Goal: Task Accomplishment & Management: Complete application form

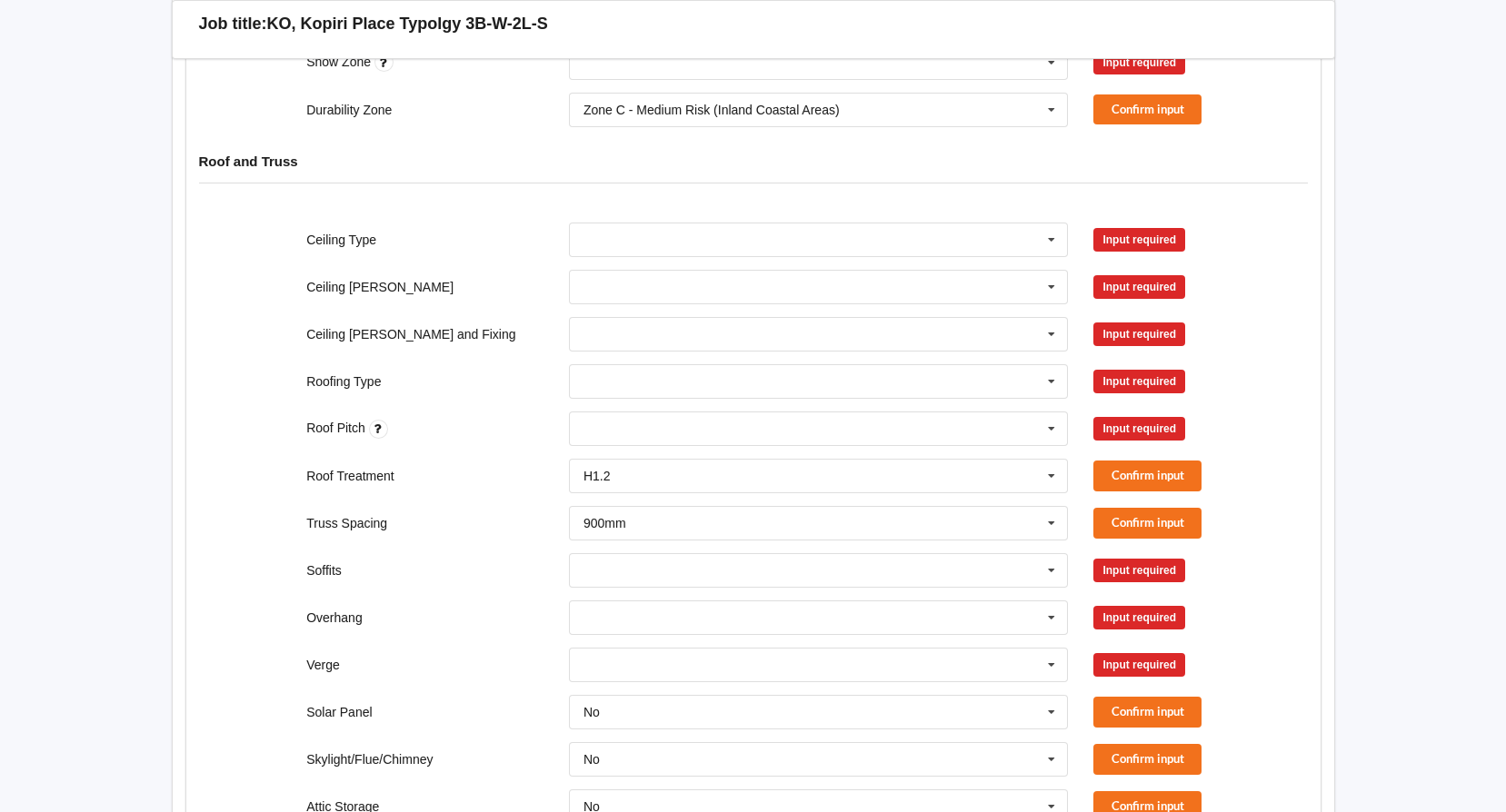
scroll to position [273, 0]
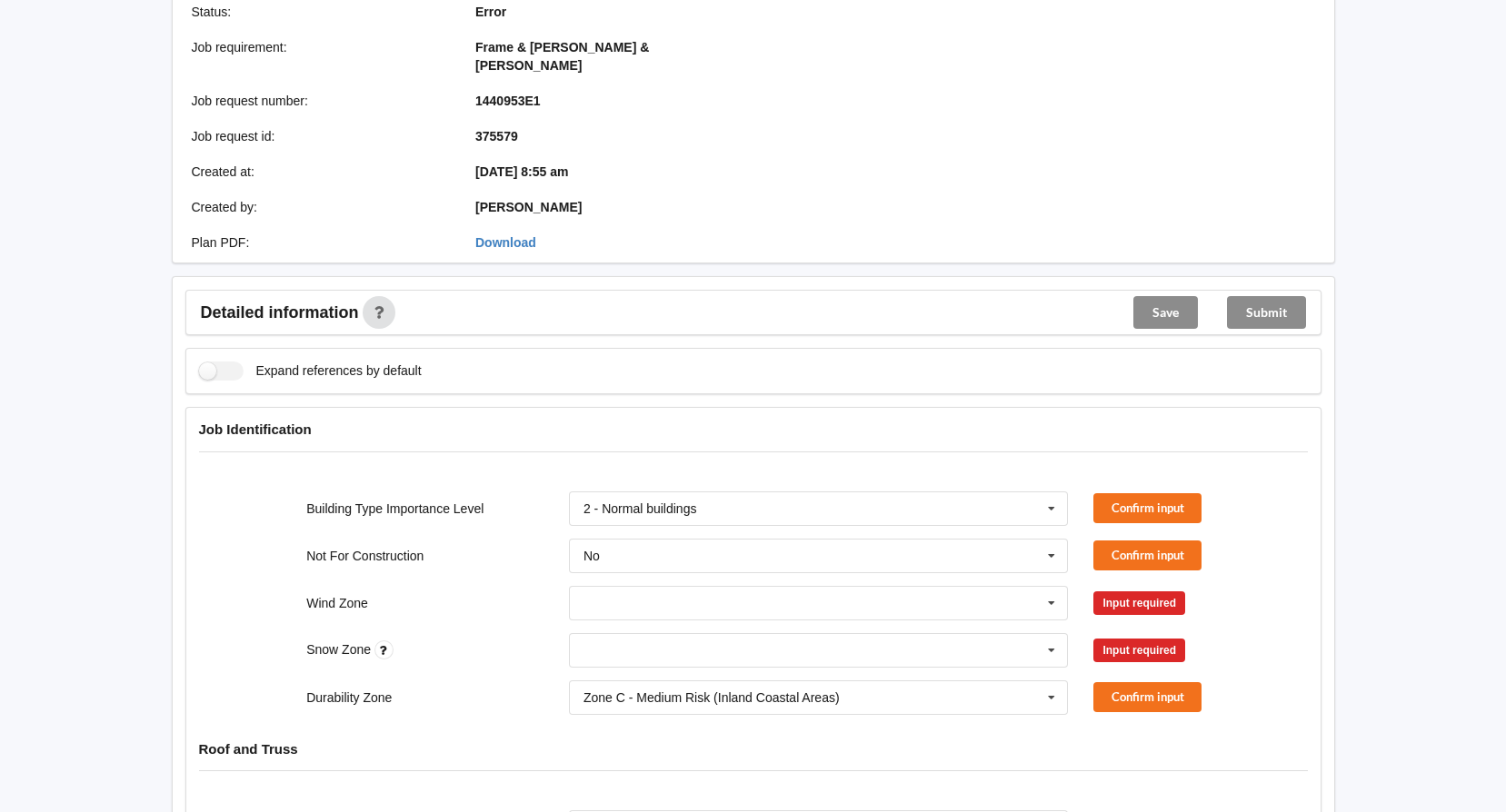
scroll to position [364, 0]
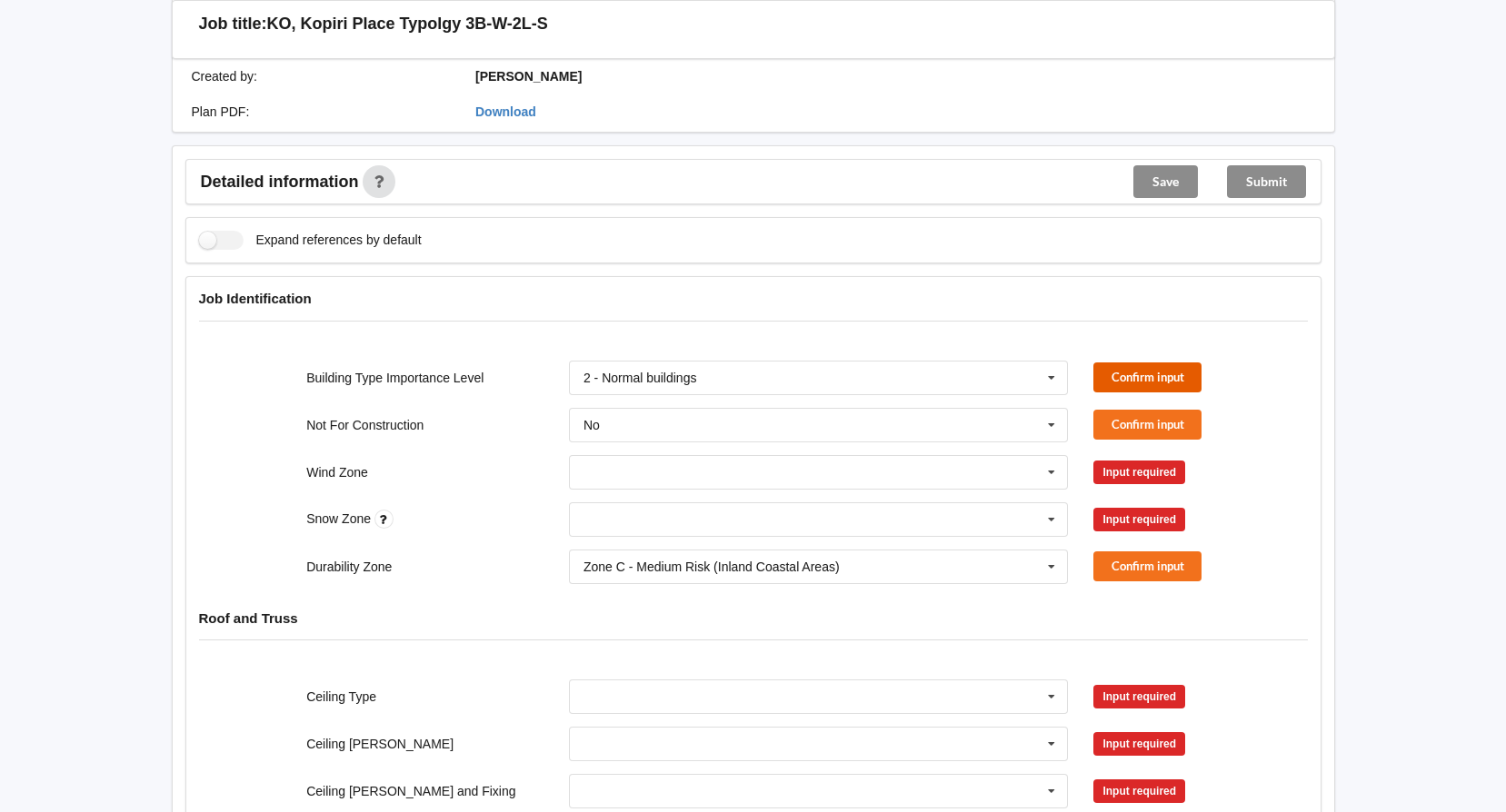
click at [1157, 363] on button "Confirm input" at bounding box center [1147, 378] width 108 height 30
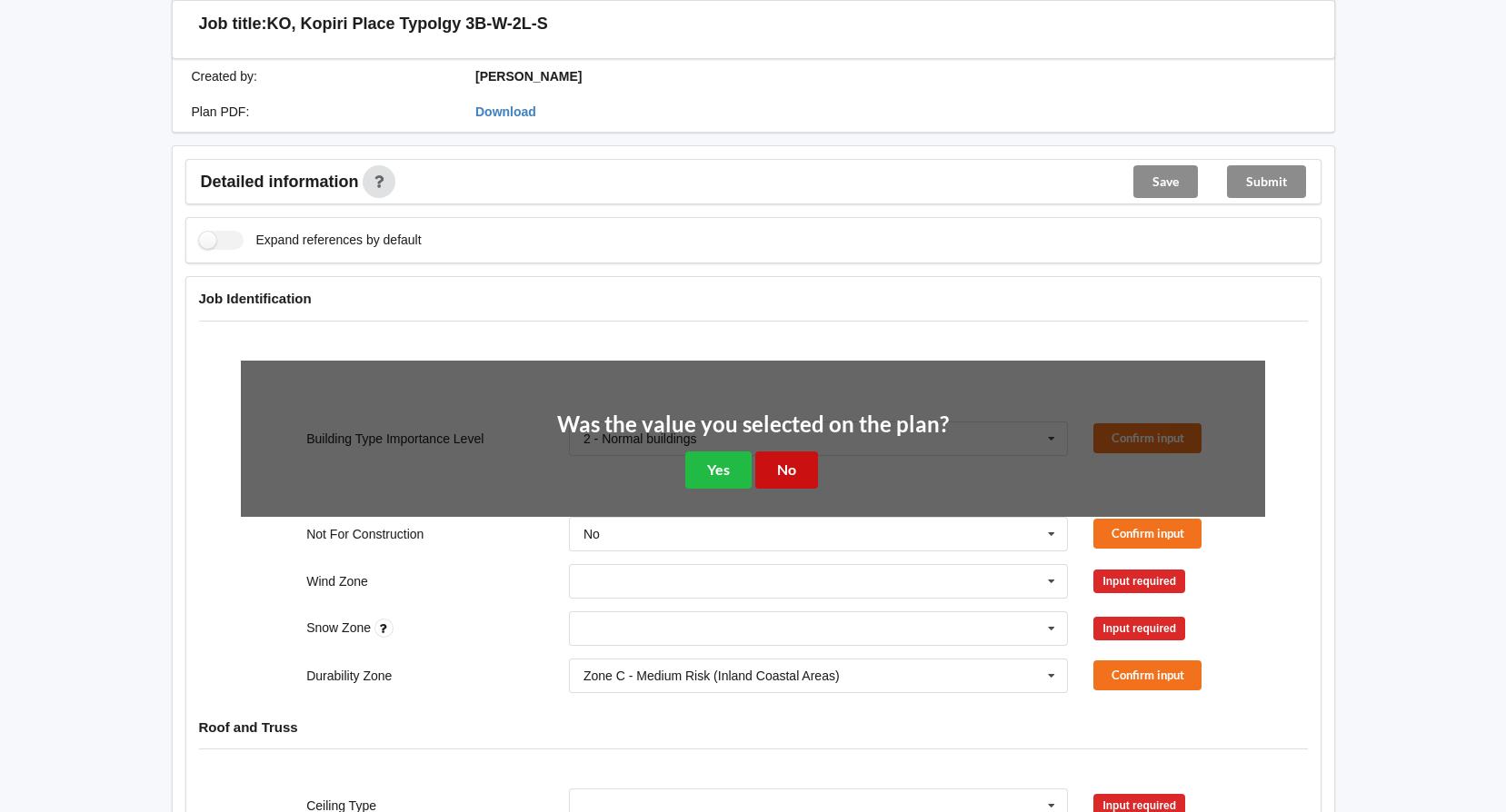
click at [779, 452] on button "No" at bounding box center [786, 471] width 62 height 38
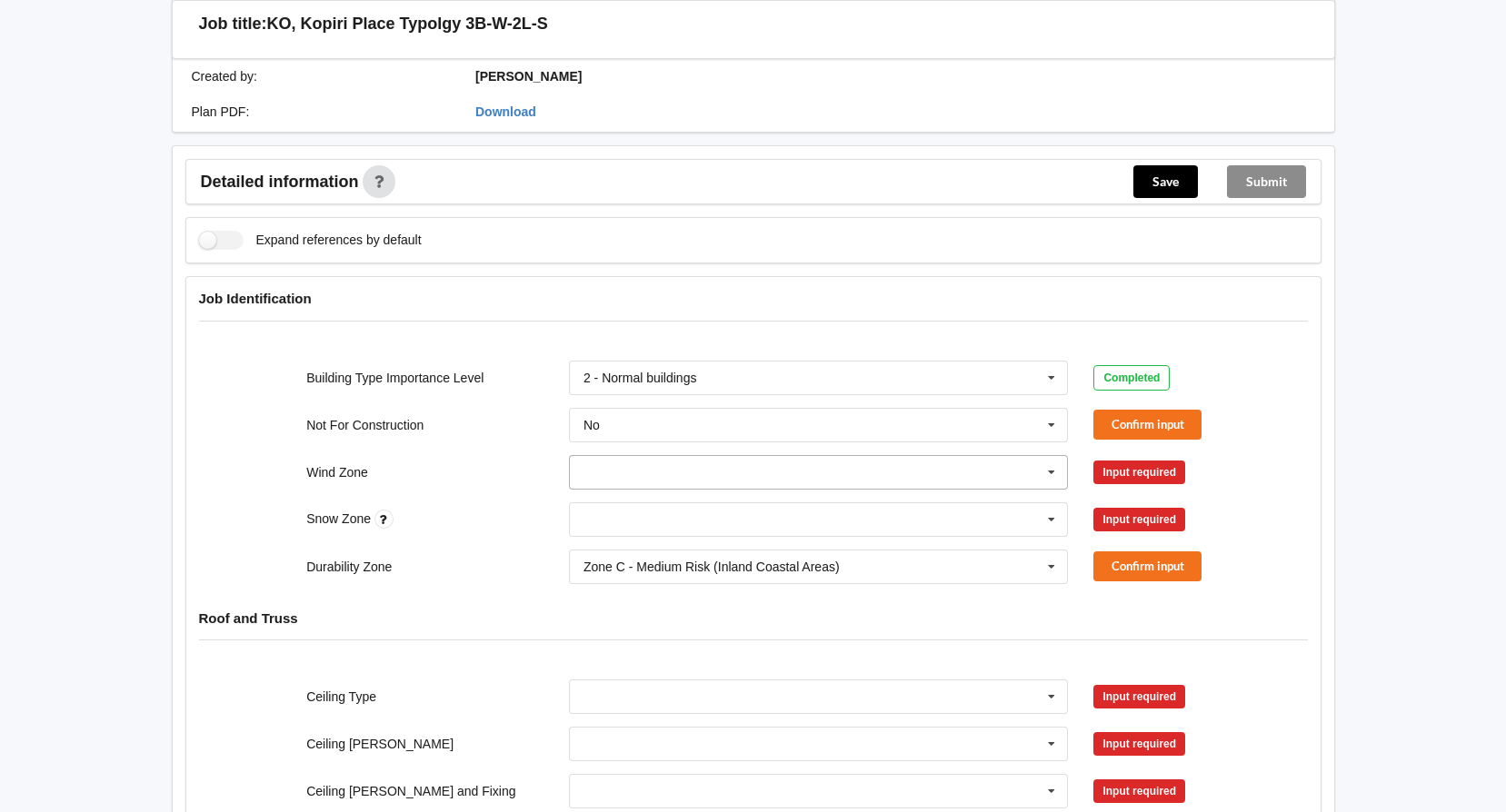
click at [1056, 456] on icon at bounding box center [1051, 473] width 27 height 34
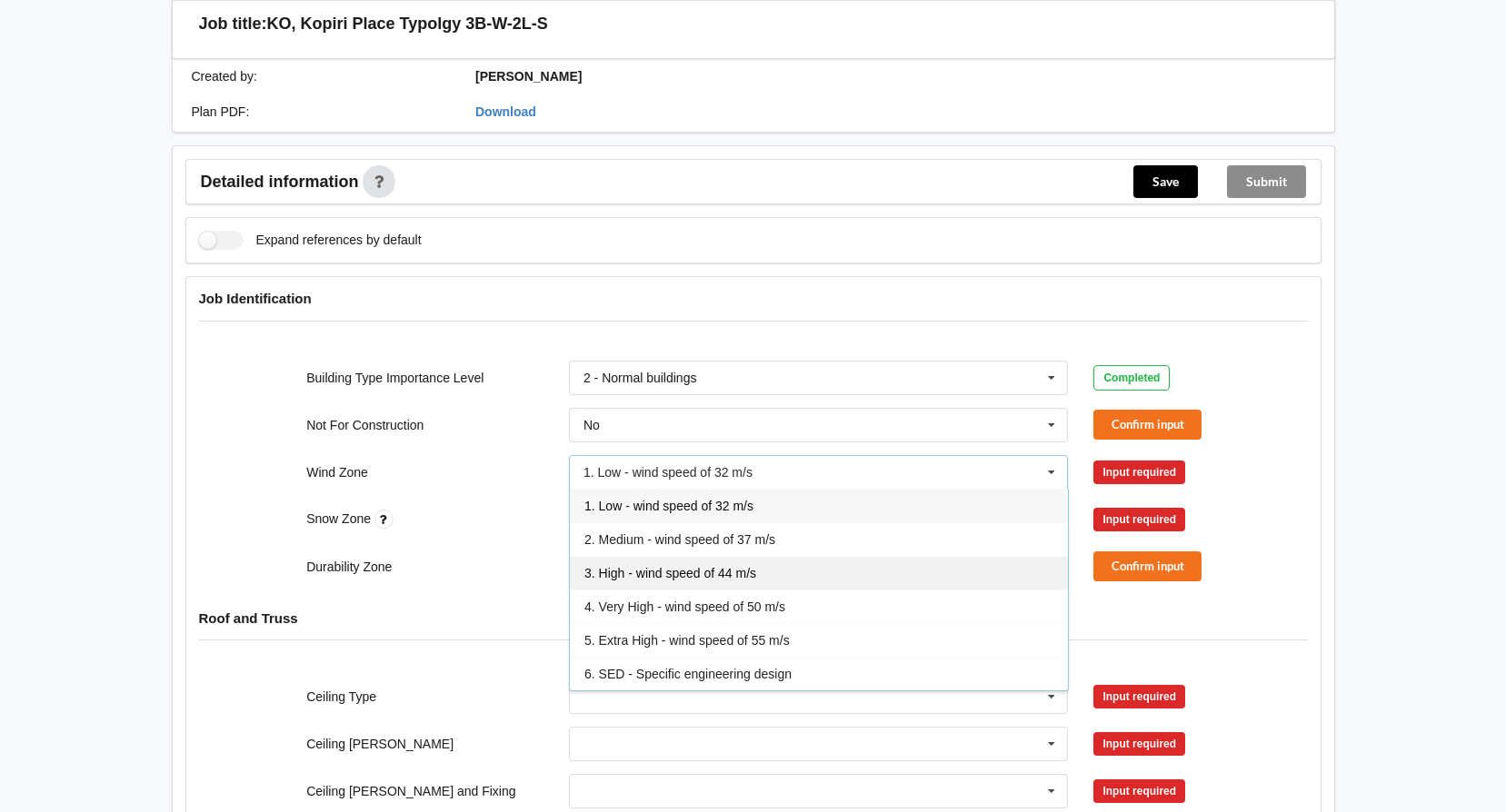
click at [644, 566] on span "3. High - wind speed of 44 m/s" at bounding box center [669, 573] width 172 height 15
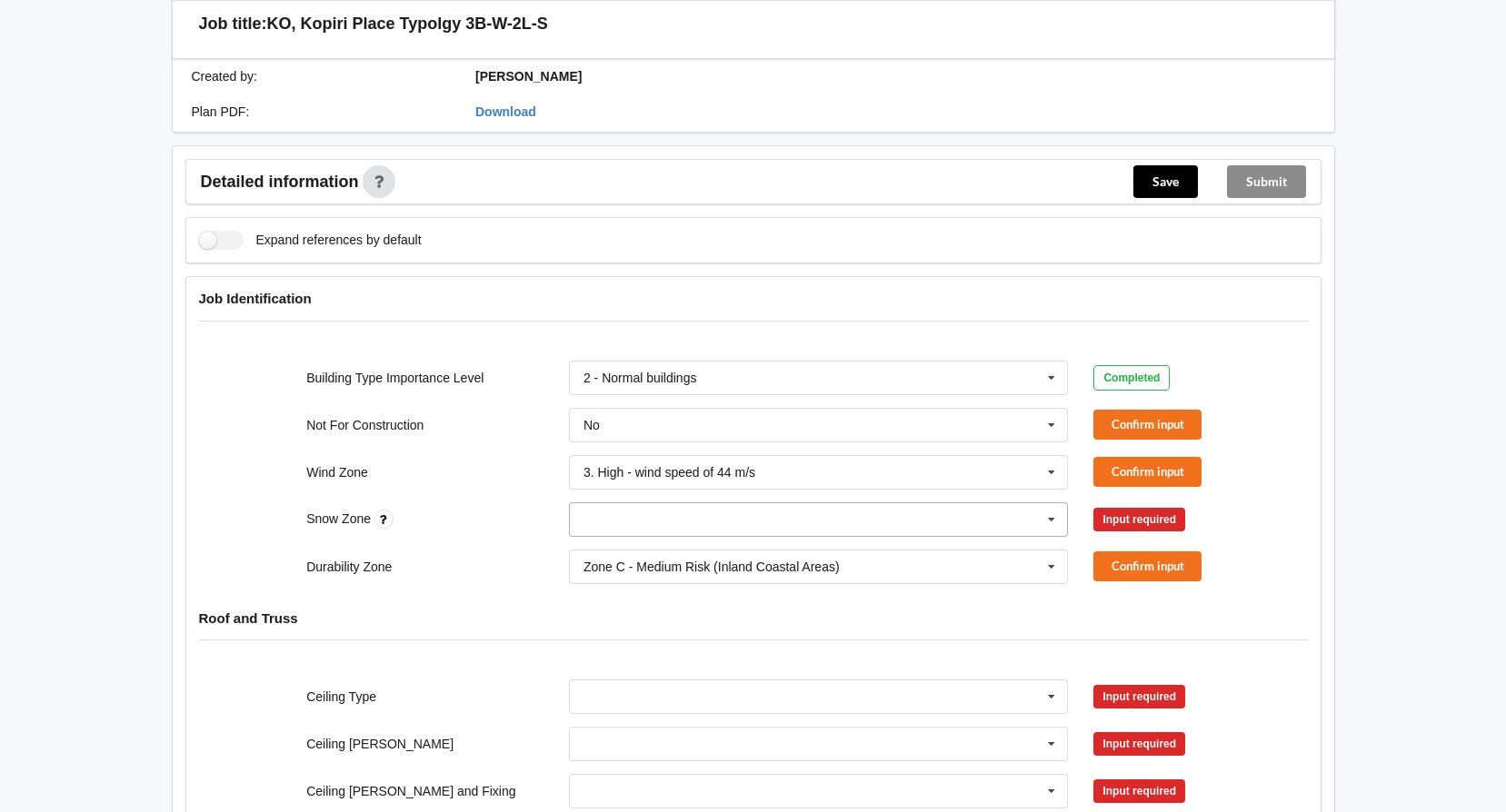
click at [652, 504] on input "text" at bounding box center [820, 520] width 498 height 33
click at [603, 538] on div "N0" at bounding box center [819, 553] width 498 height 34
click at [1139, 409] on button "Confirm input" at bounding box center [1147, 424] width 108 height 30
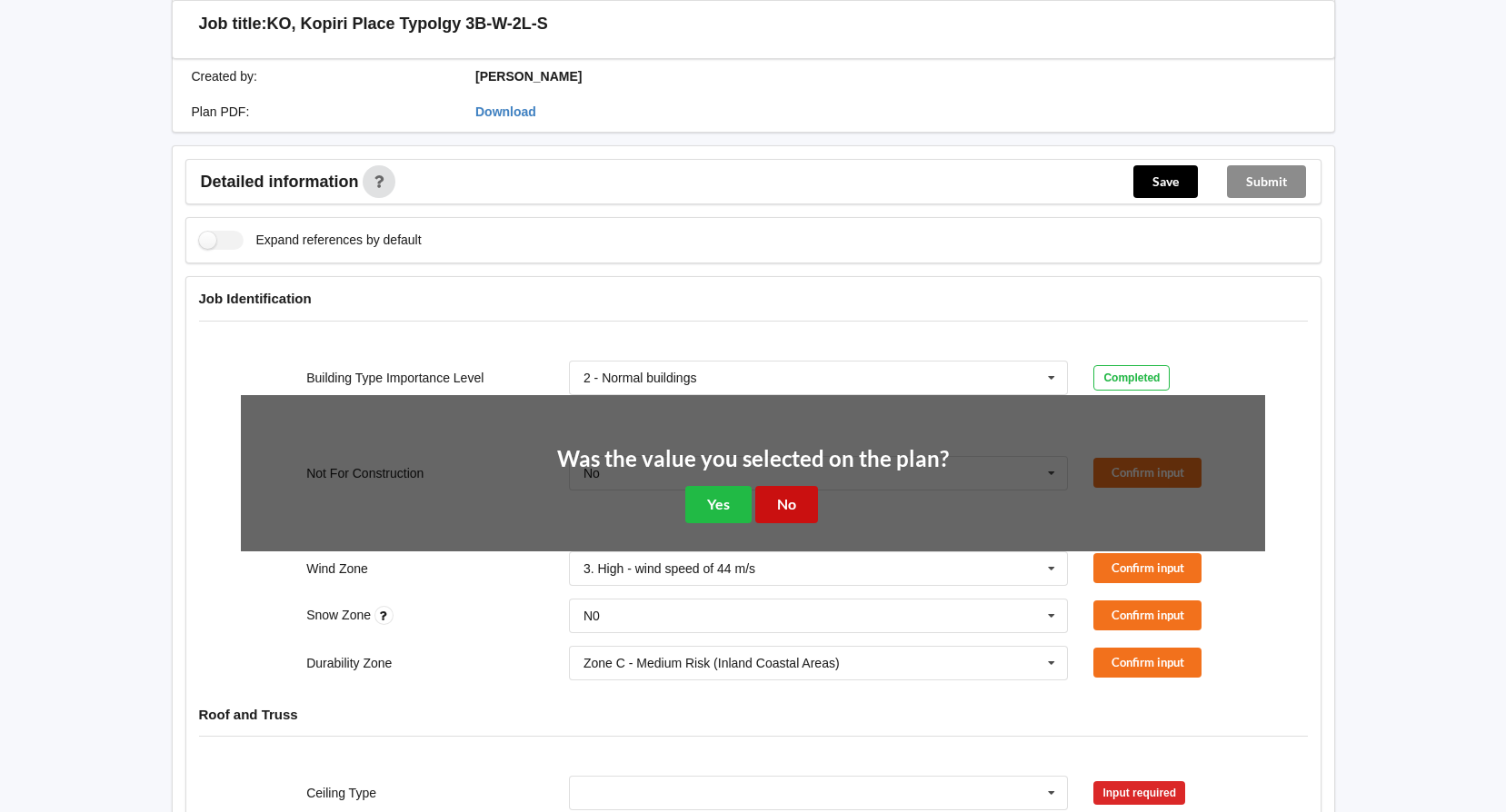
click at [801, 486] on button "No" at bounding box center [786, 505] width 62 height 38
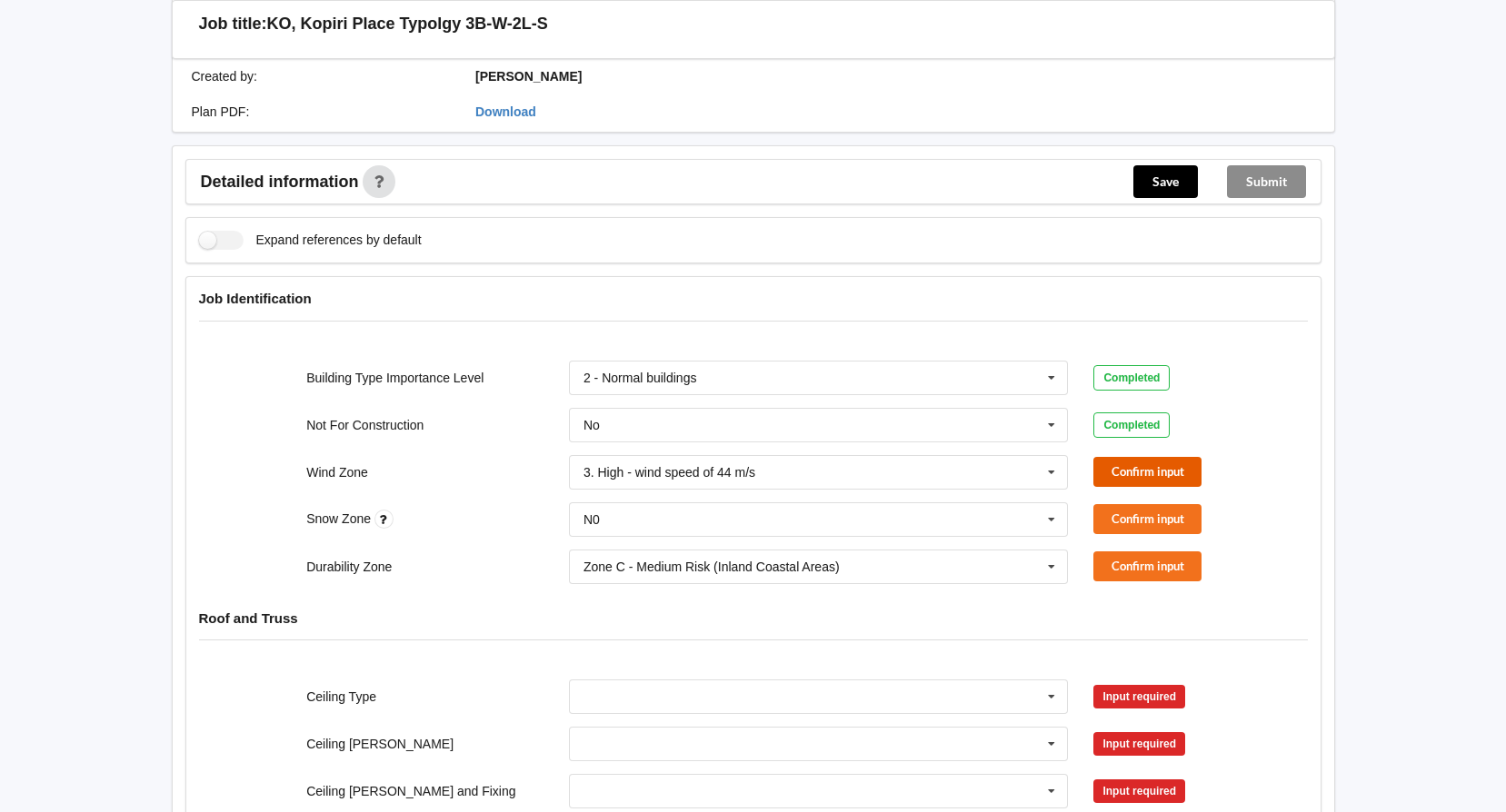
click at [1147, 457] on button "Confirm input" at bounding box center [1147, 472] width 108 height 30
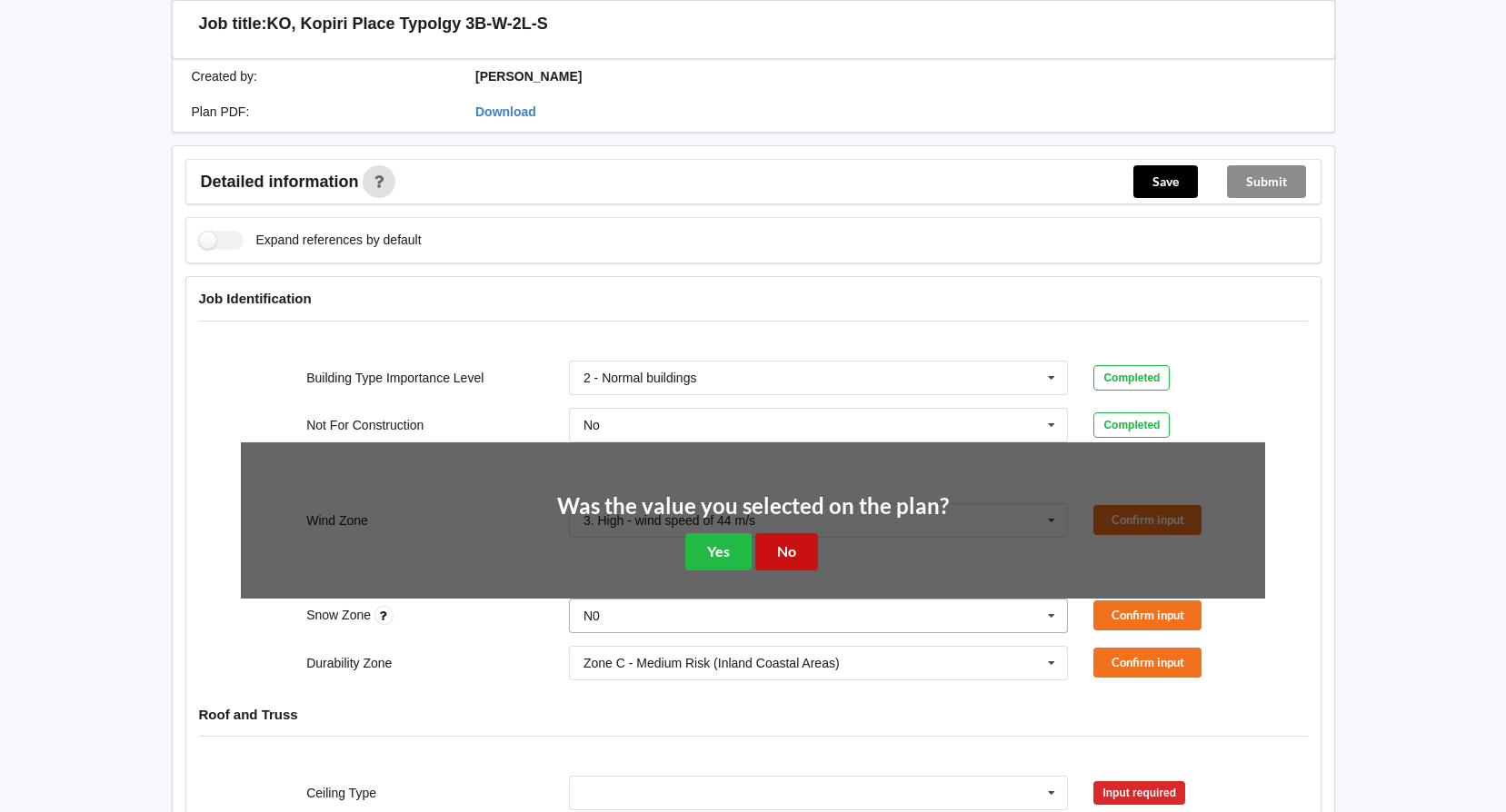
drag, startPoint x: 780, startPoint y: 539, endPoint x: 1023, endPoint y: 509, distance: 244.8
click at [789, 533] on button "No" at bounding box center [786, 552] width 62 height 38
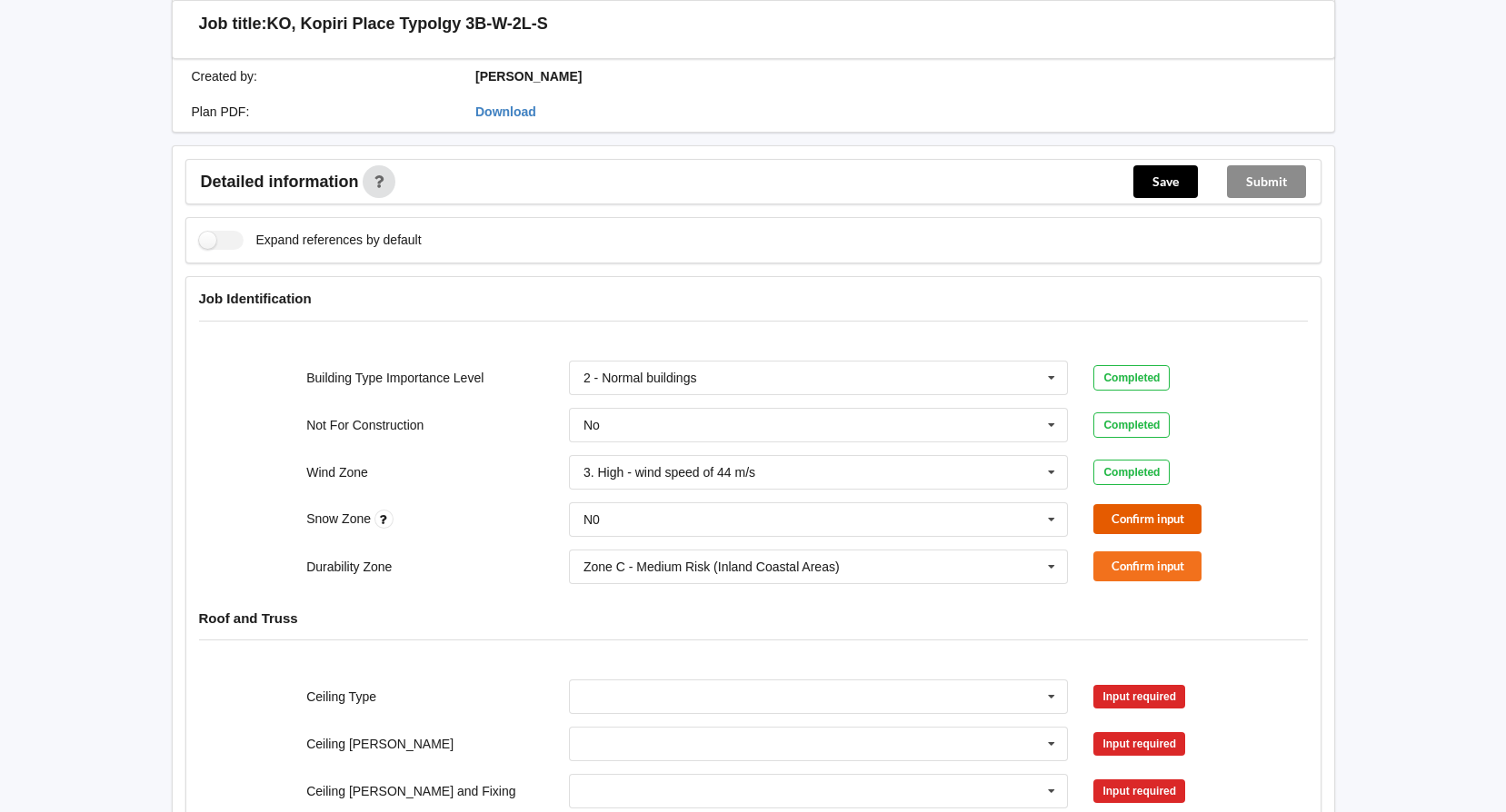
click at [1116, 505] on button "Confirm input" at bounding box center [1147, 520] width 108 height 30
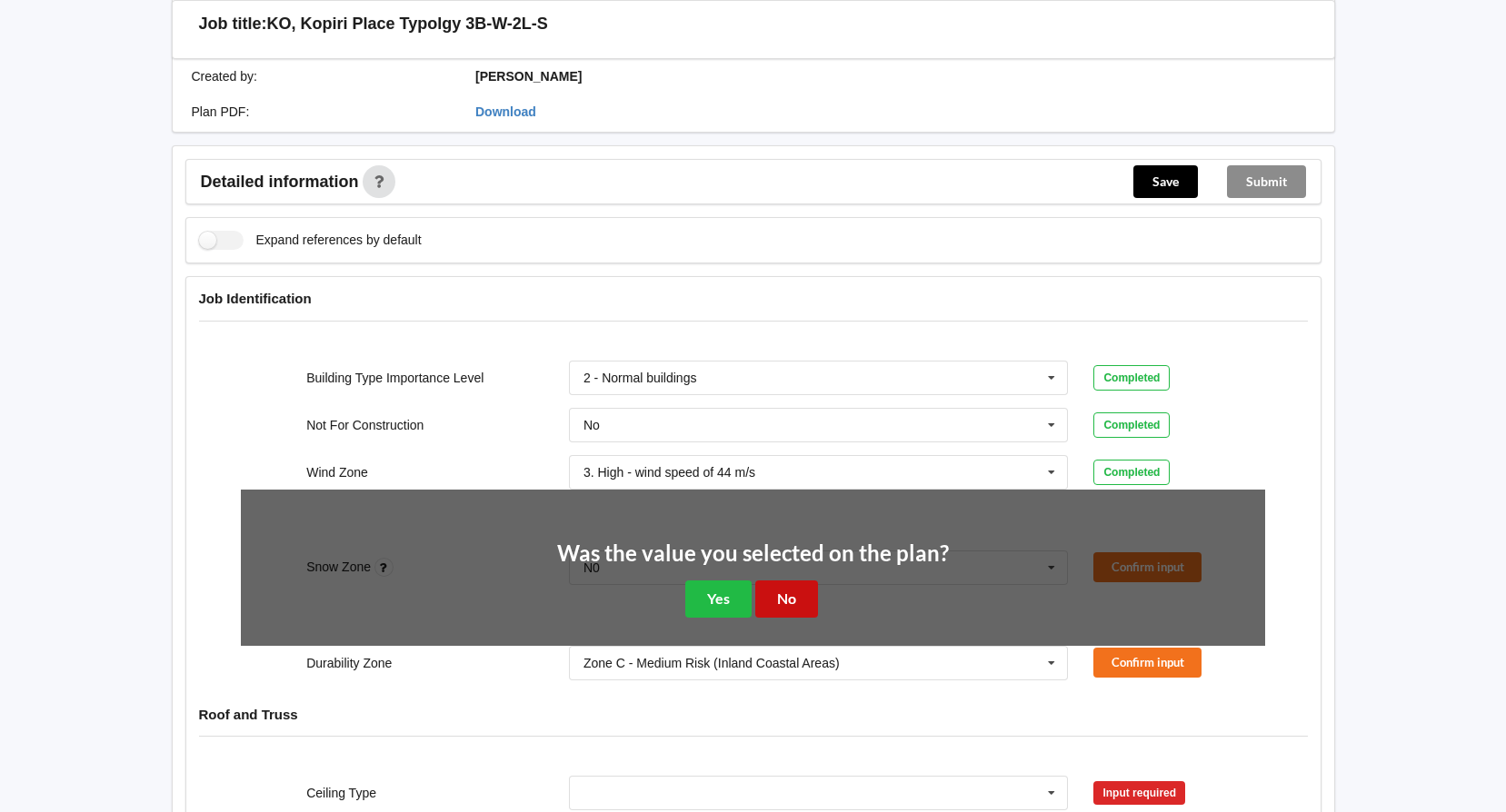
click at [801, 581] on button "No" at bounding box center [786, 600] width 62 height 38
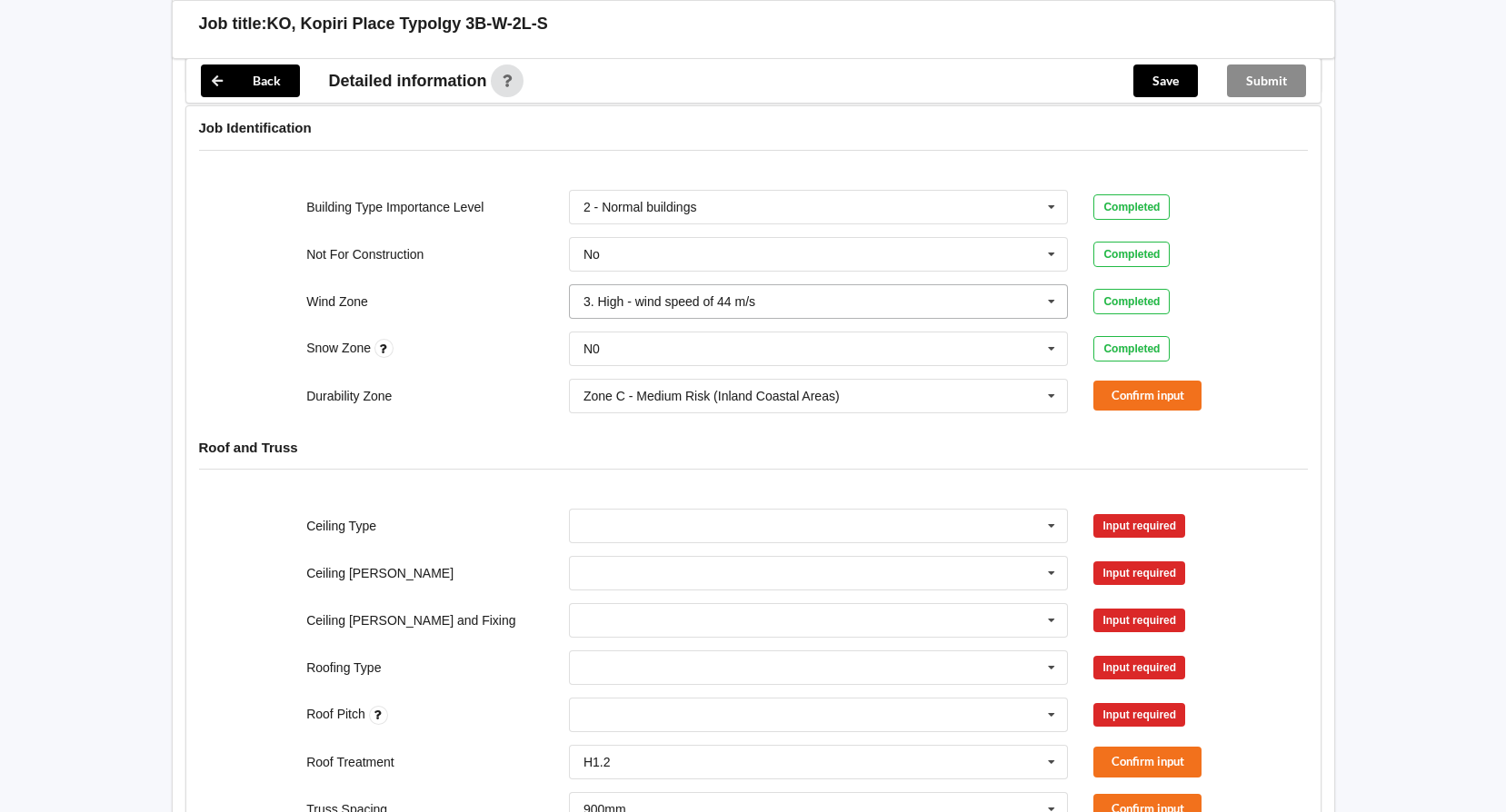
scroll to position [545, 0]
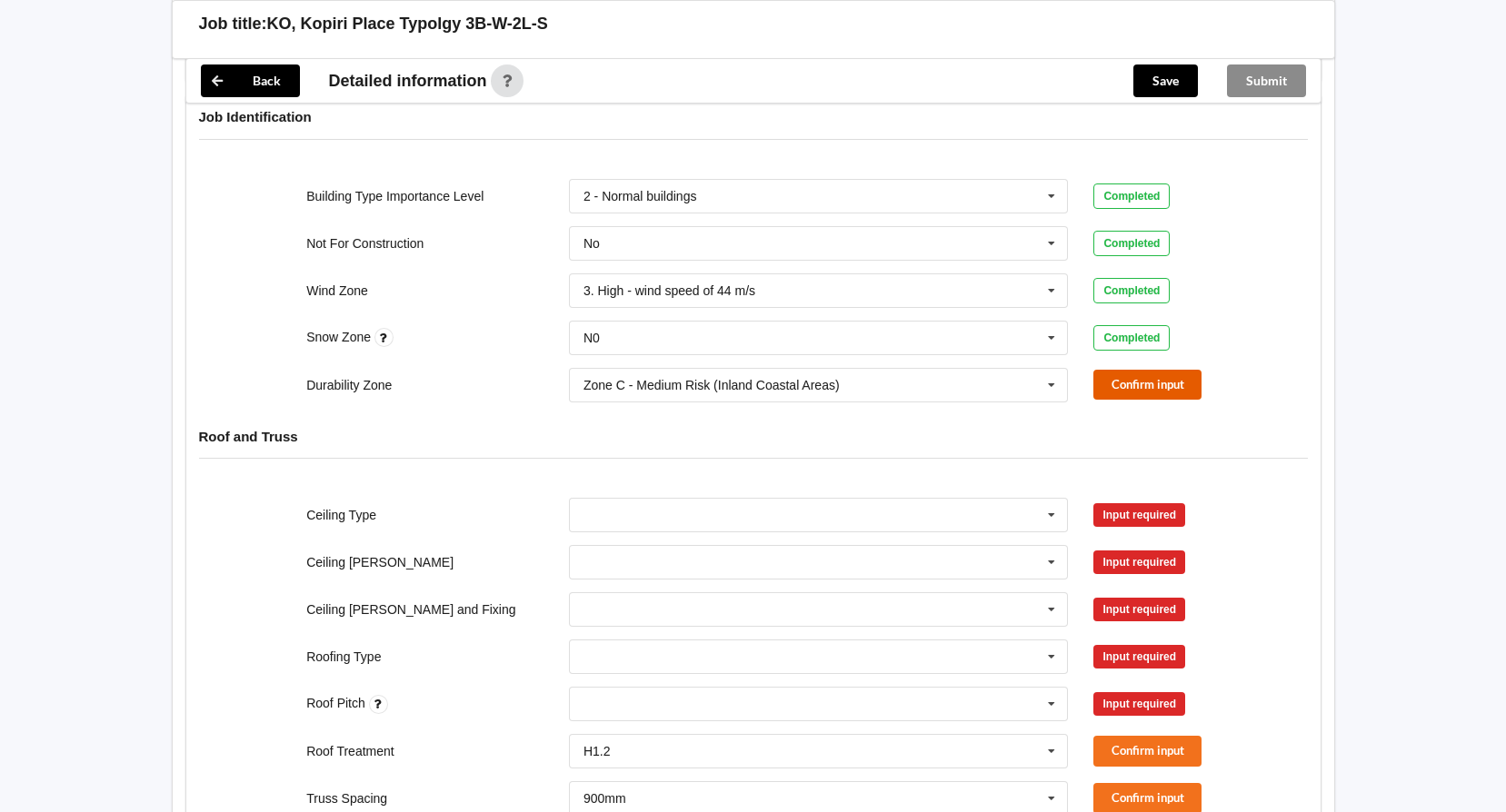
click at [1137, 370] on button "Confirm input" at bounding box center [1147, 385] width 108 height 30
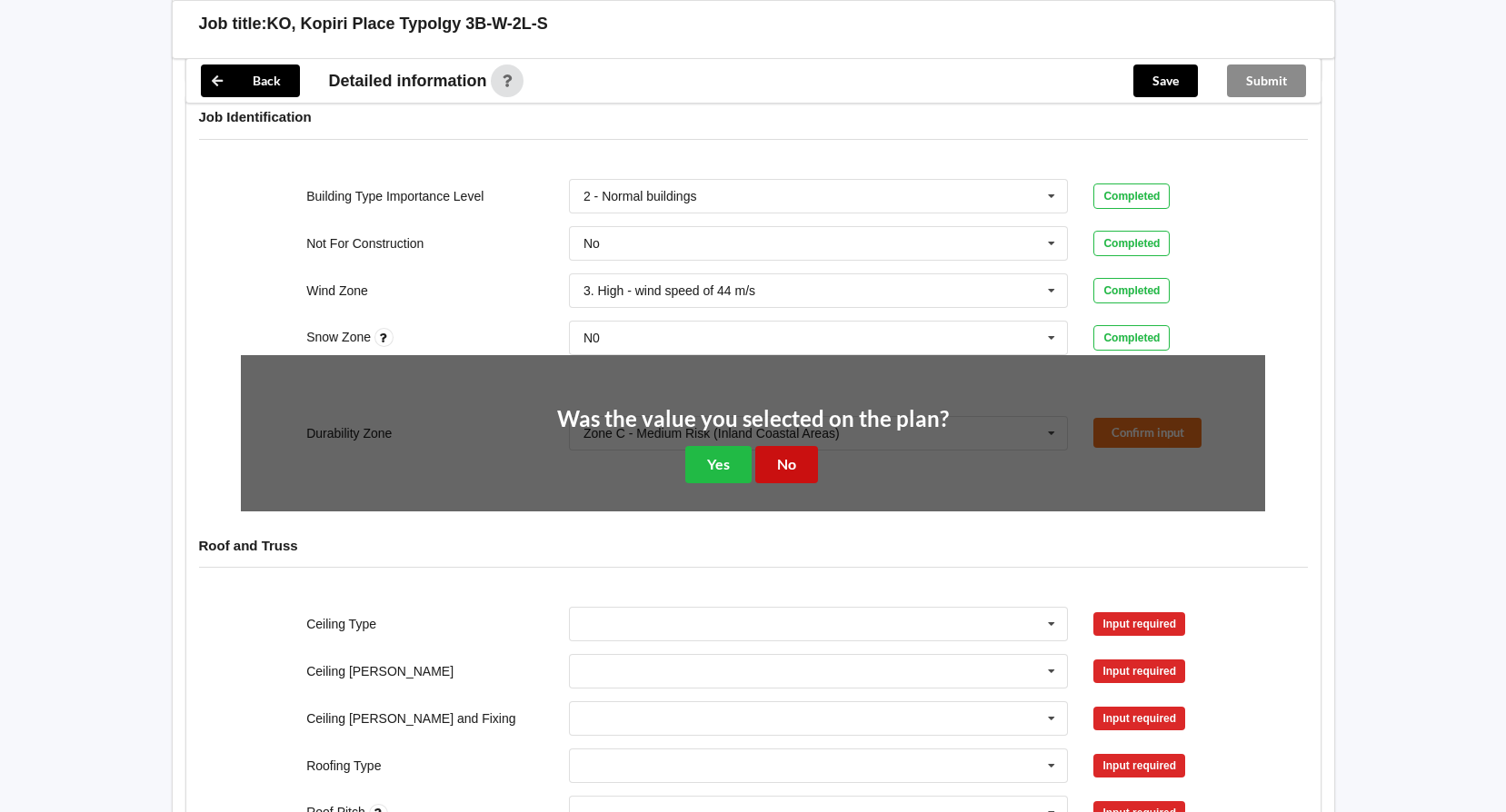
click at [798, 446] on button "No" at bounding box center [786, 465] width 62 height 38
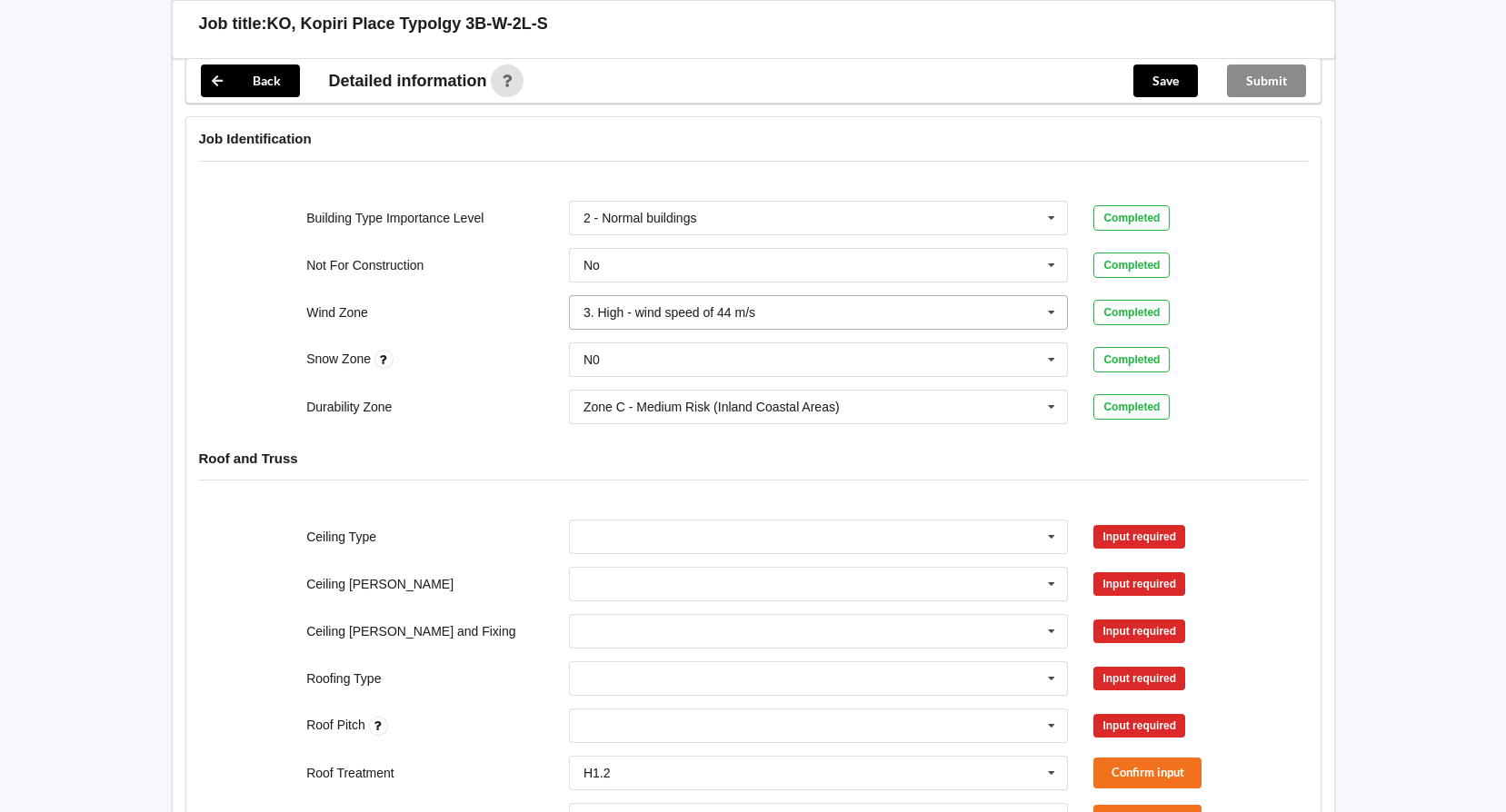
scroll to position [669, 0]
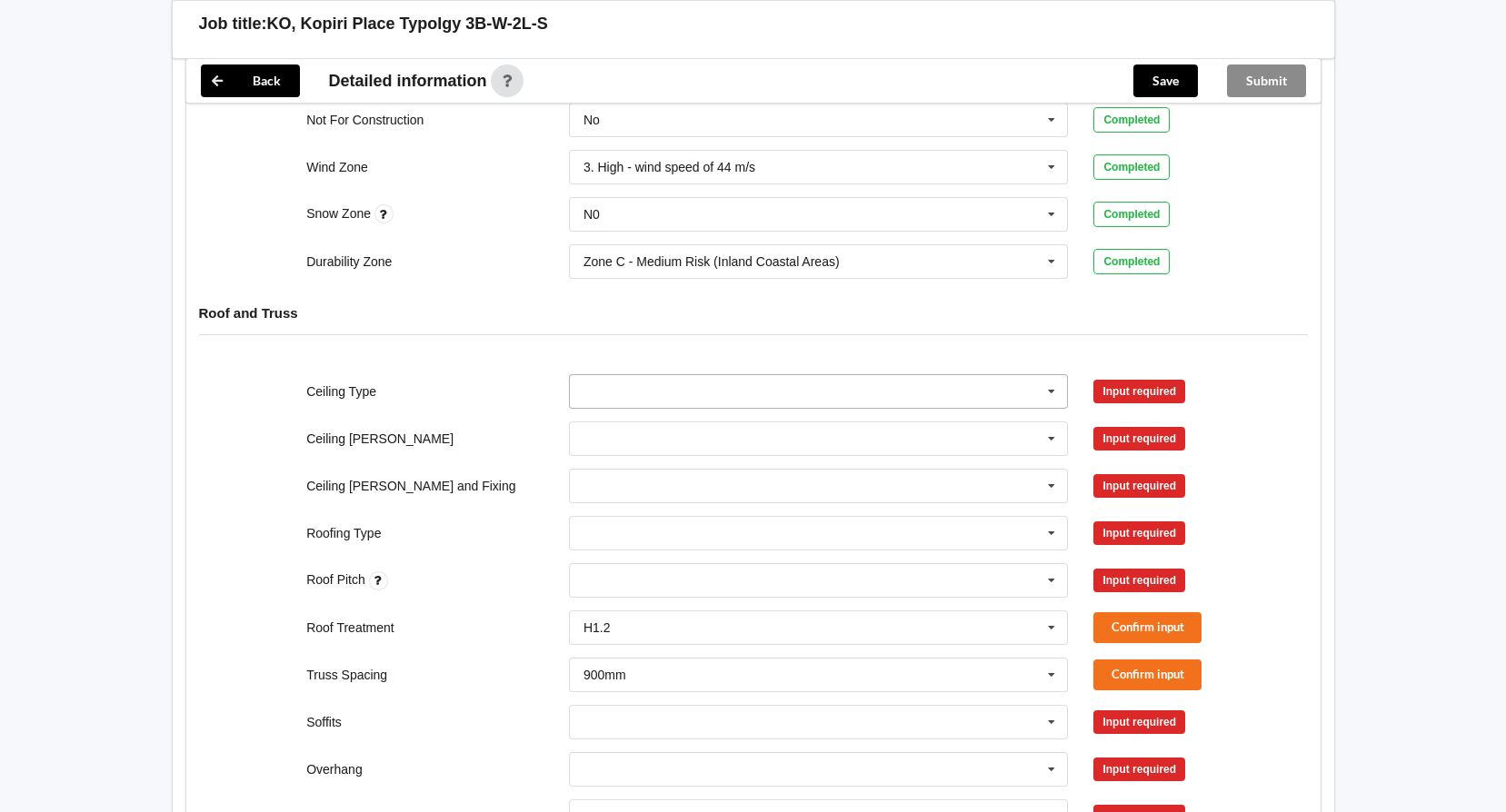
click at [804, 376] on input "text" at bounding box center [820, 392] width 498 height 33
click at [637, 519] on span "13mm Gib" at bounding box center [614, 525] width 59 height 15
click at [670, 570] on div "None" at bounding box center [819, 580] width 500 height 35
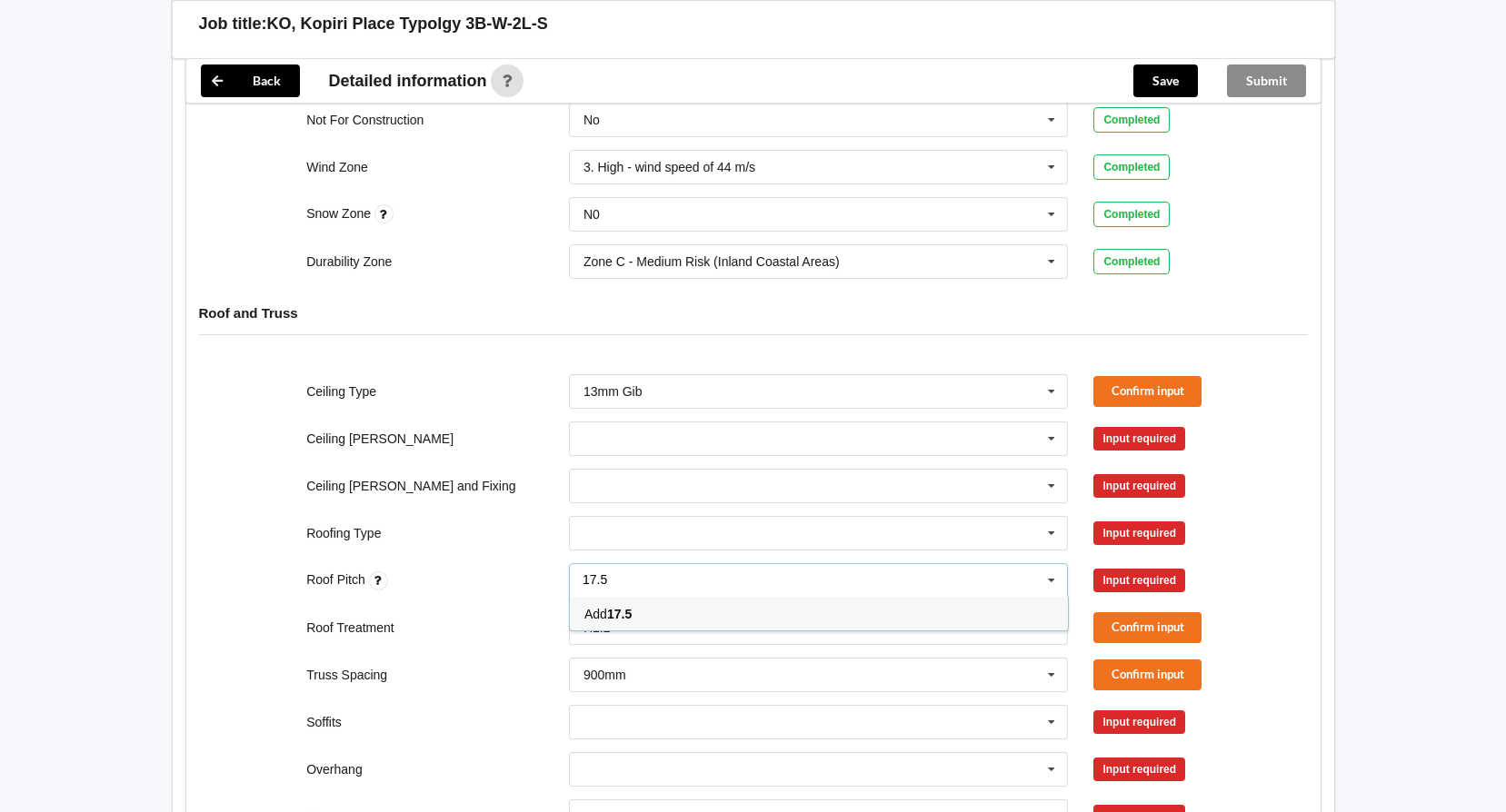
type input "17.5"
click at [638, 597] on div "Add 17.5" at bounding box center [819, 614] width 498 height 34
click at [1152, 565] on button "Confirm input" at bounding box center [1147, 580] width 108 height 30
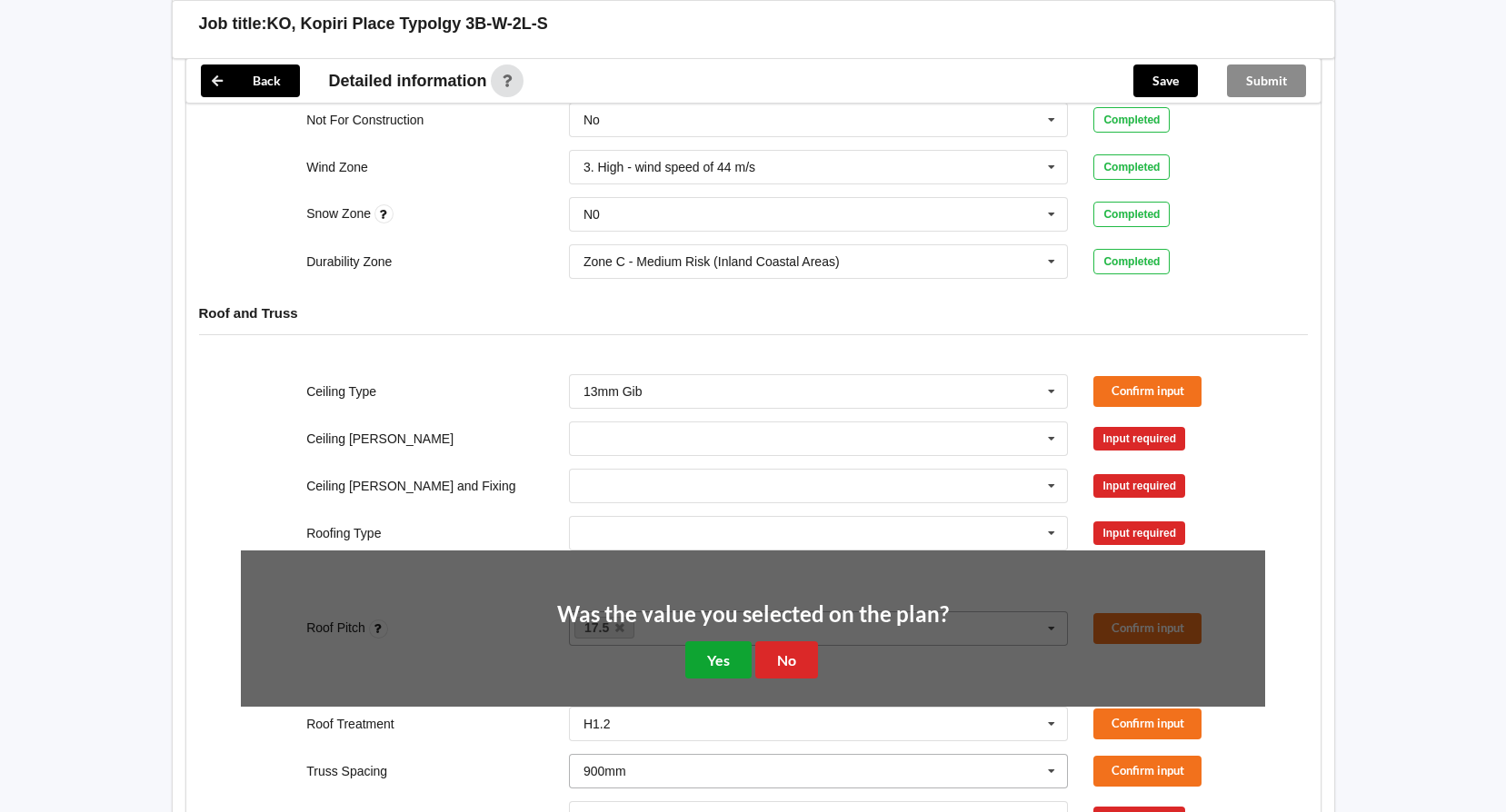
click at [696, 641] on button "Yes" at bounding box center [718, 660] width 66 height 38
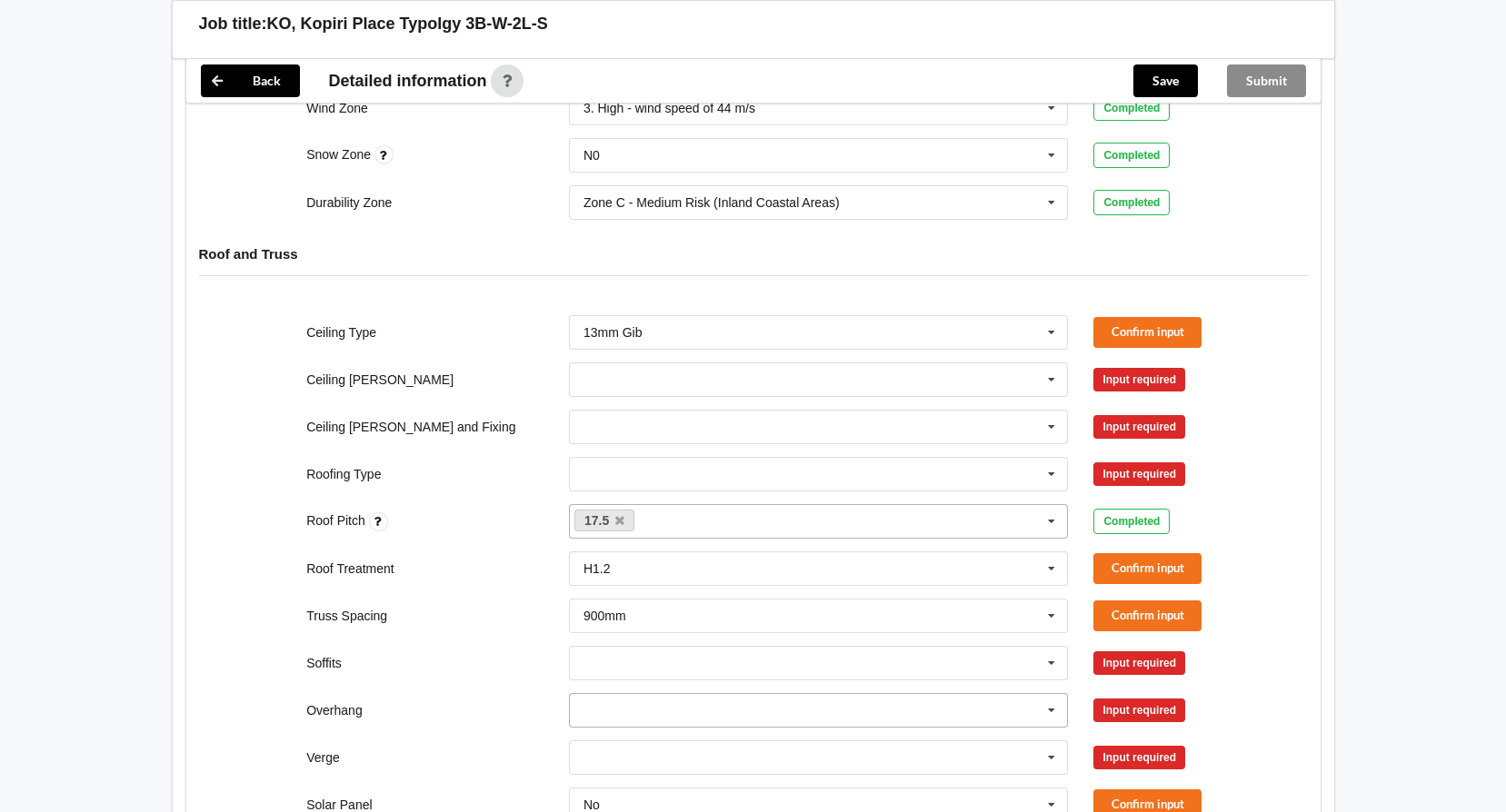
scroll to position [759, 0]
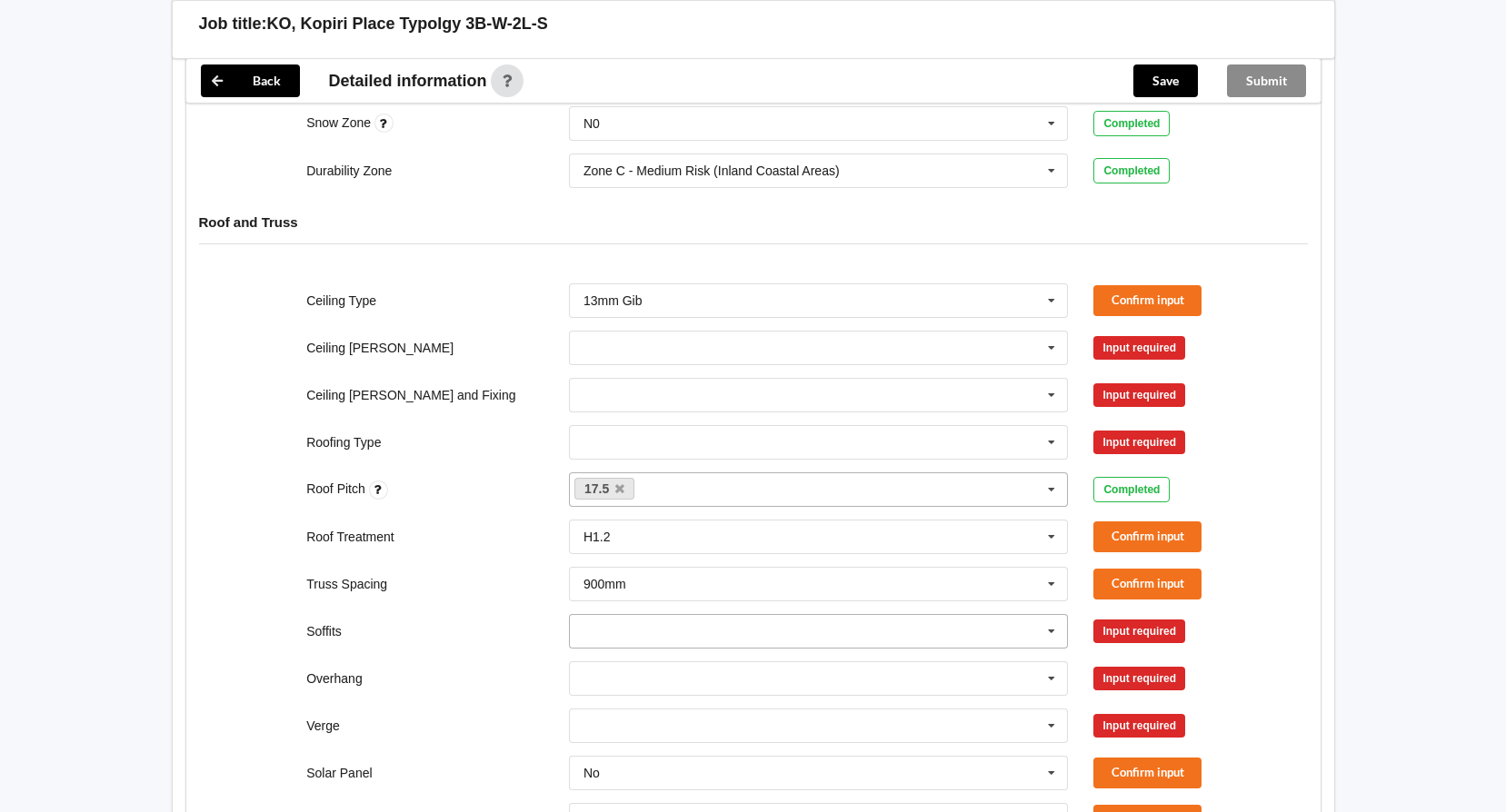
click at [734, 616] on input "text" at bounding box center [820, 632] width 498 height 33
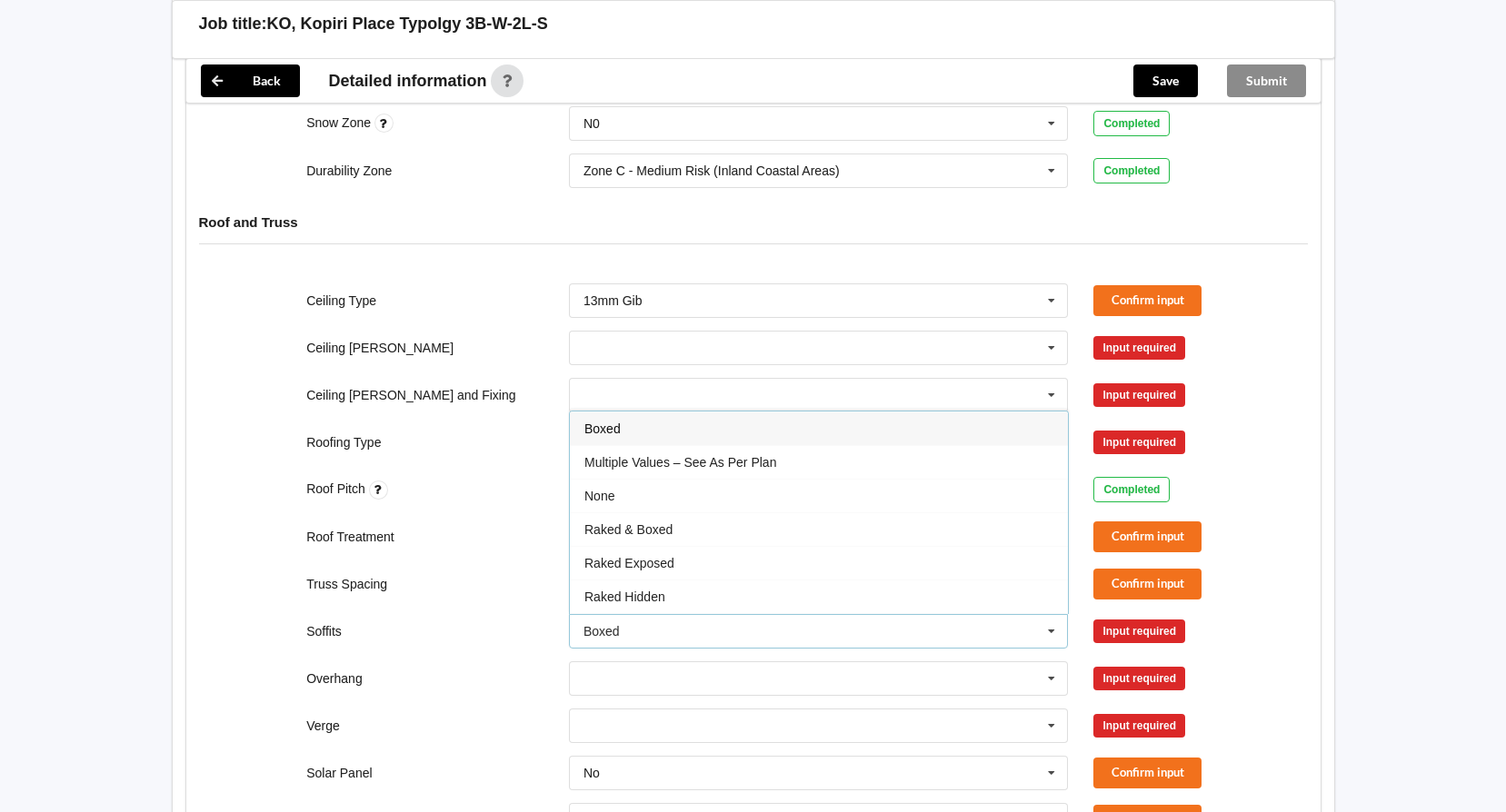
click at [609, 421] on span "Boxed" at bounding box center [602, 428] width 37 height 15
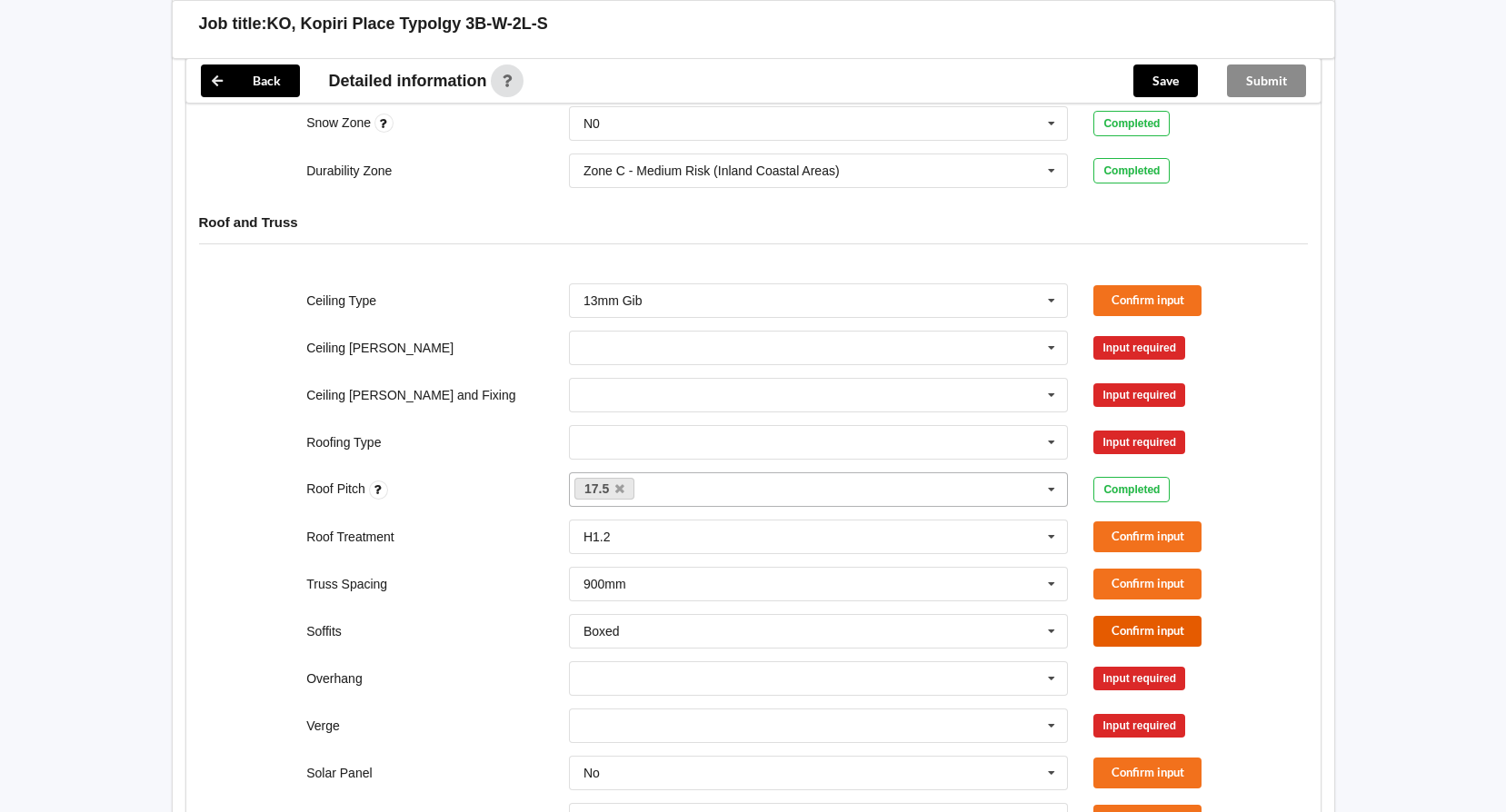
click at [1131, 616] on button "Confirm input" at bounding box center [1147, 631] width 108 height 30
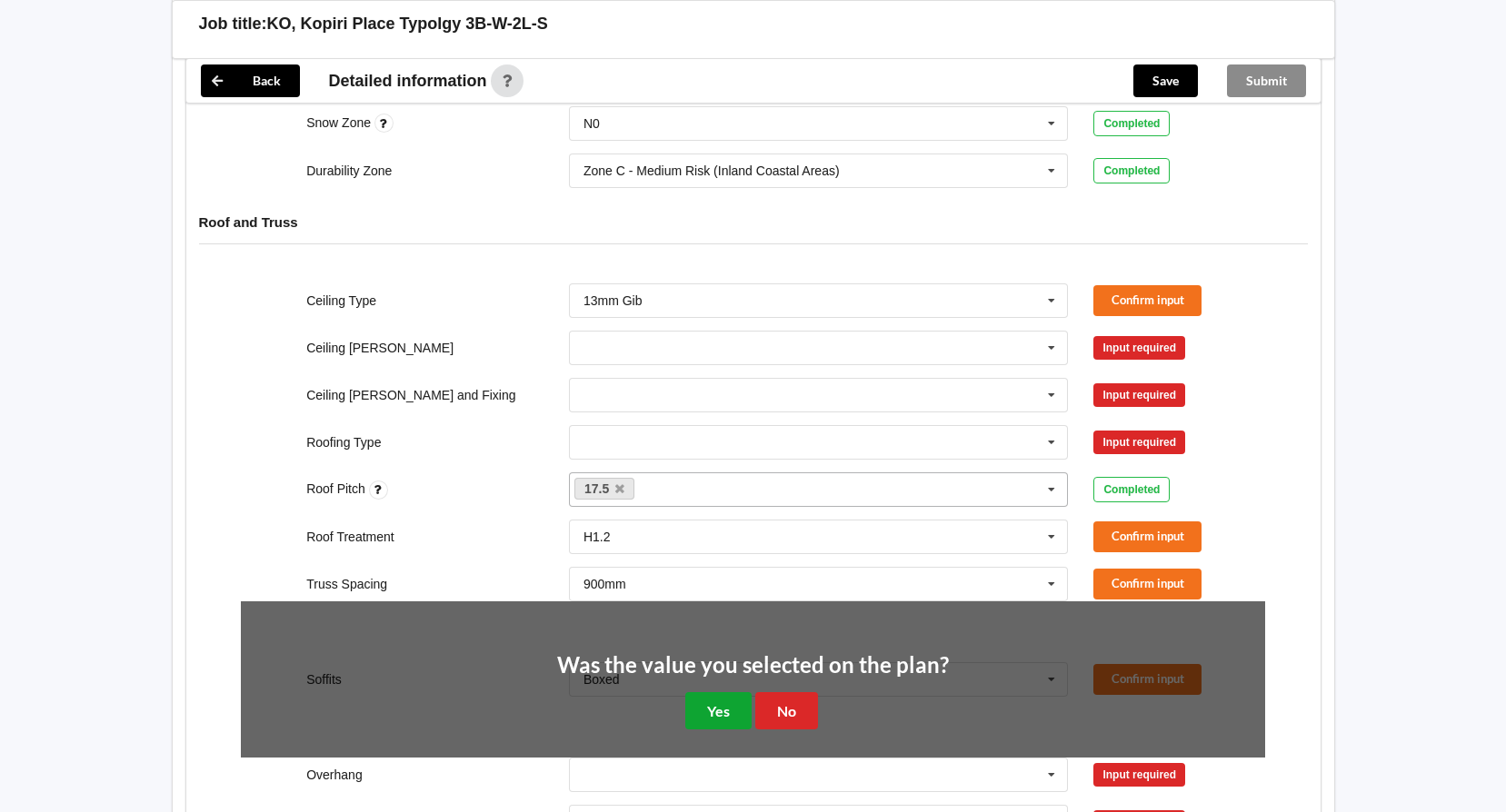
click at [734, 692] on button "Yes" at bounding box center [718, 711] width 66 height 38
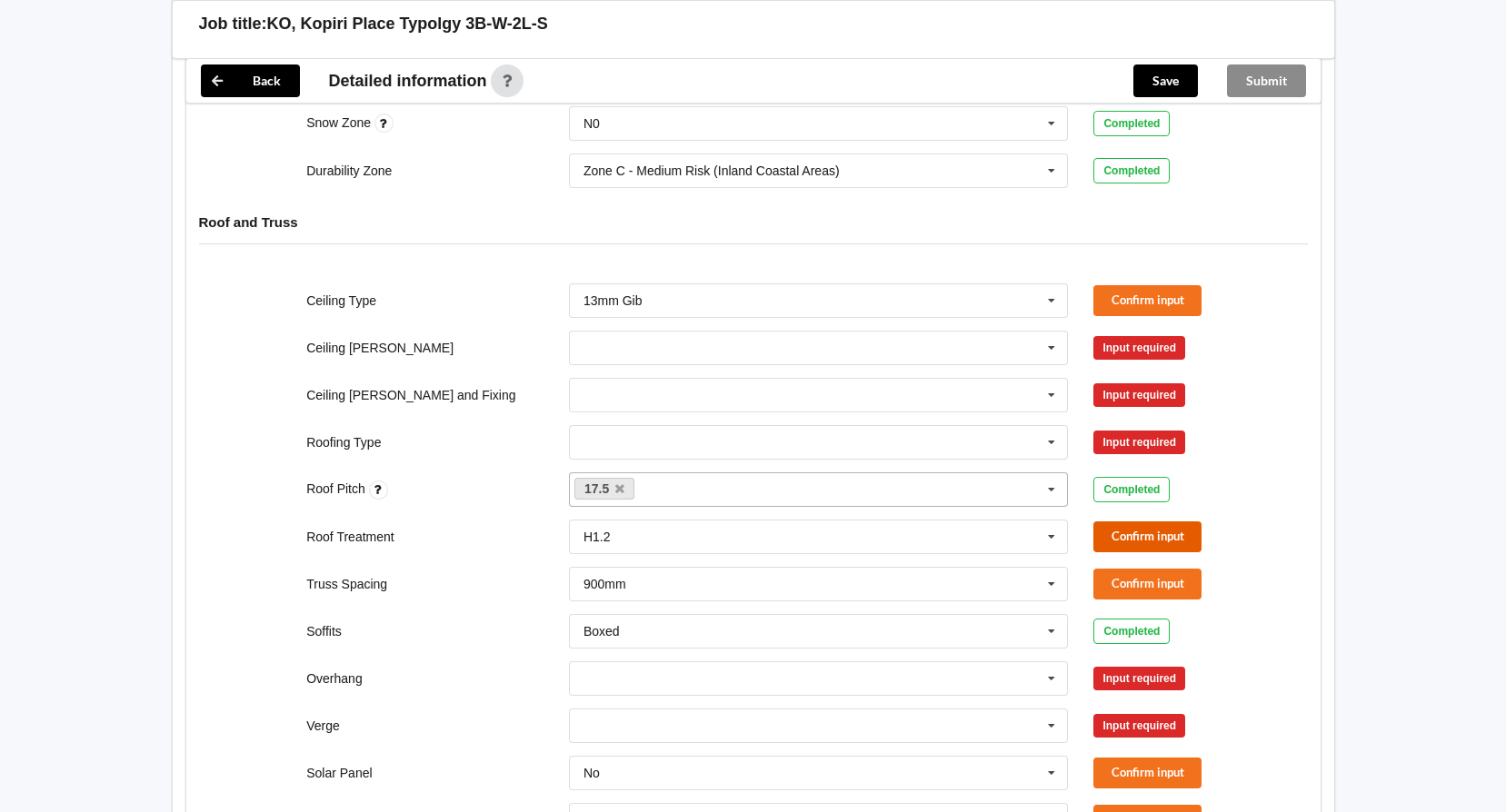
click at [1133, 522] on button "Confirm input" at bounding box center [1147, 536] width 108 height 30
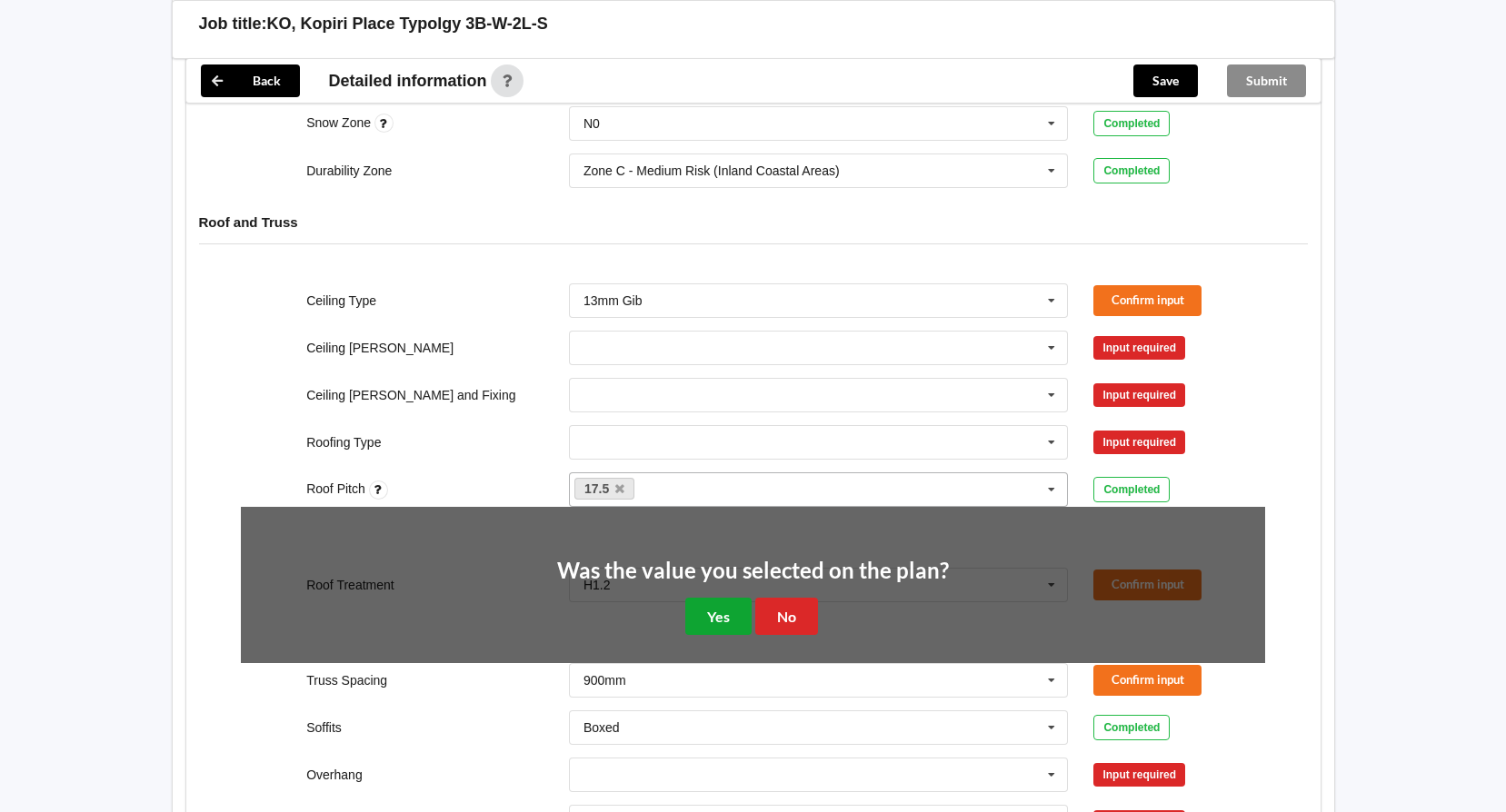
click at [704, 598] on button "Yes" at bounding box center [718, 617] width 66 height 38
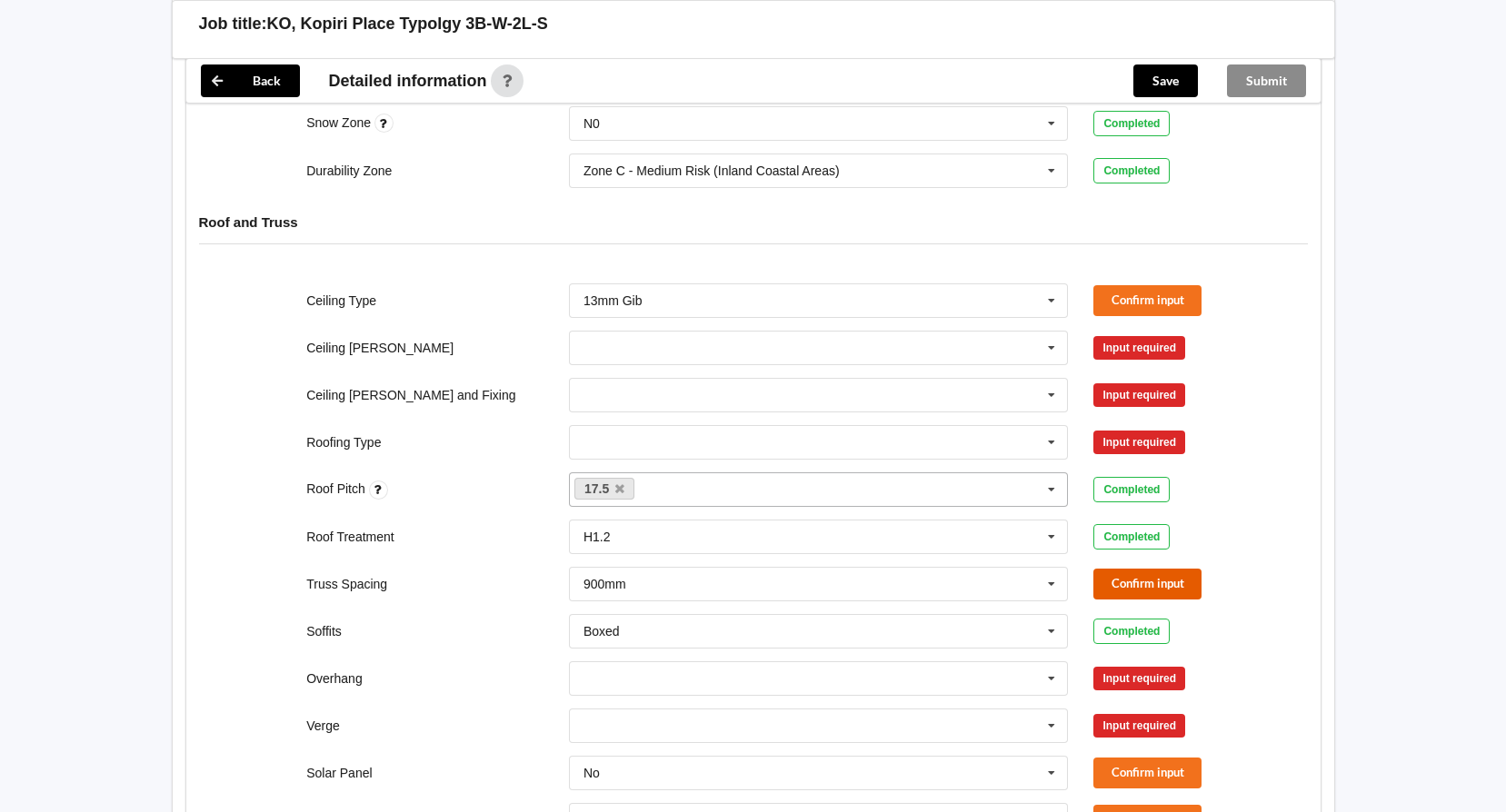
click at [1118, 569] on button "Confirm input" at bounding box center [1147, 584] width 108 height 30
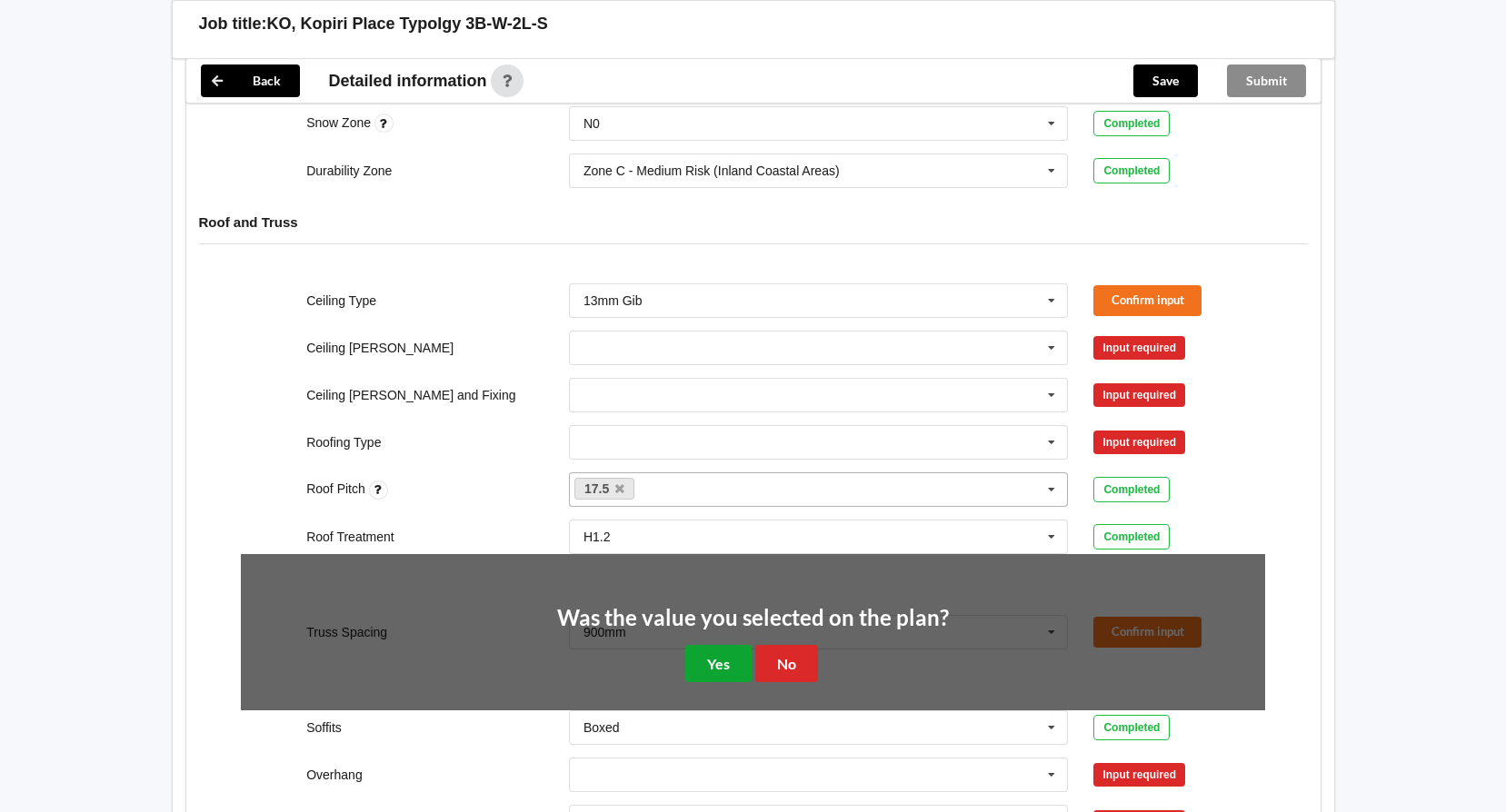
drag, startPoint x: 728, startPoint y: 643, endPoint x: 721, endPoint y: 636, distance: 9.9
click at [727, 645] on button "Yes" at bounding box center [718, 664] width 66 height 38
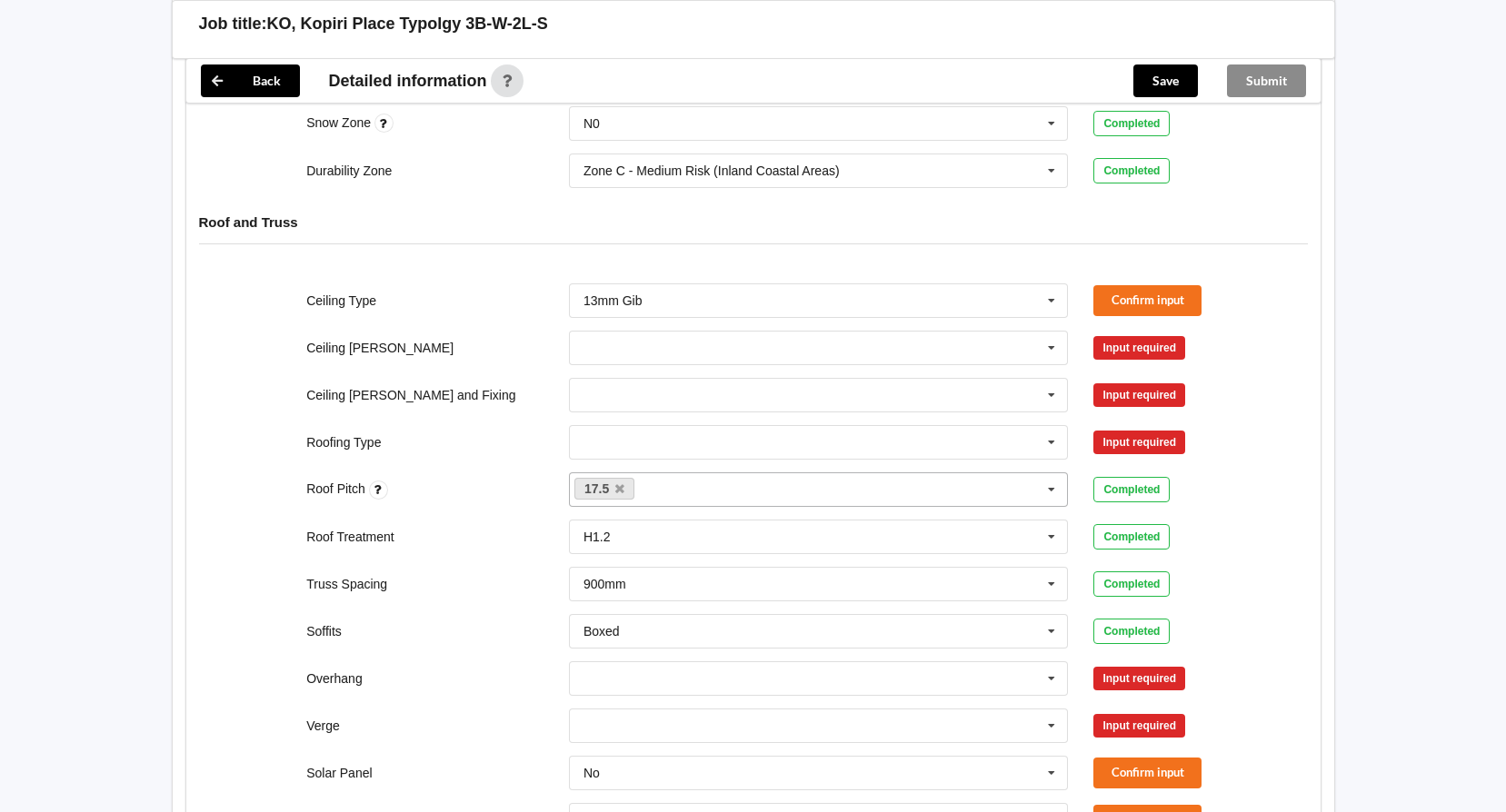
click at [1150, 430] on div "Input required" at bounding box center [1139, 442] width 92 height 24
click at [1142, 430] on div "Input required" at bounding box center [1139, 442] width 92 height 24
click at [1050, 426] on icon at bounding box center [1051, 443] width 27 height 34
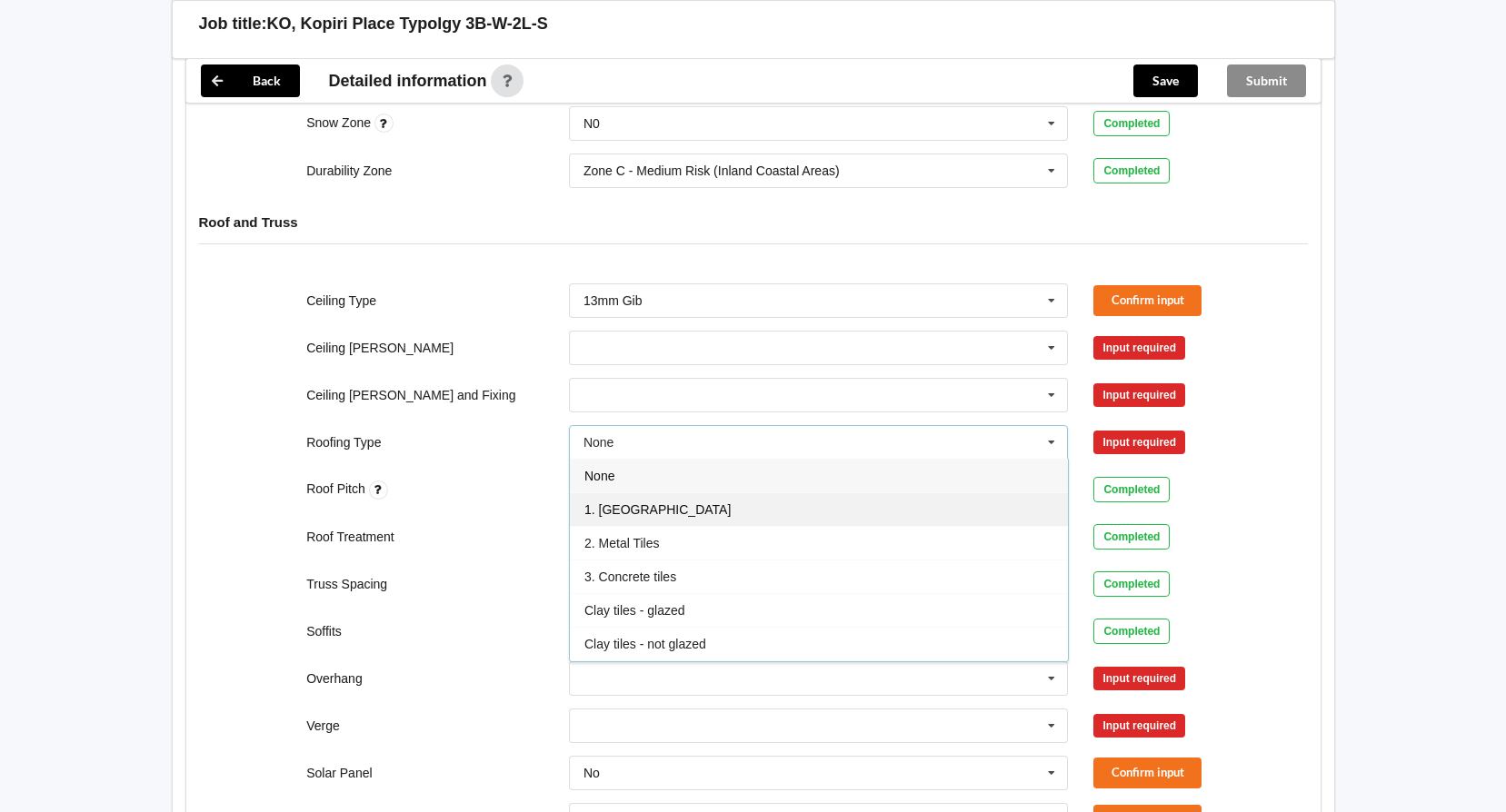
drag, startPoint x: 624, startPoint y: 491, endPoint x: 931, endPoint y: 430, distance: 313.0
click at [624, 503] on span "1. [GEOGRAPHIC_DATA]" at bounding box center [657, 510] width 147 height 15
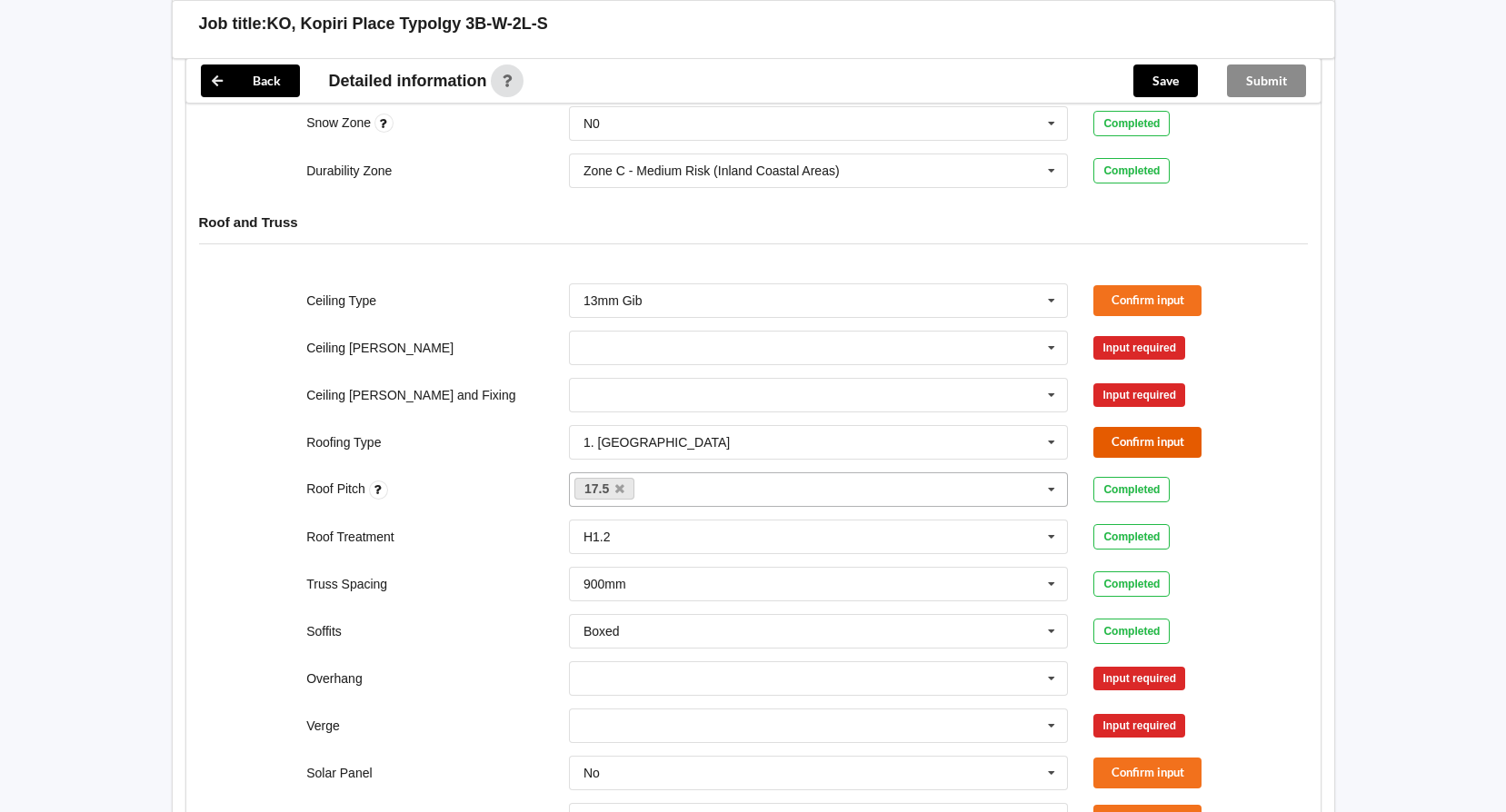
click at [1144, 427] on button "Confirm input" at bounding box center [1147, 442] width 108 height 30
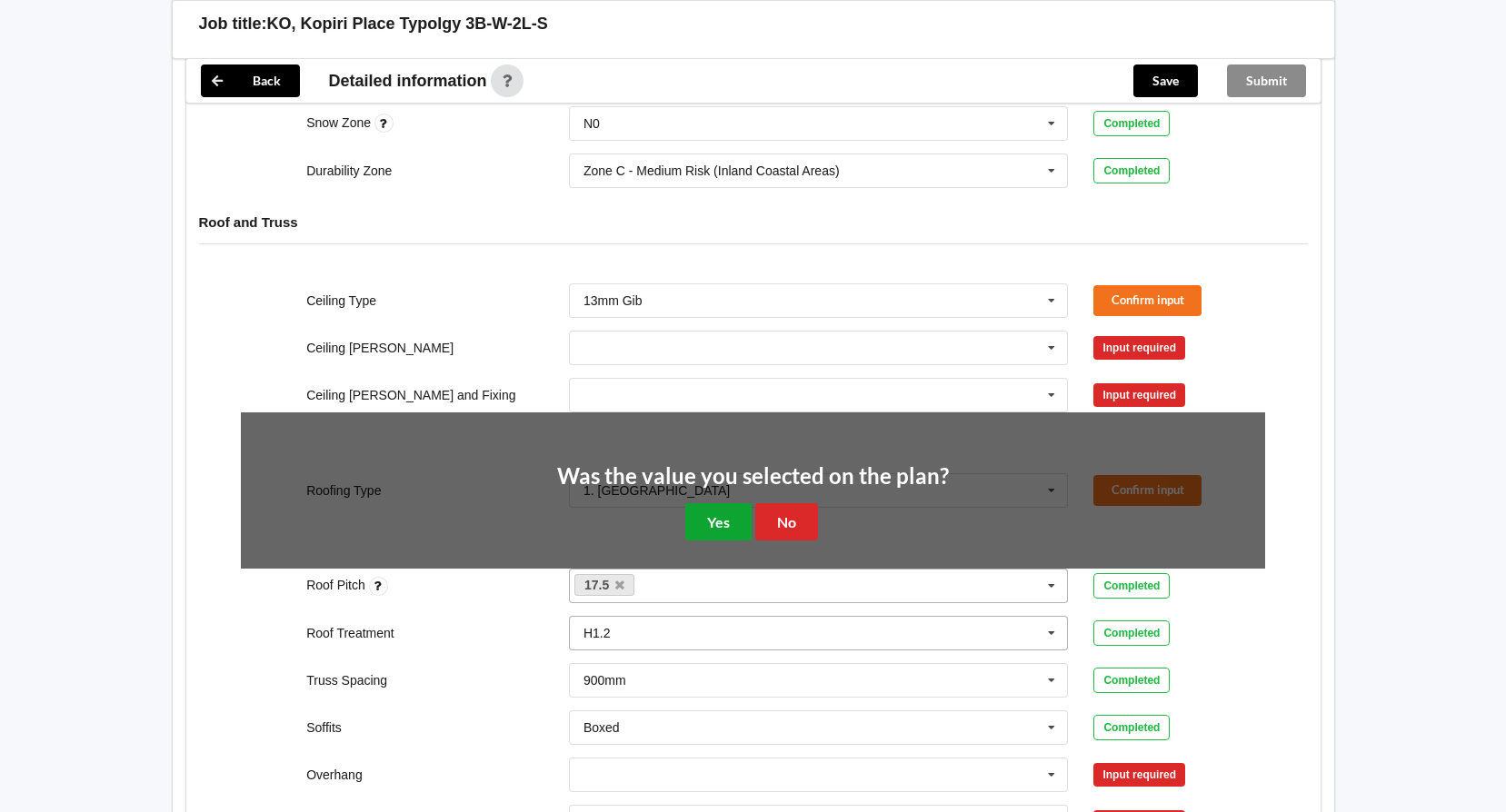
click at [731, 507] on button "Yes" at bounding box center [718, 522] width 66 height 38
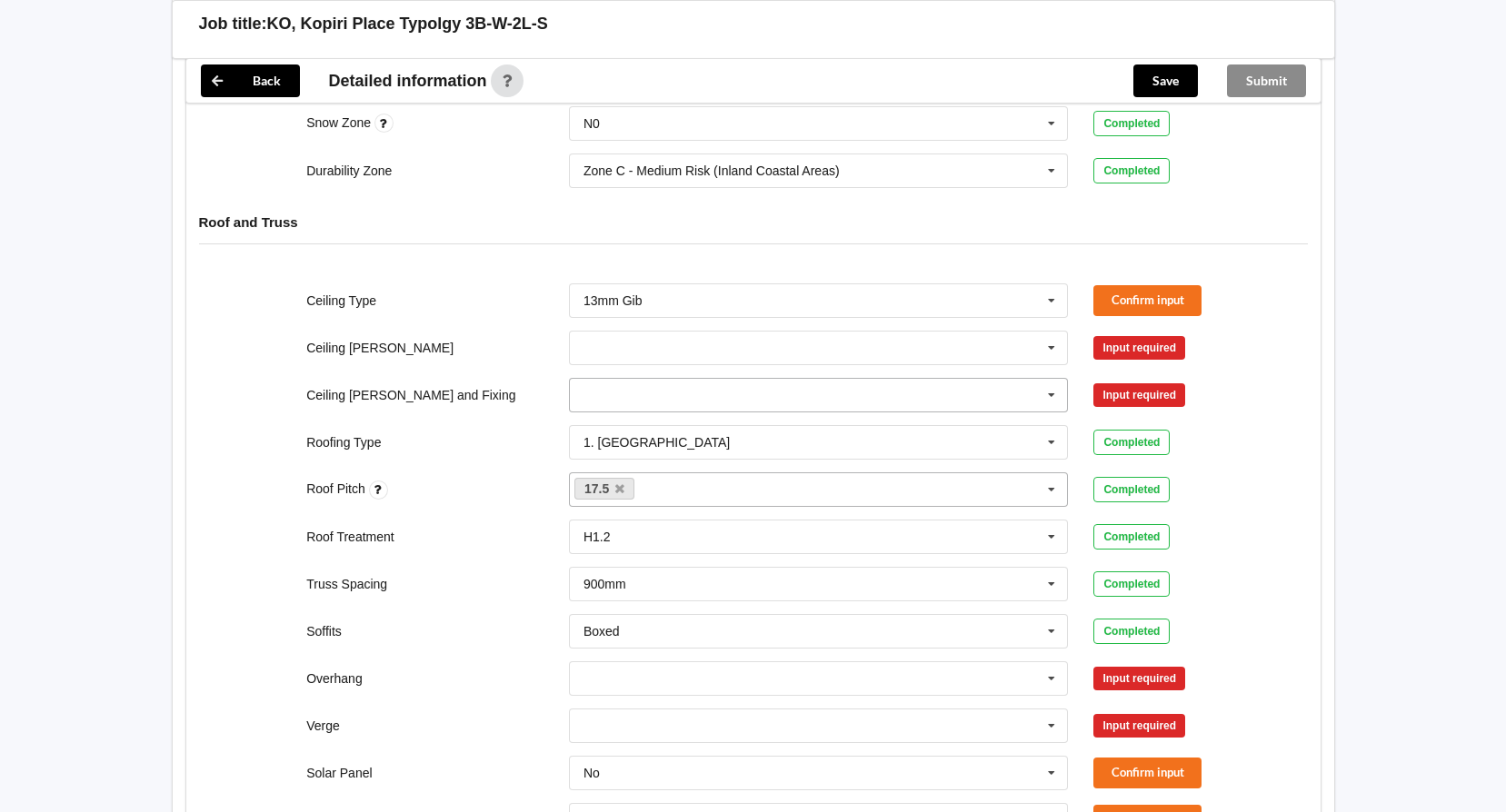
click at [708, 379] on input "text" at bounding box center [820, 395] width 498 height 33
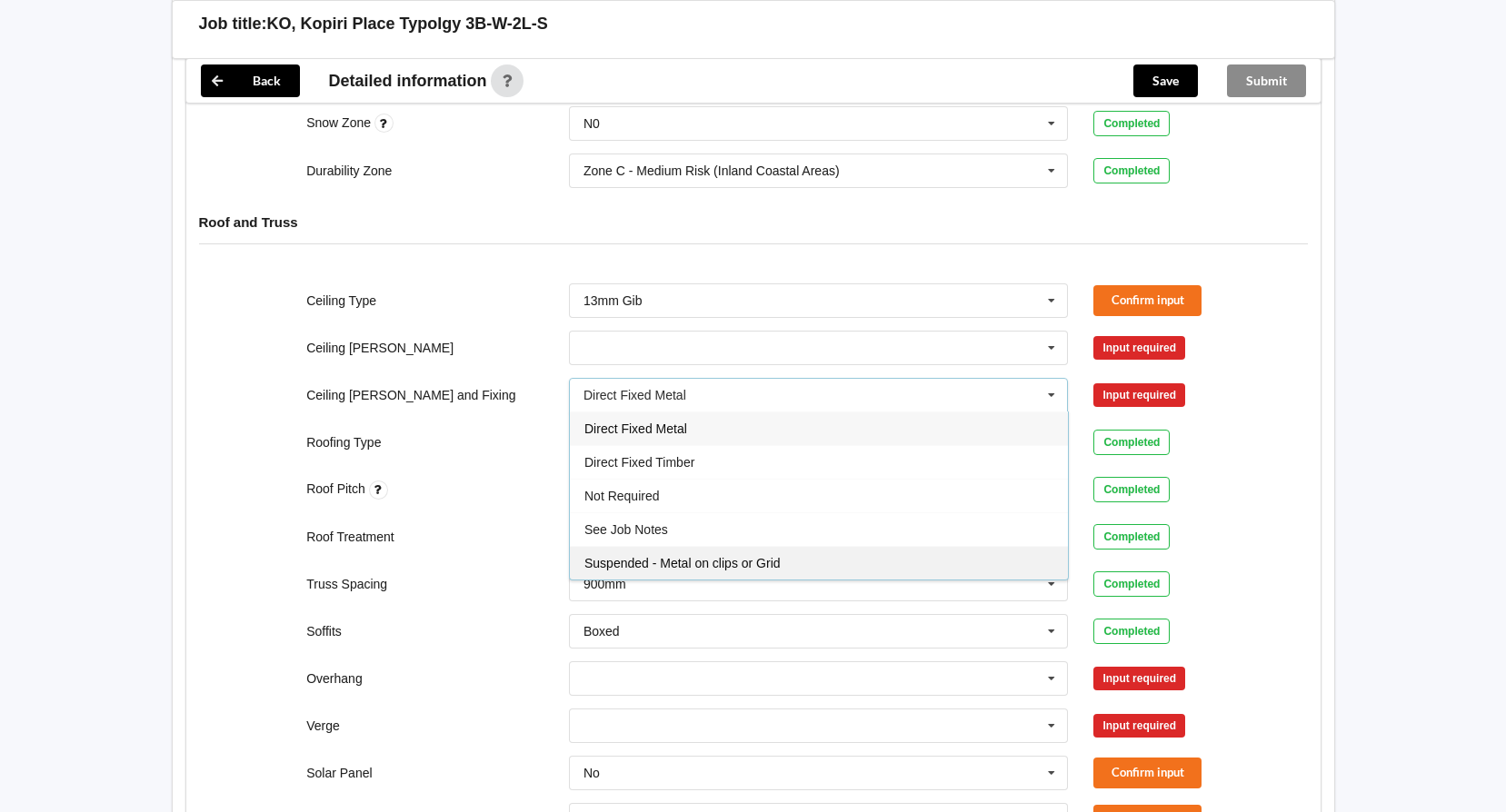
click at [658, 546] on div "Suspended - Metal on clips or Grid" at bounding box center [819, 563] width 498 height 34
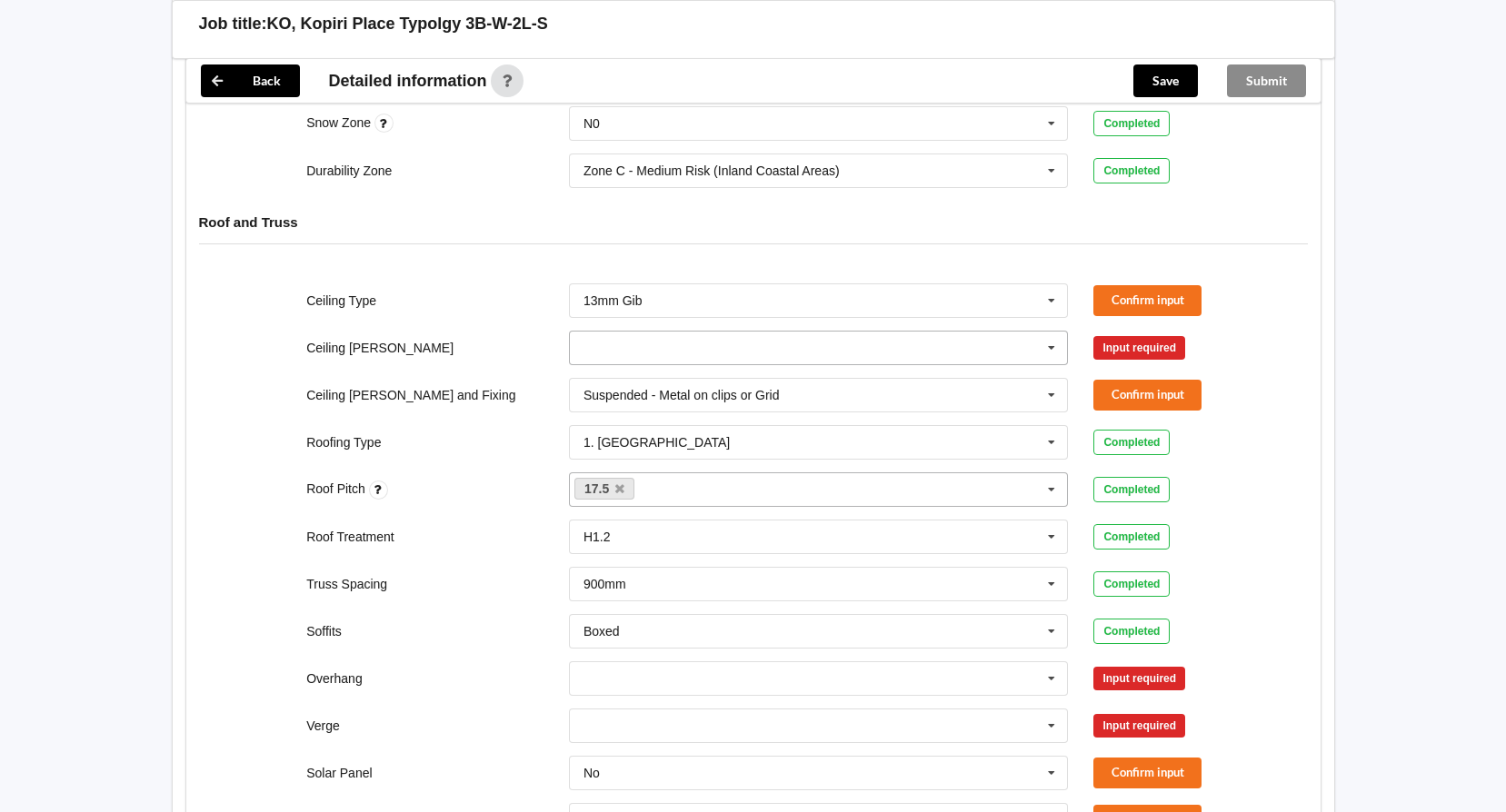
click at [628, 332] on input "text" at bounding box center [820, 348] width 498 height 33
click at [607, 441] on span "600mm" at bounding box center [605, 448] width 43 height 15
click at [806, 379] on input "text" at bounding box center [820, 395] width 498 height 33
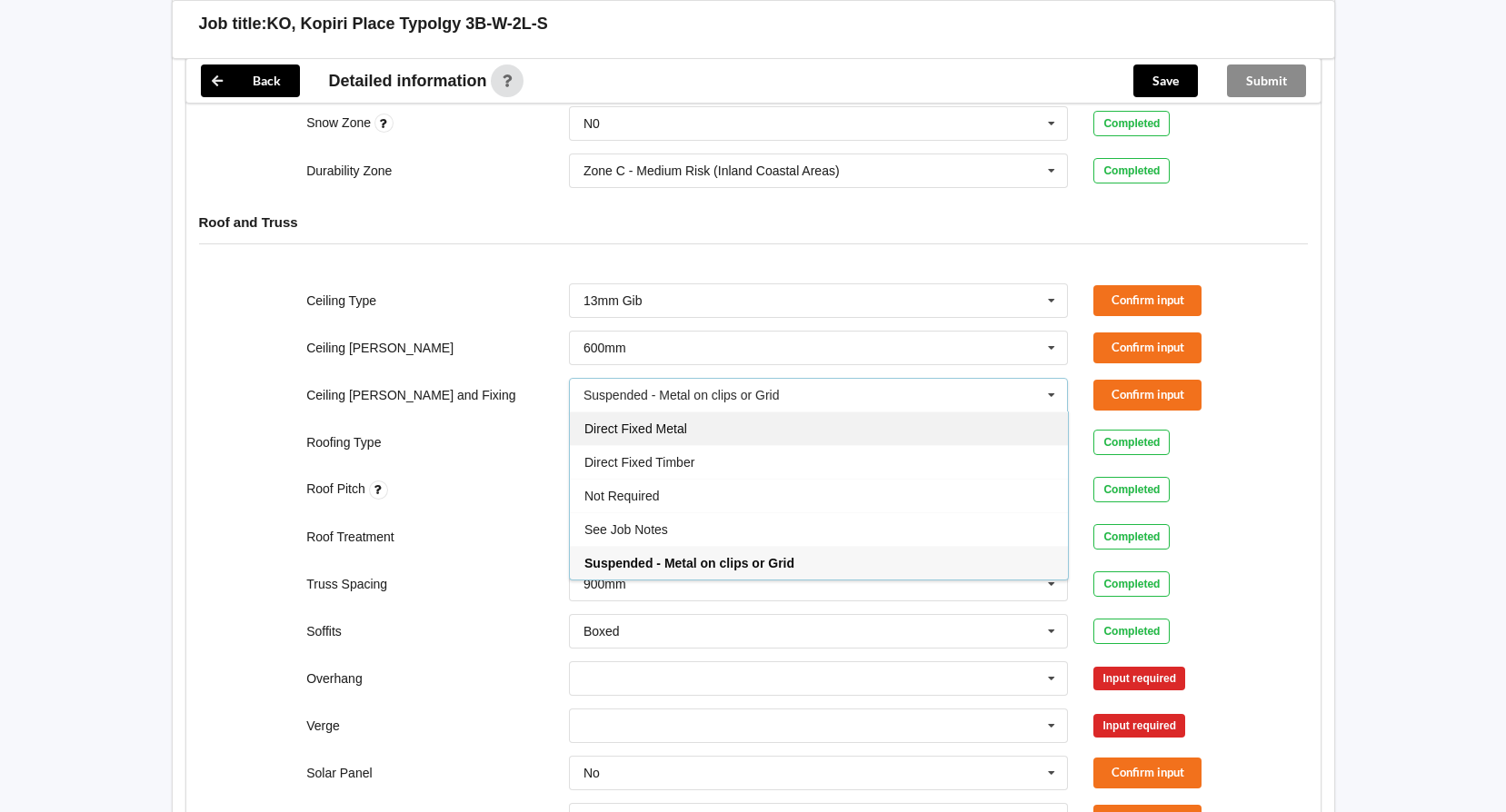
click at [648, 421] on span "Direct Fixed Metal" at bounding box center [636, 428] width 103 height 15
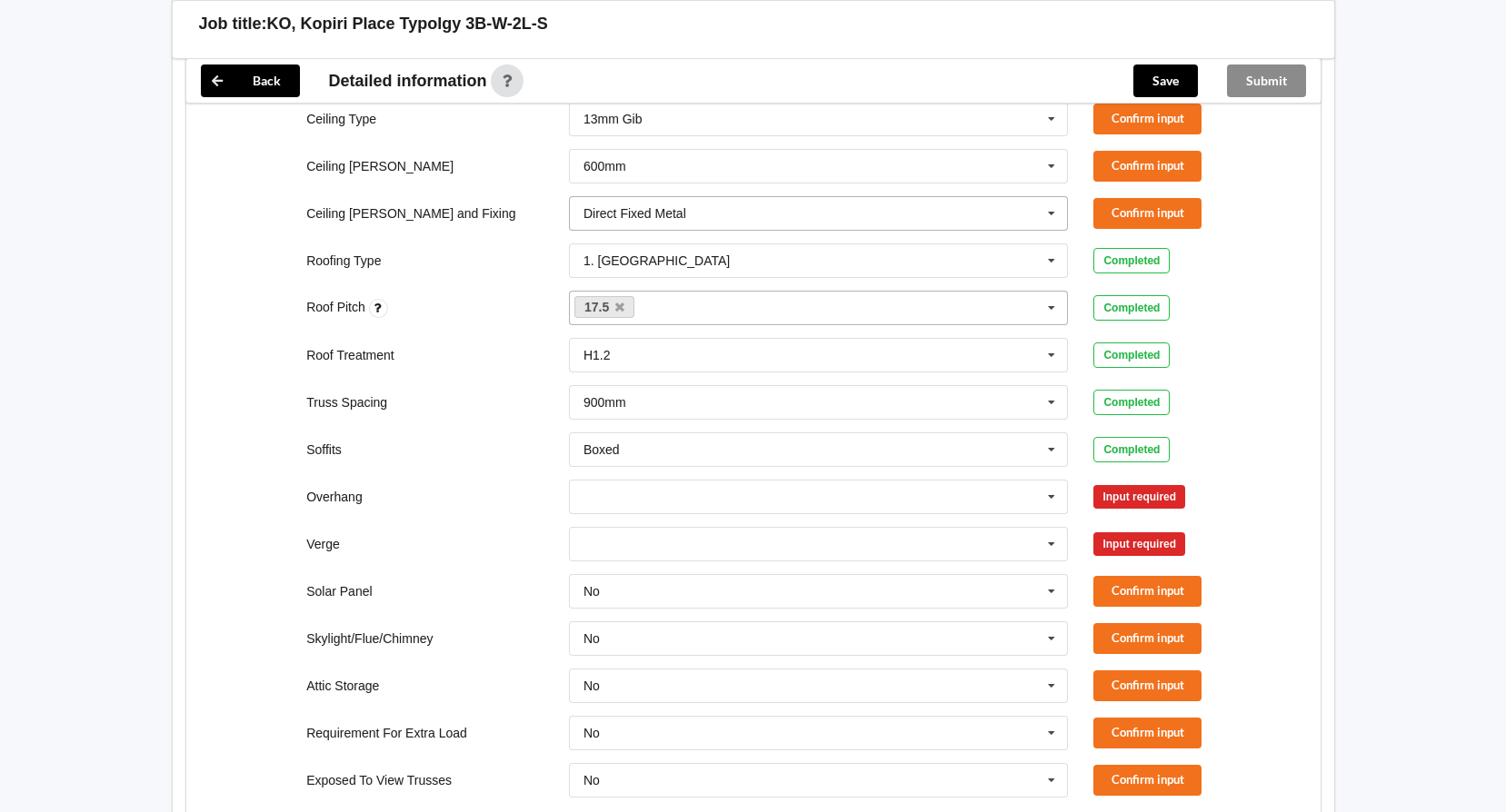
scroll to position [1032, 0]
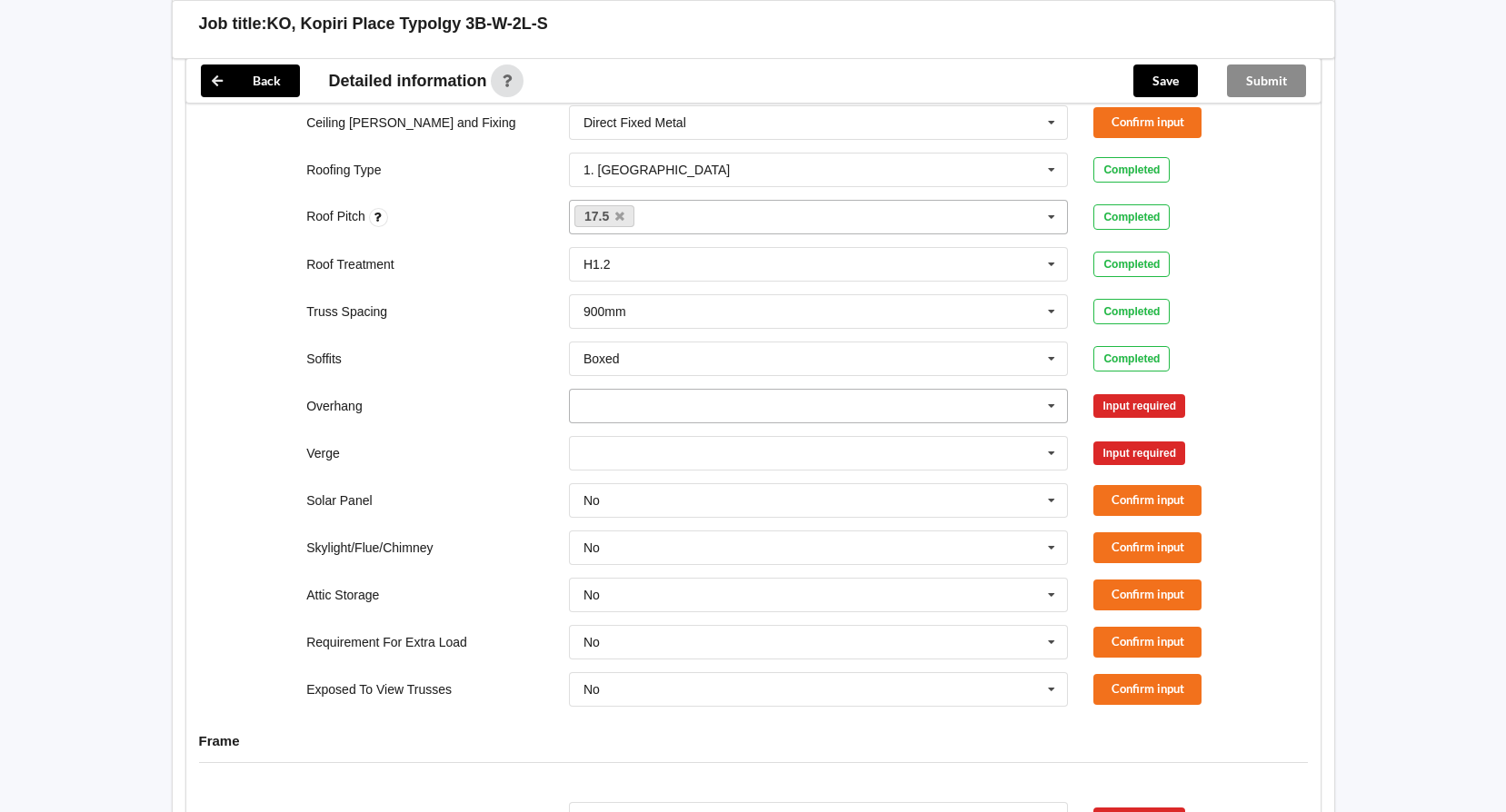
click at [712, 390] on input "text" at bounding box center [820, 406] width 498 height 33
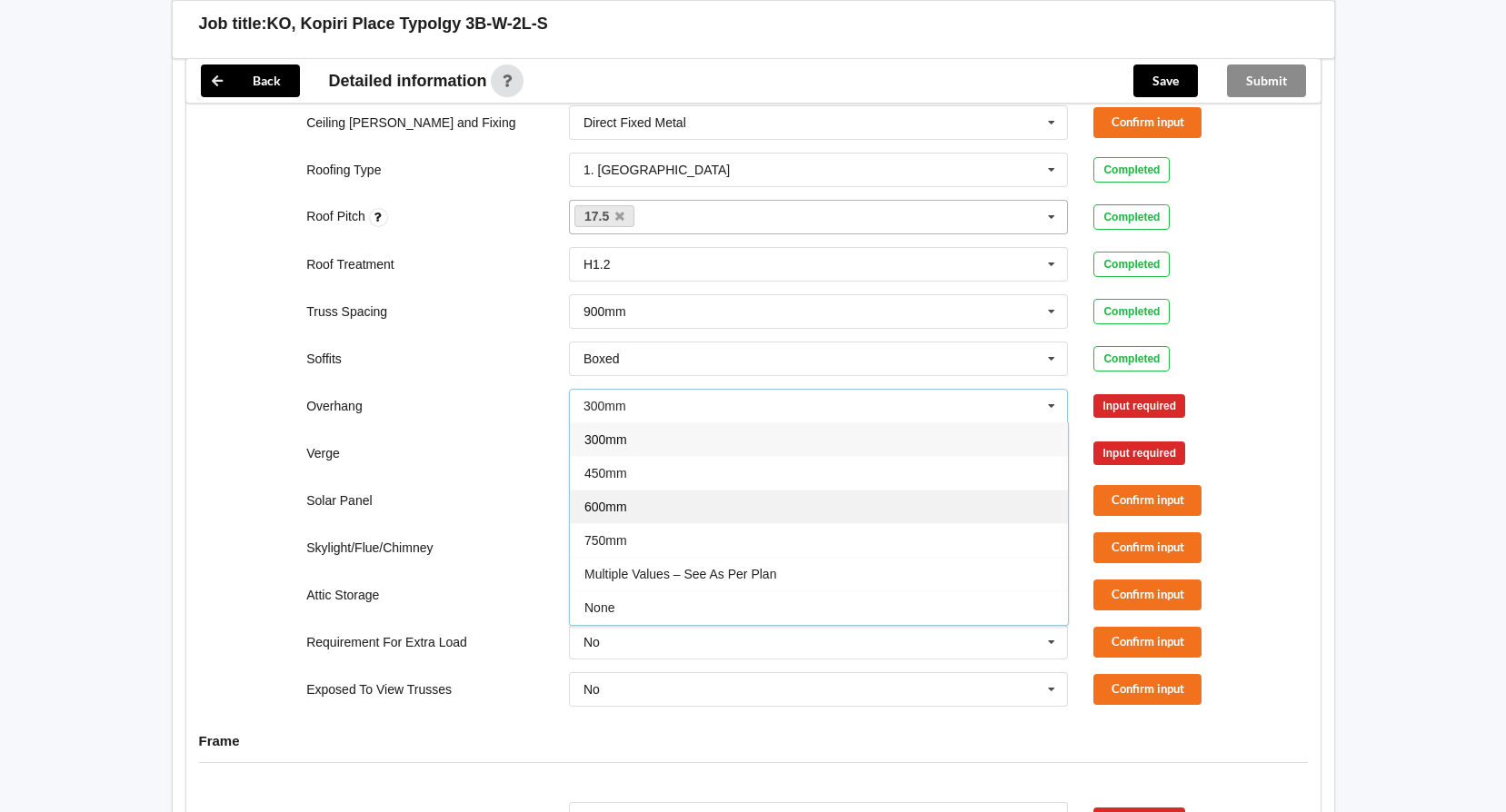
click at [620, 500] on span "600mm" at bounding box center [605, 507] width 43 height 15
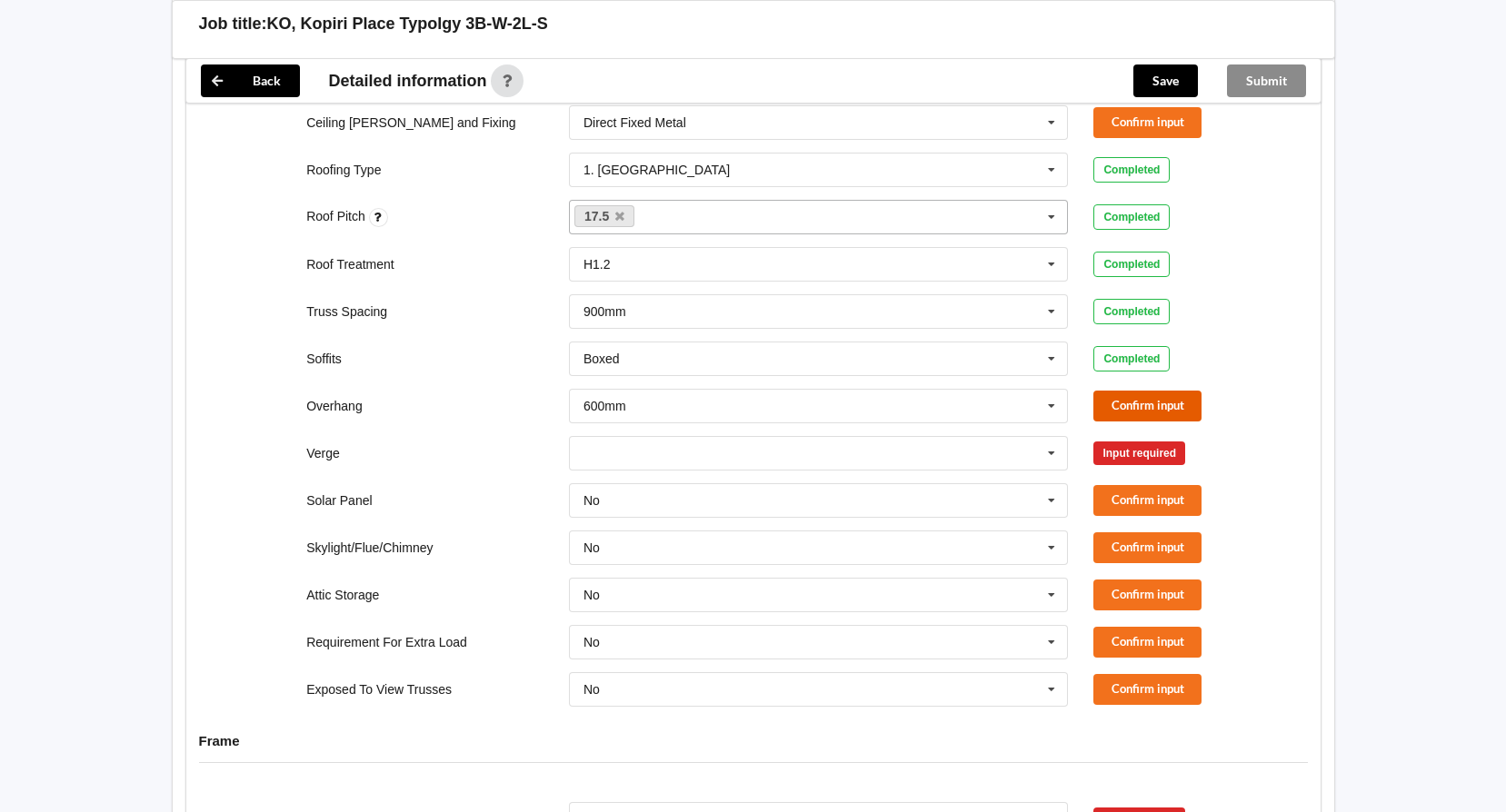
click at [1136, 391] on button "Confirm input" at bounding box center [1147, 406] width 108 height 30
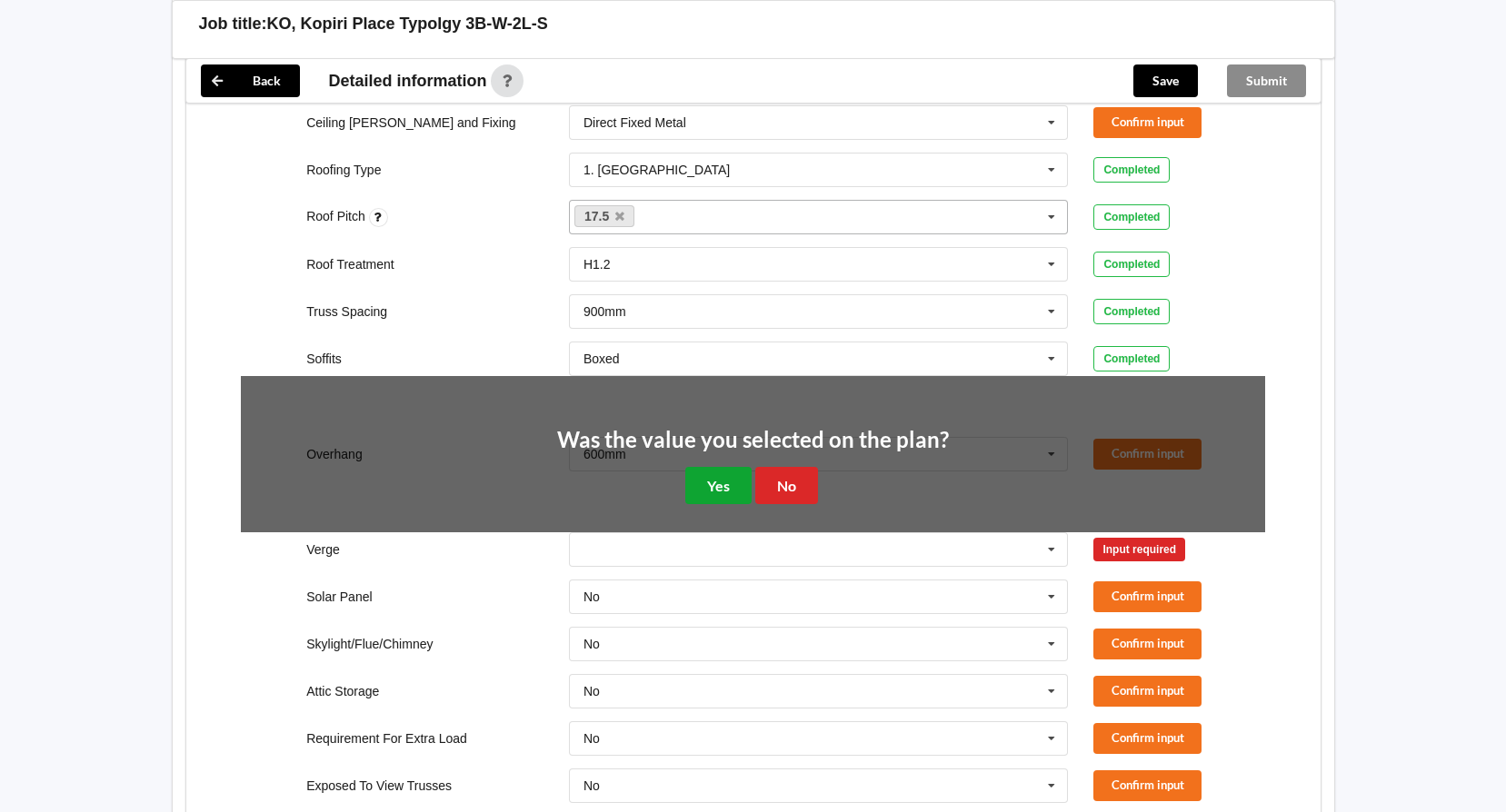
click at [728, 467] on button "Yes" at bounding box center [718, 486] width 66 height 38
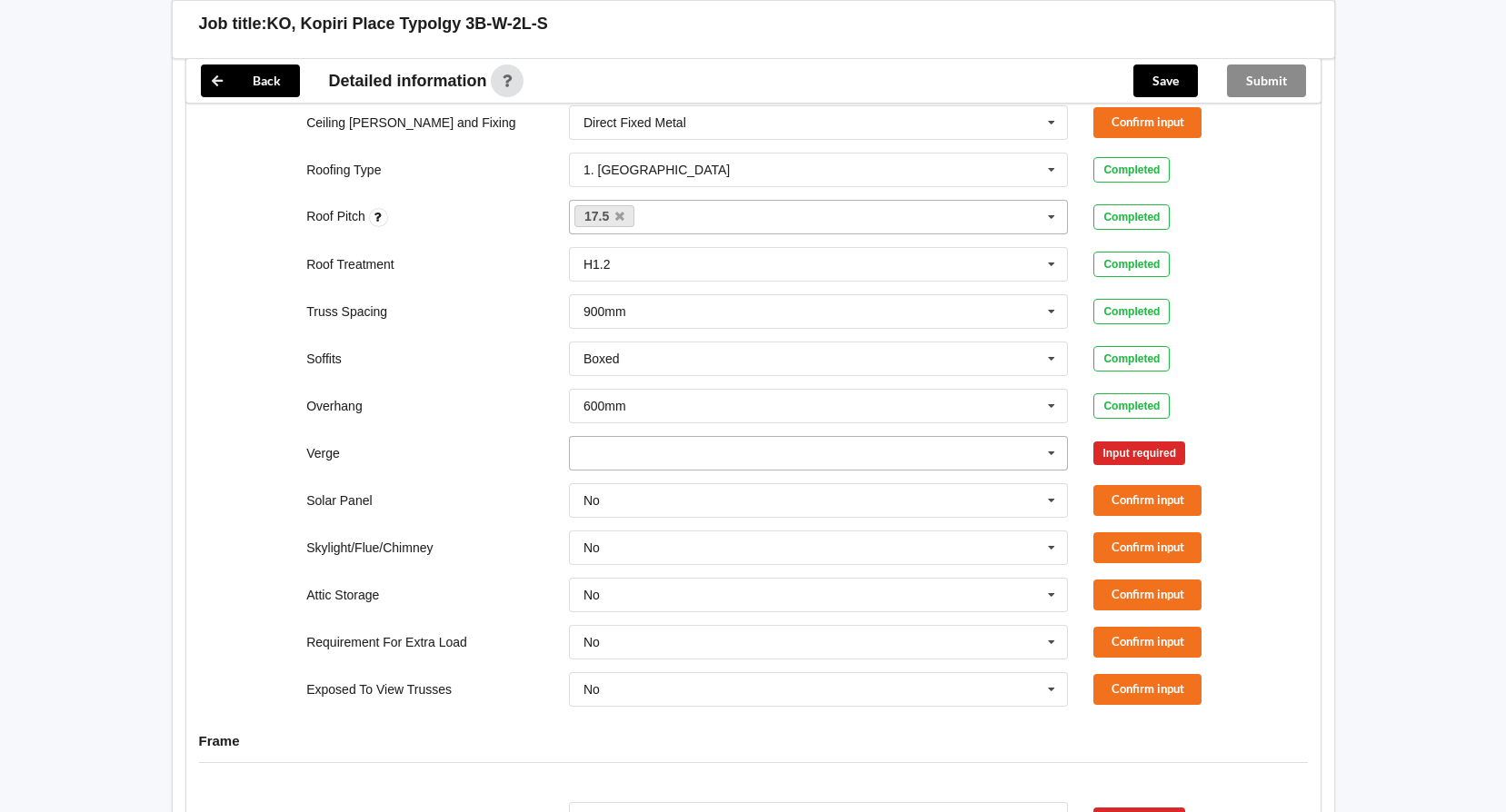
click at [725, 438] on input "text" at bounding box center [820, 453] width 498 height 33
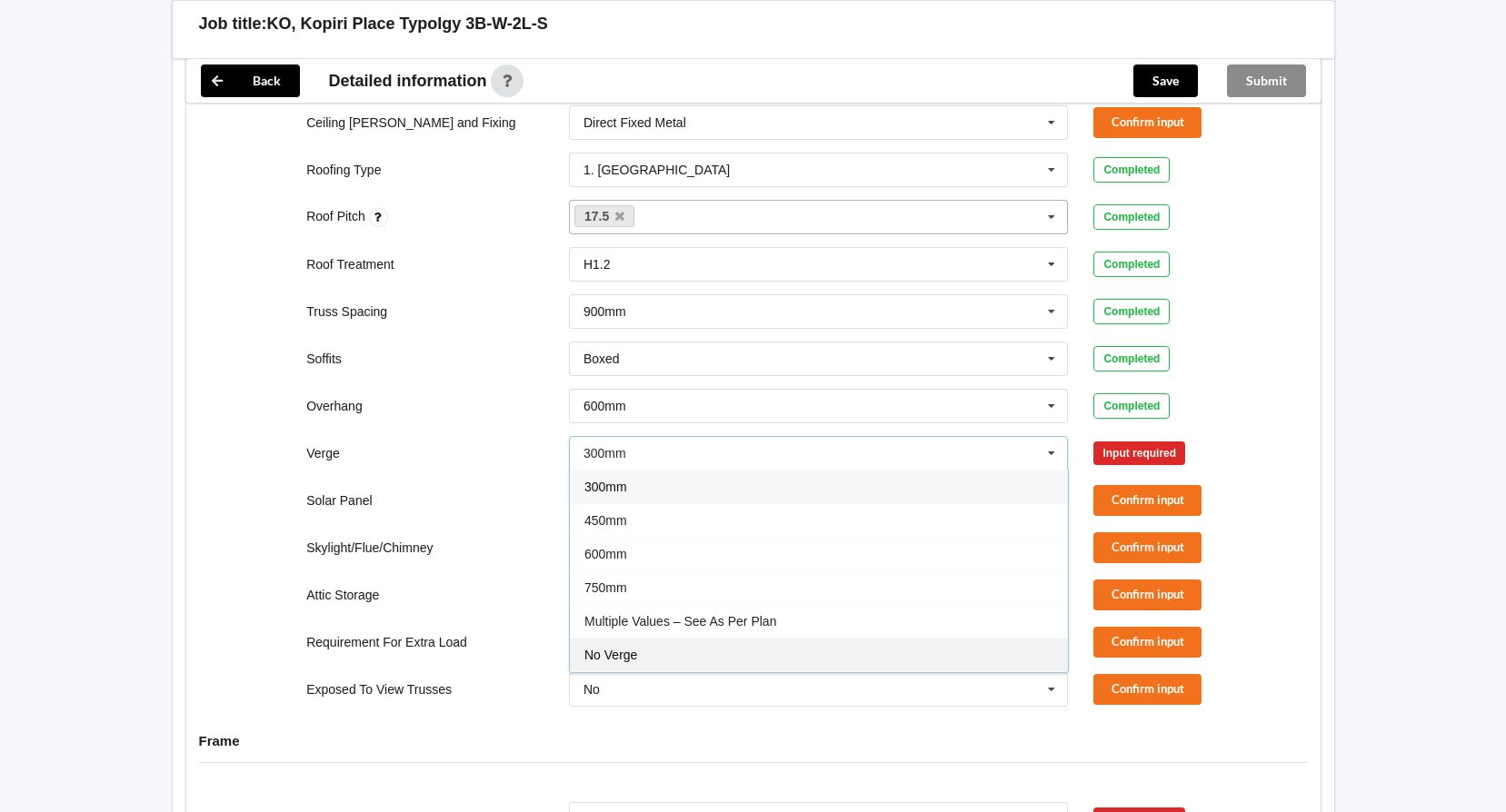
click at [644, 638] on div "No Verge" at bounding box center [819, 654] width 498 height 34
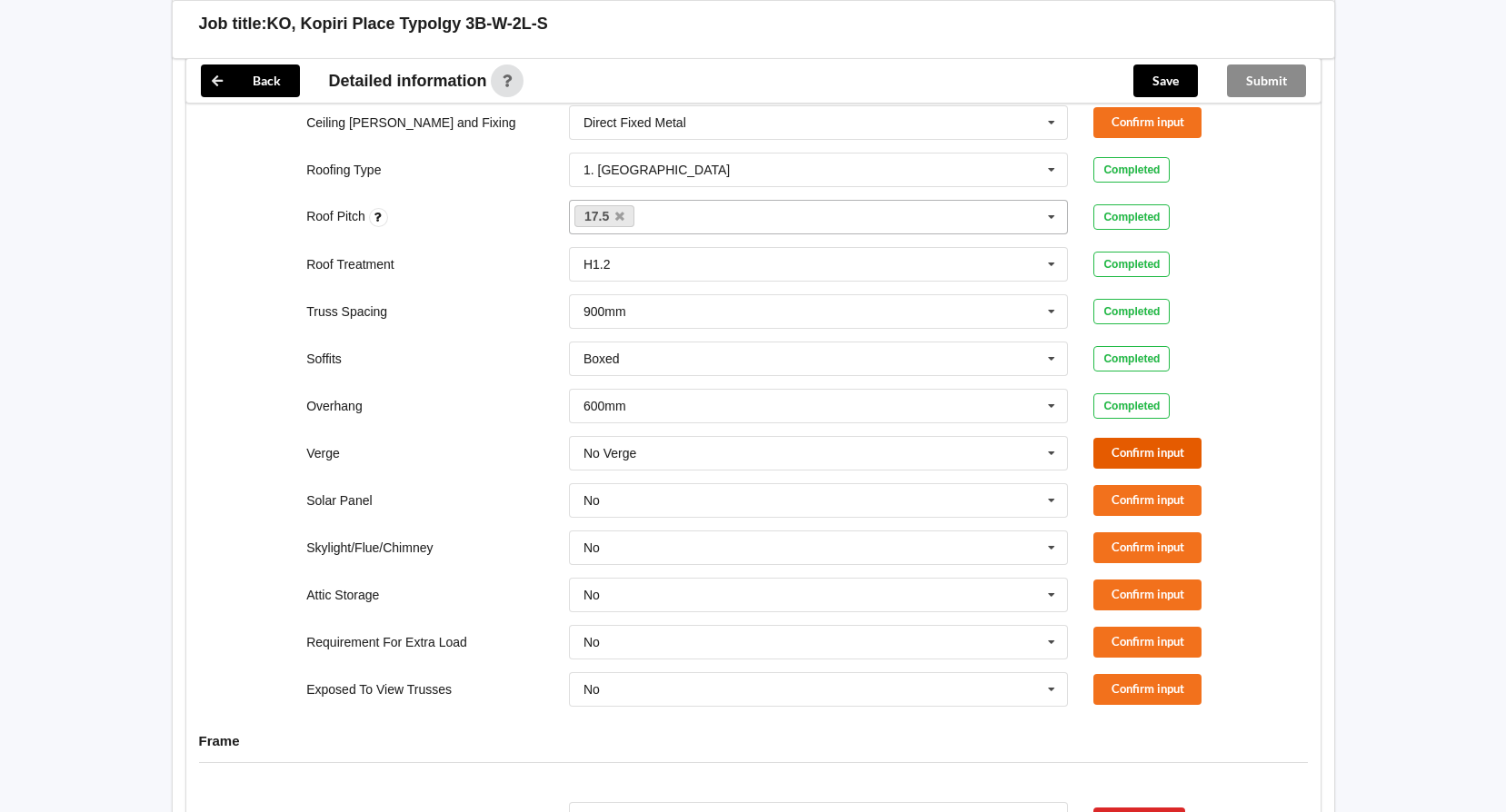
click at [1128, 438] on button "Confirm input" at bounding box center [1147, 453] width 108 height 30
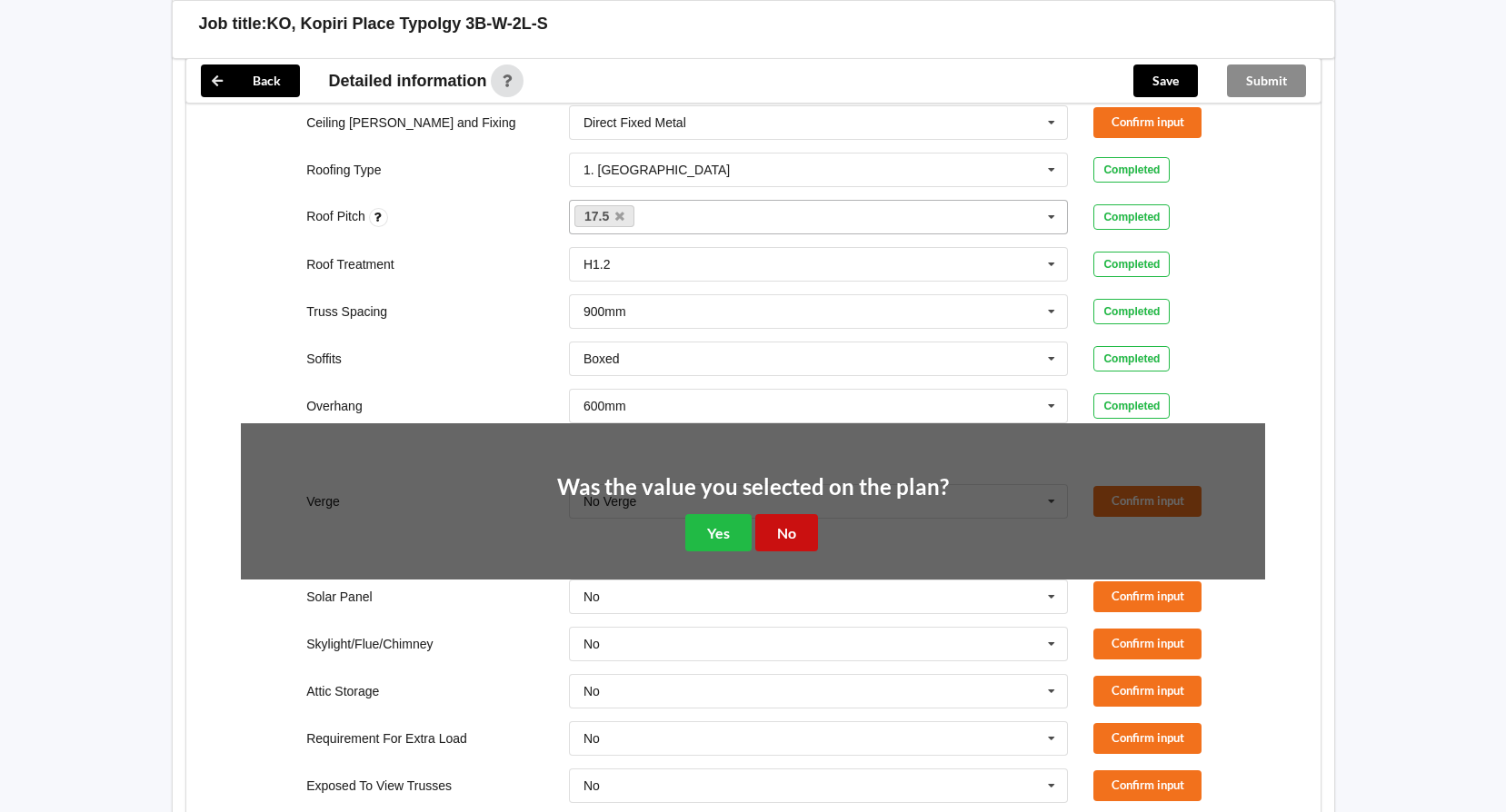
click at [794, 515] on button "No" at bounding box center [786, 533] width 62 height 38
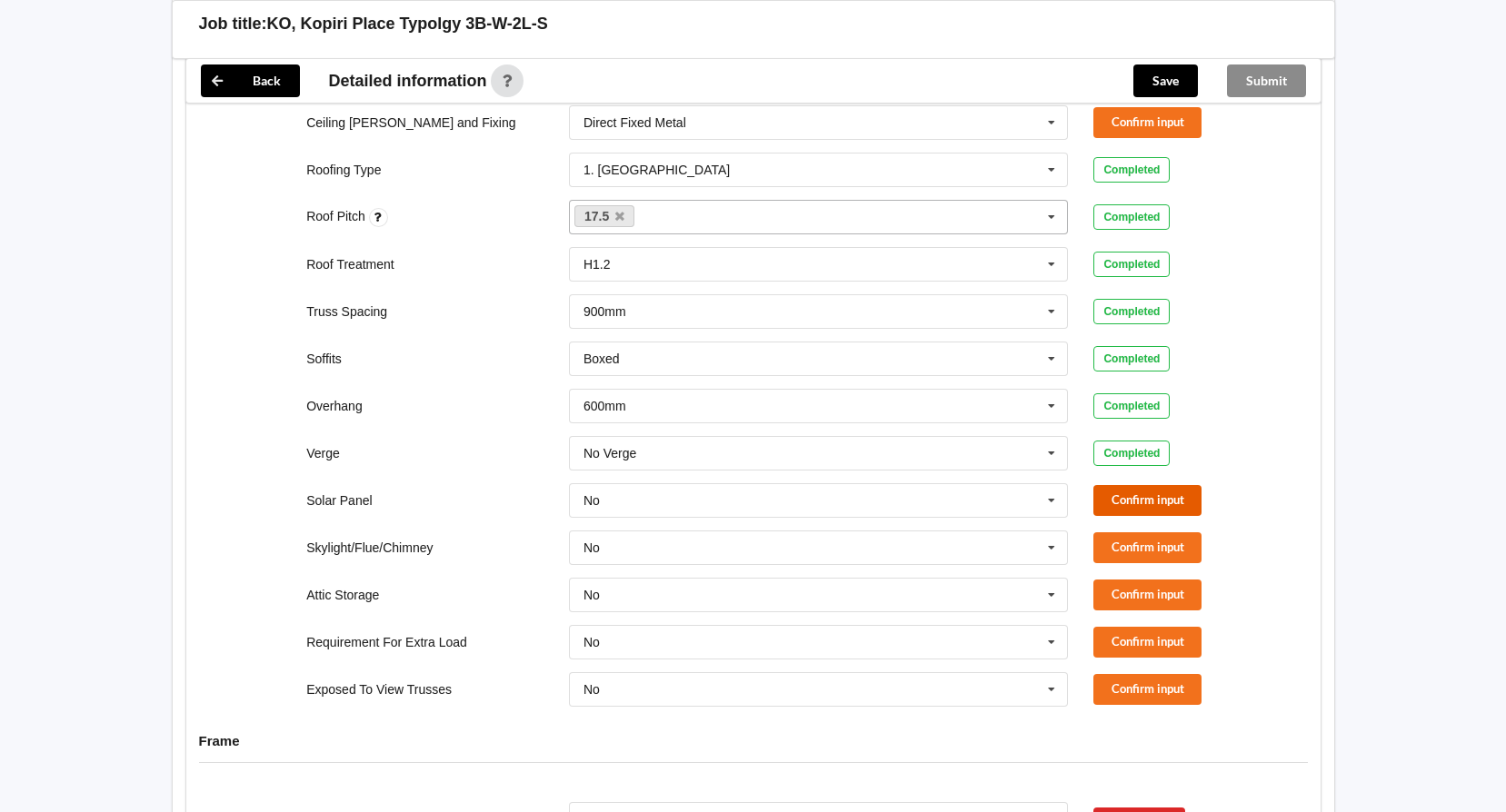
click at [1133, 485] on button "Confirm input" at bounding box center [1147, 500] width 108 height 30
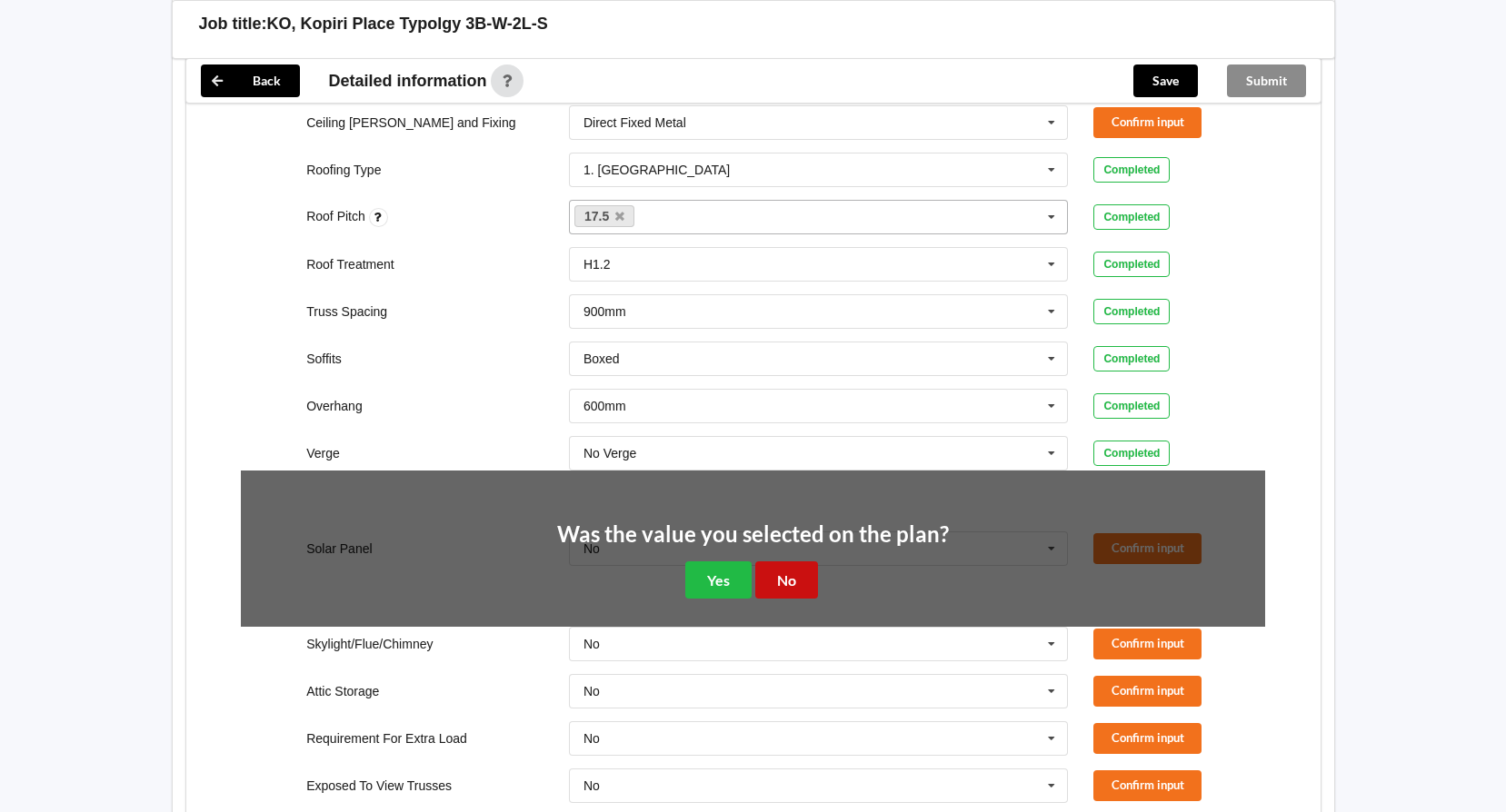
click at [786, 561] on button "No" at bounding box center [786, 580] width 62 height 38
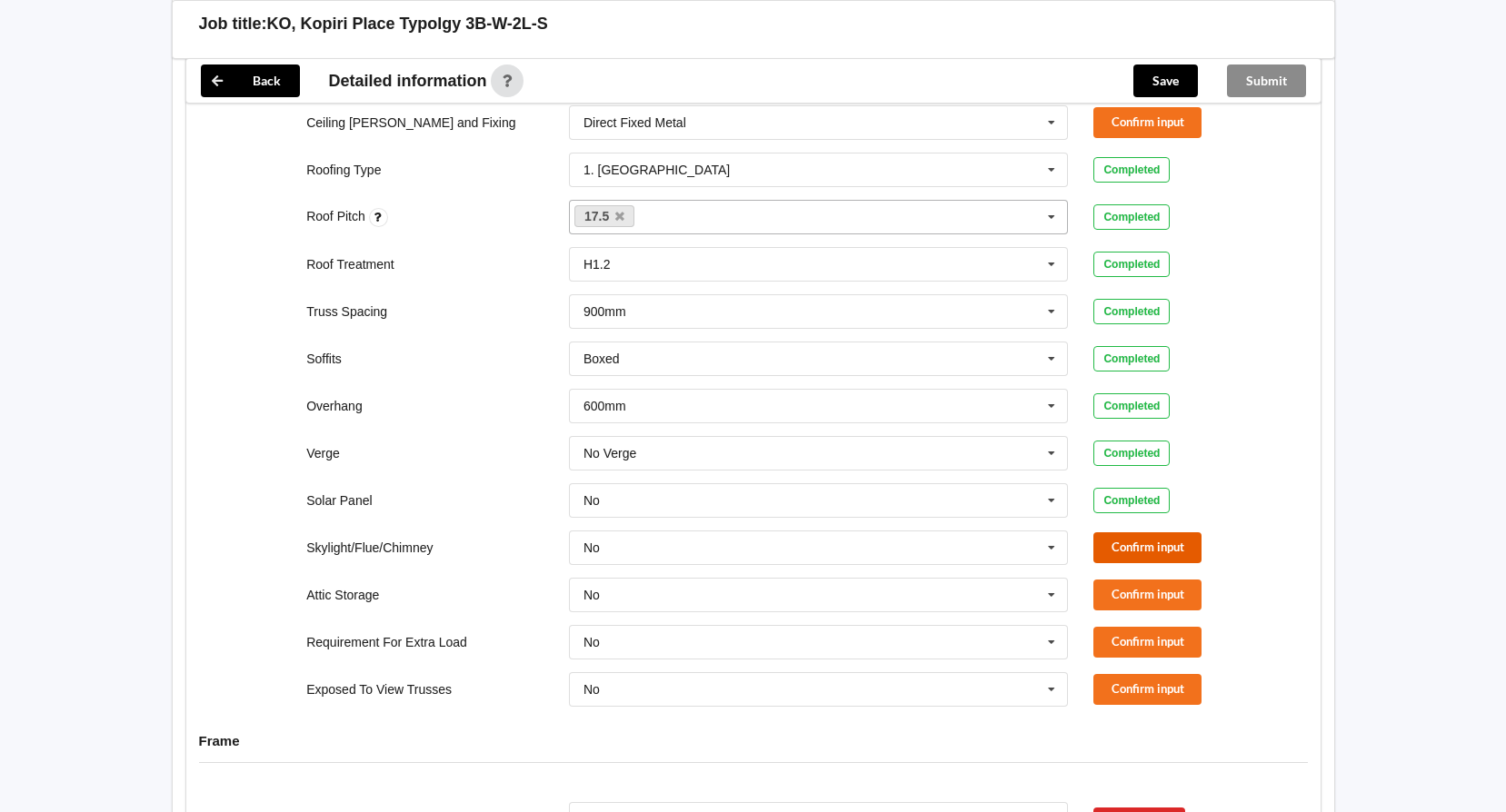
click at [1114, 532] on button "Confirm input" at bounding box center [1147, 547] width 108 height 30
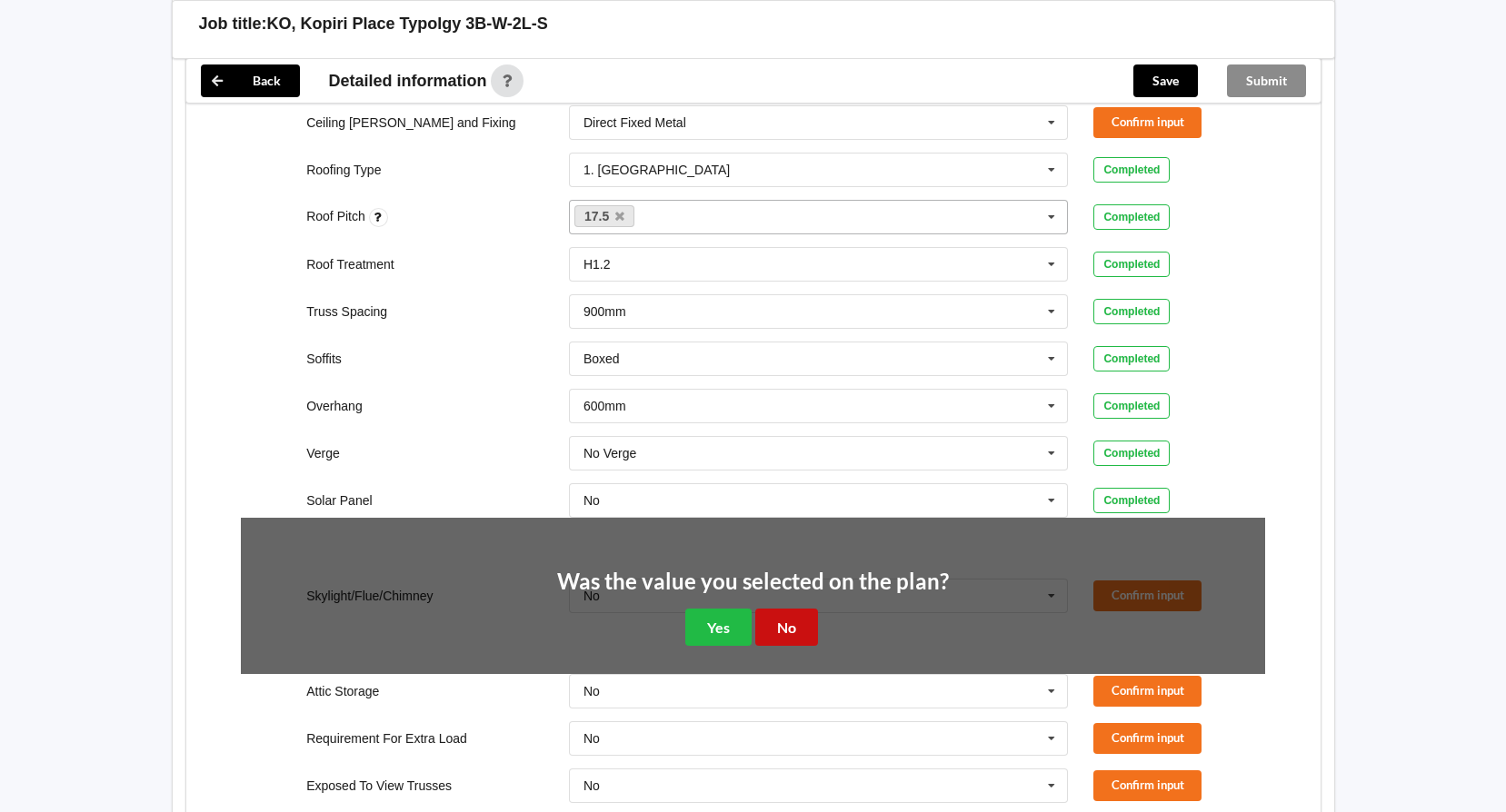
click at [783, 609] on button "No" at bounding box center [786, 628] width 62 height 38
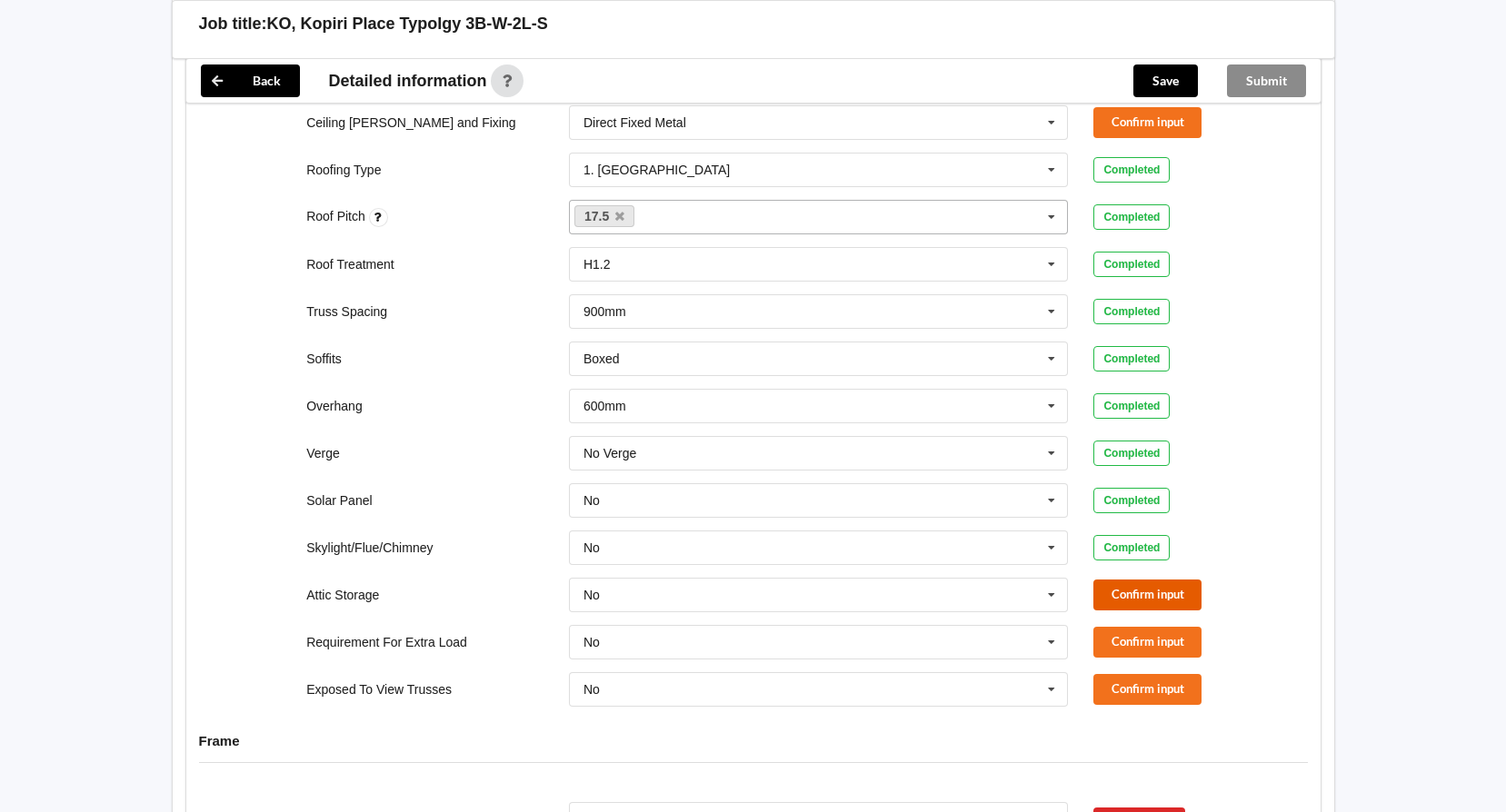
click at [1107, 582] on button "Confirm input" at bounding box center [1147, 595] width 108 height 30
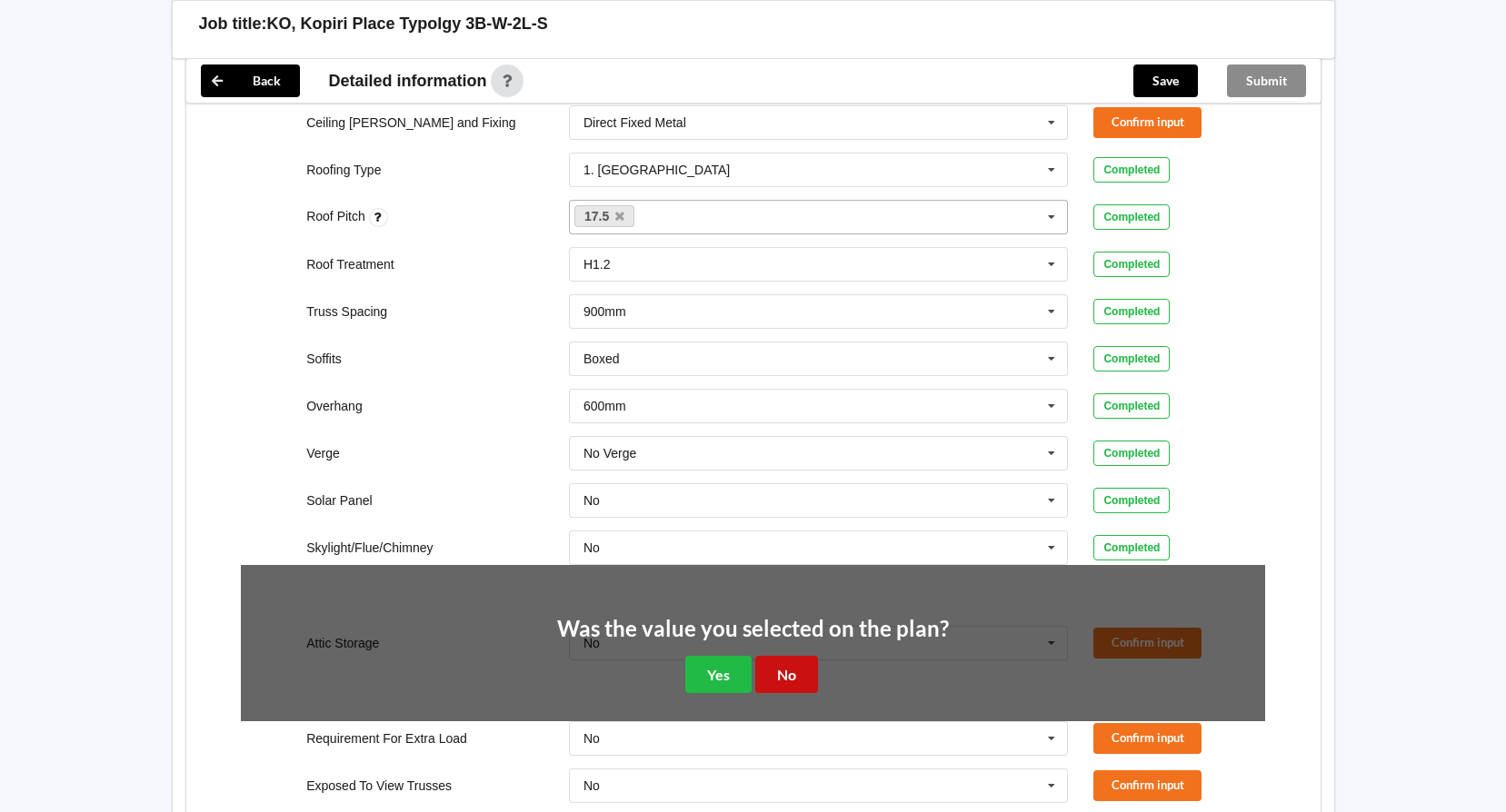
click at [802, 656] on button "No" at bounding box center [786, 675] width 62 height 38
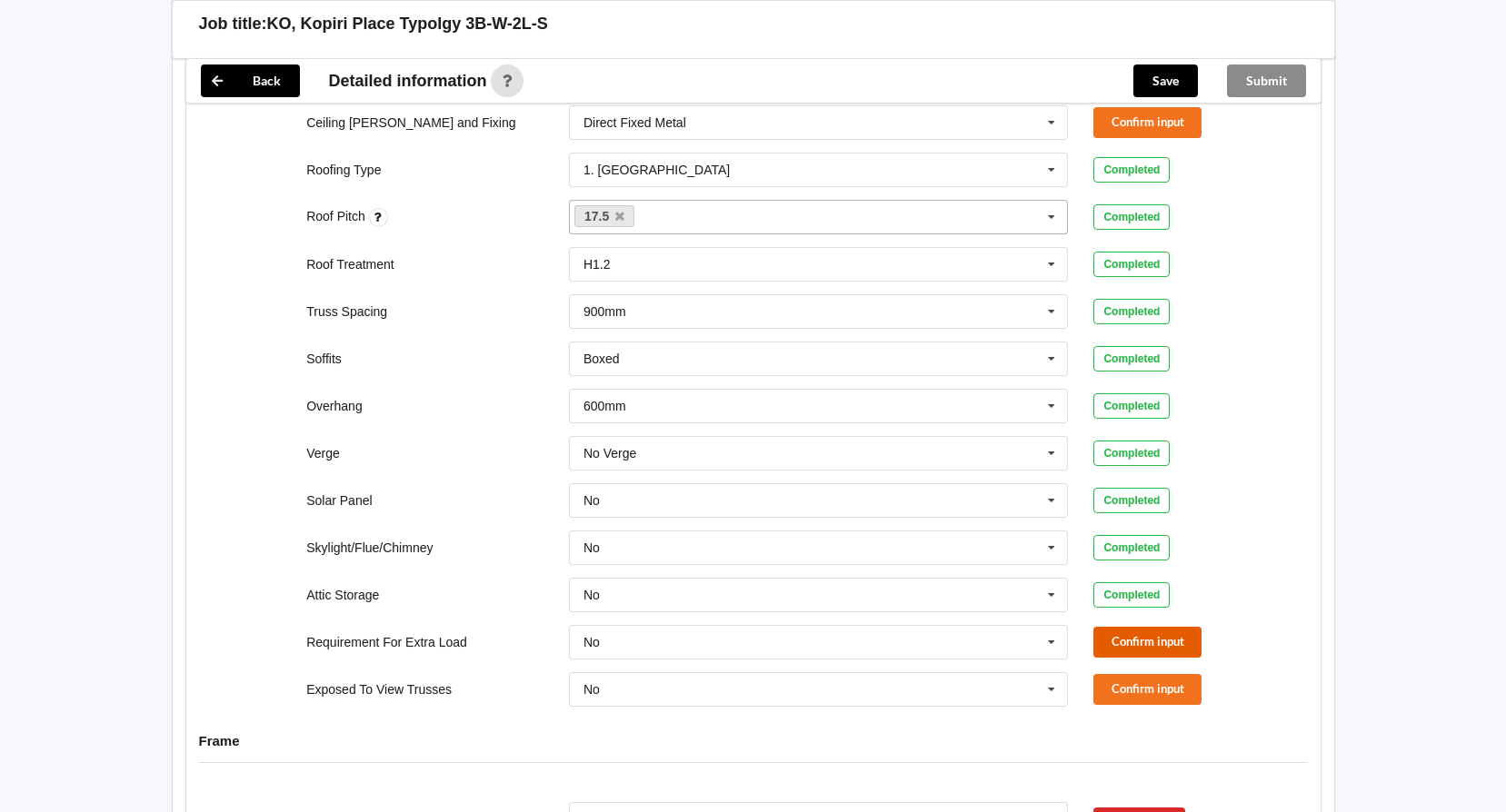
click at [1117, 627] on button "Confirm input" at bounding box center [1147, 641] width 108 height 30
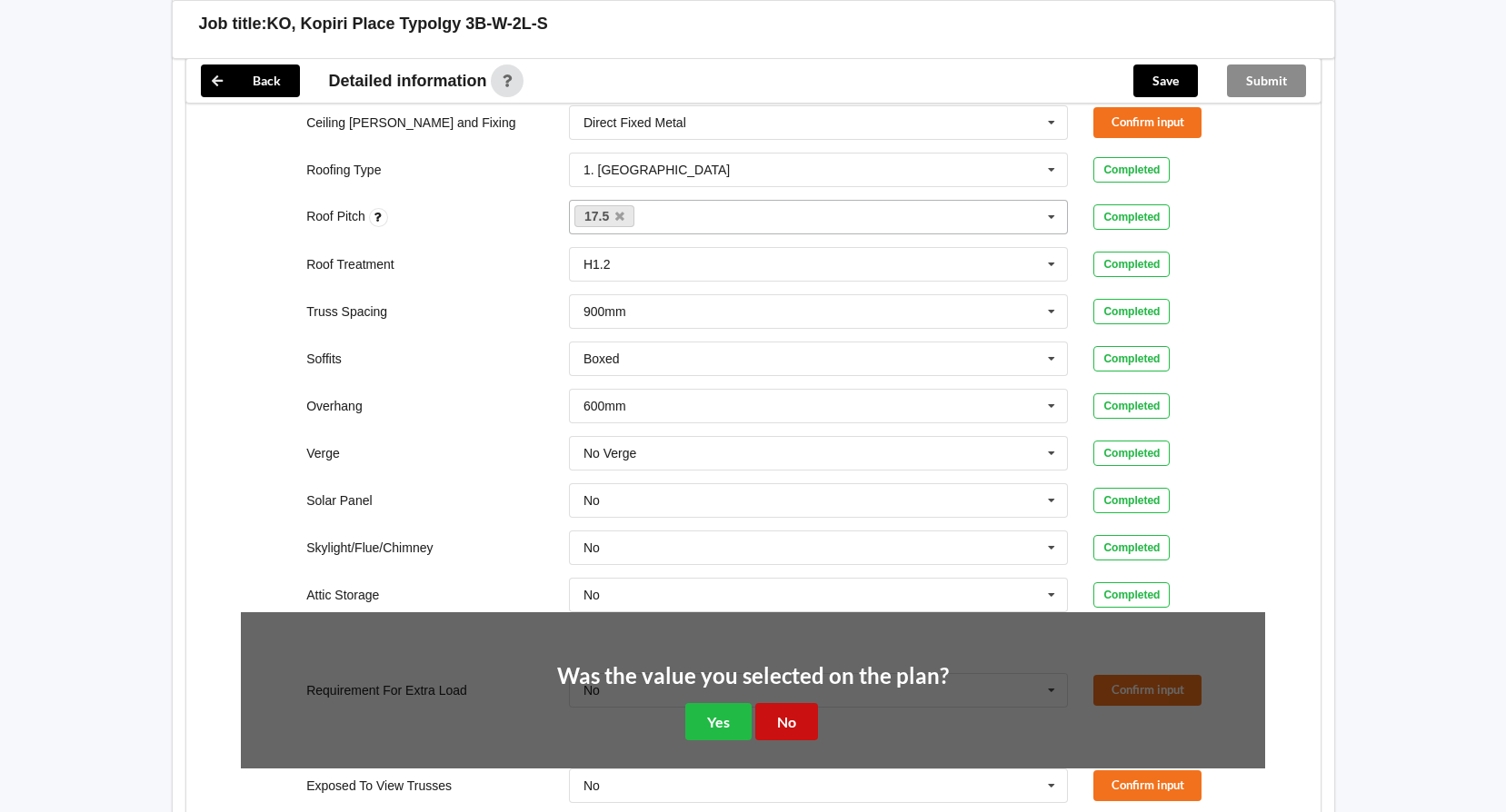
click at [770, 703] on button "No" at bounding box center [786, 722] width 62 height 38
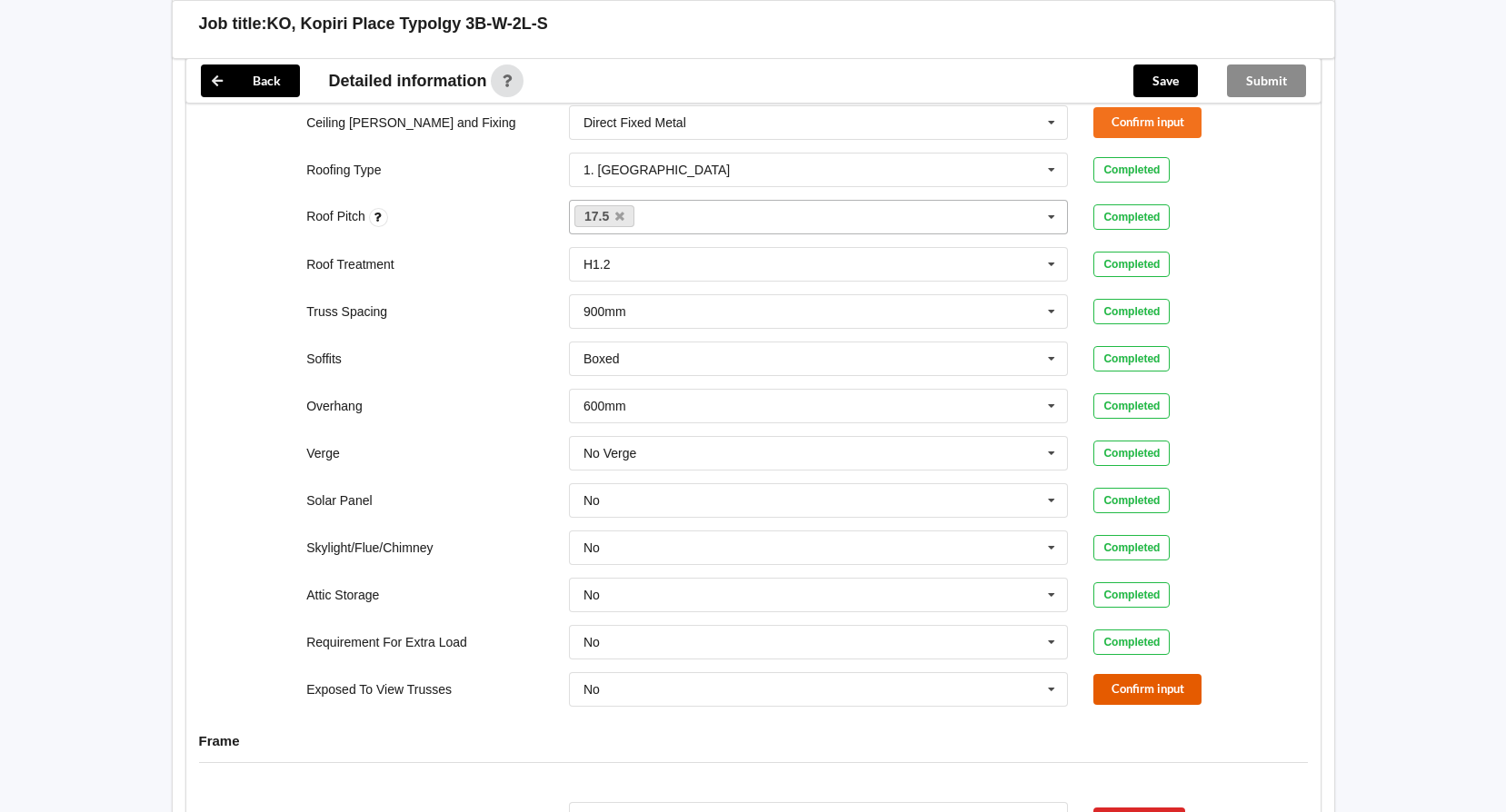
click at [1128, 674] on button "Confirm input" at bounding box center [1147, 689] width 108 height 30
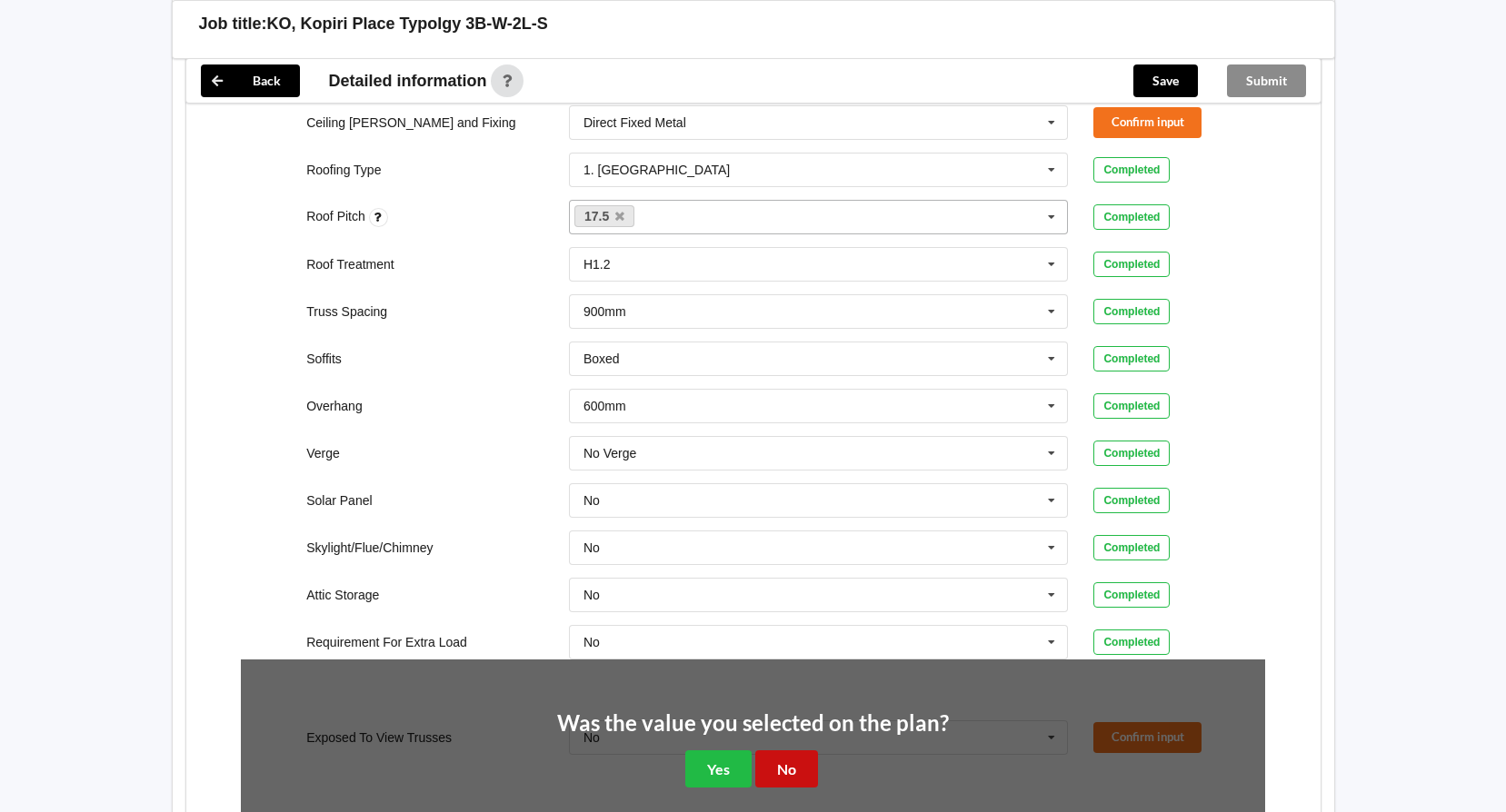
click at [795, 751] on button "No" at bounding box center [786, 769] width 62 height 38
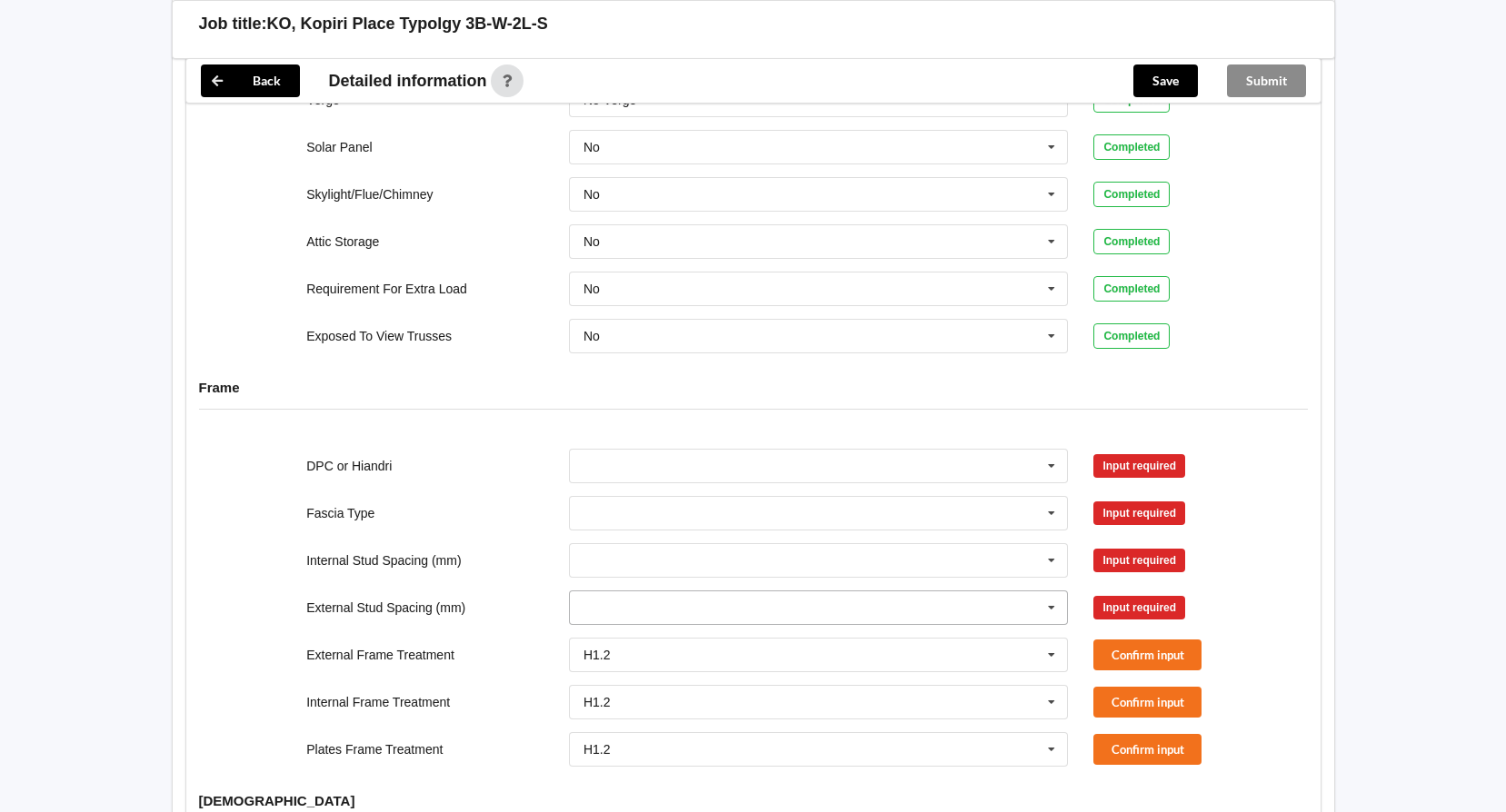
scroll to position [1396, 0]
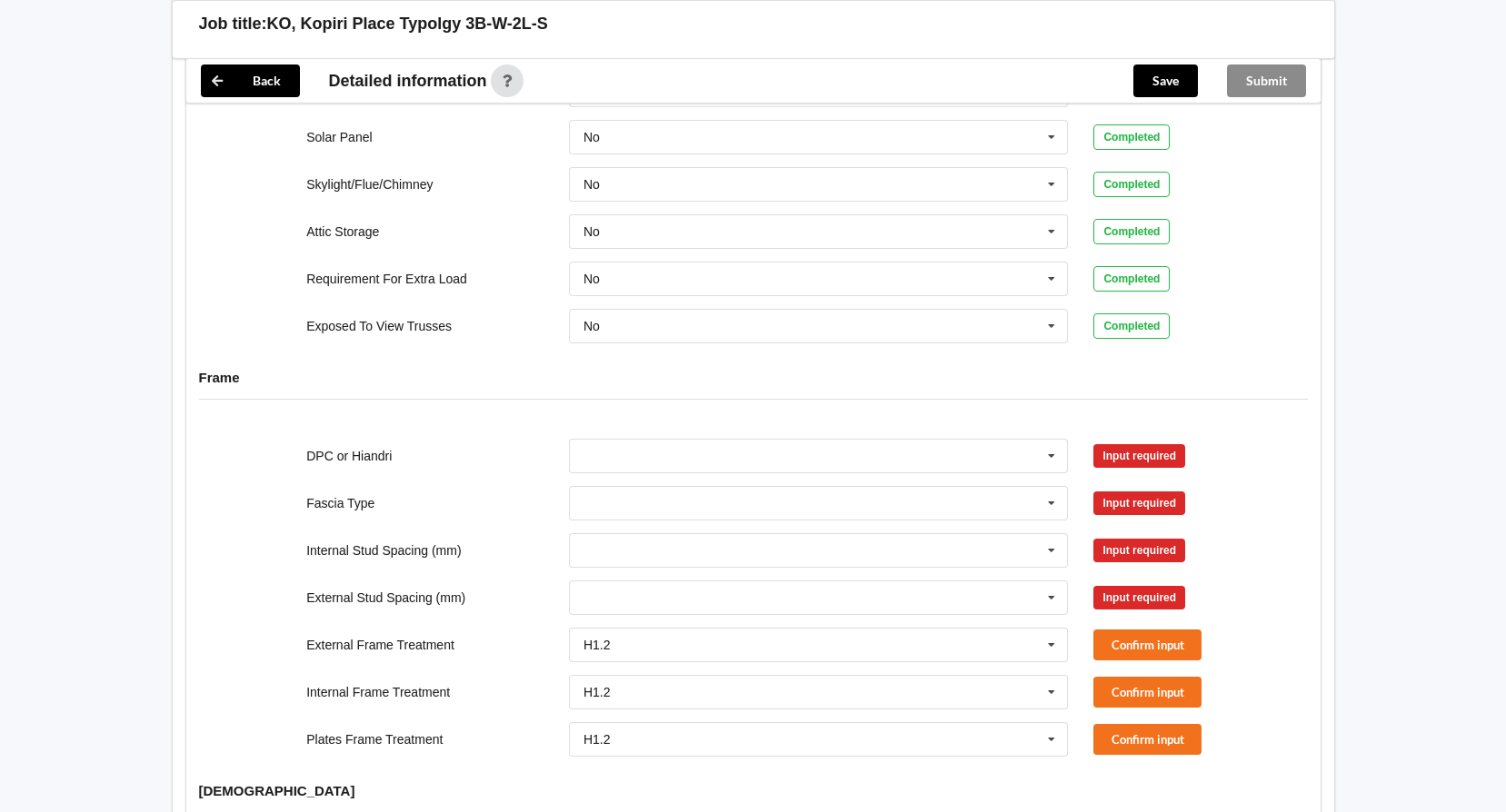
click at [1138, 444] on div "Input required" at bounding box center [1139, 456] width 92 height 24
click at [1051, 440] on icon at bounding box center [1051, 457] width 27 height 34
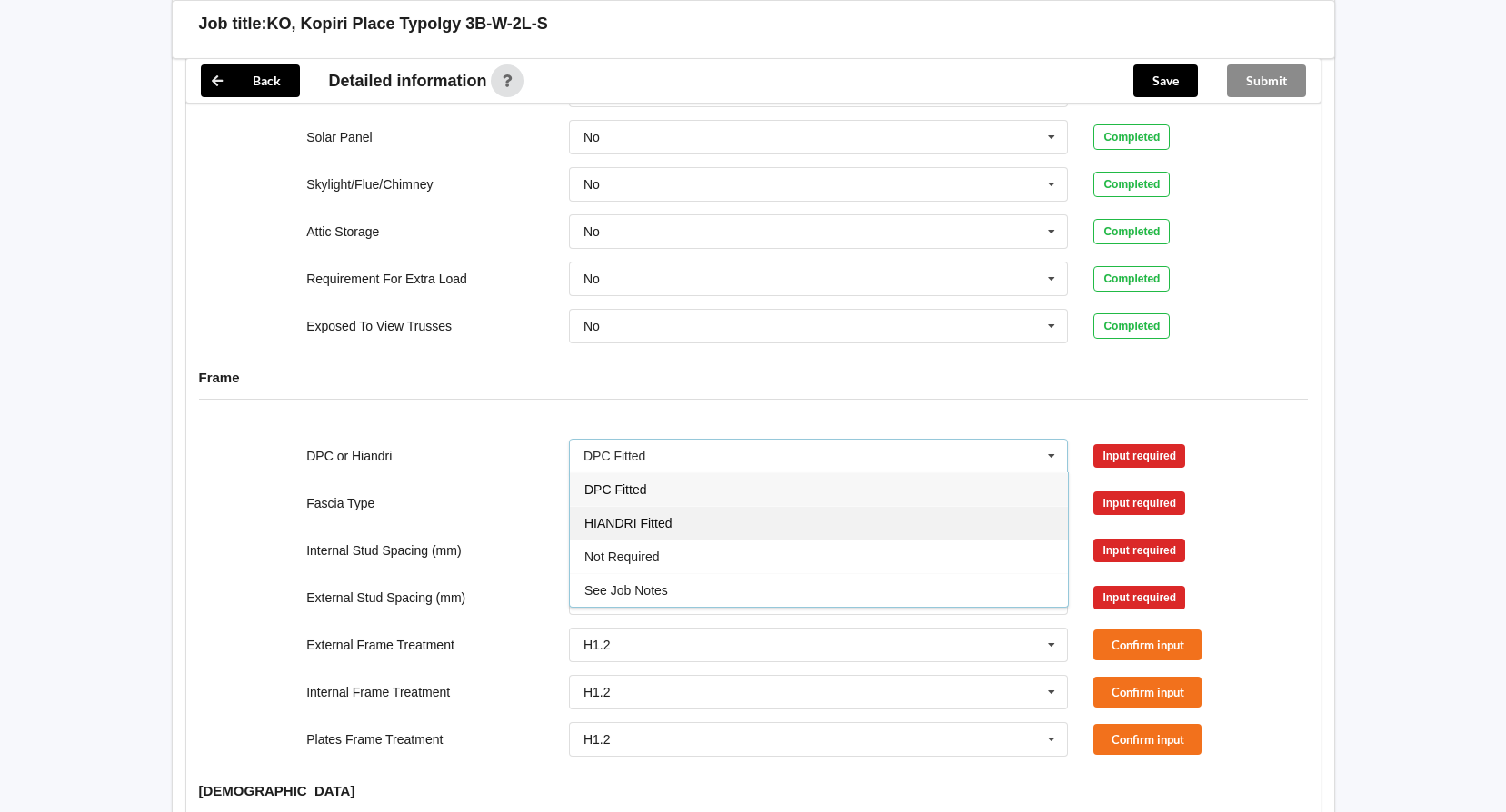
click at [677, 507] on div "HIANDRI Fitted" at bounding box center [819, 523] width 498 height 34
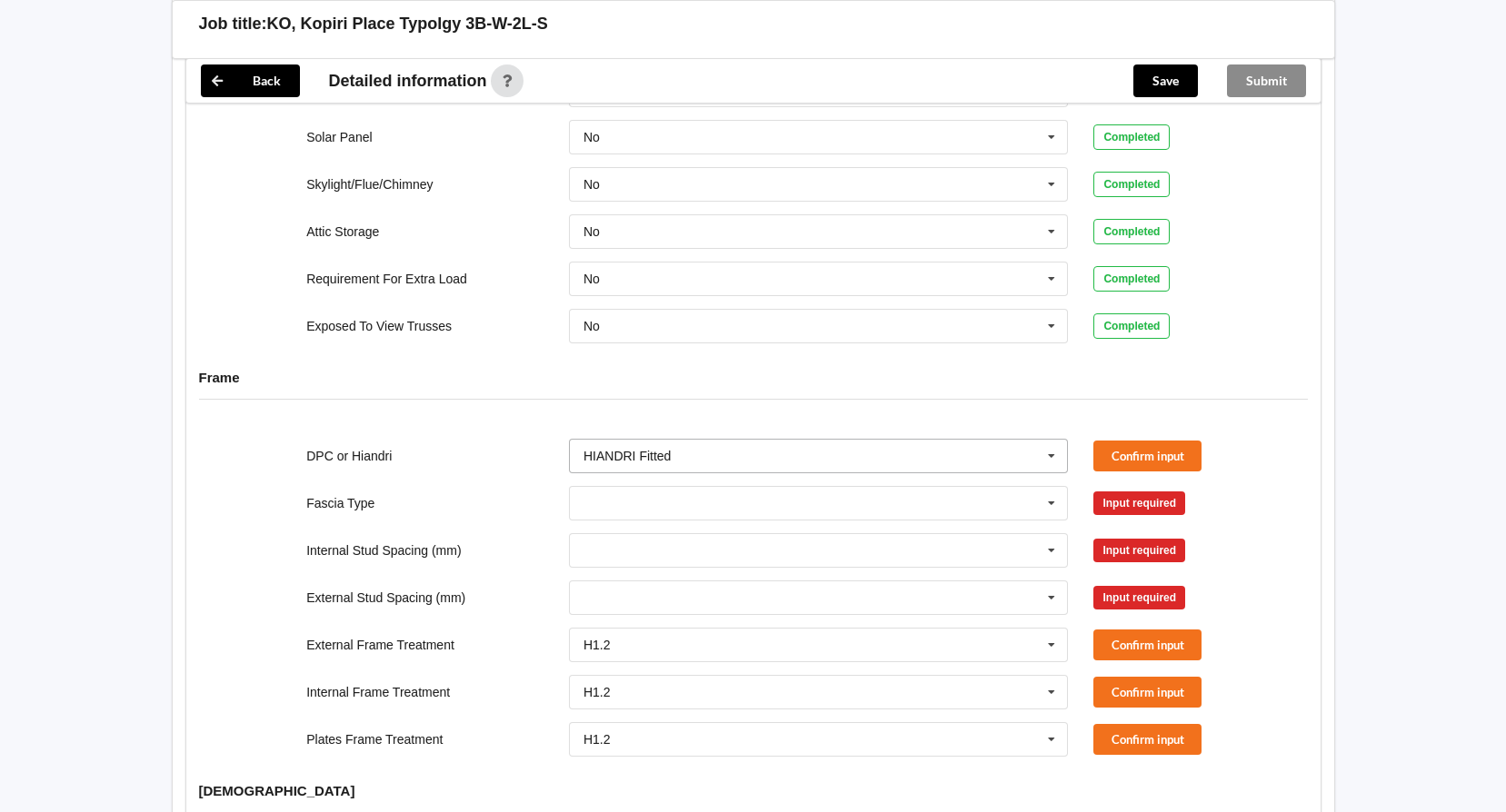
click at [764, 440] on input "text" at bounding box center [820, 456] width 498 height 33
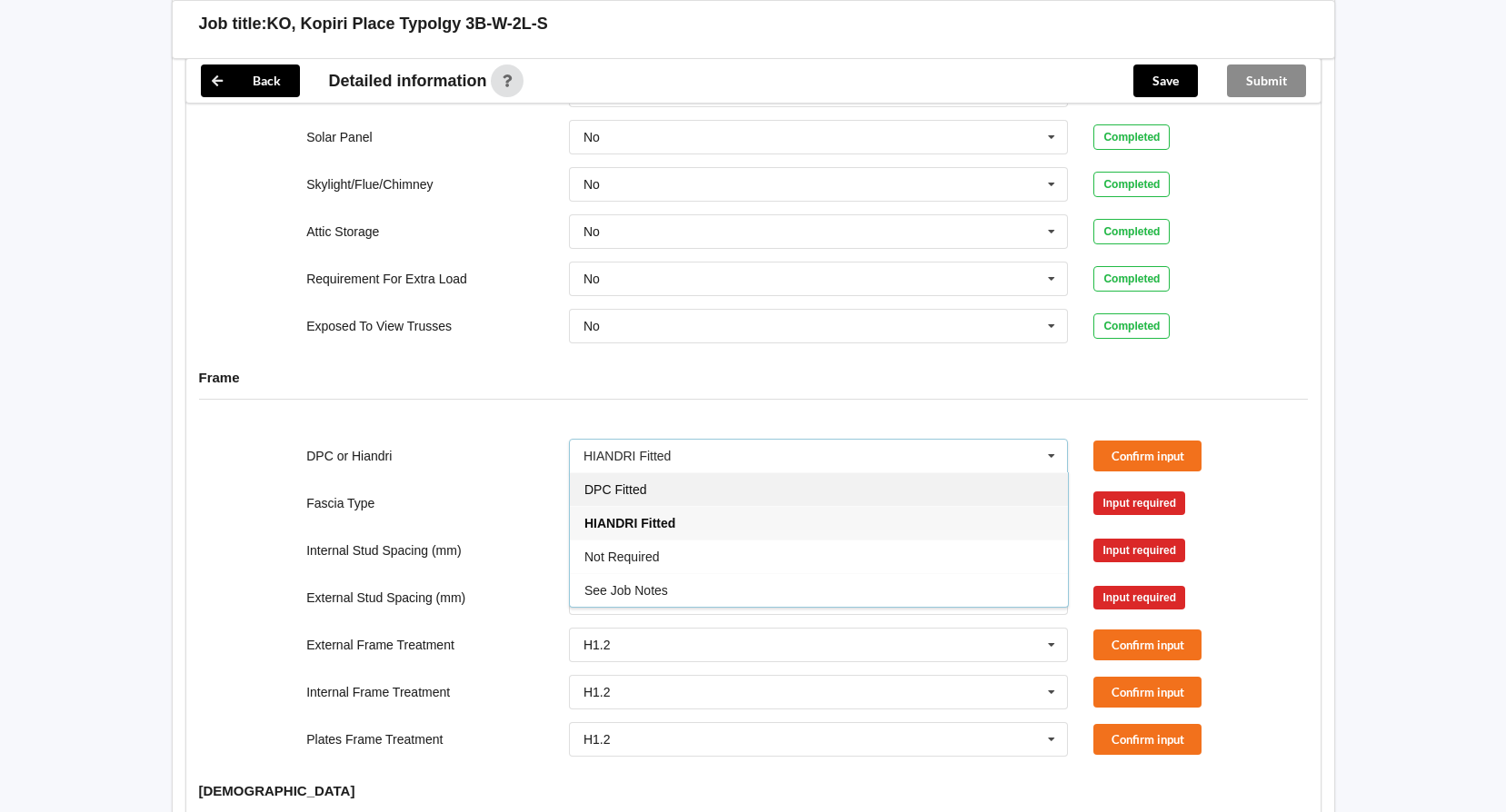
click at [627, 483] on span "DPC Fitted" at bounding box center [615, 490] width 61 height 15
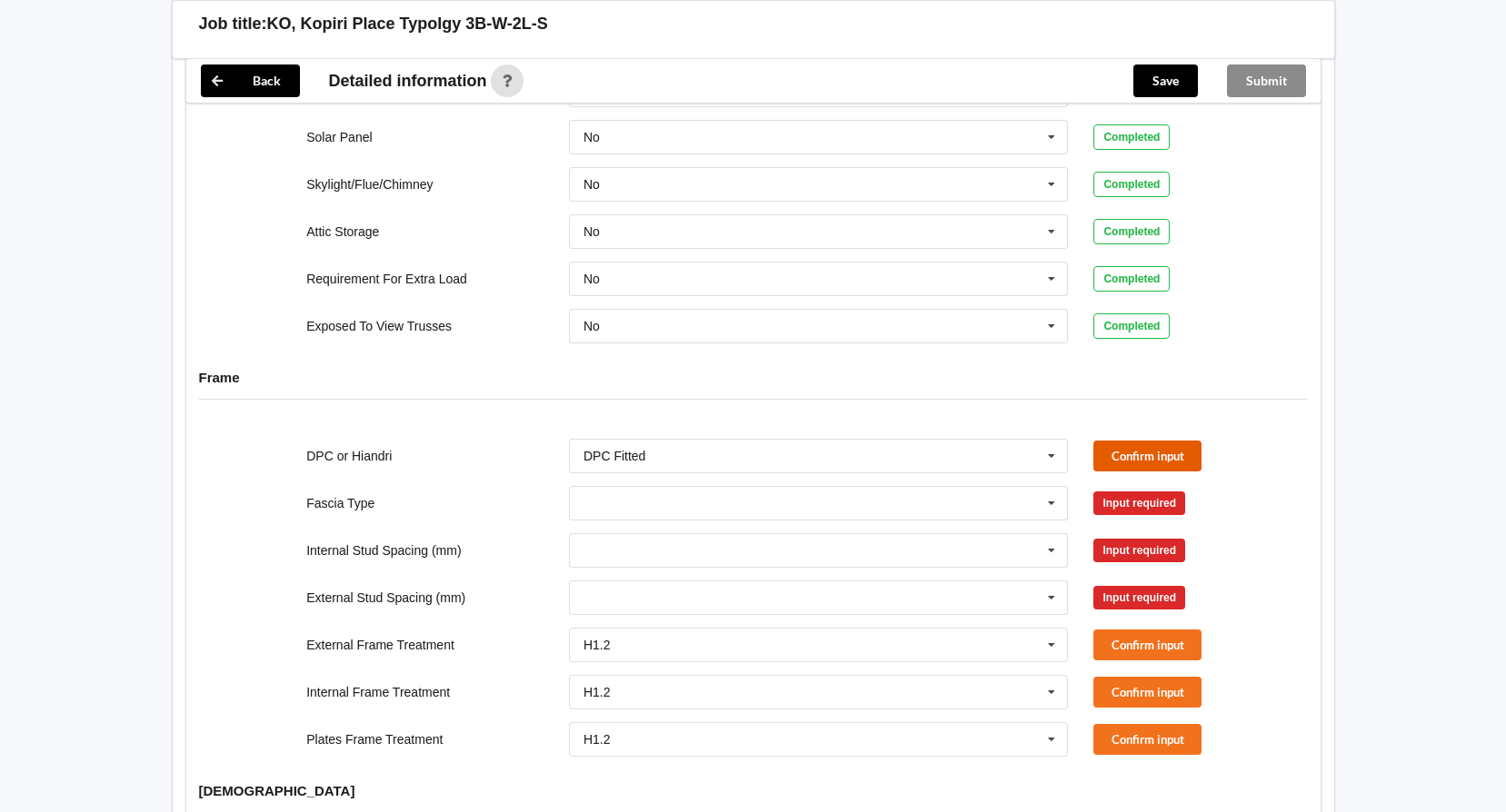
click at [1135, 443] on button "Confirm input" at bounding box center [1147, 456] width 108 height 30
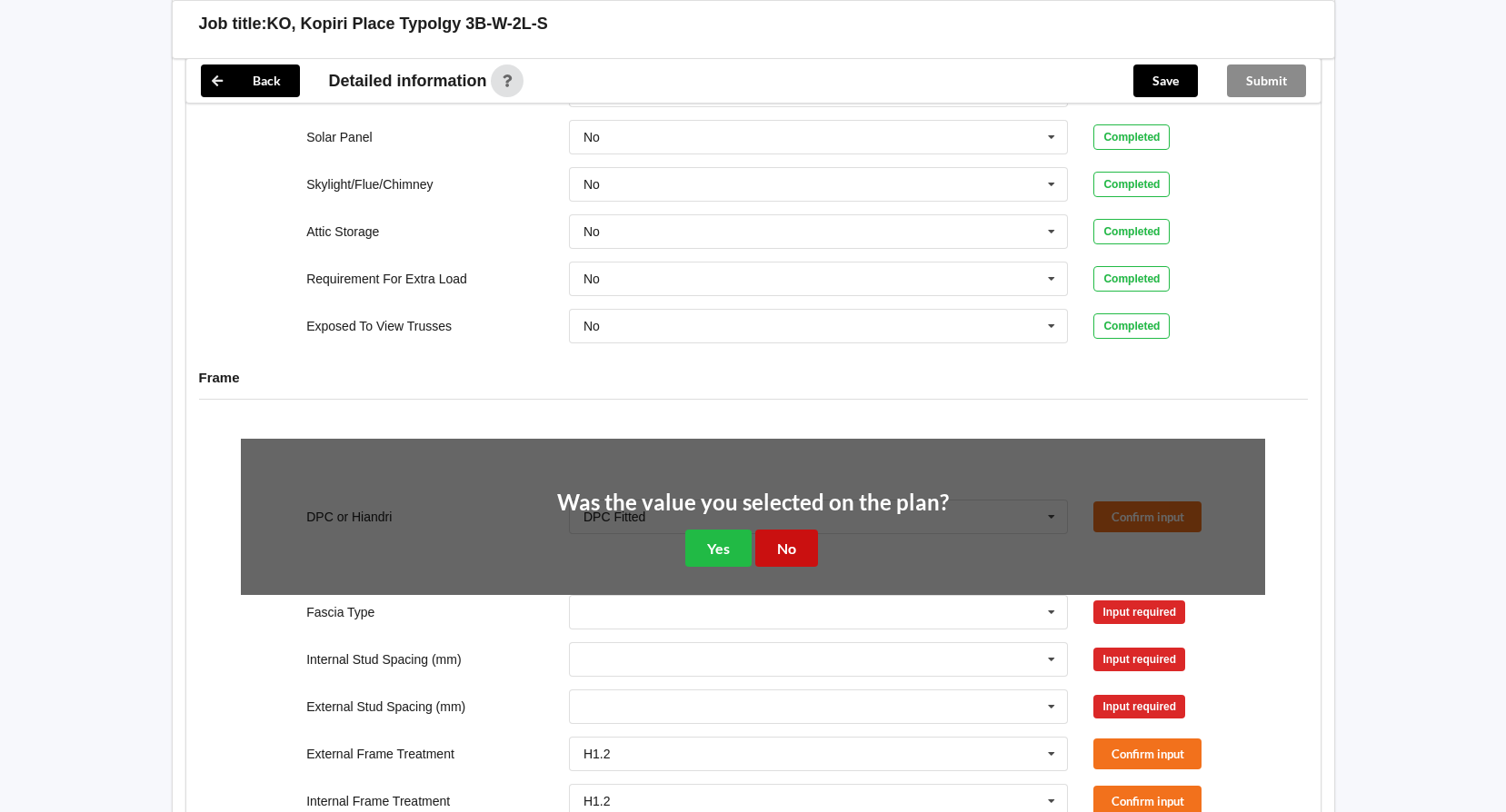
click at [780, 533] on button "No" at bounding box center [786, 548] width 62 height 38
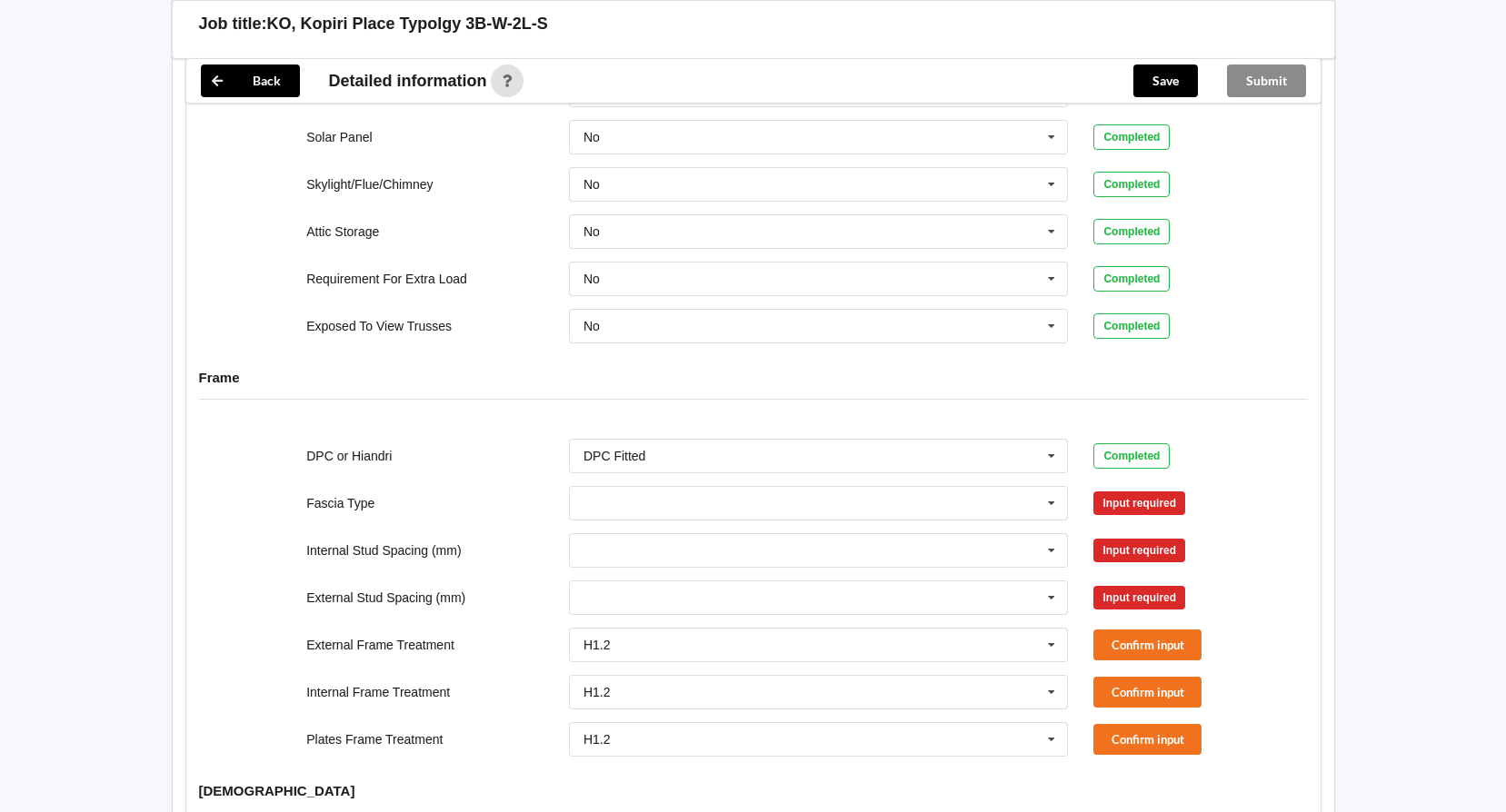
click at [801, 474] on div "Bildon Continuous 180 Diamond 147 M85 - 180mmx18mm M85A - 230mmx18mm M86 - 135m…" at bounding box center [819, 504] width 525 height 59
click at [799, 490] on input "text" at bounding box center [820, 503] width 498 height 33
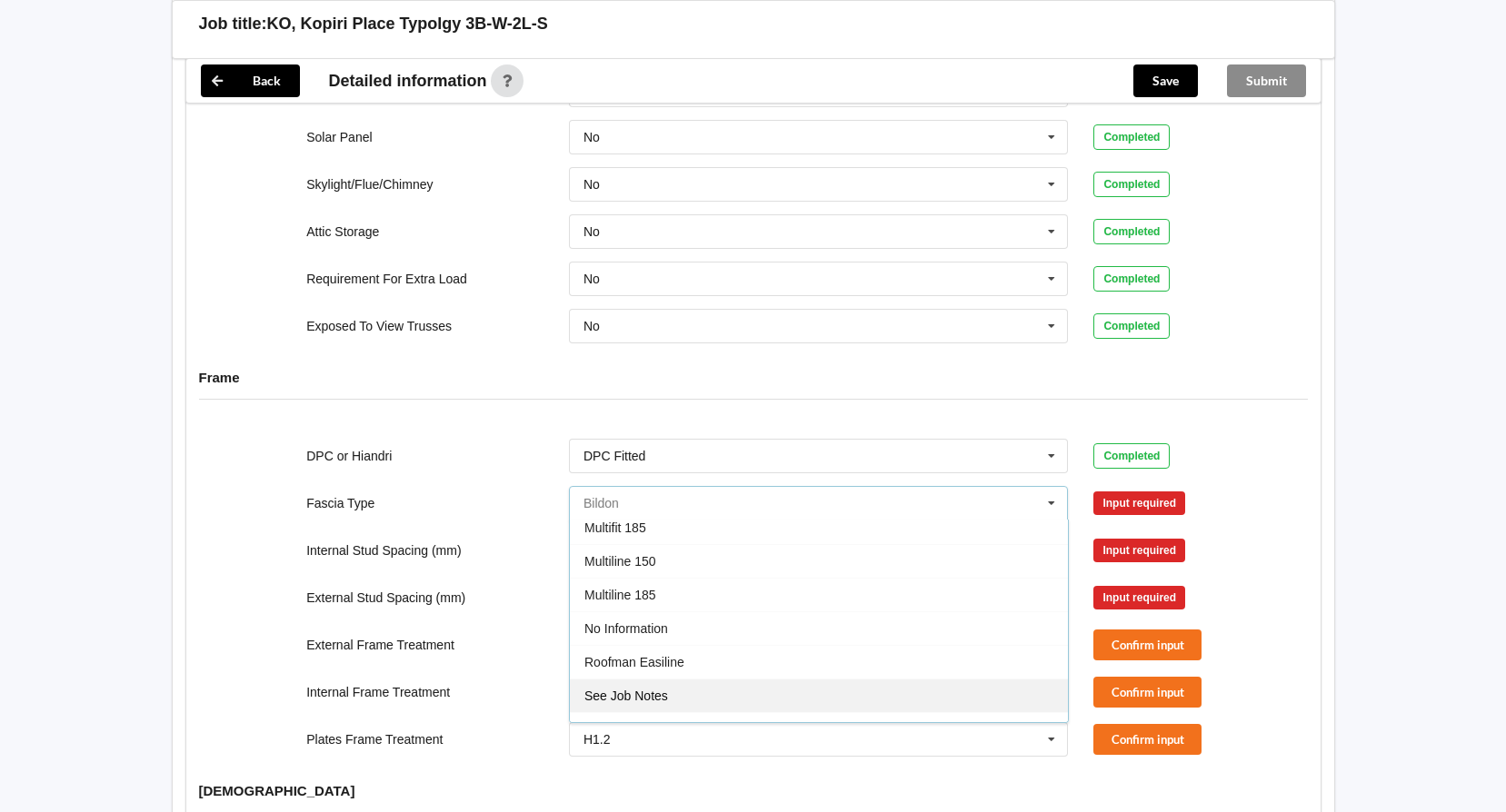
scroll to position [545, 0]
click at [636, 546] on div "Multiline 185" at bounding box center [819, 563] width 498 height 34
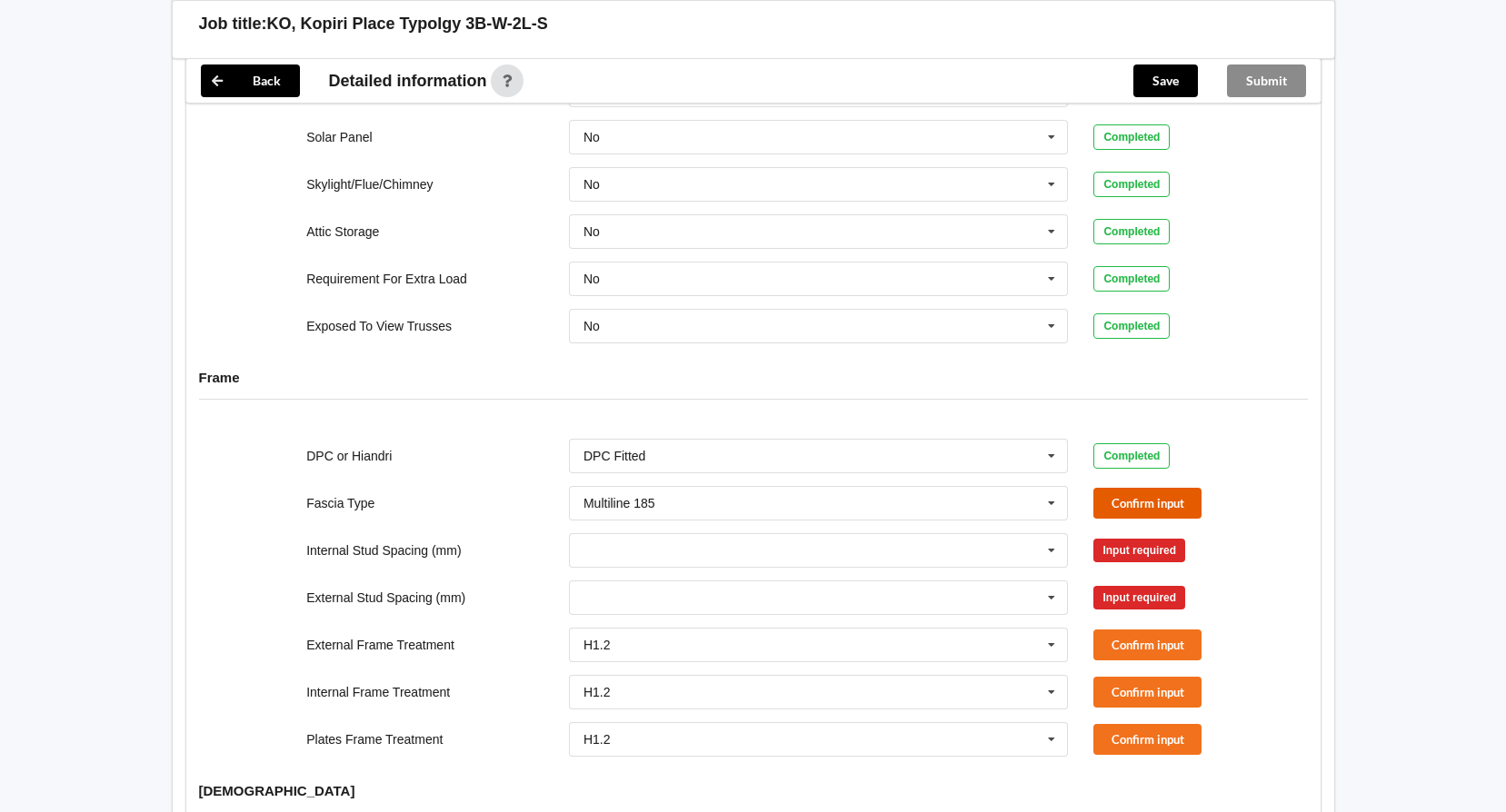
click at [1168, 488] on button "Confirm input" at bounding box center [1147, 503] width 108 height 30
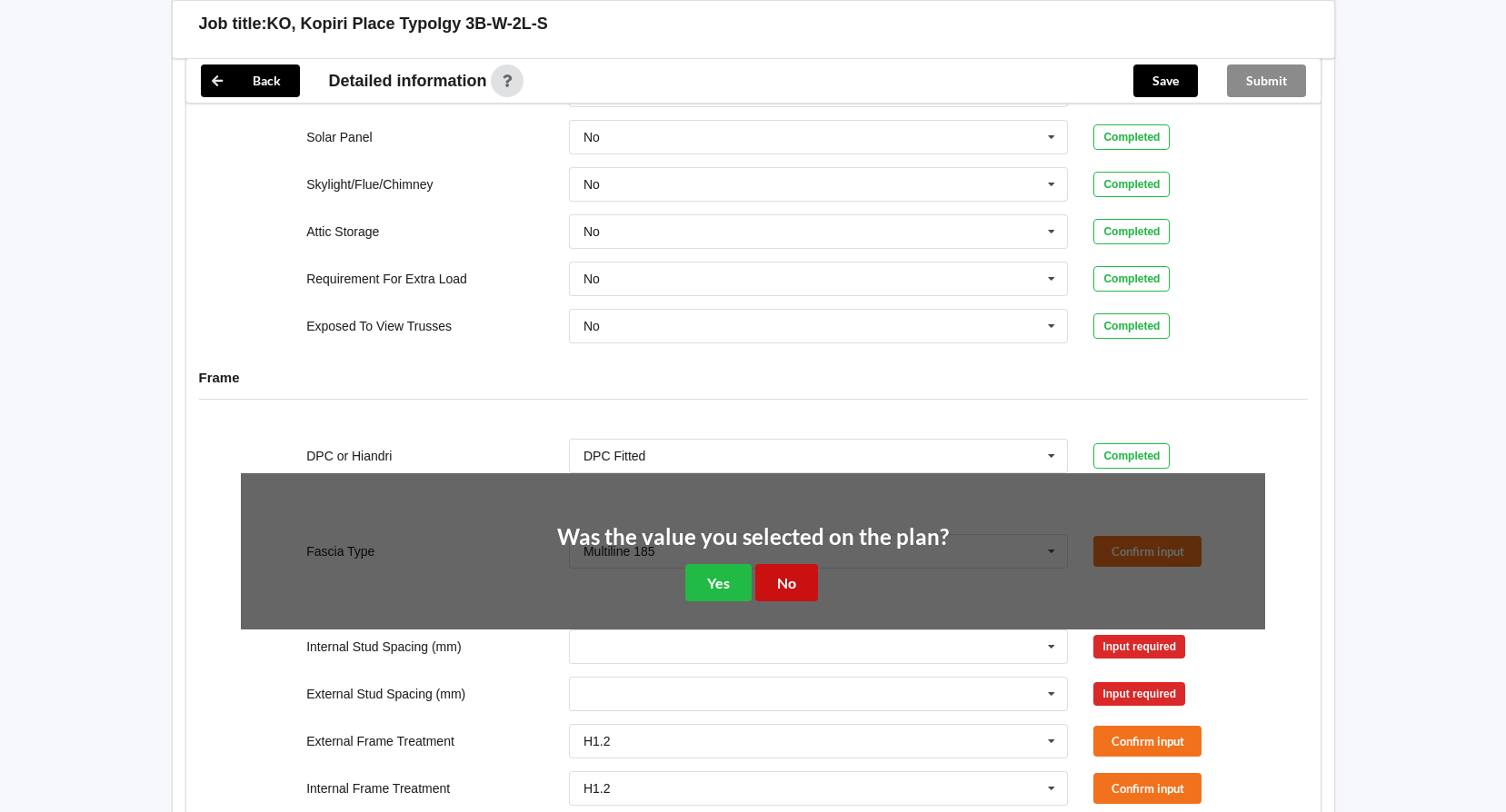
drag, startPoint x: 779, startPoint y: 560, endPoint x: 790, endPoint y: 559, distance: 11.0
click at [781, 564] on button "No" at bounding box center [786, 583] width 62 height 38
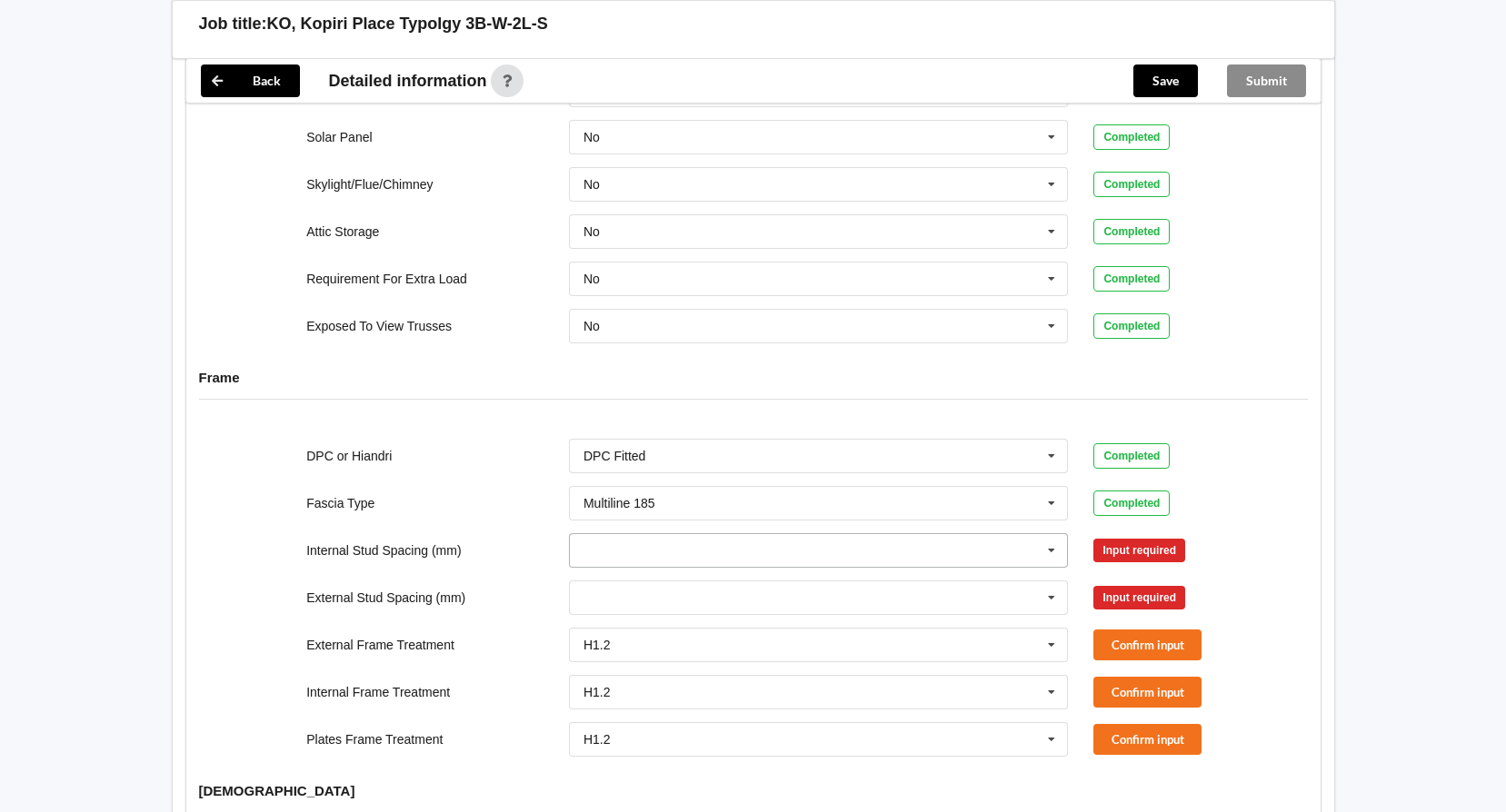
click at [1048, 534] on icon at bounding box center [1051, 551] width 27 height 34
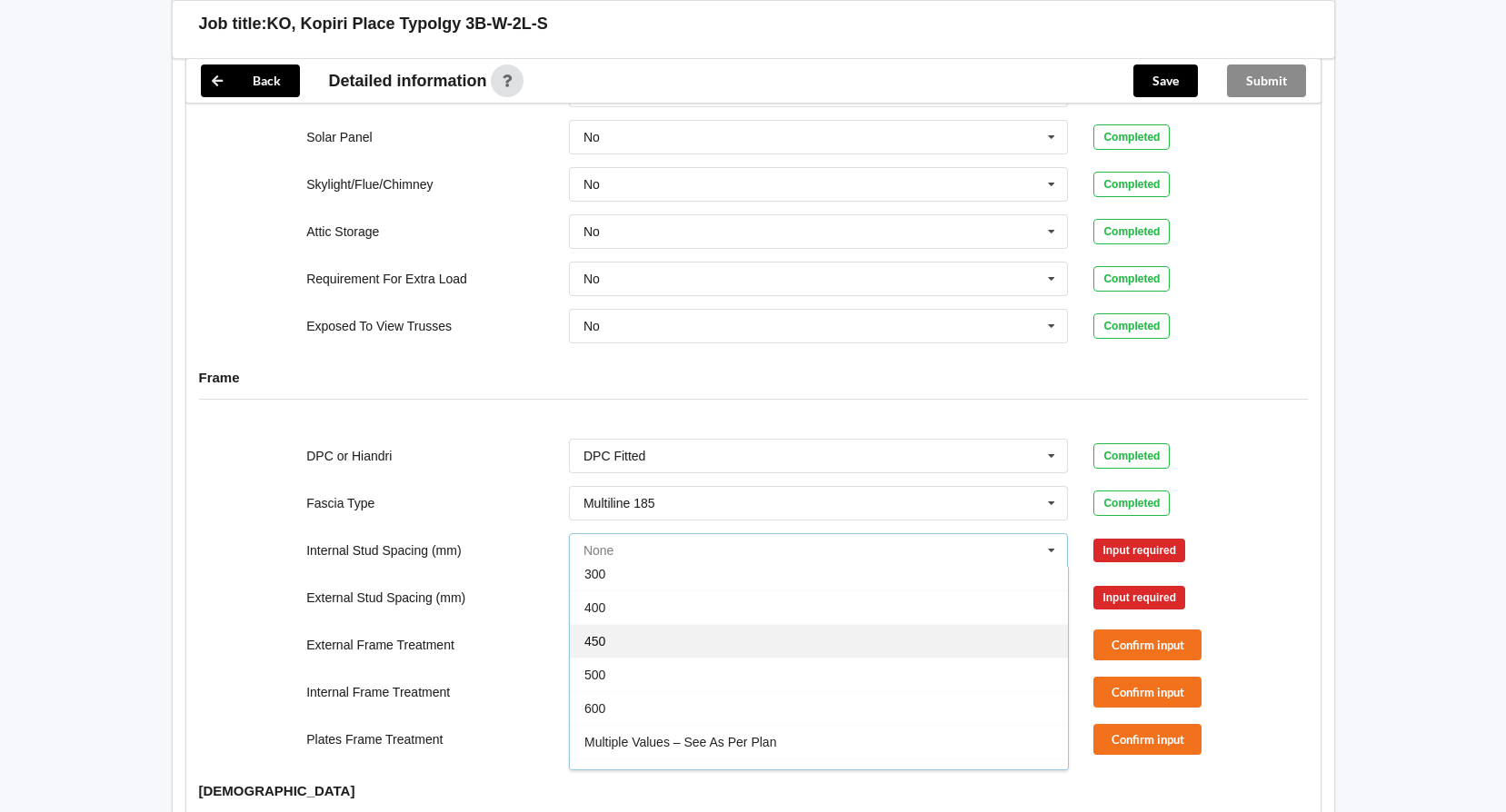
scroll to position [66, 0]
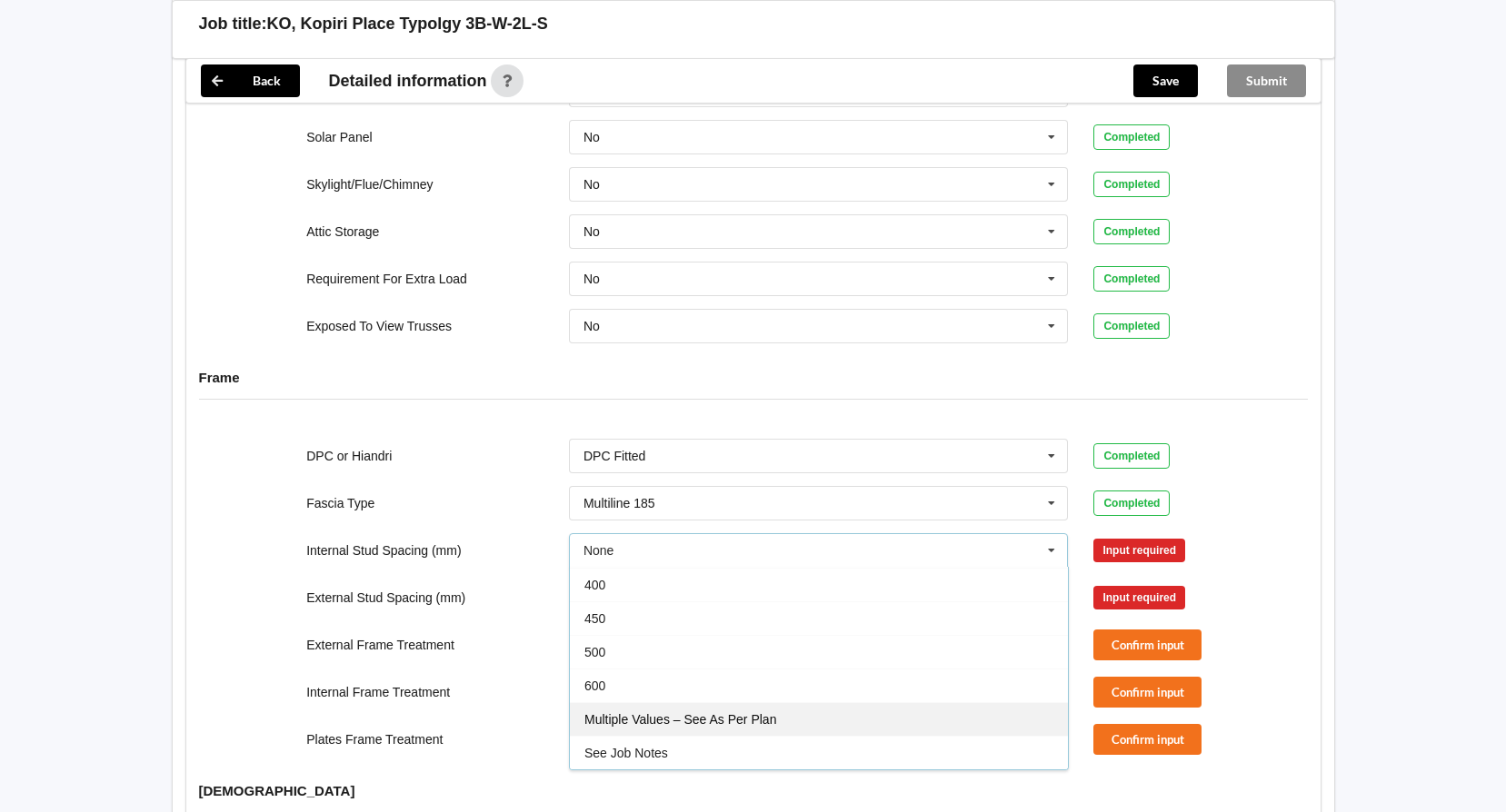
drag, startPoint x: 703, startPoint y: 695, endPoint x: 710, endPoint y: 688, distance: 9.9
click at [703, 713] on span "Multiple Values – See As Per Plan" at bounding box center [679, 720] width 191 height 15
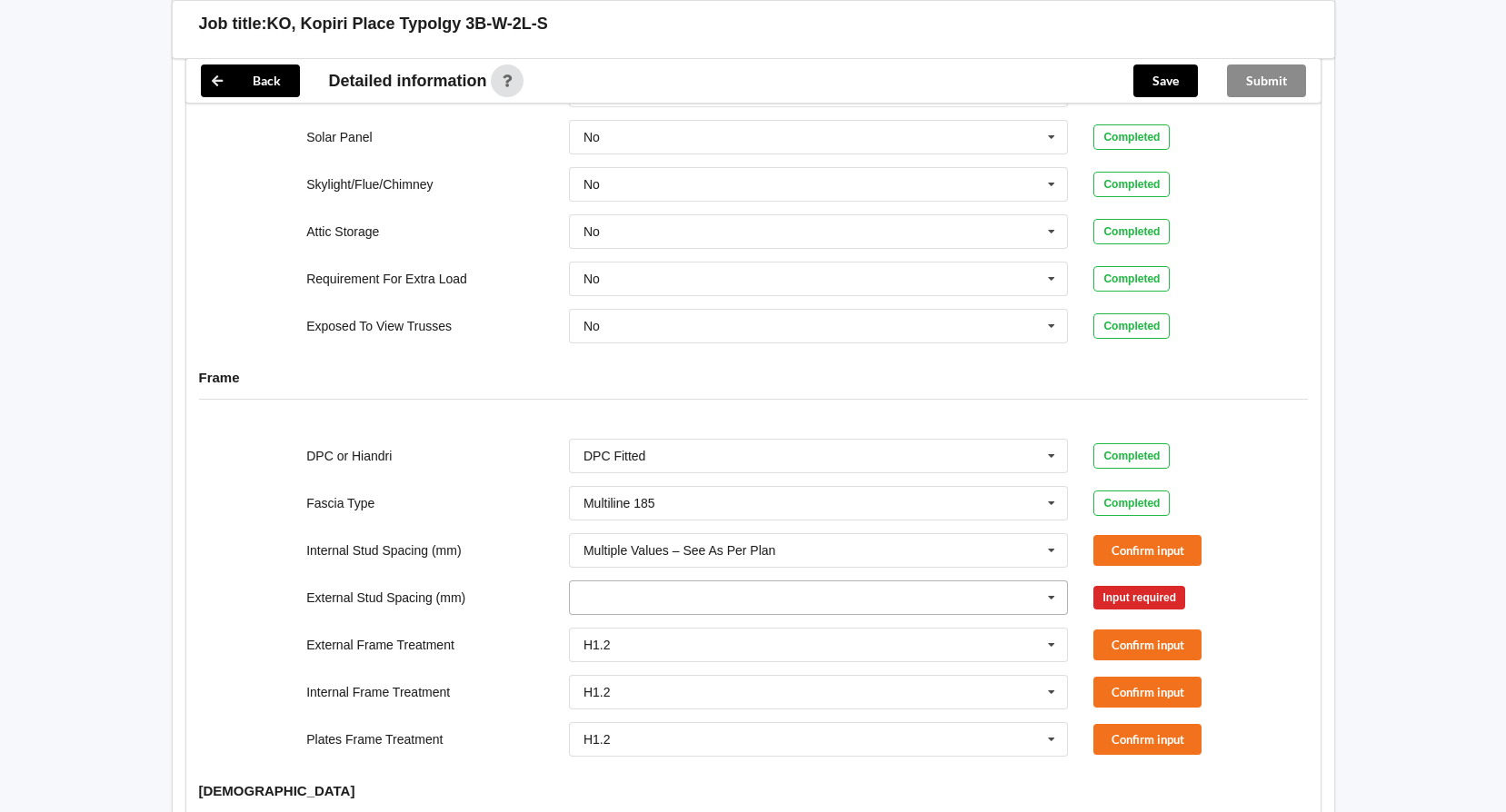
click at [876, 583] on input "text" at bounding box center [820, 598] width 498 height 33
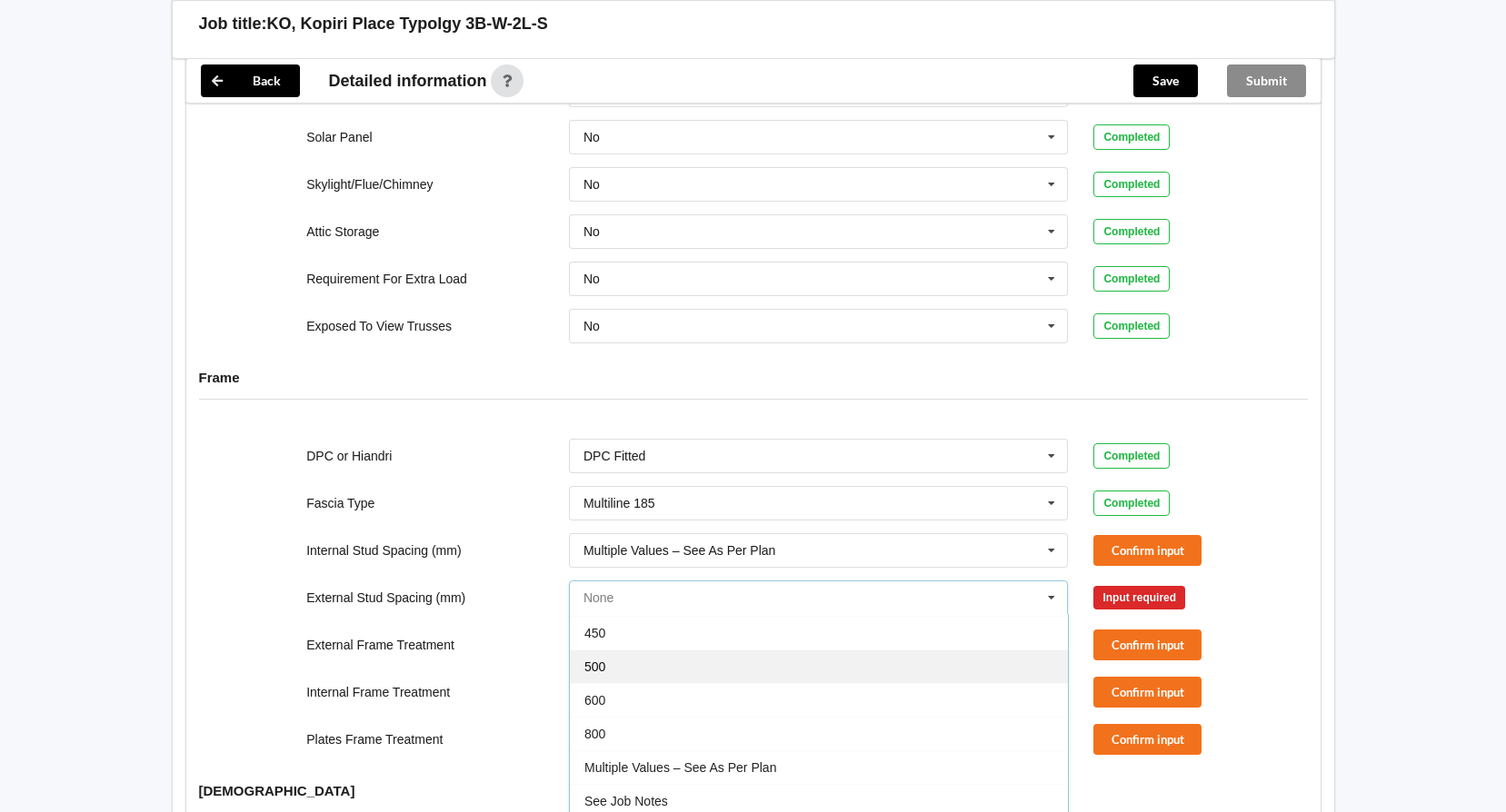
scroll to position [100, 0]
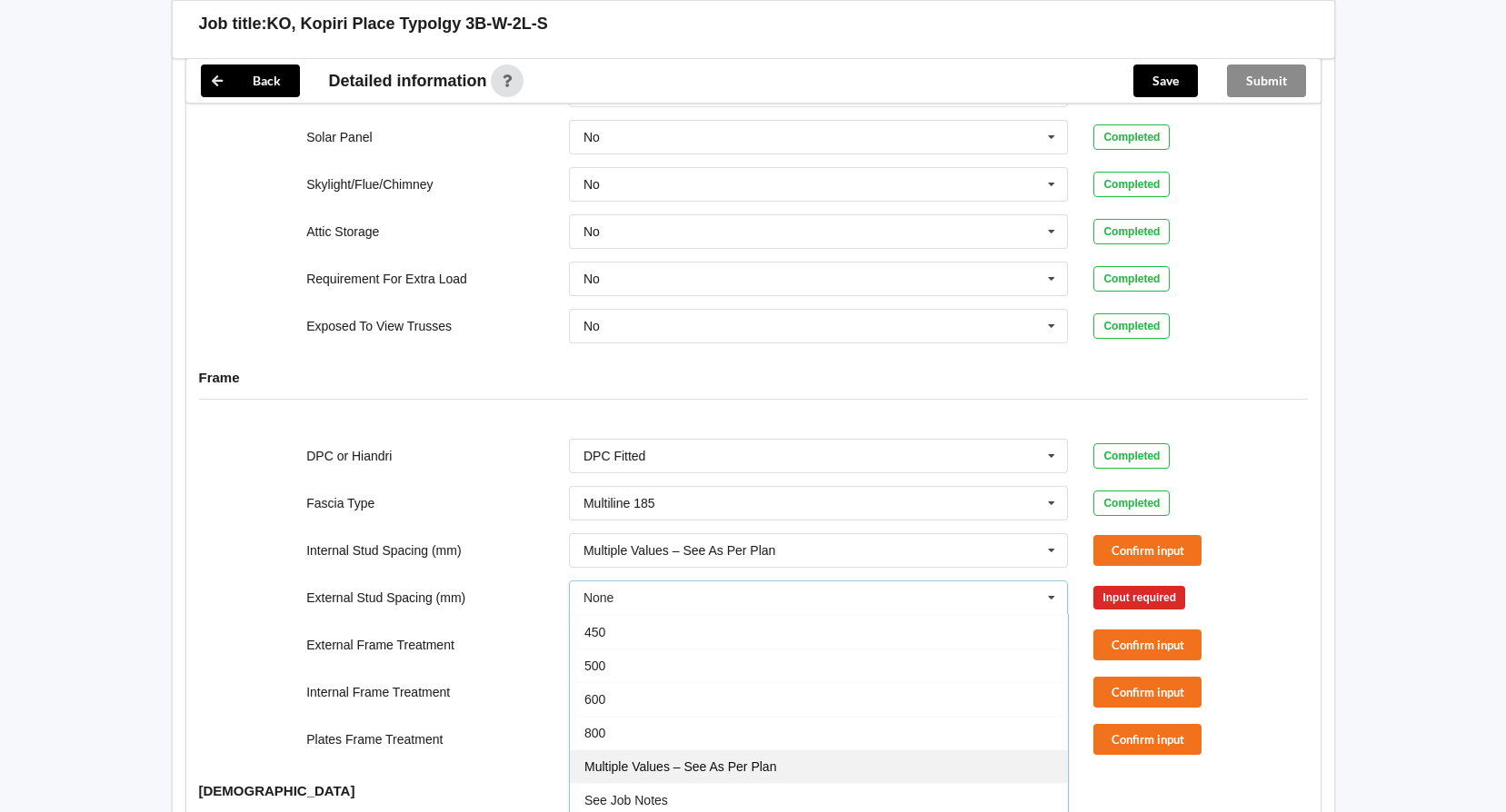
click at [689, 759] on span "Multiple Values – See As Per Plan" at bounding box center [679, 766] width 191 height 15
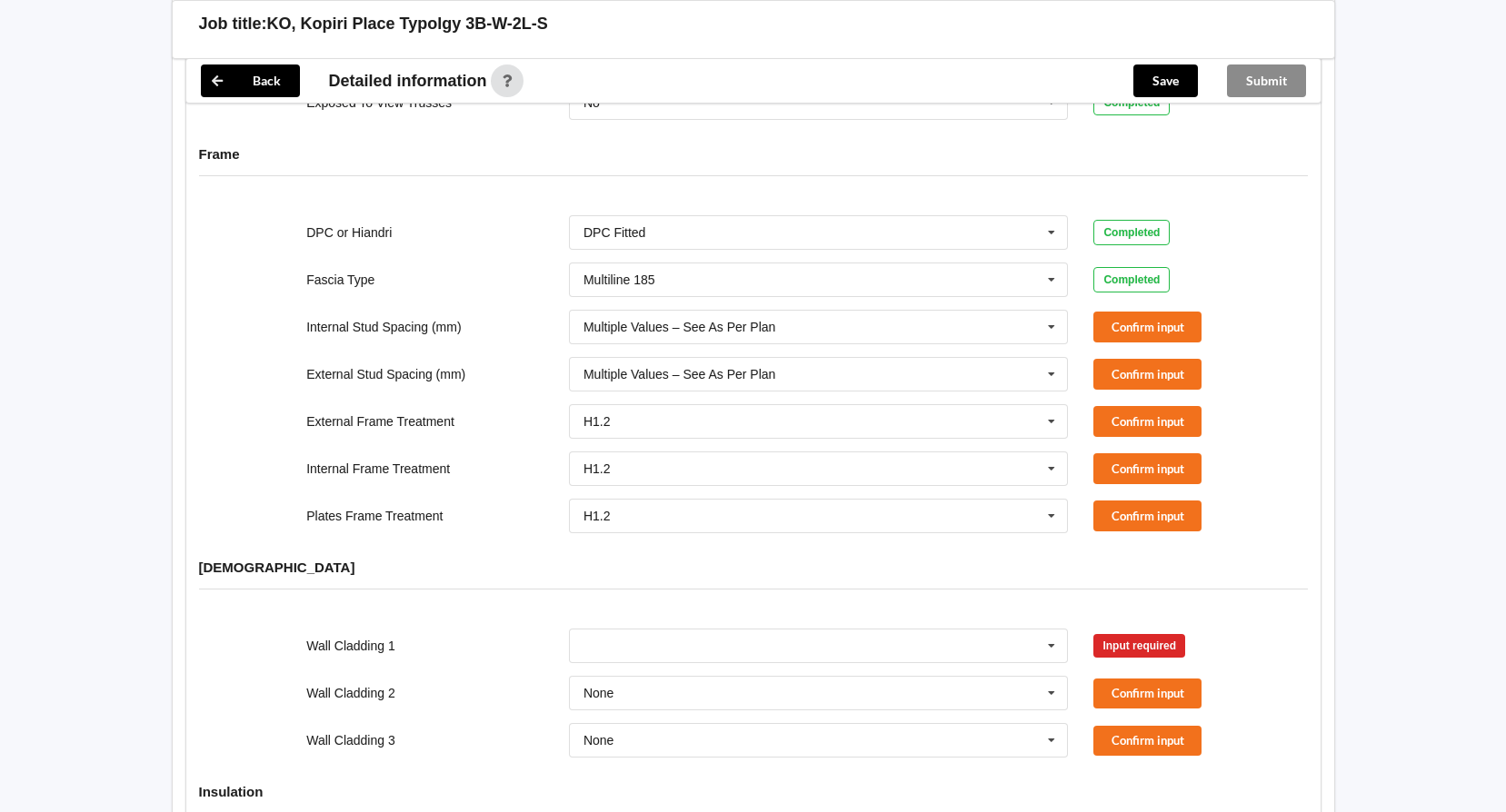
scroll to position [1669, 0]
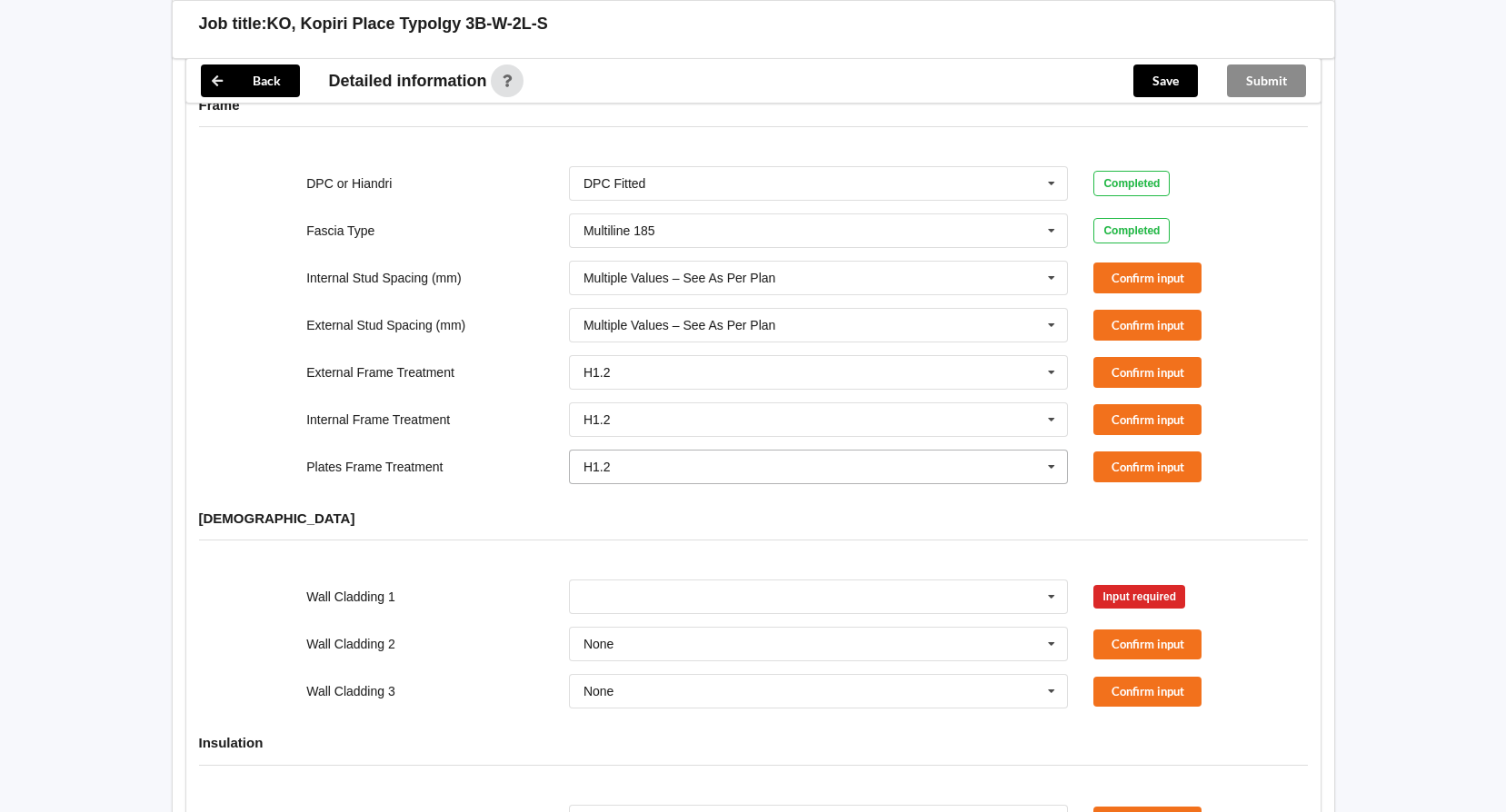
click at [1055, 451] on icon at bounding box center [1051, 468] width 27 height 34
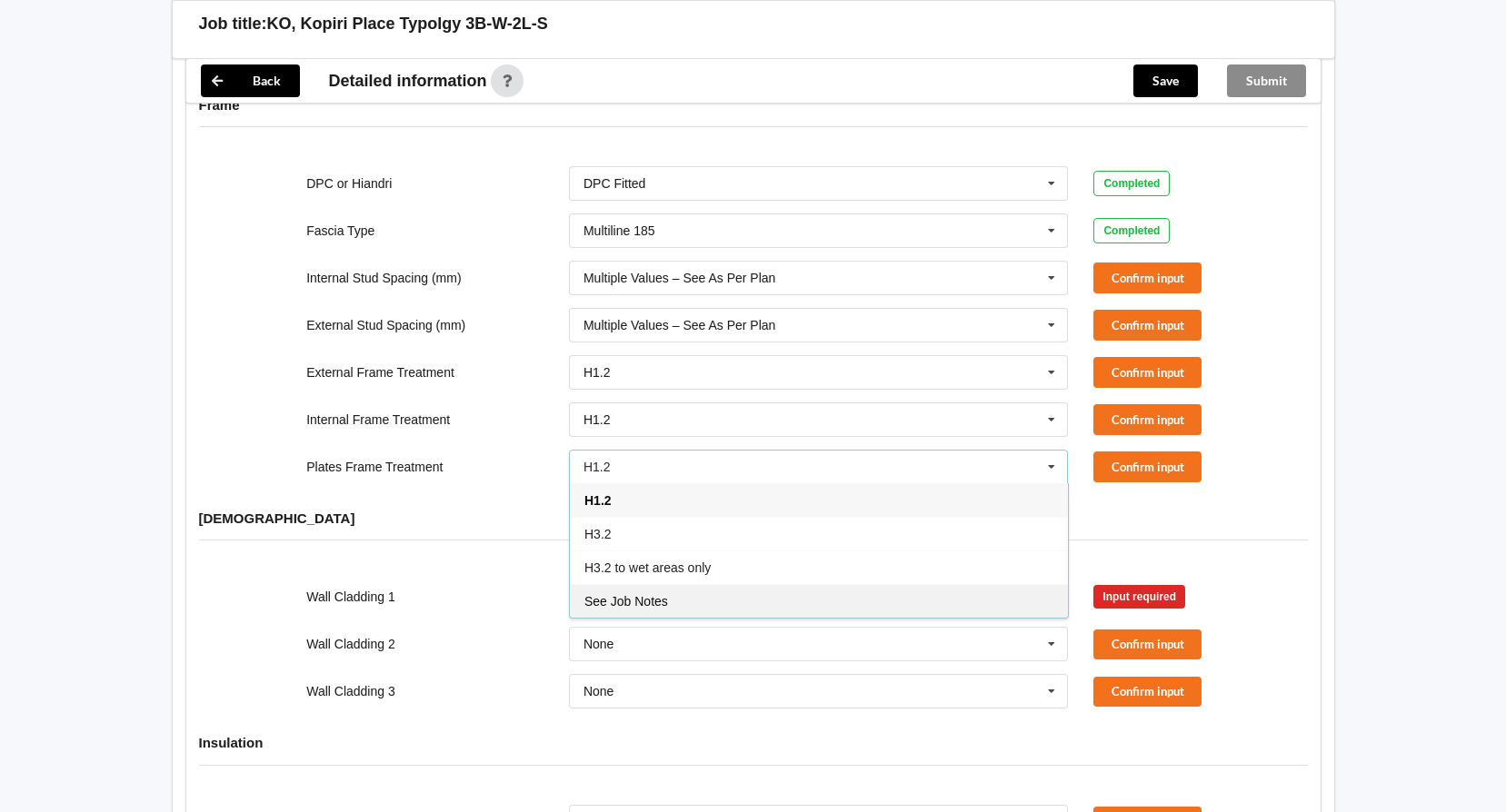
click at [639, 594] on span "See Job Notes" at bounding box center [626, 601] width 83 height 15
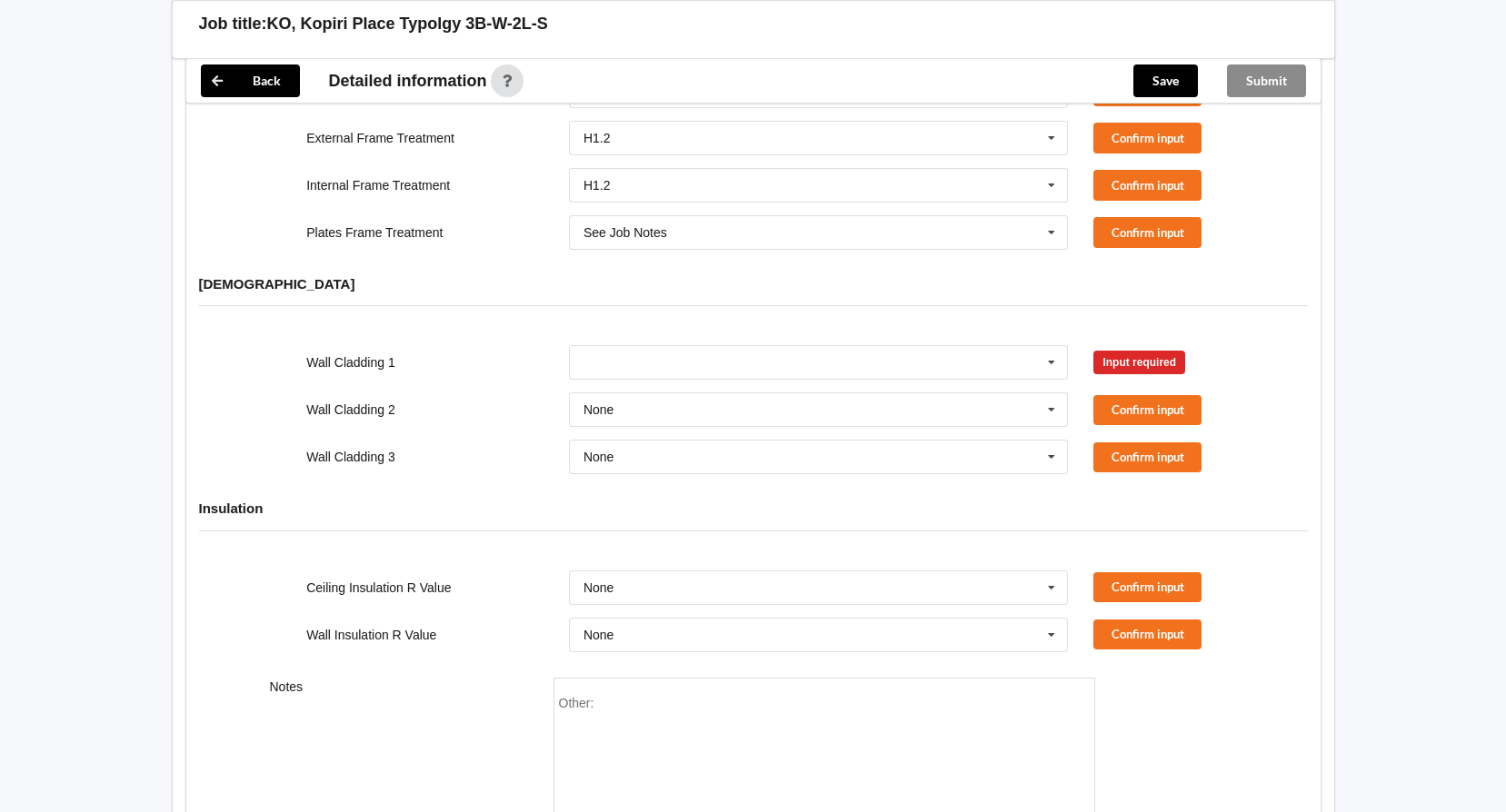
scroll to position [2032, 0]
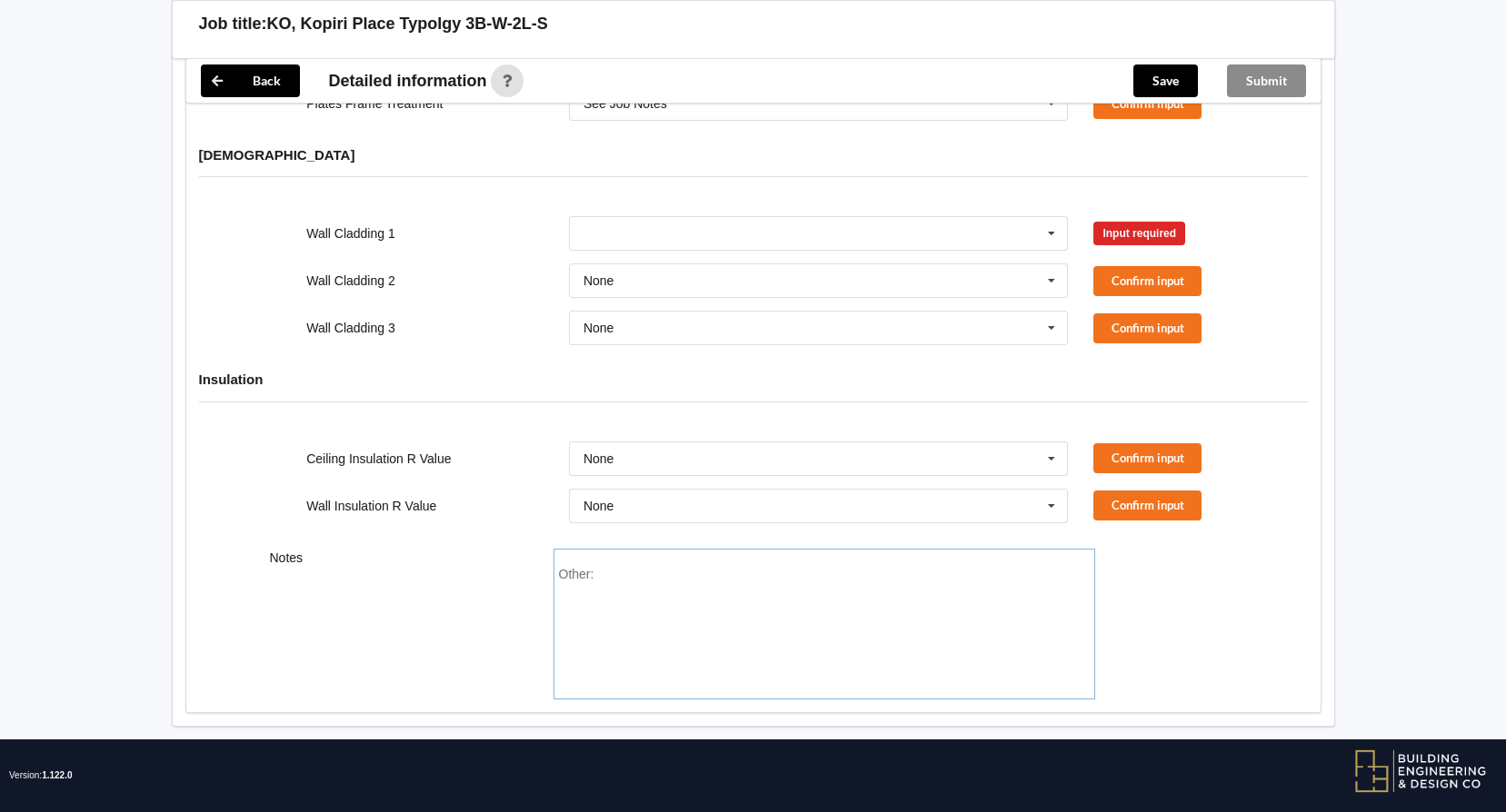
click at [621, 567] on div "Other:" at bounding box center [824, 631] width 530 height 127
click at [606, 567] on div "external bottom paltes H3.2" at bounding box center [674, 574] width 156 height 15
click at [656, 567] on div "External bottom paltes H3.2" at bounding box center [675, 574] width 158 height 15
click at [672, 567] on div "Bottom paltes H3.2" at bounding box center [650, 574] width 108 height 15
click at [748, 217] on input "text" at bounding box center [820, 233] width 498 height 33
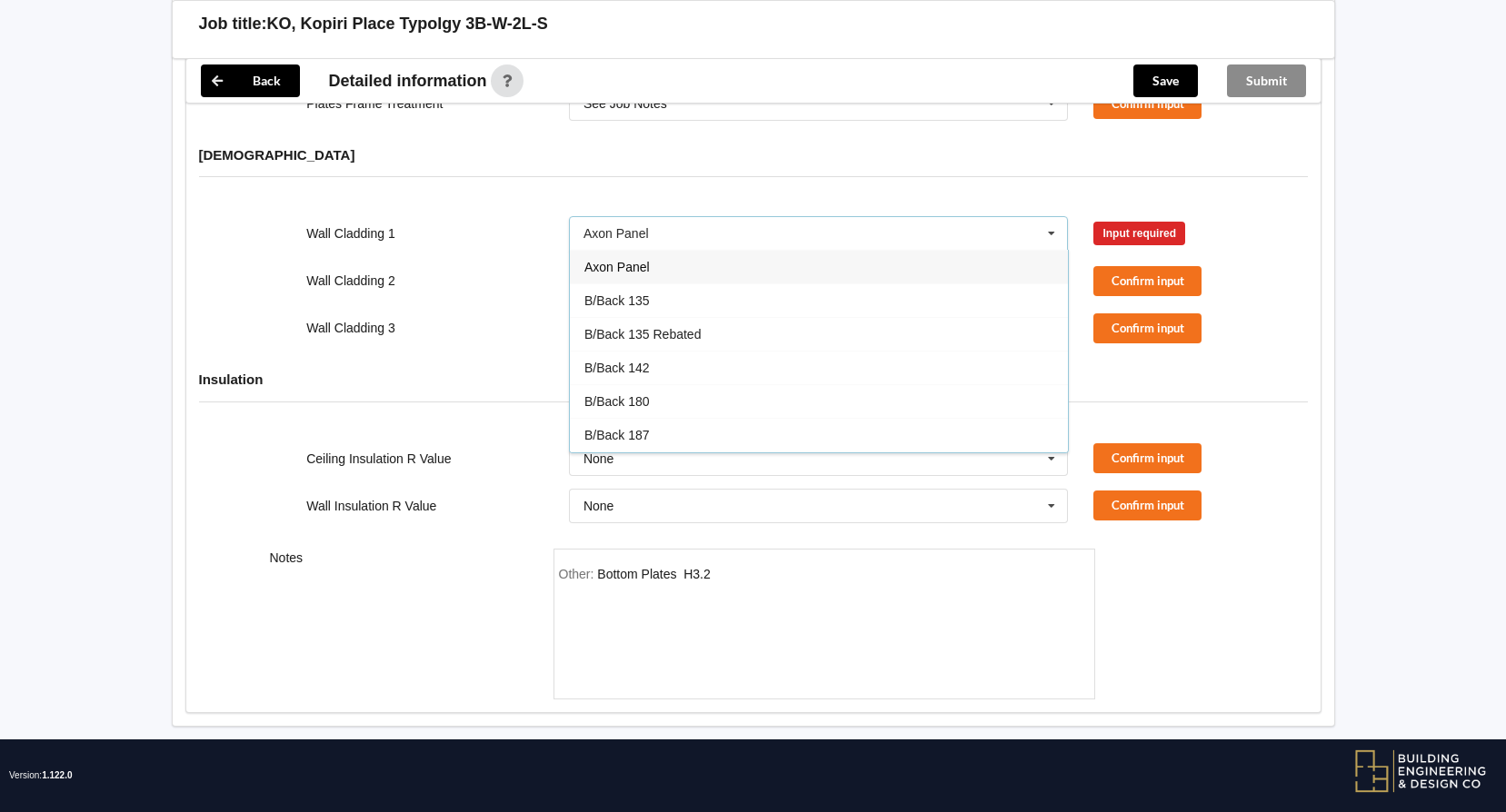
click at [636, 260] on span "Axon Panel" at bounding box center [617, 267] width 65 height 15
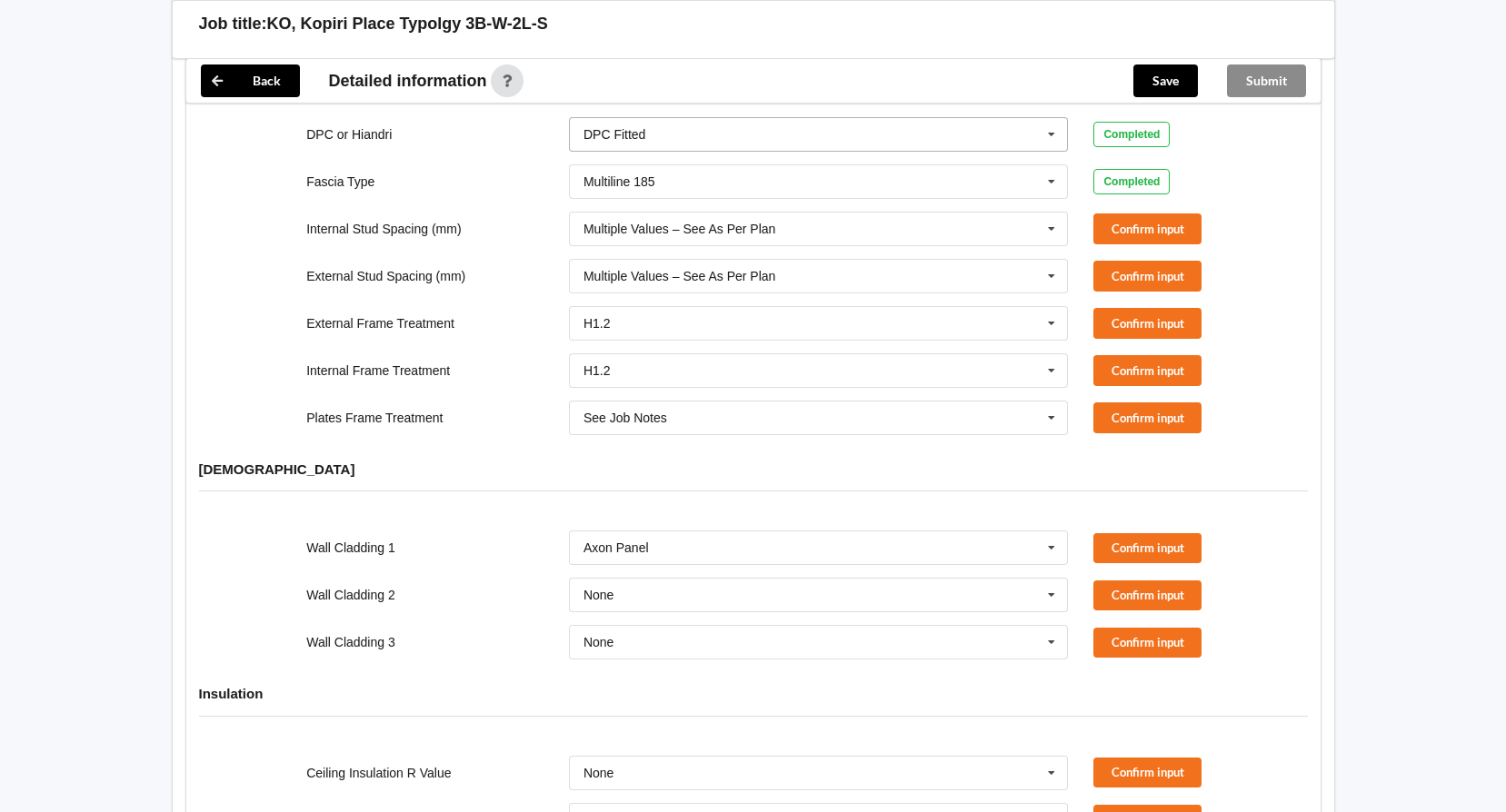
scroll to position [1760, 0]
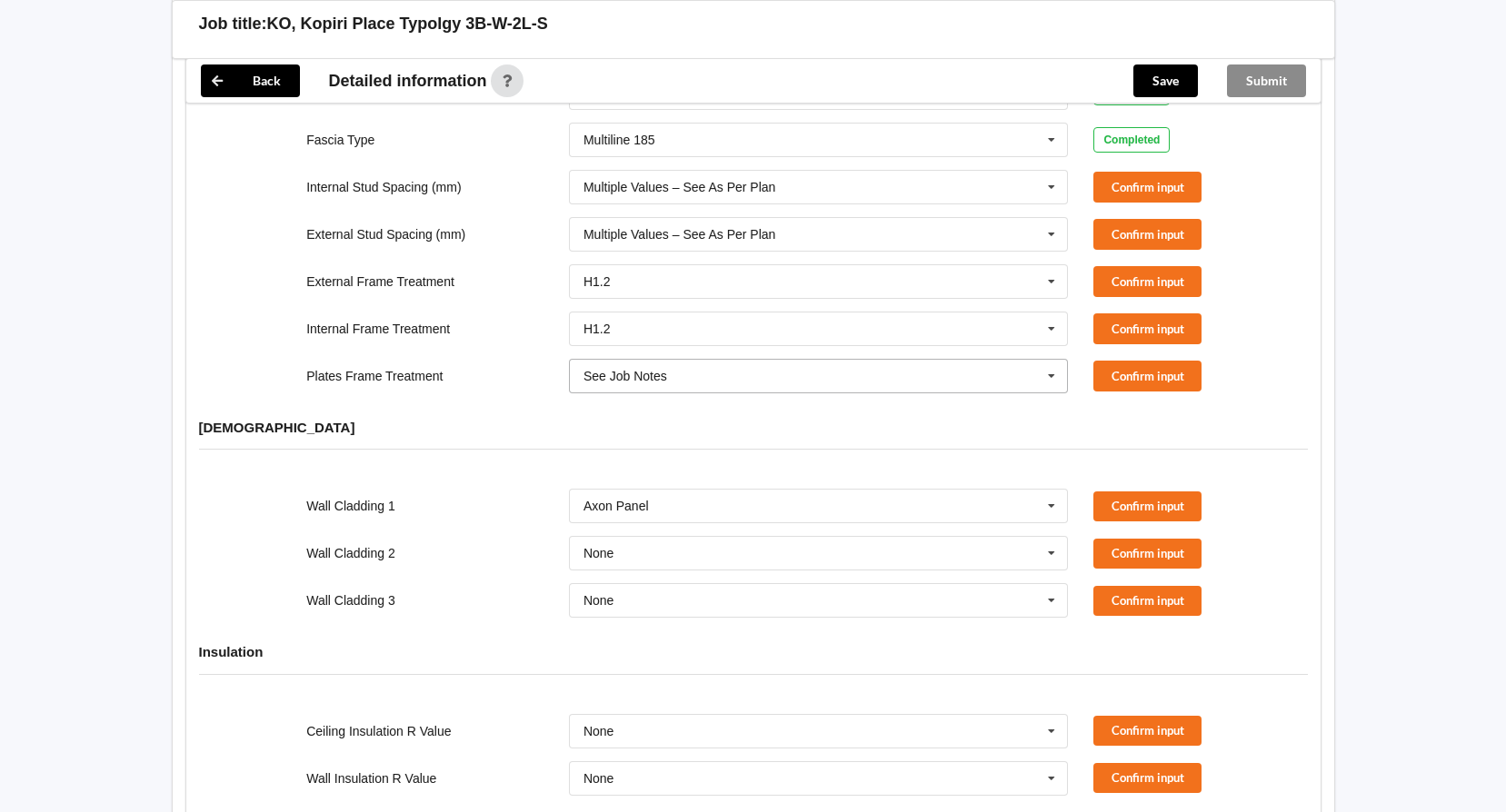
click at [741, 360] on input "text" at bounding box center [820, 376] width 498 height 33
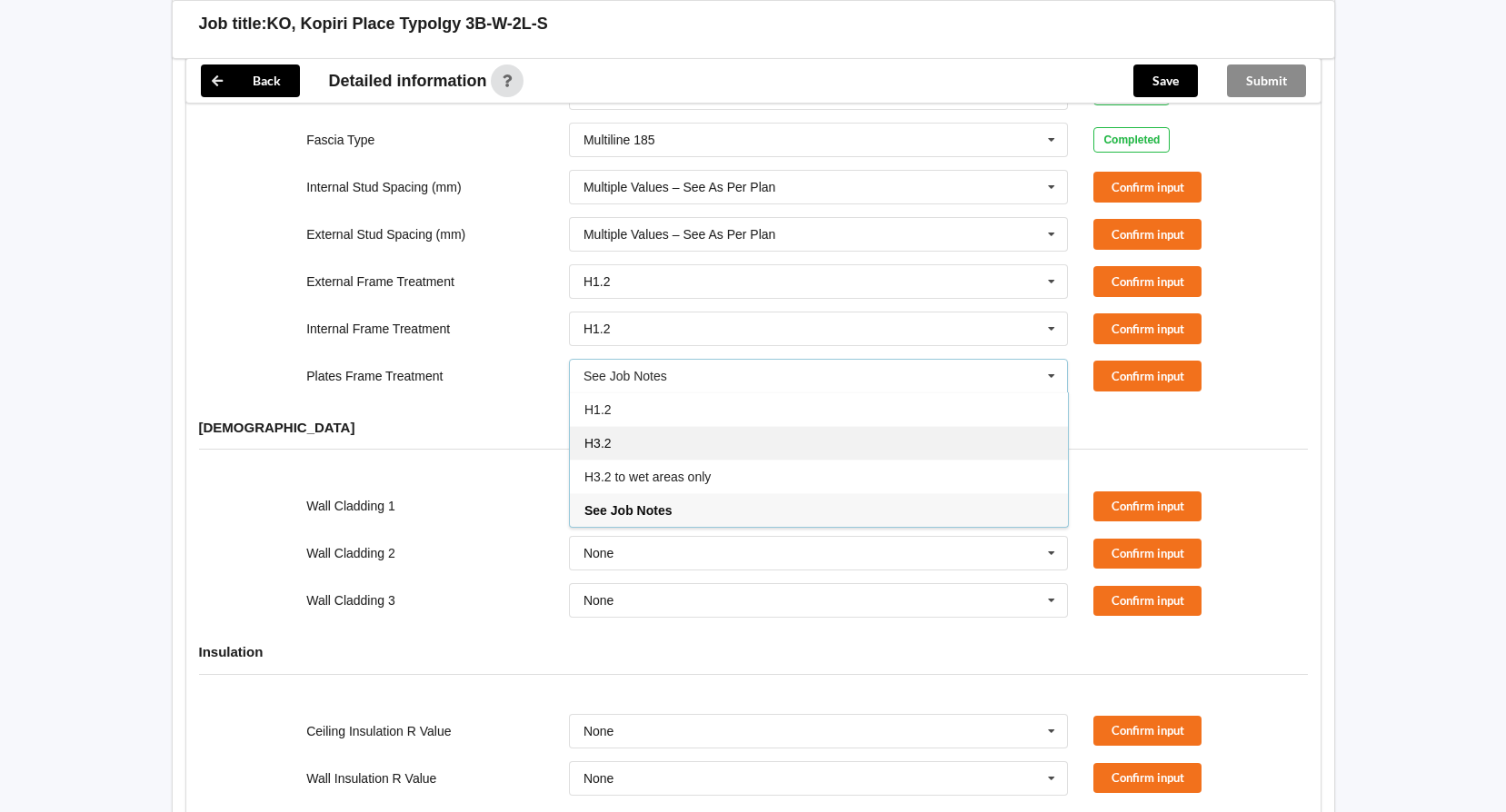
click at [625, 426] on div "H3.2" at bounding box center [819, 443] width 498 height 34
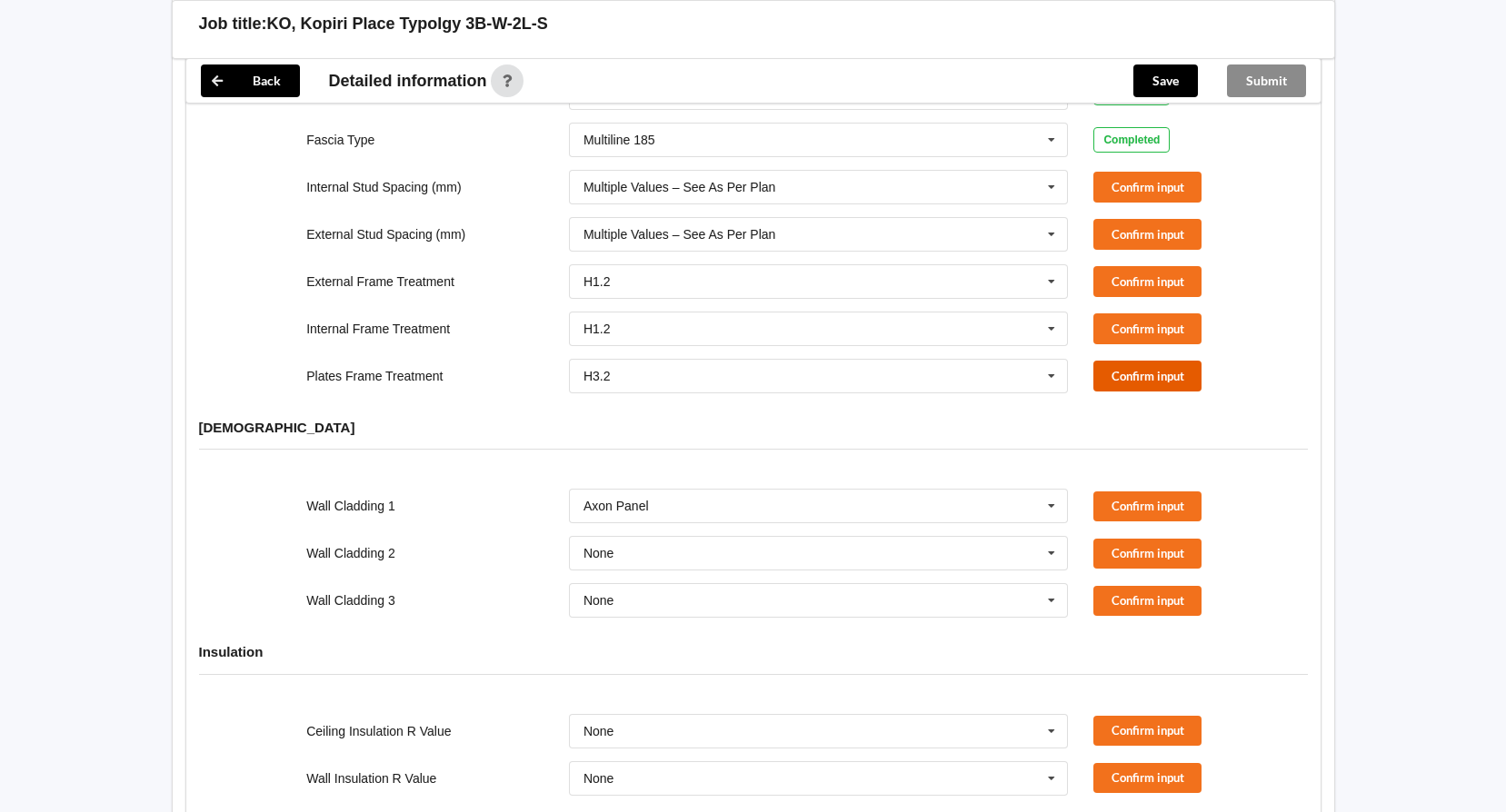
click at [1122, 361] on button "Confirm input" at bounding box center [1147, 376] width 108 height 30
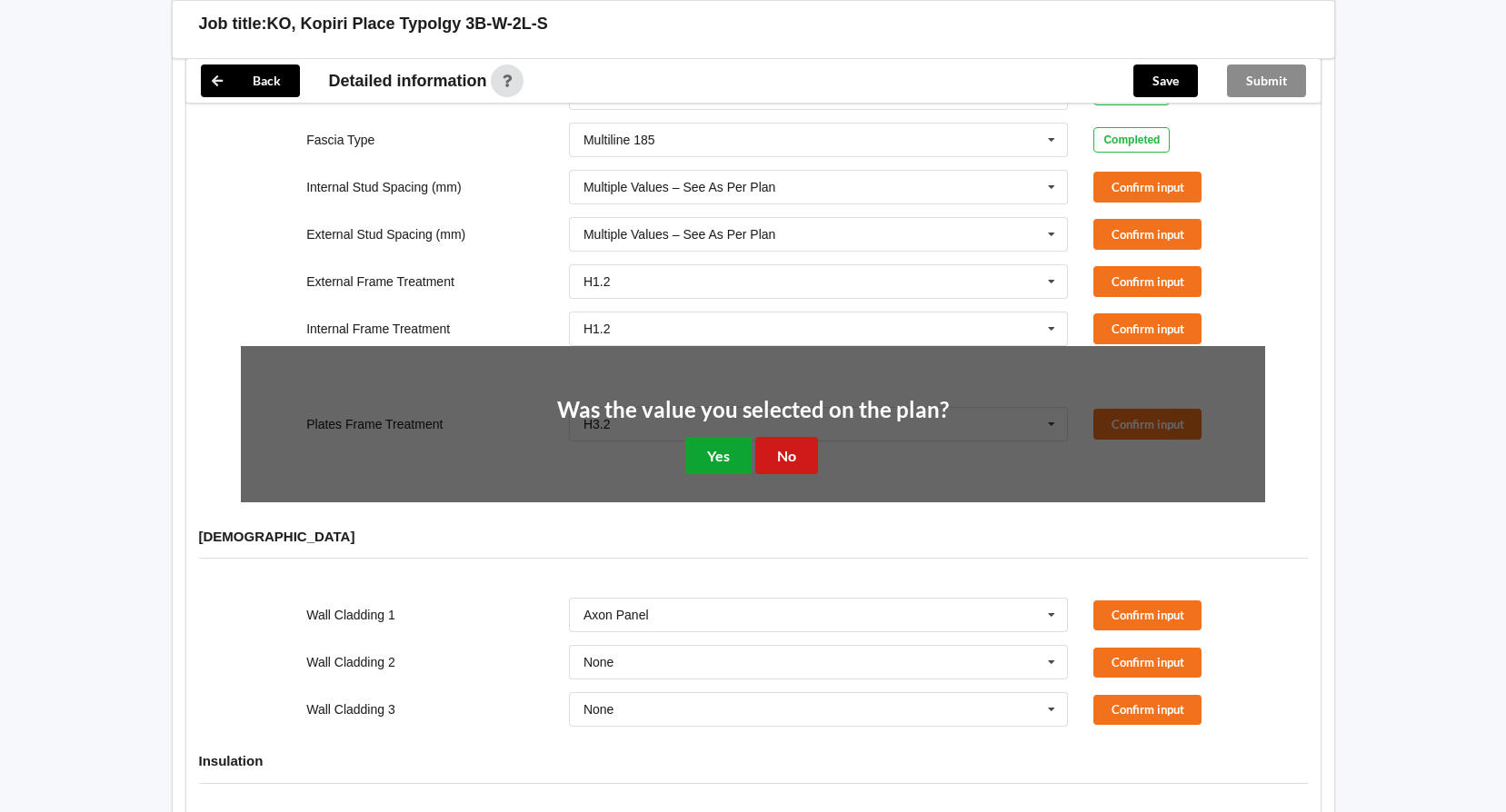
drag, startPoint x: 723, startPoint y: 434, endPoint x: 771, endPoint y: 442, distance: 48.7
click at [766, 452] on div "Was the value you selected on the plan? Yes No" at bounding box center [753, 437] width 392 height 75
click at [784, 437] on button "No" at bounding box center [786, 456] width 62 height 38
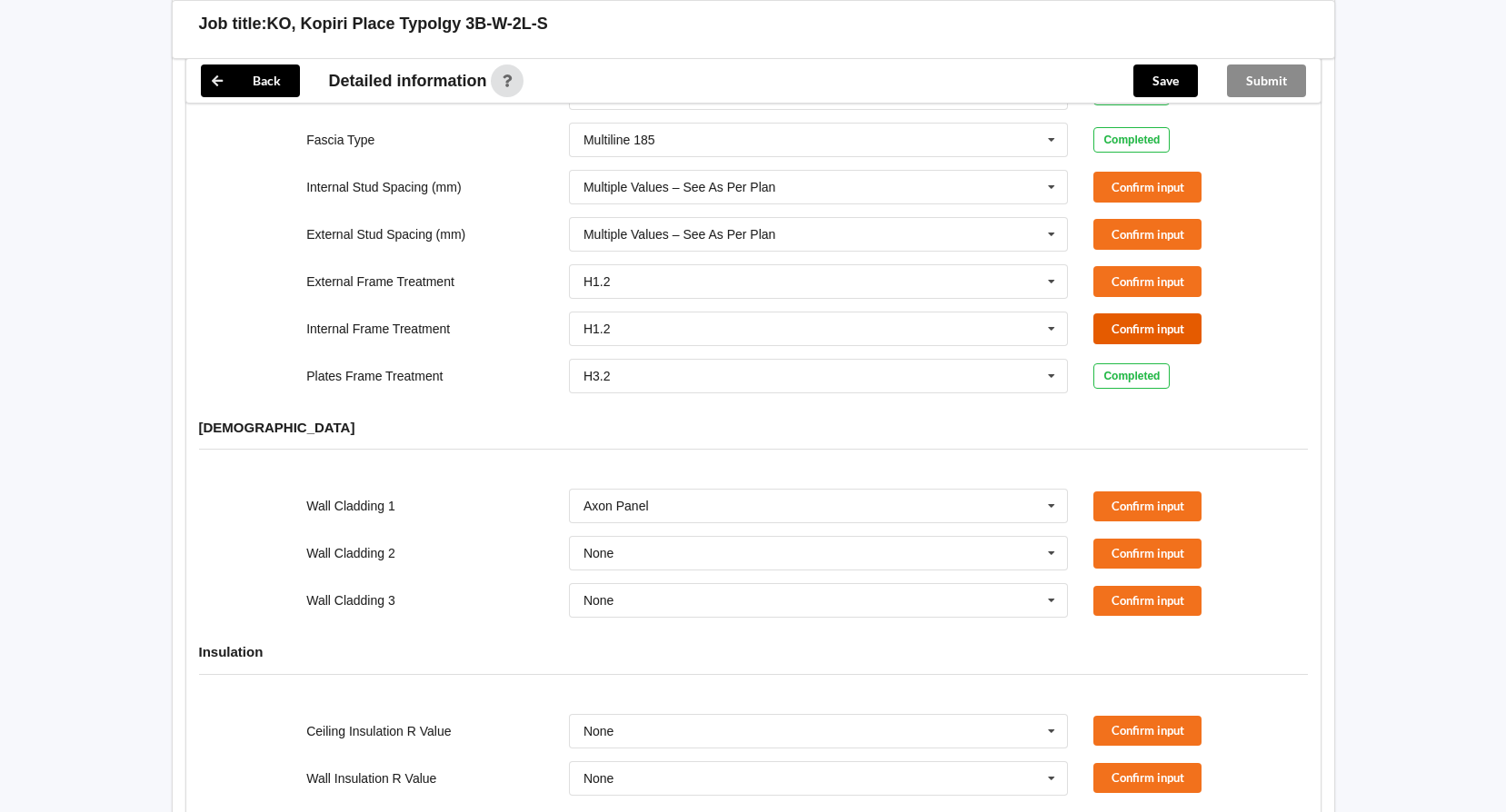
click at [1154, 313] on button "Confirm input" at bounding box center [1147, 328] width 108 height 30
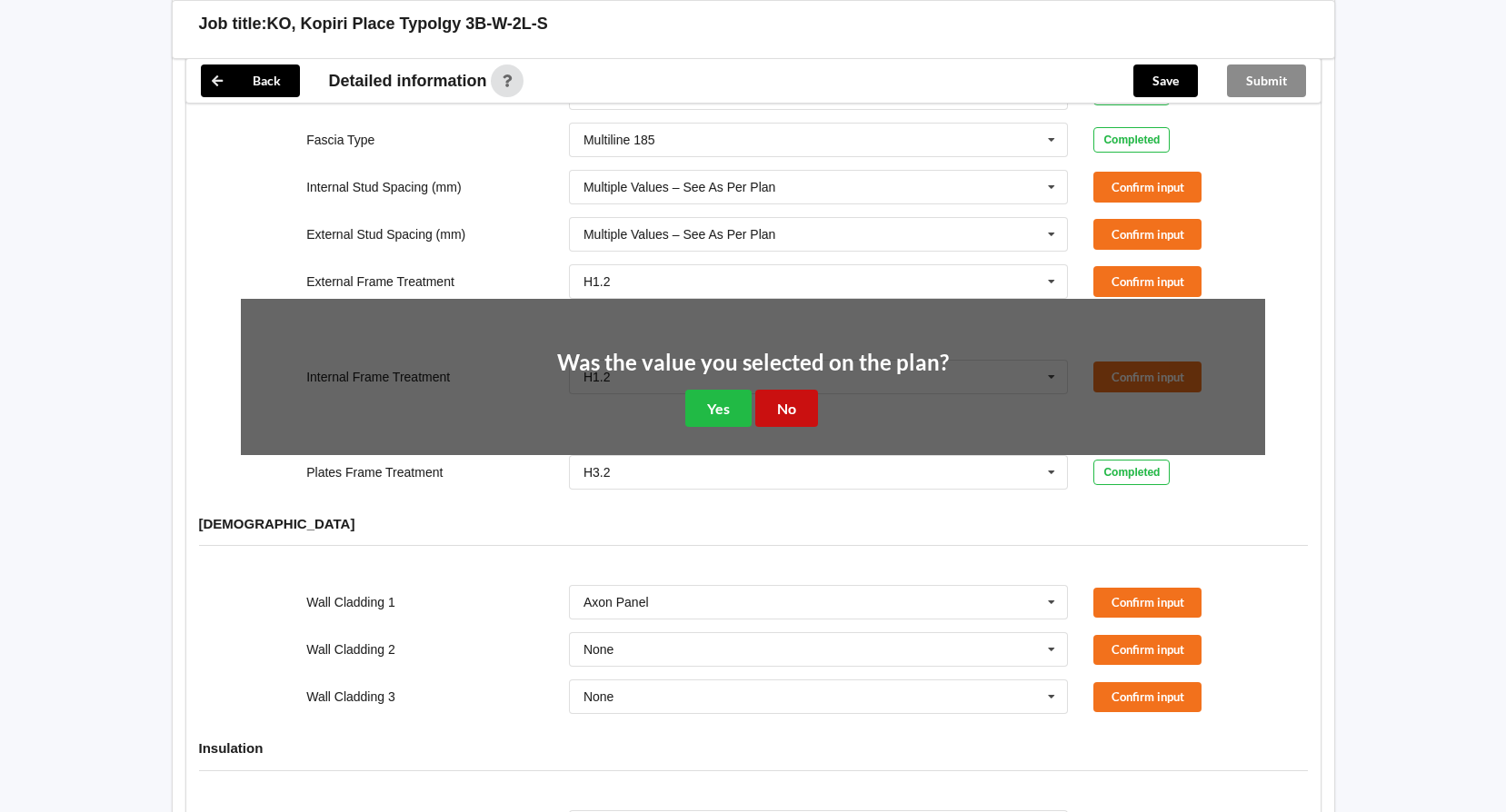
click at [785, 392] on button "No" at bounding box center [786, 408] width 62 height 38
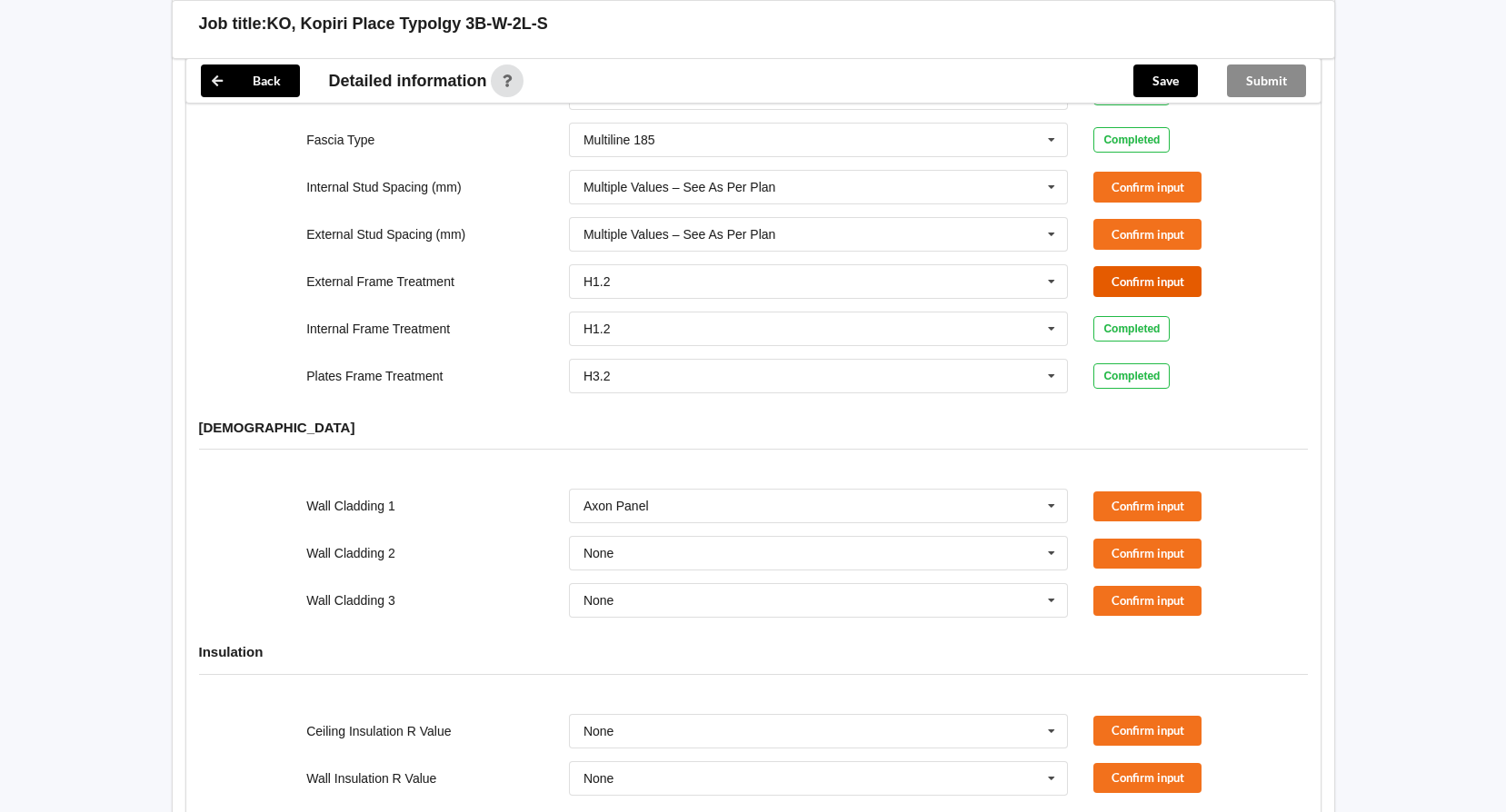
click at [1129, 267] on button "Confirm input" at bounding box center [1147, 282] width 108 height 30
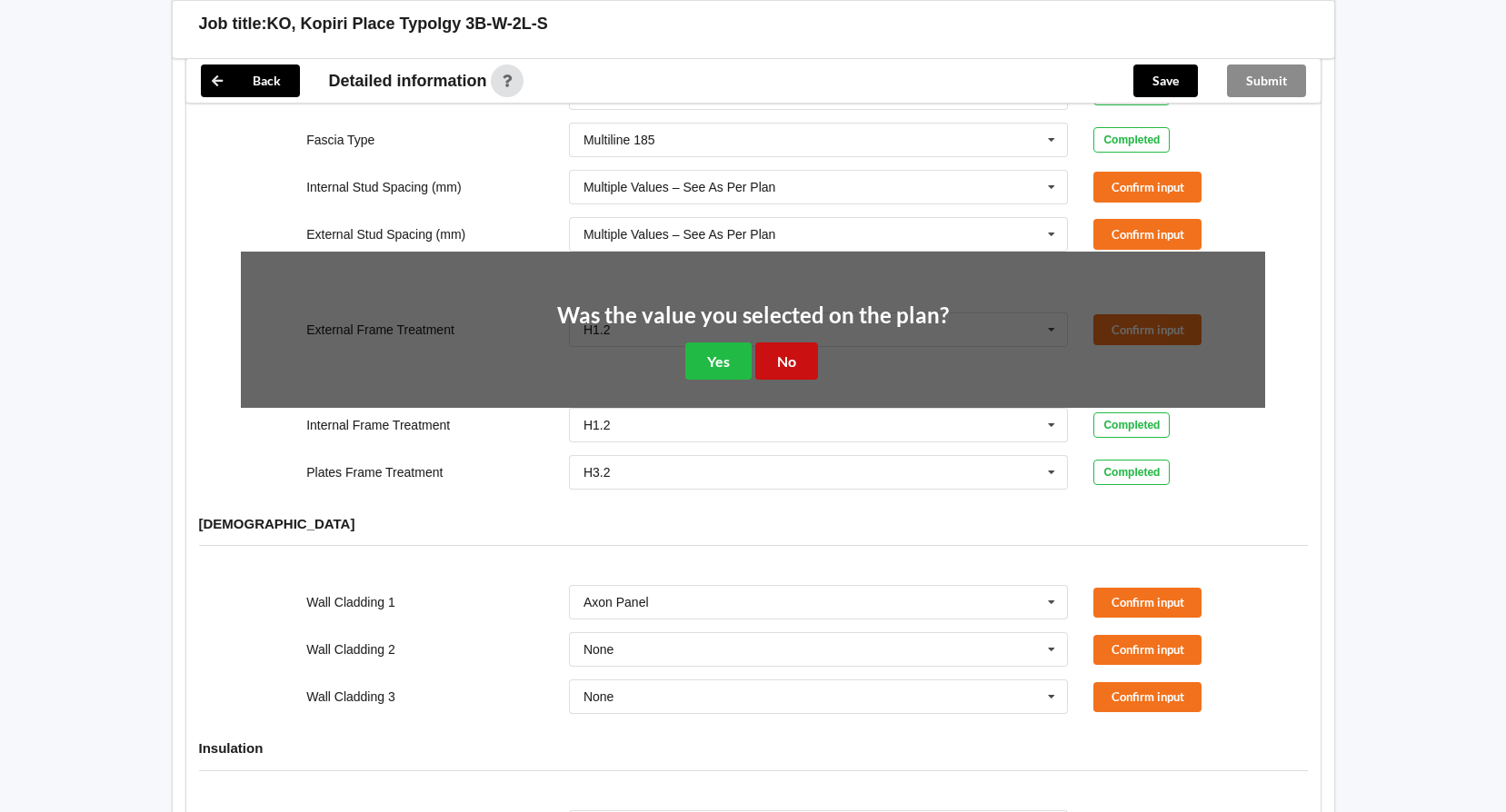
click at [777, 345] on button "No" at bounding box center [786, 362] width 62 height 38
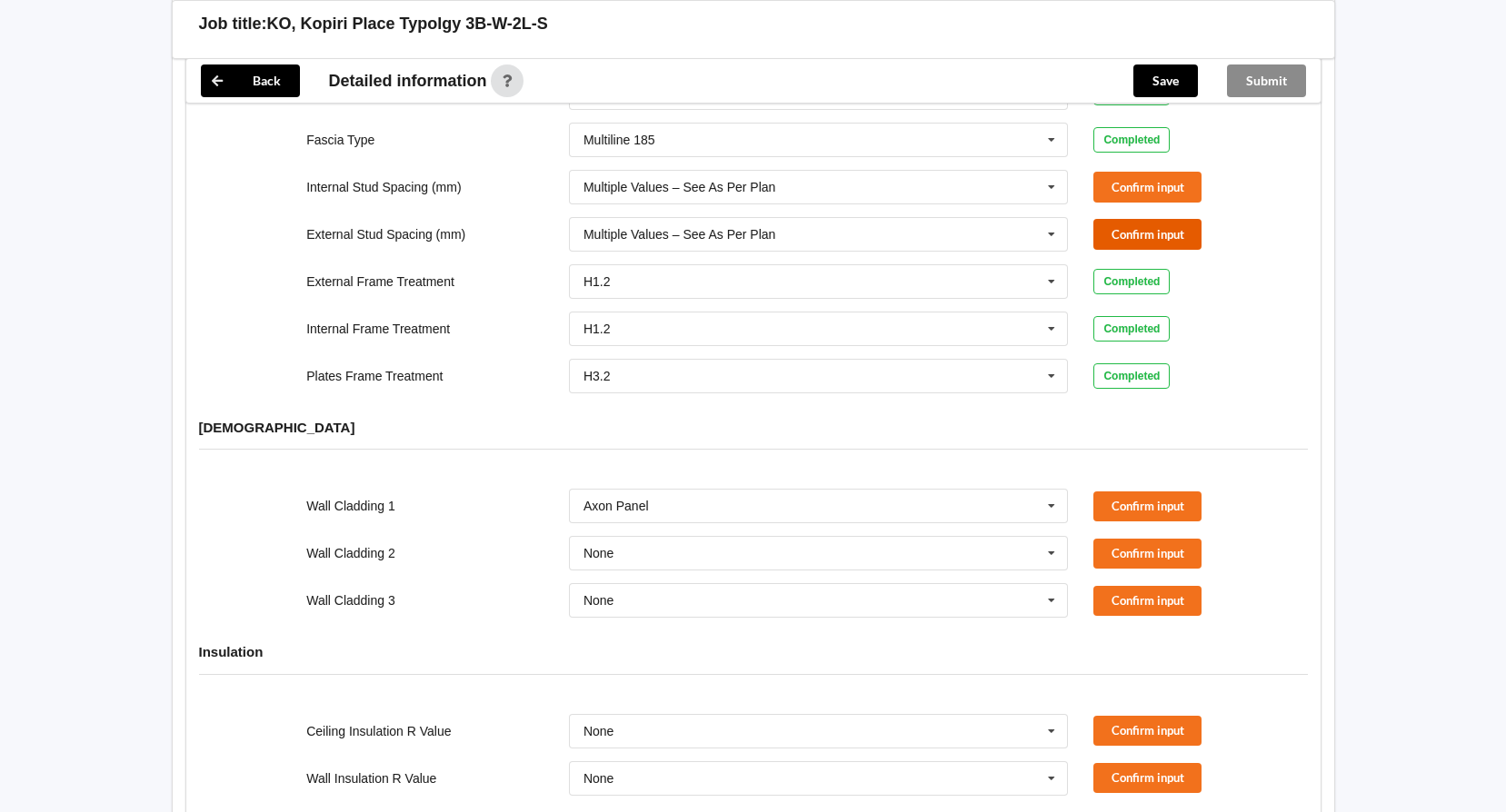
click at [1160, 219] on button "Confirm input" at bounding box center [1147, 234] width 108 height 30
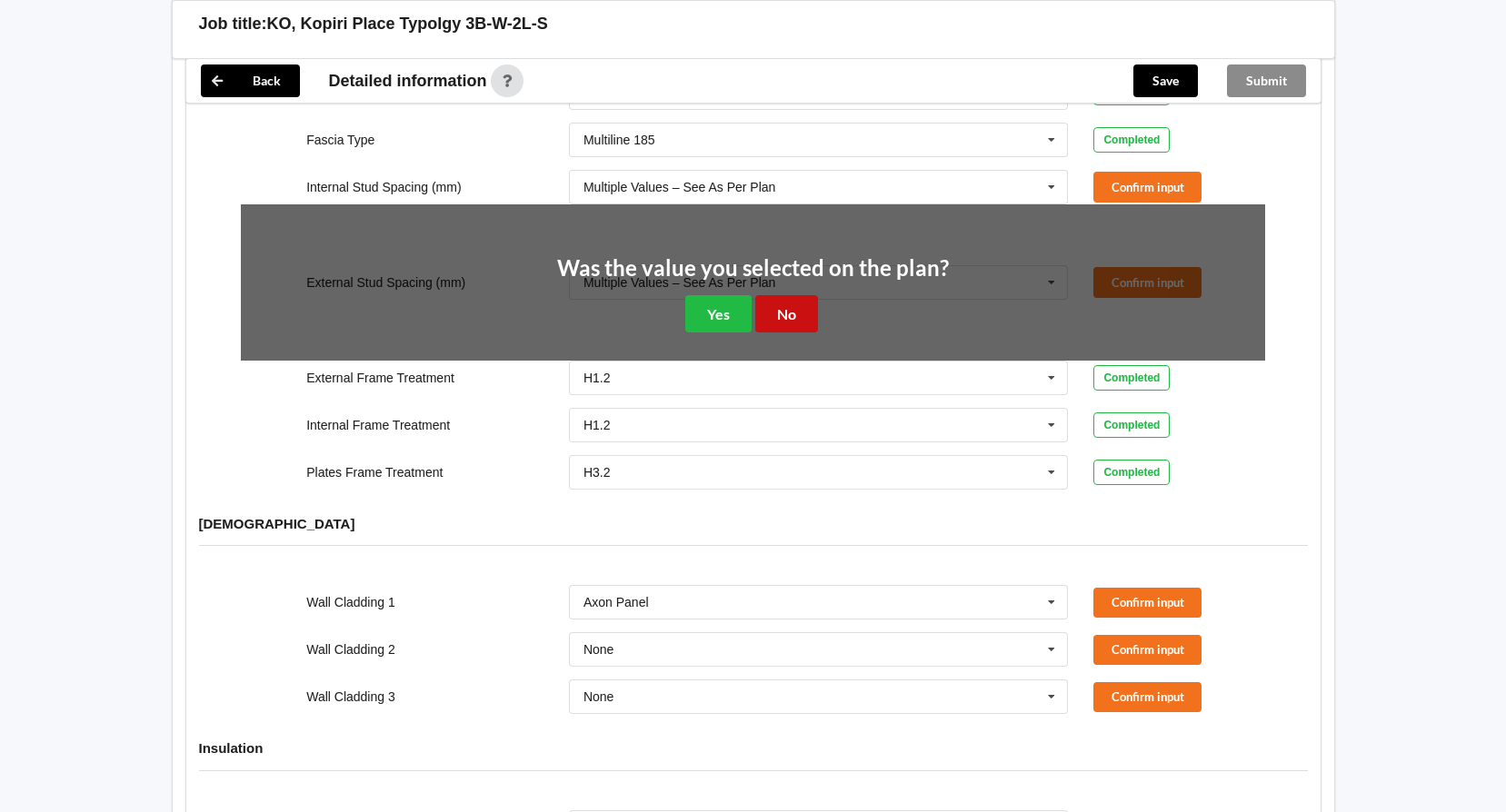
drag, startPoint x: 800, startPoint y: 300, endPoint x: 1065, endPoint y: 186, distance: 288.5
click at [805, 295] on button "No" at bounding box center [786, 314] width 62 height 38
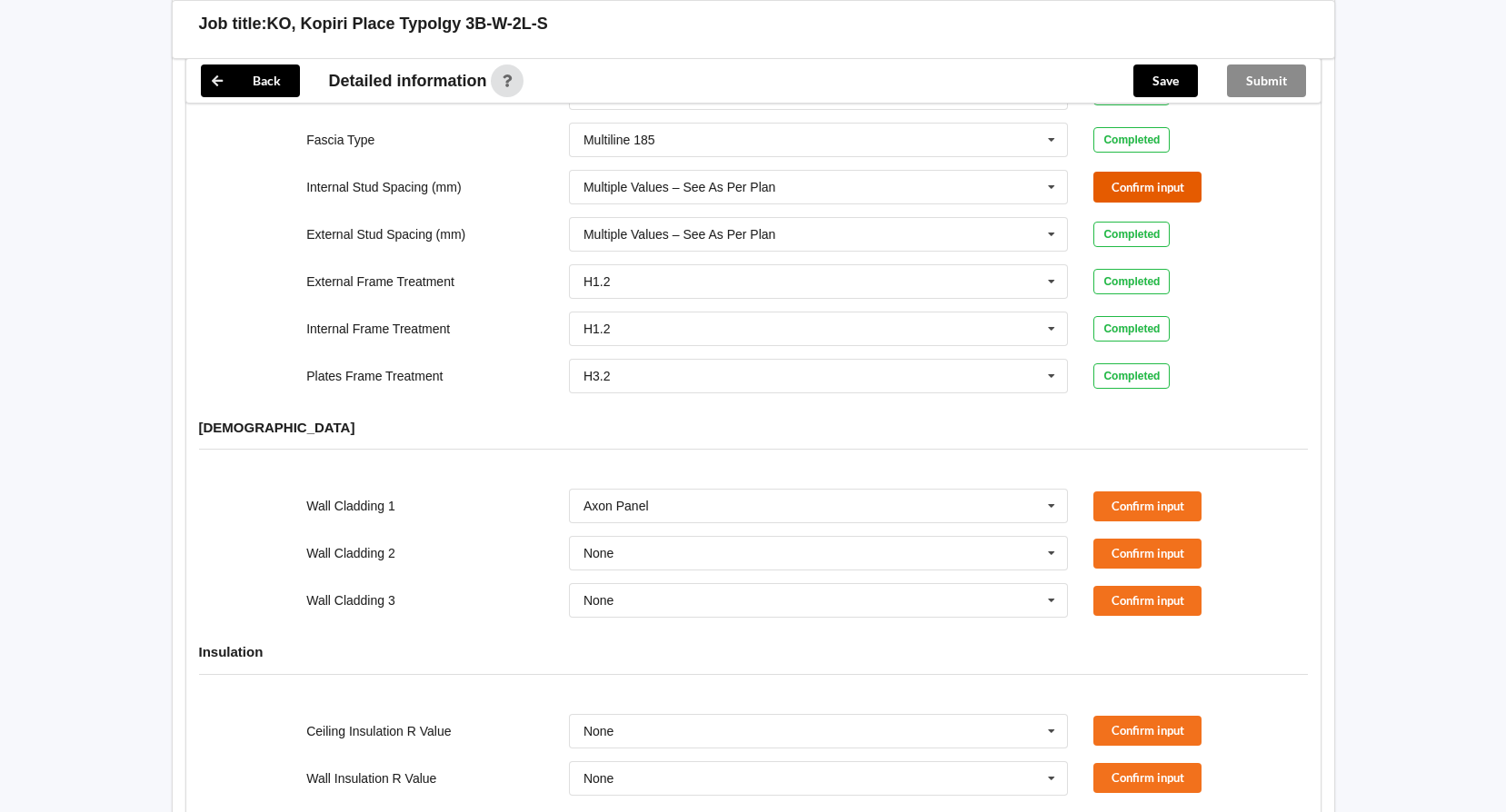
click at [1115, 172] on button "Confirm input" at bounding box center [1147, 186] width 108 height 30
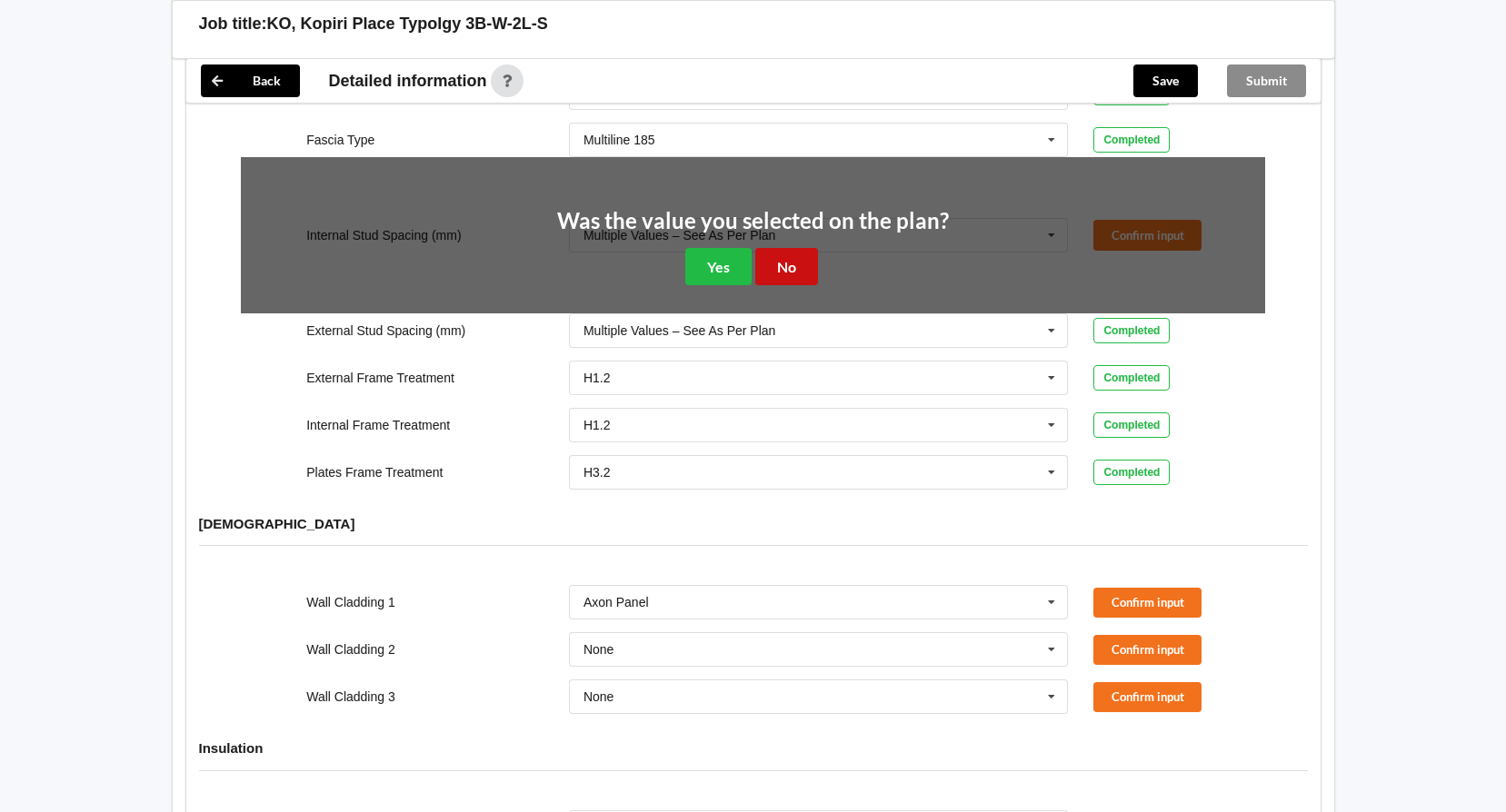
click at [802, 254] on button "No" at bounding box center [786, 267] width 62 height 38
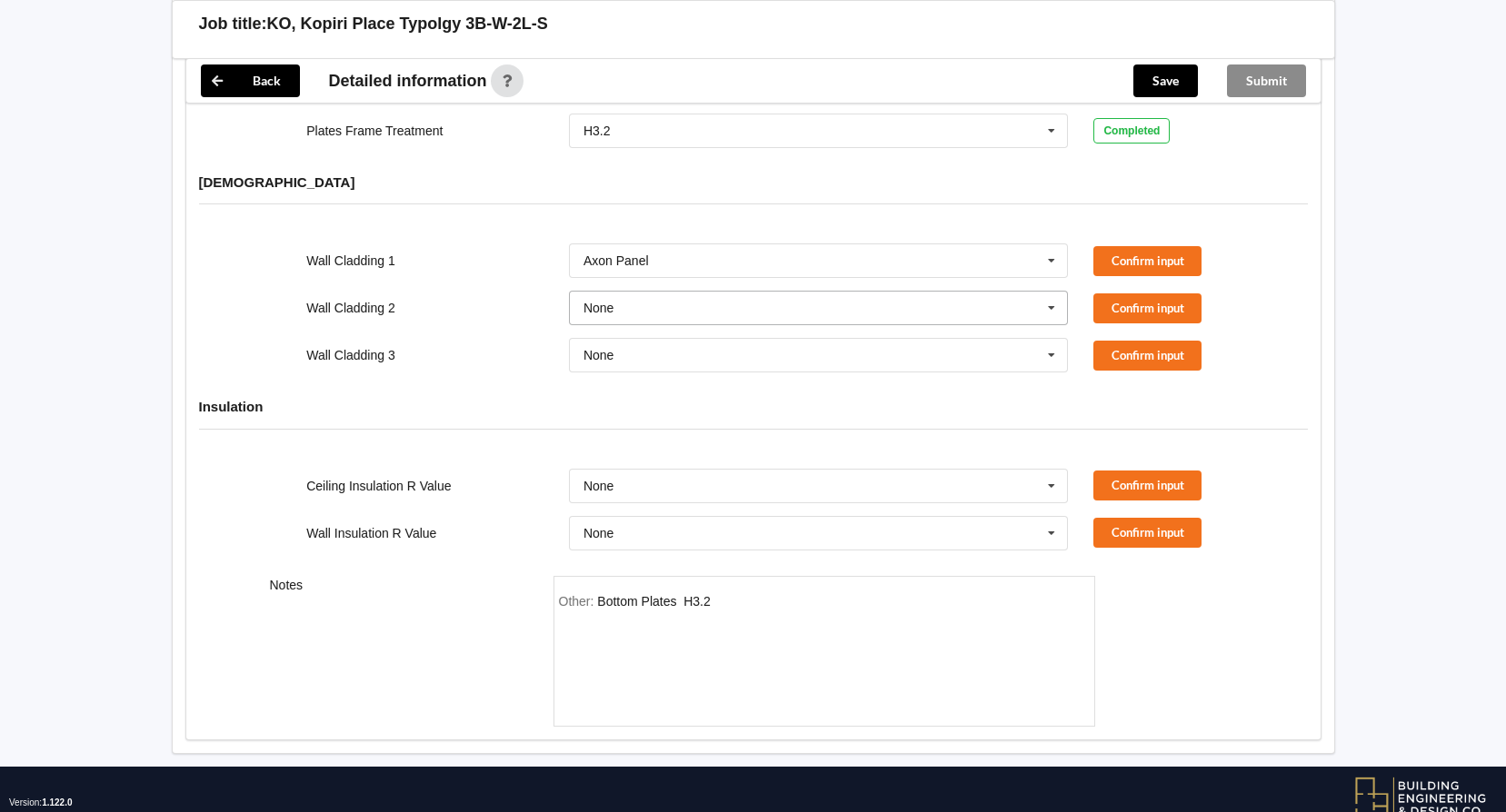
scroll to position [2032, 0]
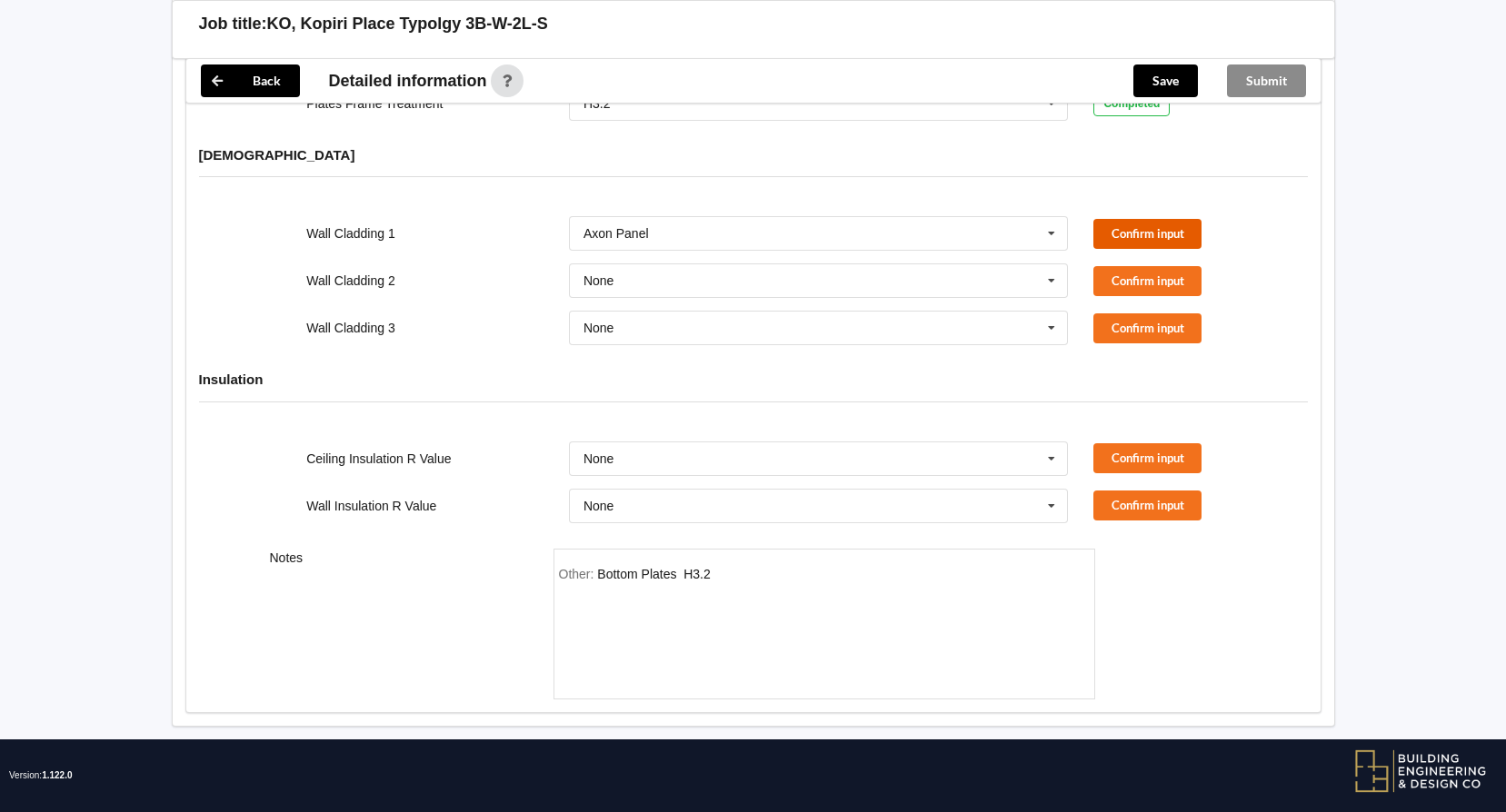
click at [1128, 219] on button "Confirm input" at bounding box center [1147, 234] width 108 height 30
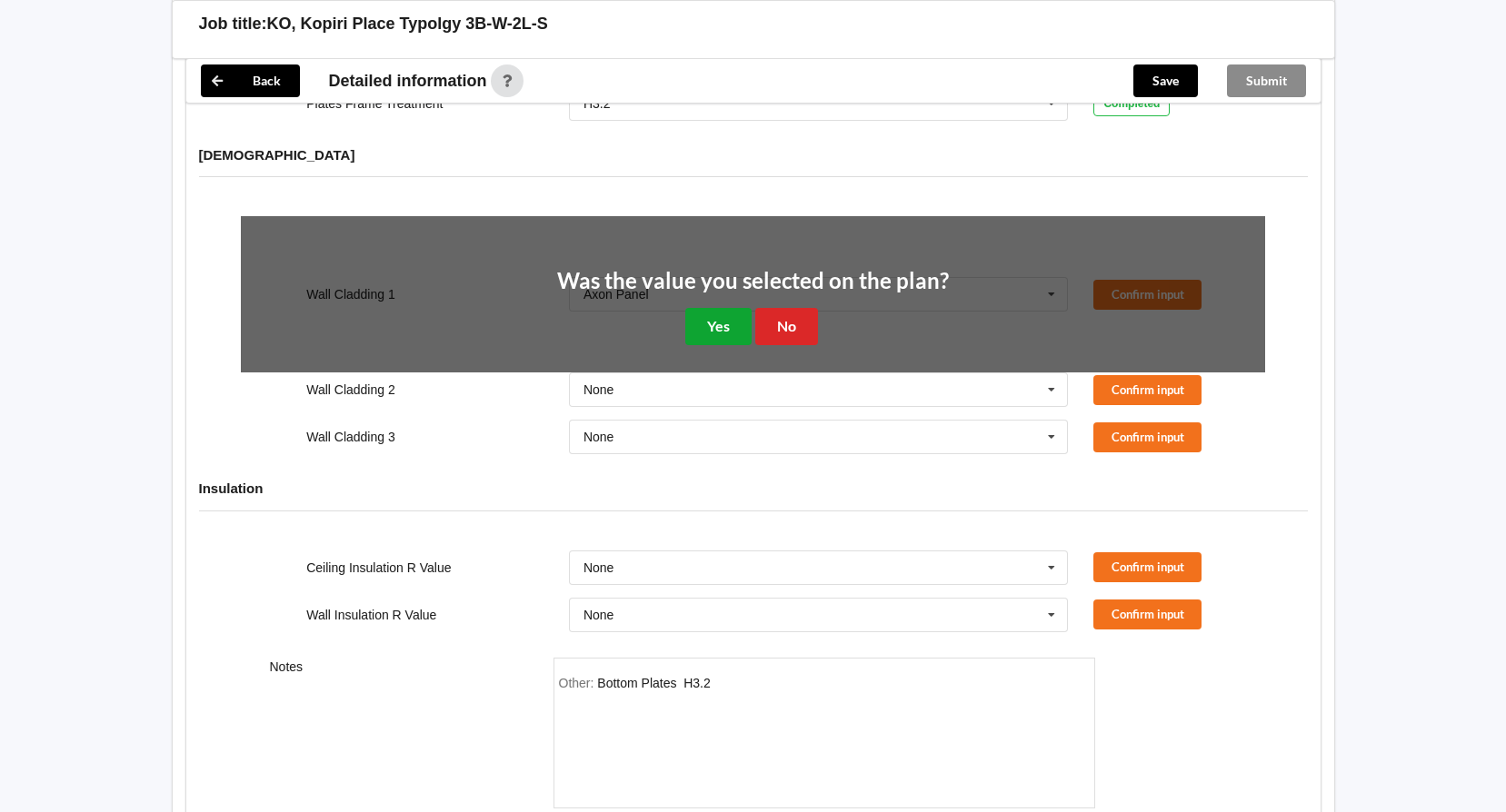
click at [705, 308] on button "Yes" at bounding box center [718, 327] width 66 height 38
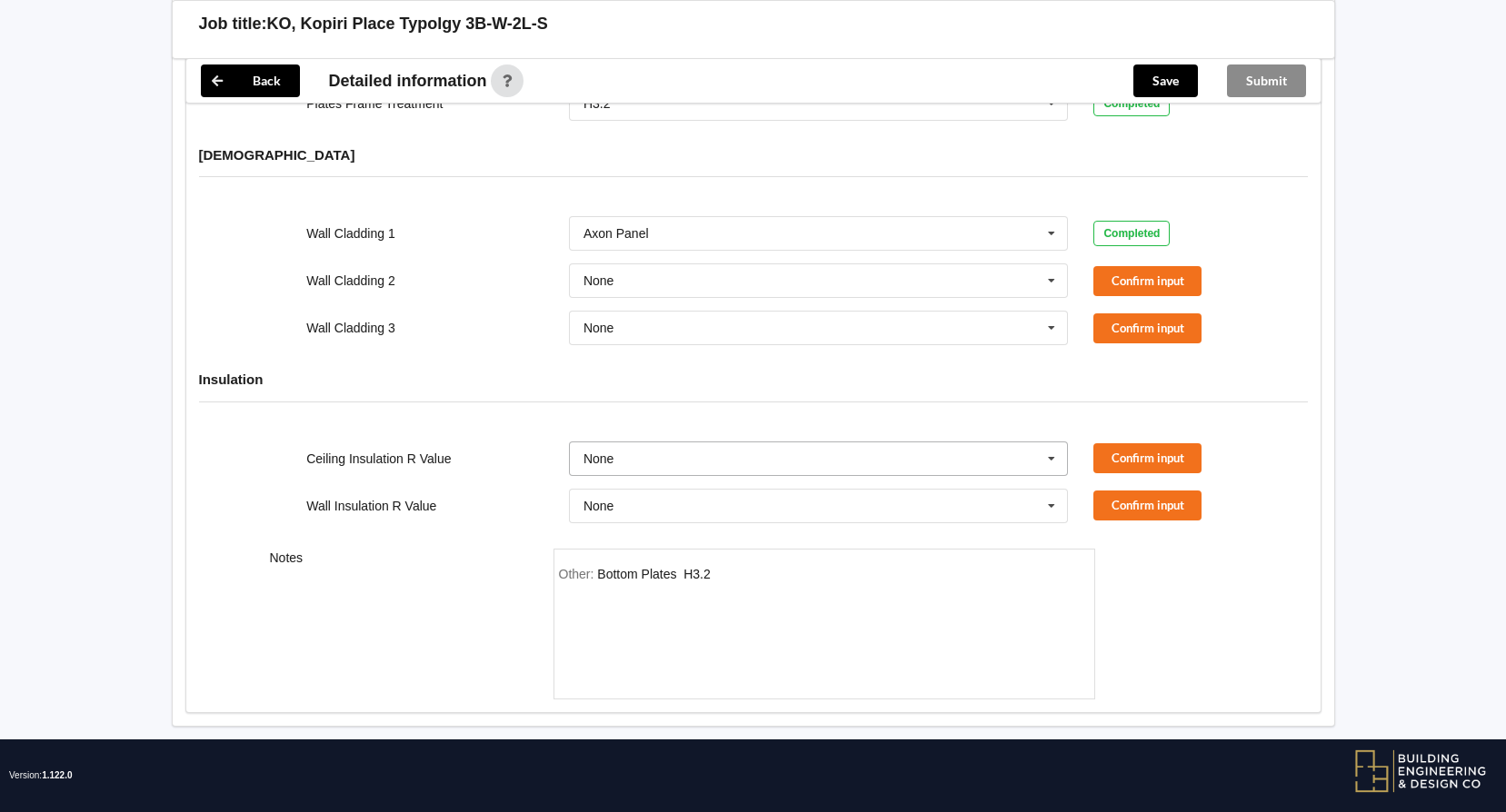
click at [820, 442] on input "text" at bounding box center [820, 458] width 498 height 33
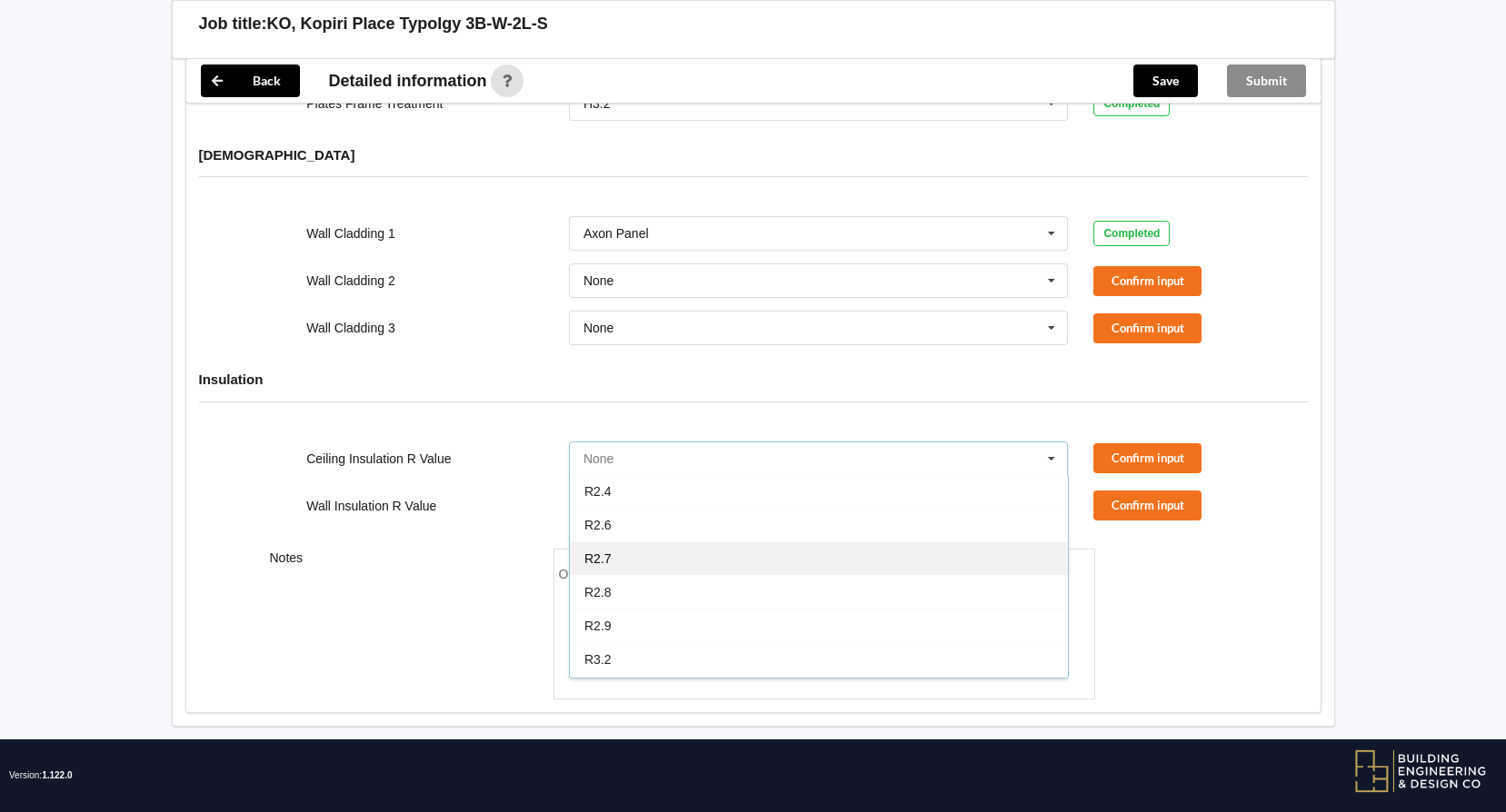
scroll to position [273, 0]
click at [615, 539] on div "R2.6" at bounding box center [819, 556] width 498 height 34
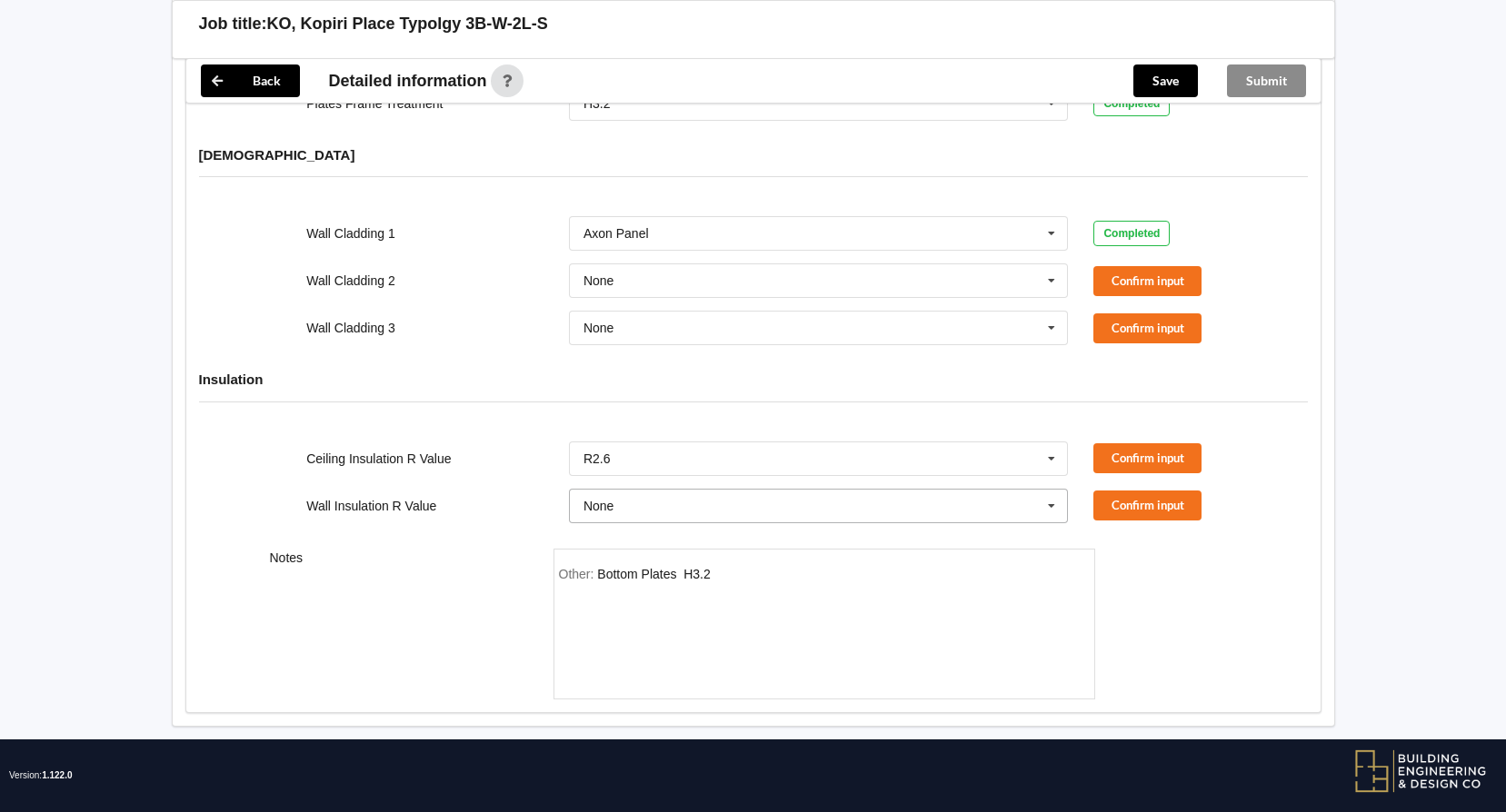
click at [667, 490] on input "text" at bounding box center [820, 506] width 498 height 33
click at [503, 549] on div "Notes" at bounding box center [399, 625] width 284 height 151
click at [732, 567] on div "Other: Bottom Plates H3.2" at bounding box center [824, 631] width 530 height 127
click at [657, 490] on input "text" at bounding box center [820, 506] width 498 height 33
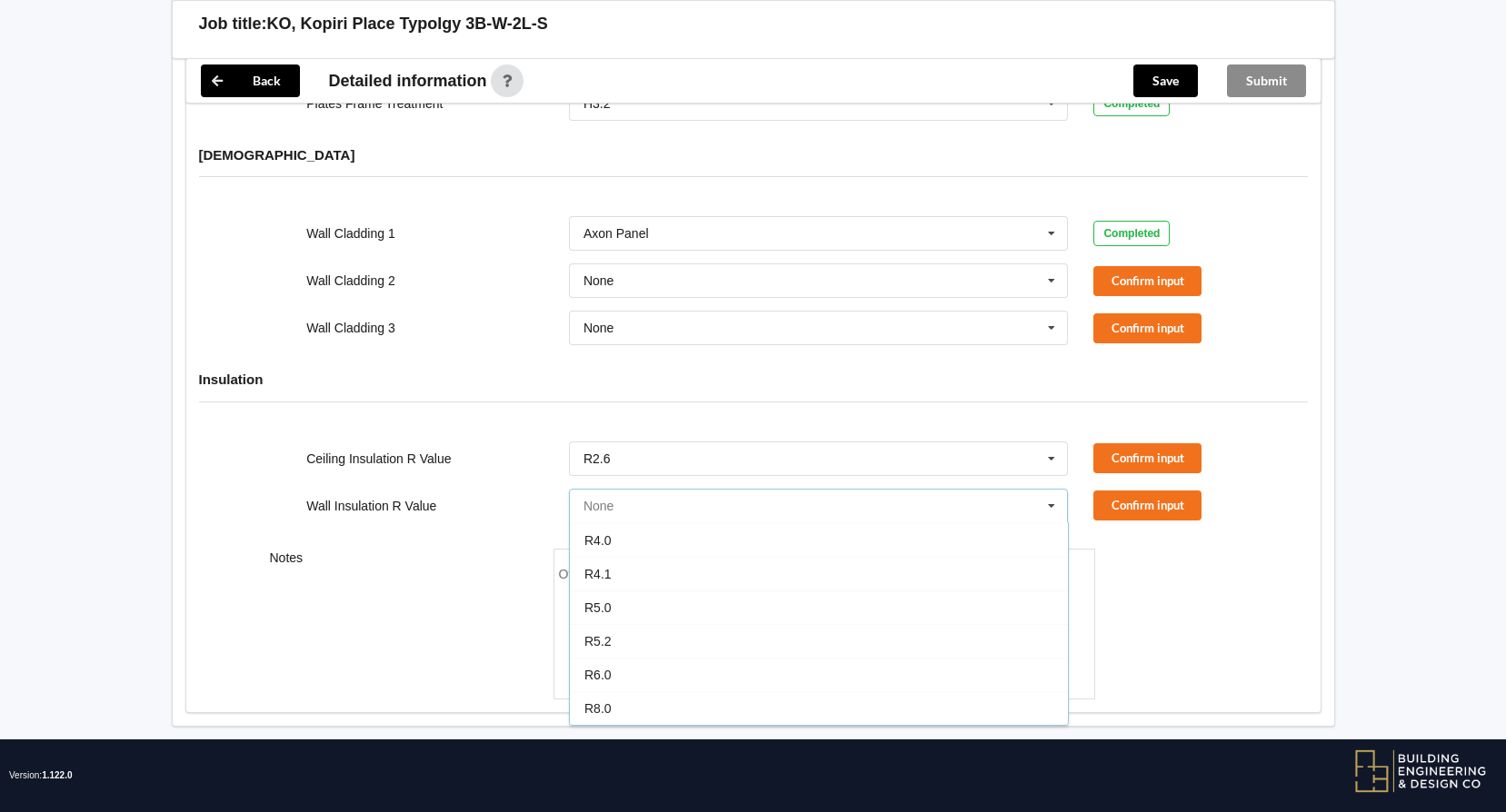
scroll to position [0, 0]
click at [668, 442] on input "text" at bounding box center [820, 458] width 498 height 33
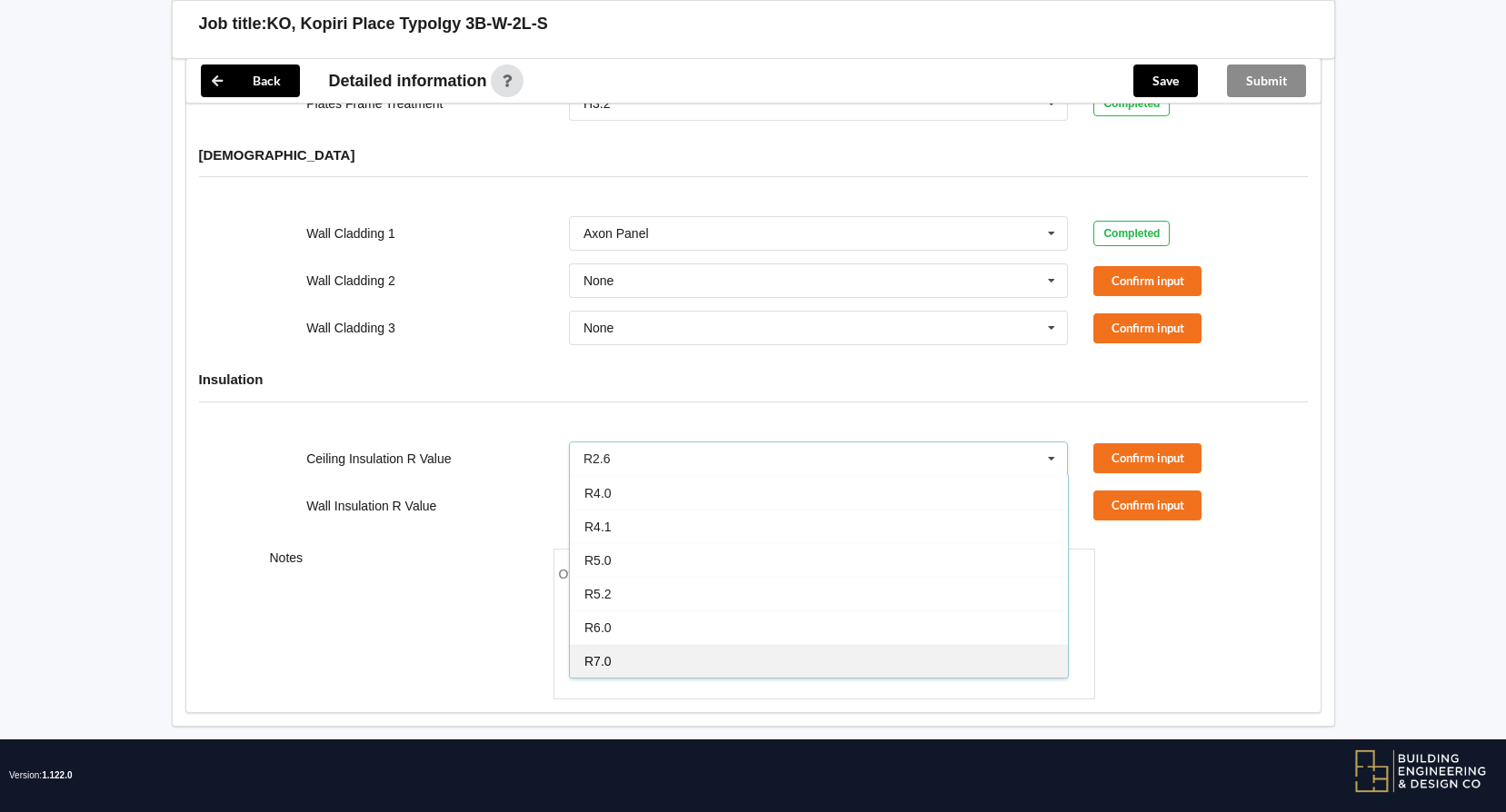
click at [605, 654] on span "R7.0" at bounding box center [597, 661] width 27 height 15
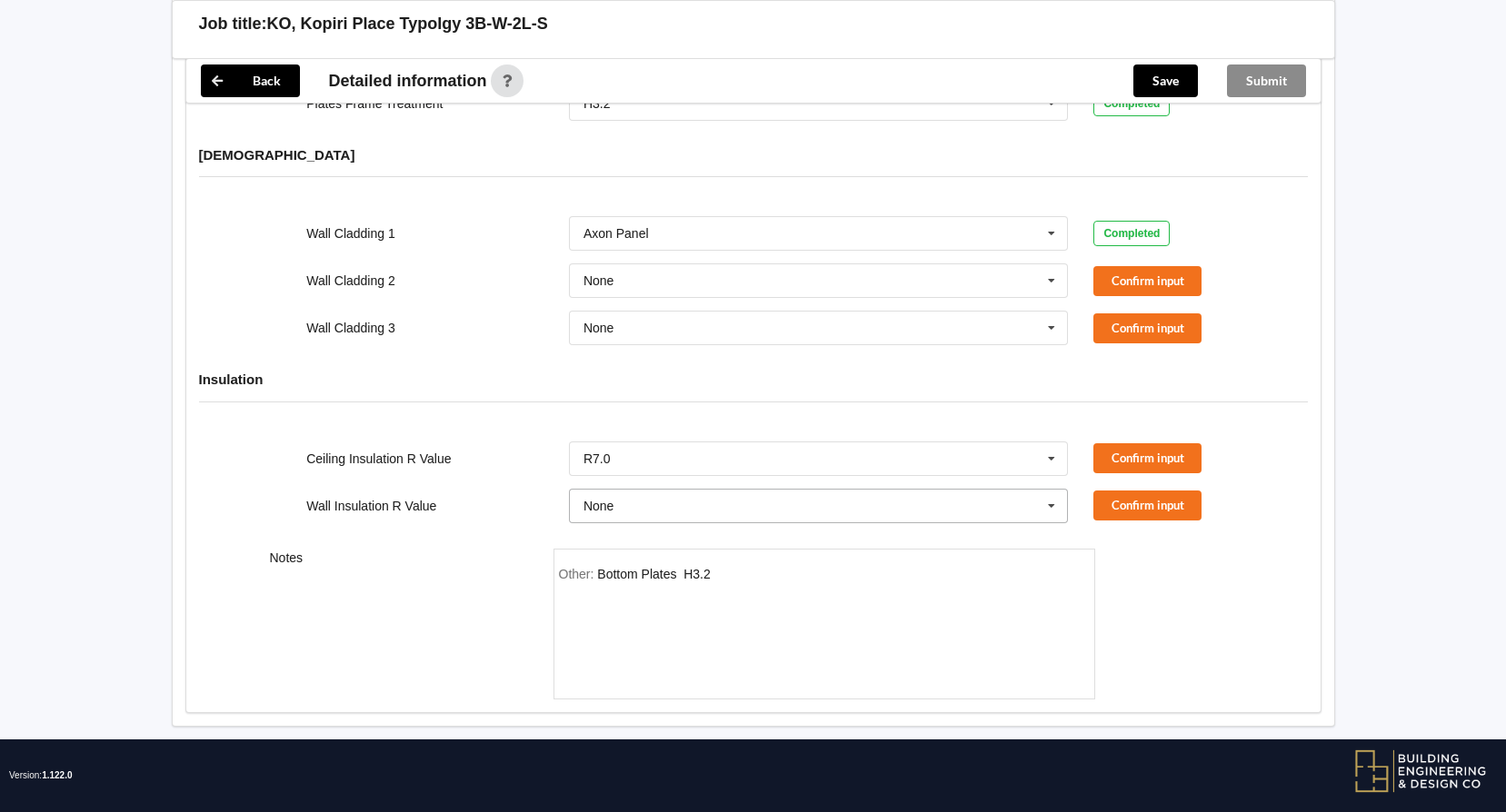
click at [649, 493] on input "text" at bounding box center [820, 506] width 498 height 33
click at [627, 539] on div "R2.6" at bounding box center [819, 556] width 498 height 34
click at [1133, 443] on button "Confirm input" at bounding box center [1147, 458] width 108 height 30
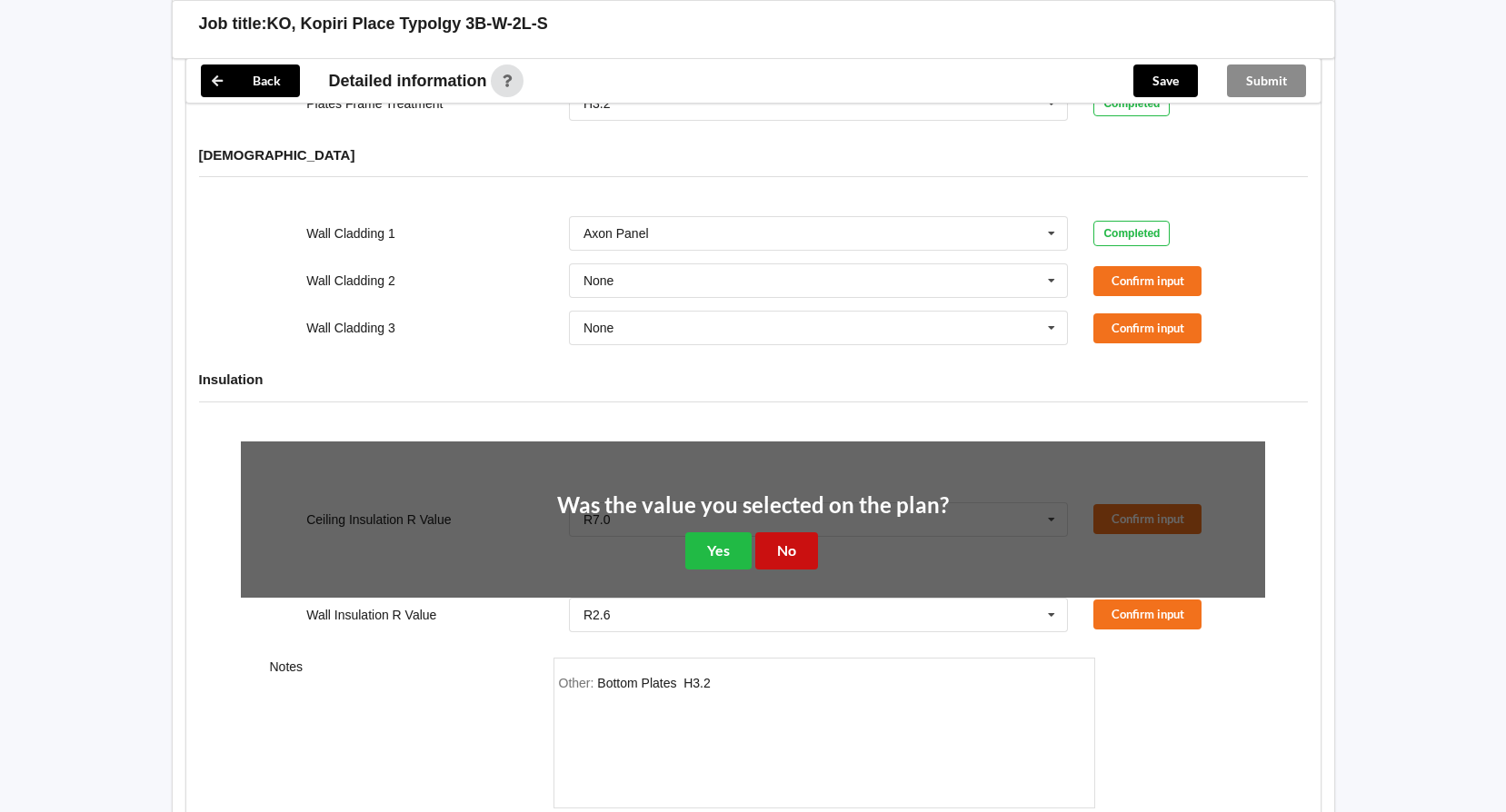
drag, startPoint x: 794, startPoint y: 534, endPoint x: 817, endPoint y: 525, distance: 24.7
click at [796, 532] on button "No" at bounding box center [786, 551] width 62 height 38
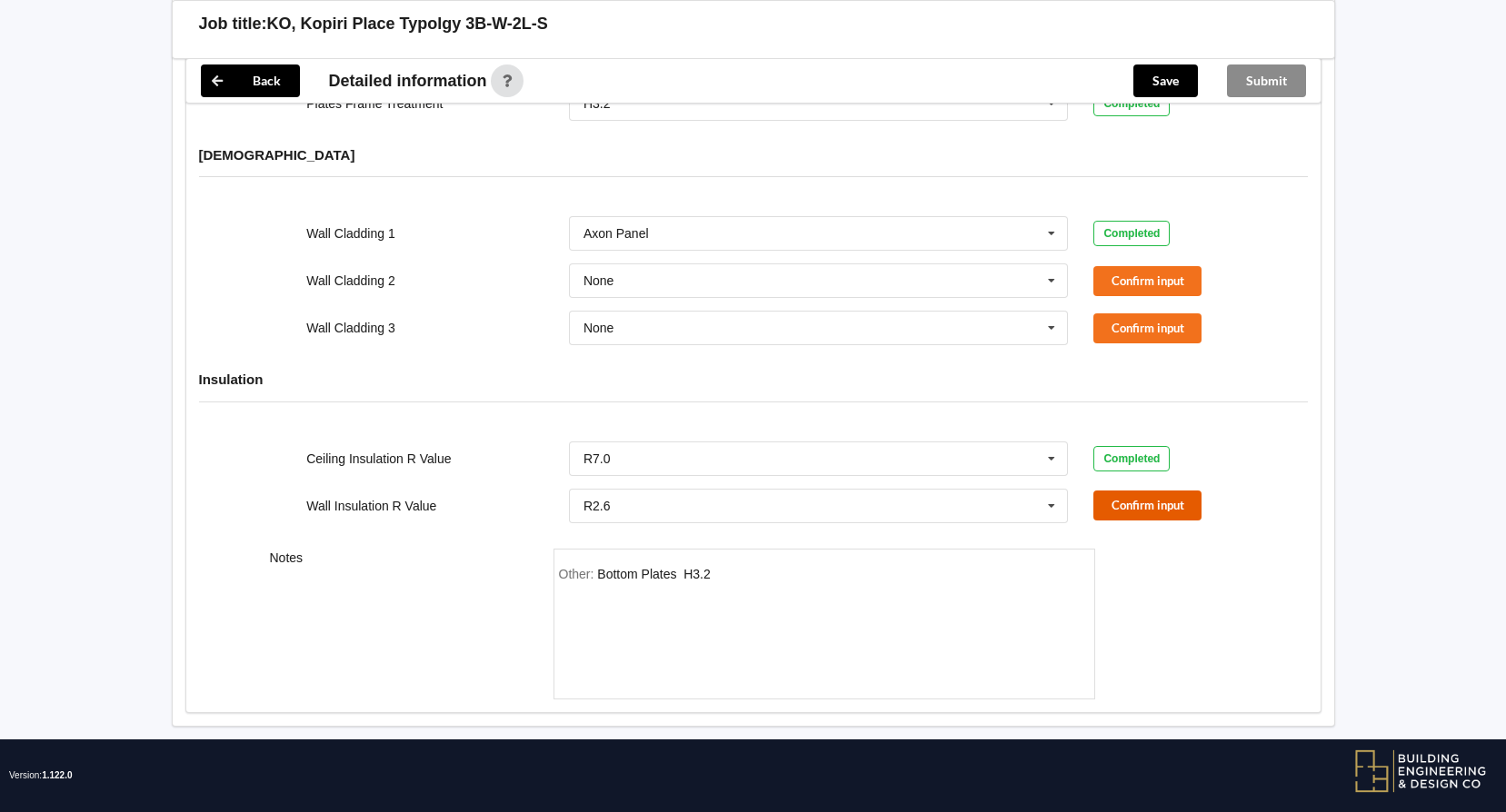
click at [1104, 491] on button "Confirm input" at bounding box center [1147, 506] width 108 height 30
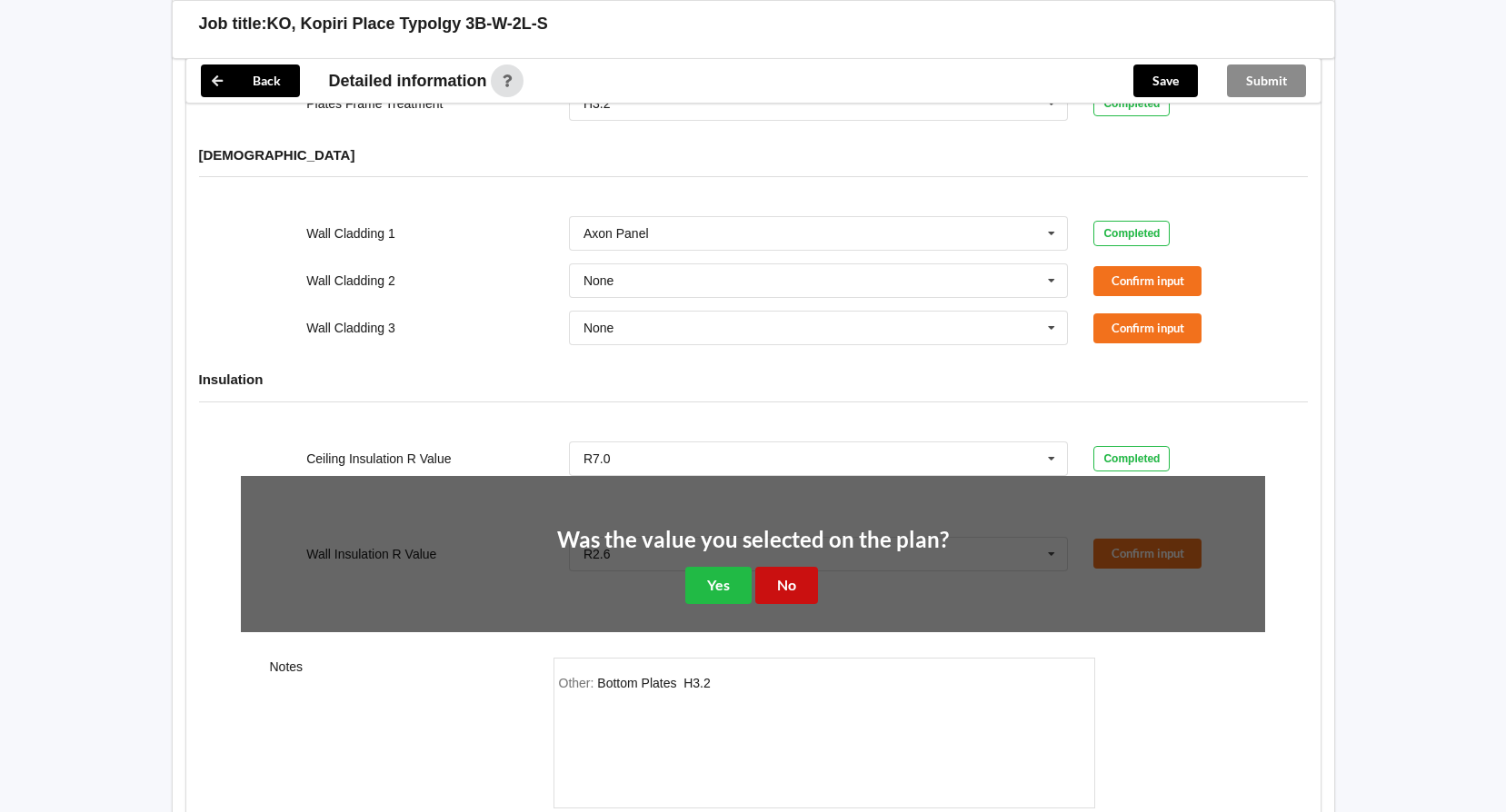
click at [779, 571] on button "No" at bounding box center [786, 586] width 62 height 38
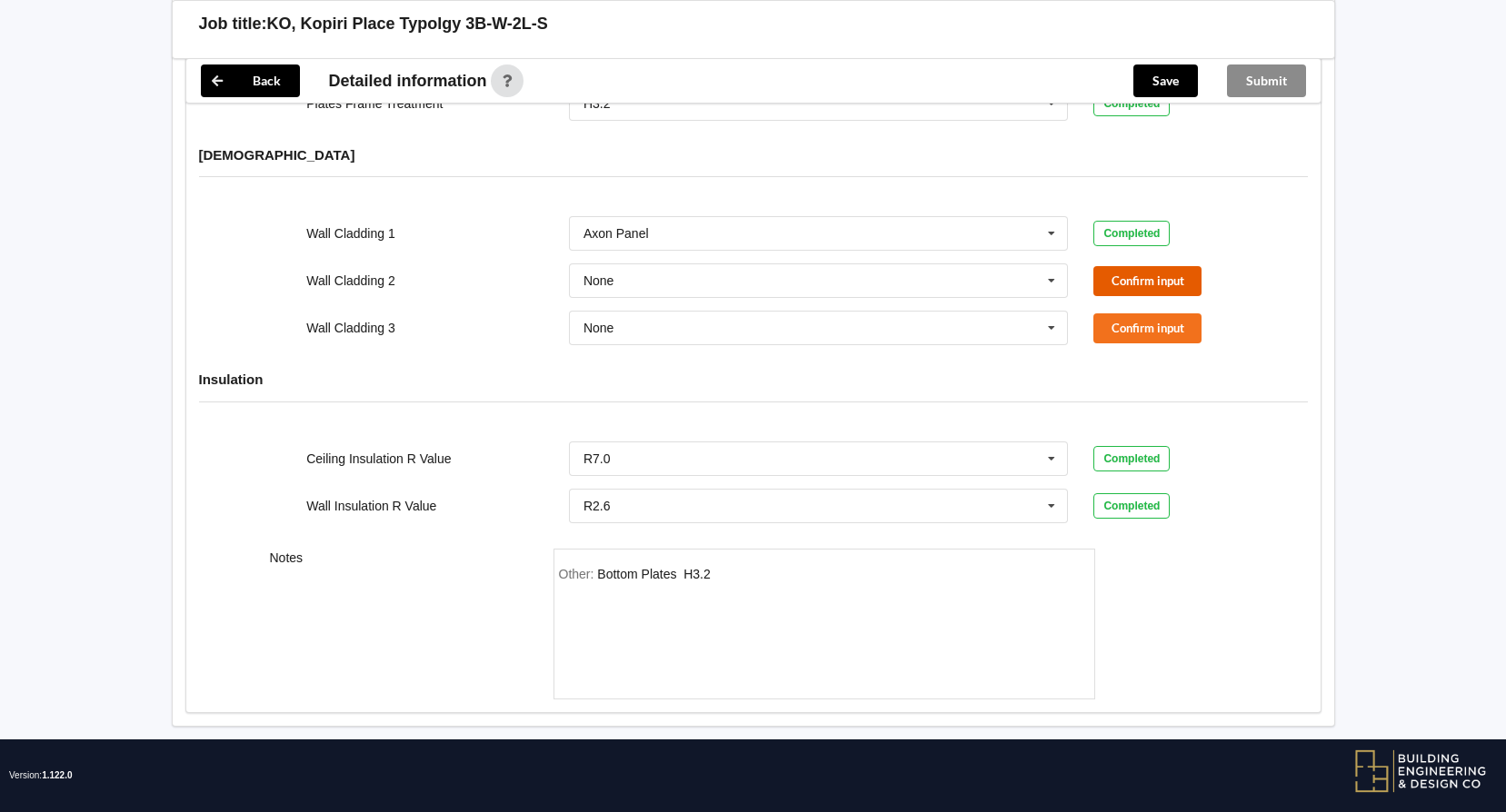
click at [1143, 267] on button "Confirm input" at bounding box center [1147, 282] width 108 height 30
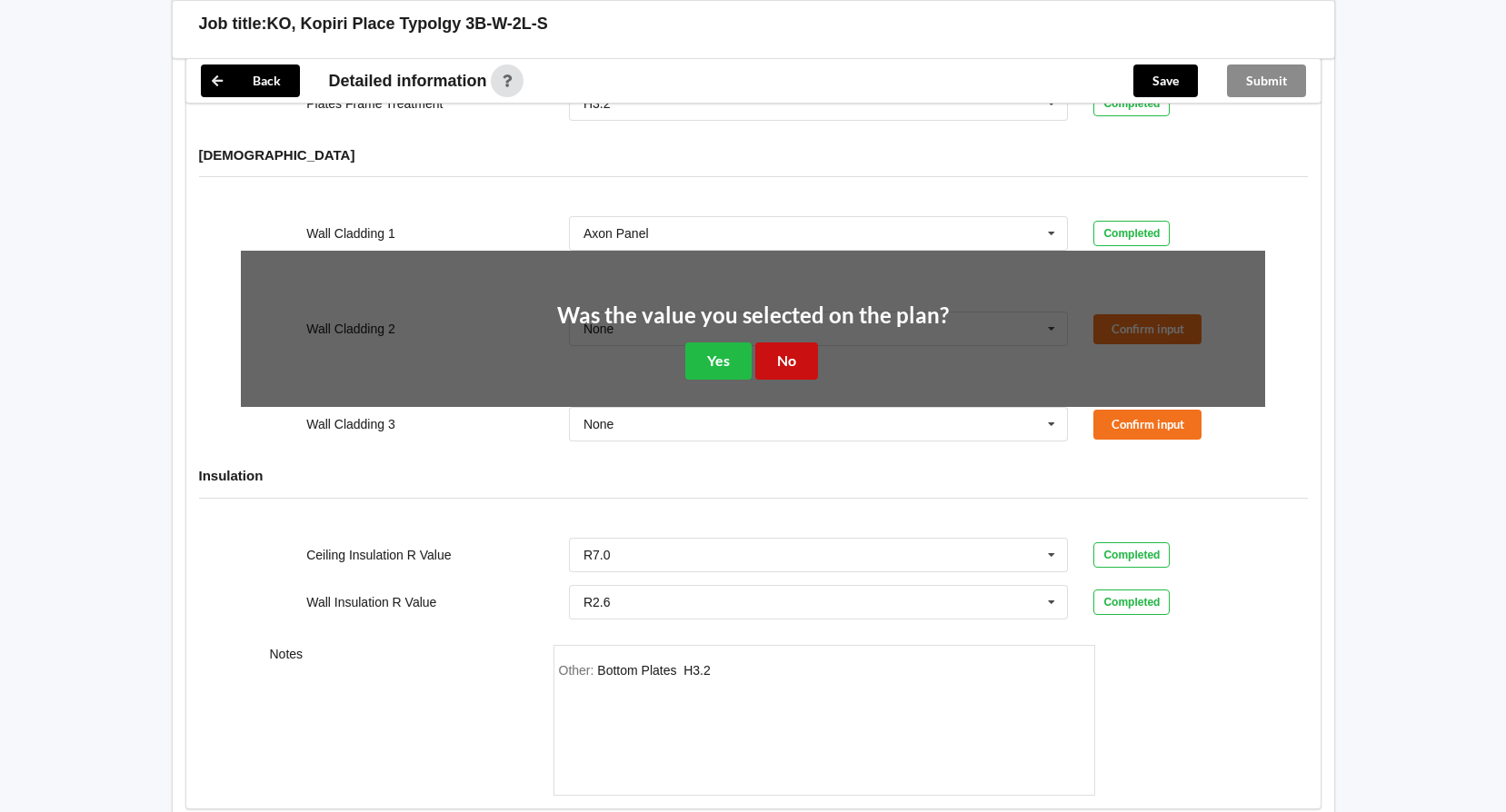
drag, startPoint x: 799, startPoint y: 334, endPoint x: 969, endPoint y: 311, distance: 171.5
click at [799, 343] on button "No" at bounding box center [786, 362] width 62 height 38
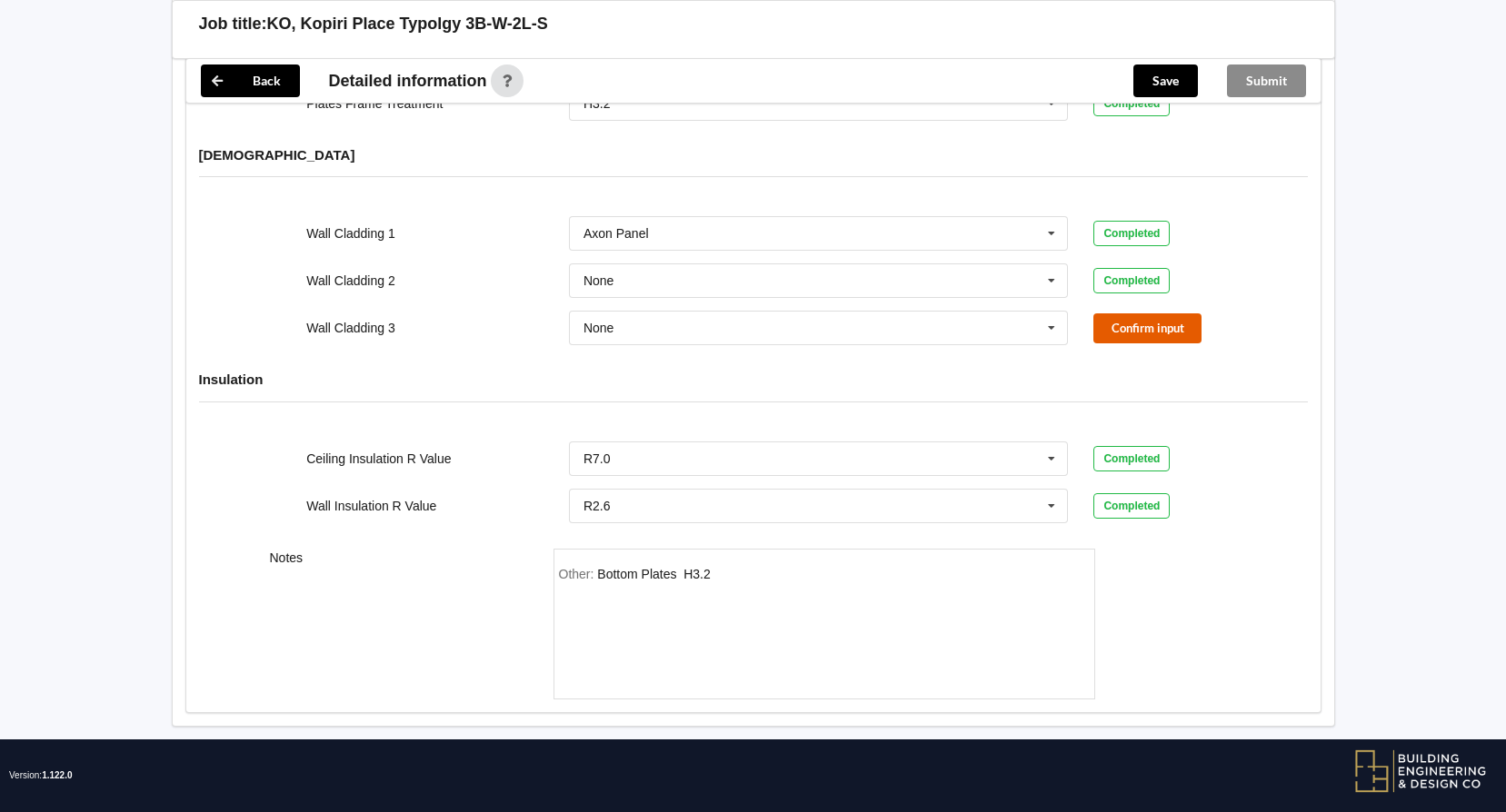
click at [1127, 313] on button "Confirm input" at bounding box center [1147, 328] width 108 height 30
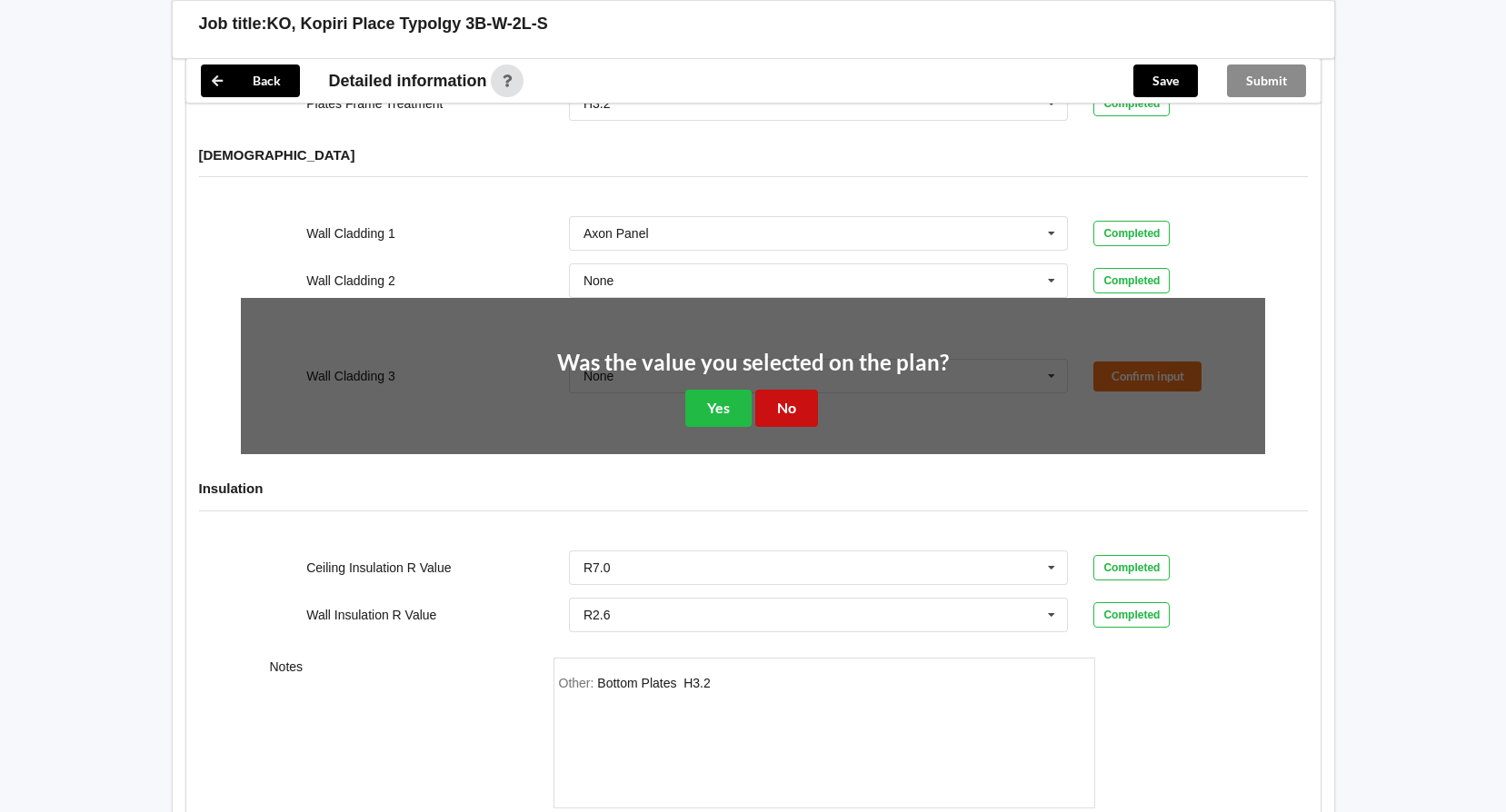
drag, startPoint x: 800, startPoint y: 388, endPoint x: 823, endPoint y: 363, distance: 34.0
click at [800, 390] on button "No" at bounding box center [786, 408] width 62 height 38
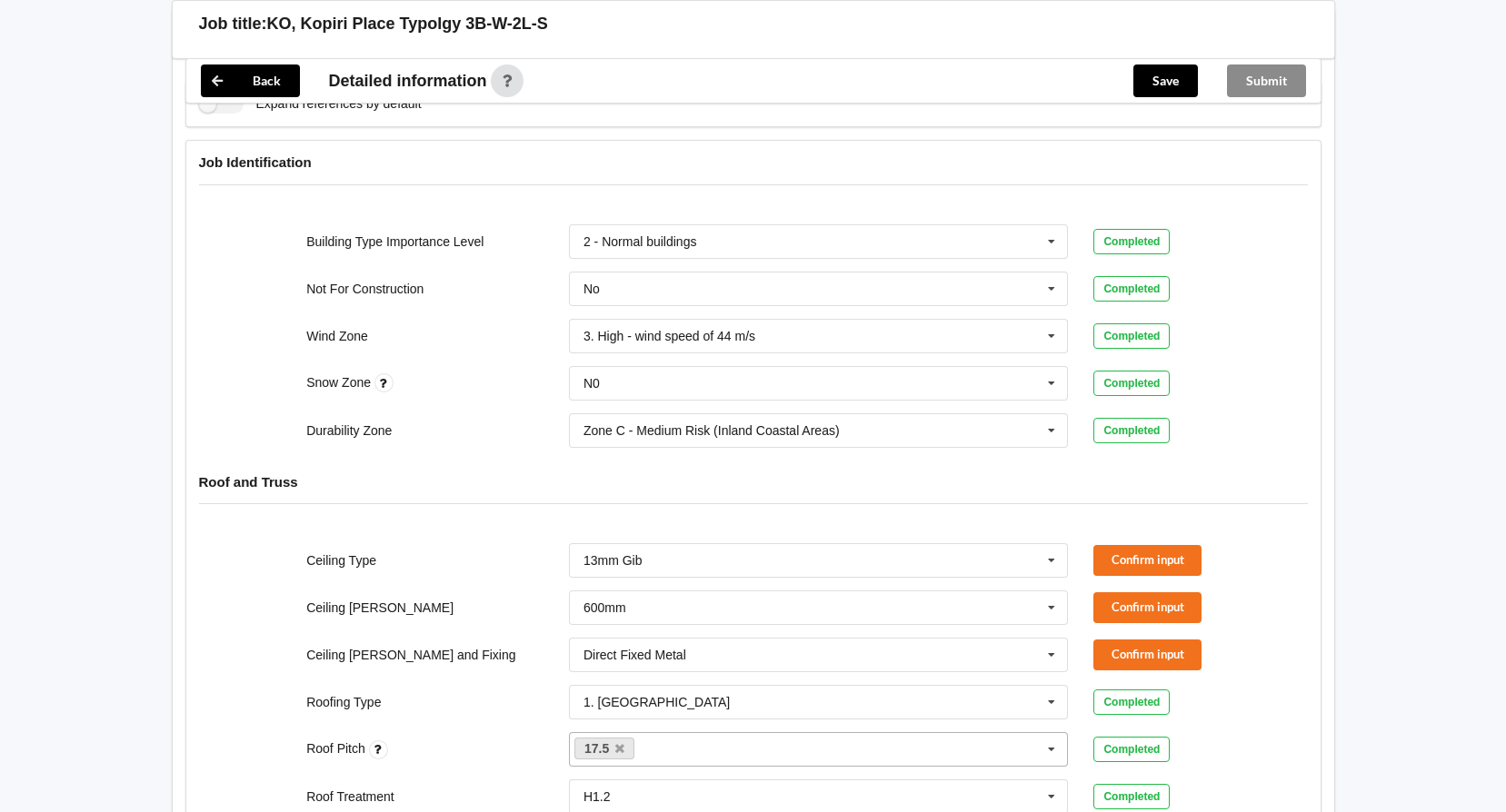
scroll to position [545, 0]
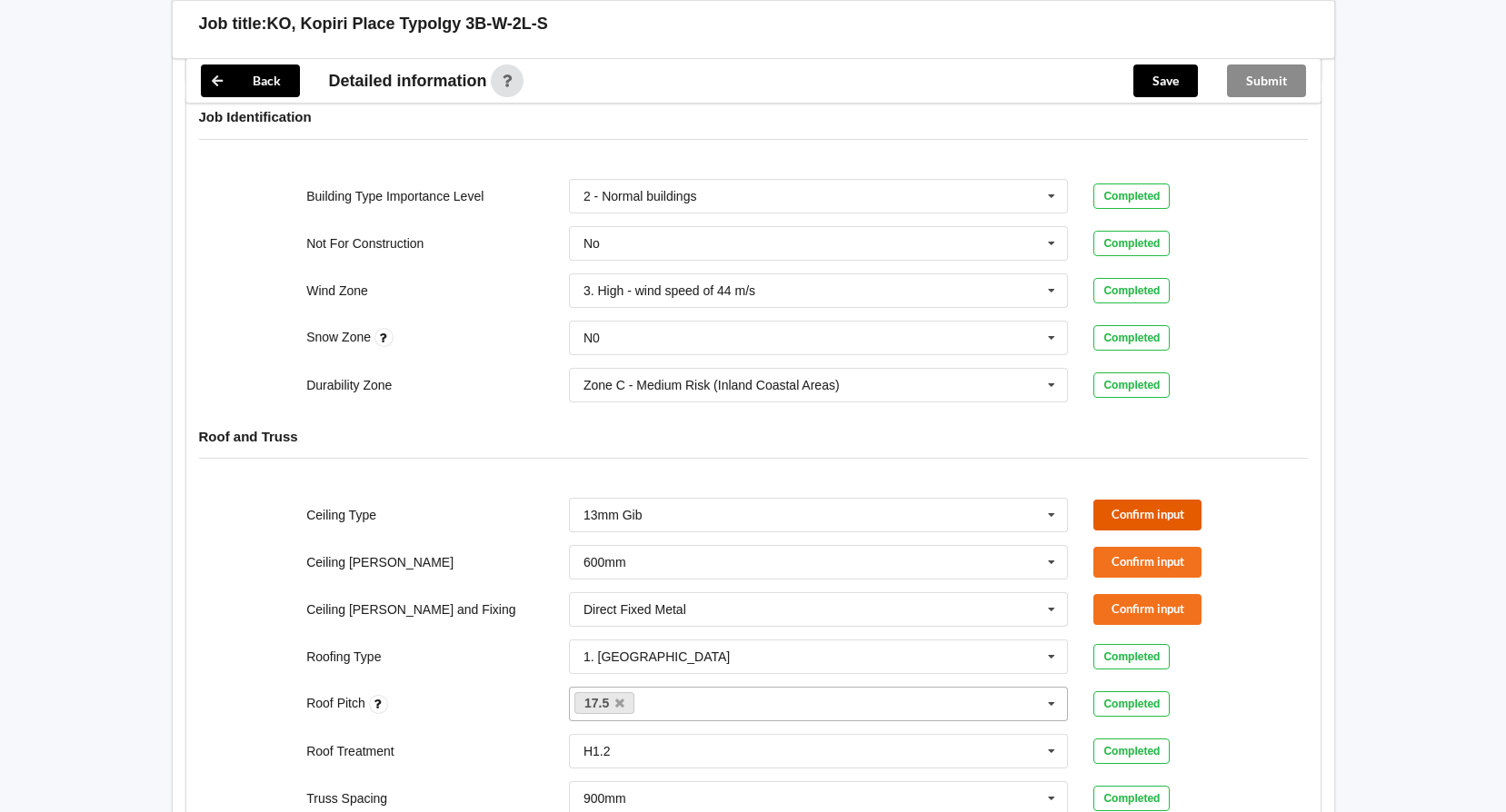
click at [1173, 500] on button "Confirm input" at bounding box center [1147, 515] width 108 height 30
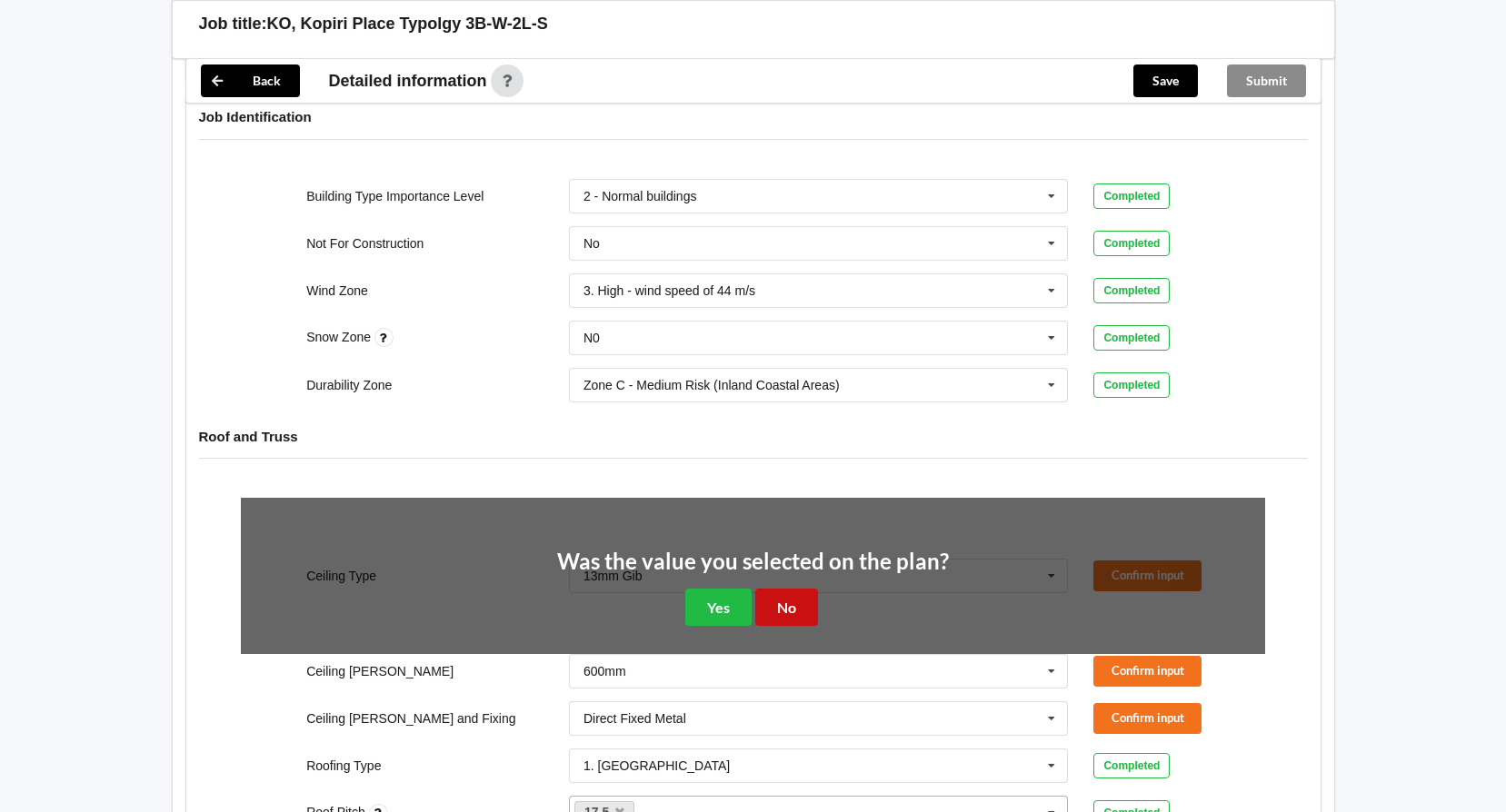
click at [805, 589] on button "No" at bounding box center [786, 608] width 62 height 38
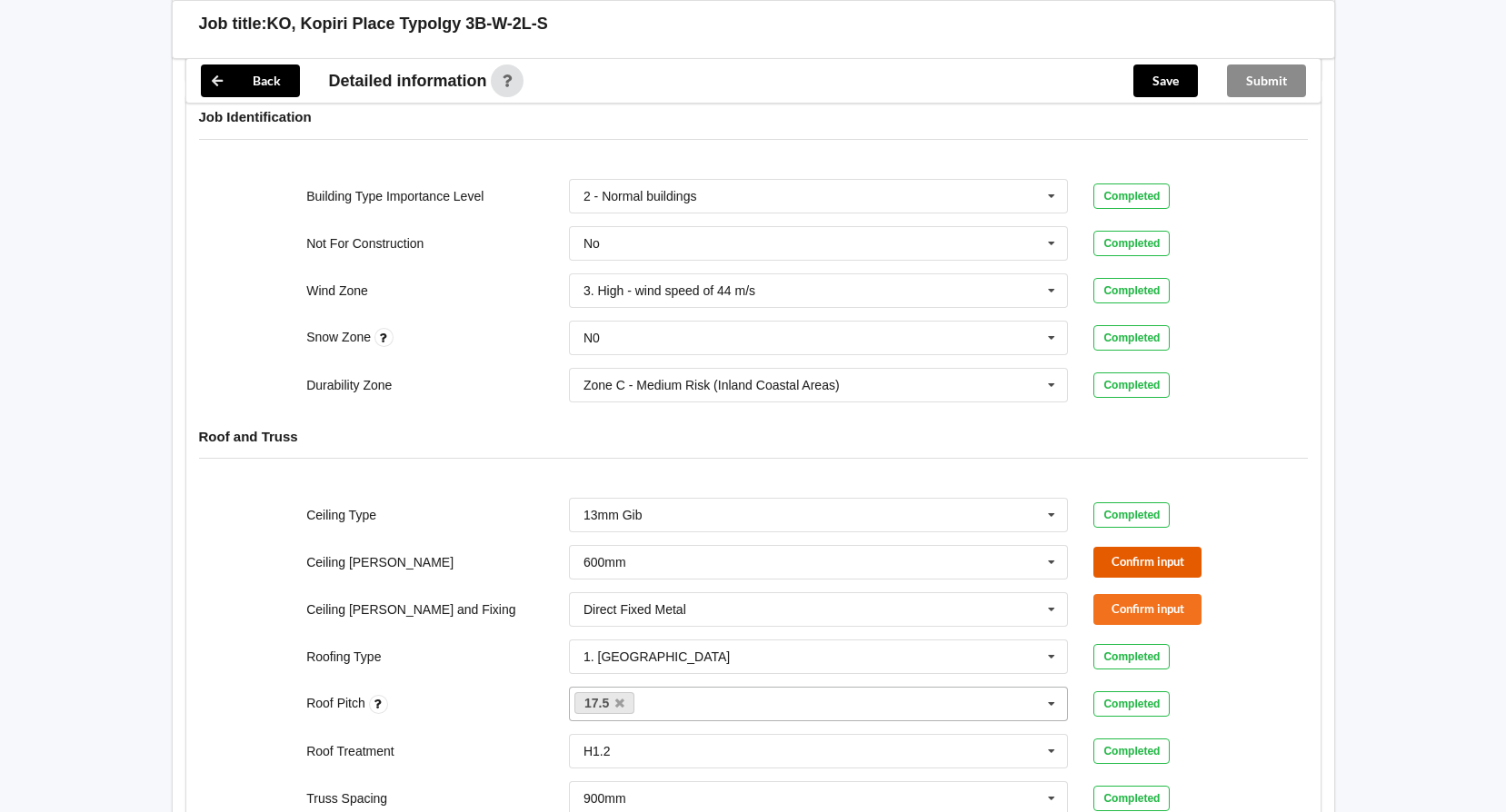
click at [1116, 547] on button "Confirm input" at bounding box center [1147, 562] width 108 height 30
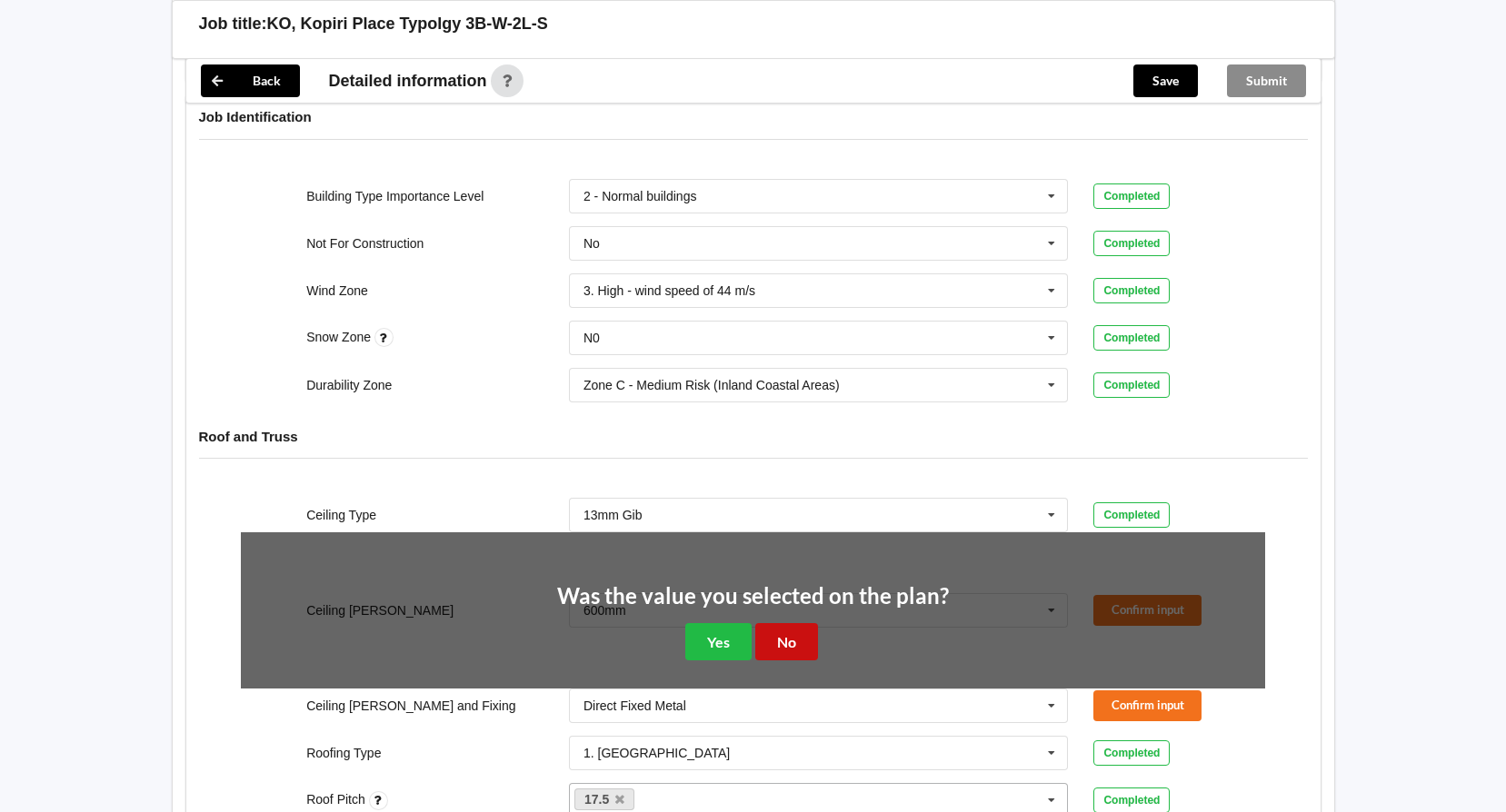
drag, startPoint x: 791, startPoint y: 627, endPoint x: 796, endPoint y: 616, distance: 12.1
click at [793, 624] on button "No" at bounding box center [786, 642] width 62 height 38
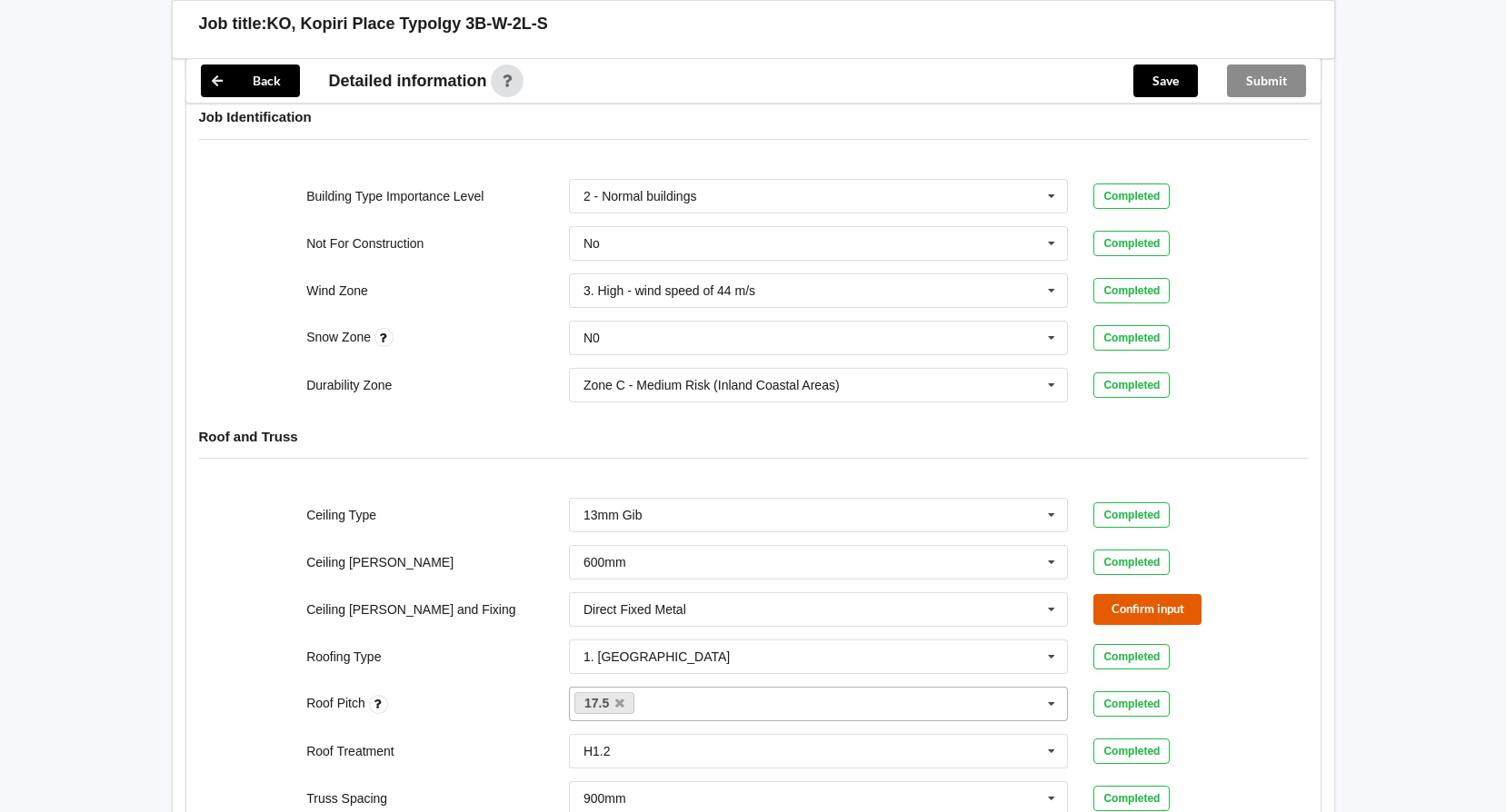
click at [1144, 594] on button "Confirm input" at bounding box center [1147, 609] width 108 height 30
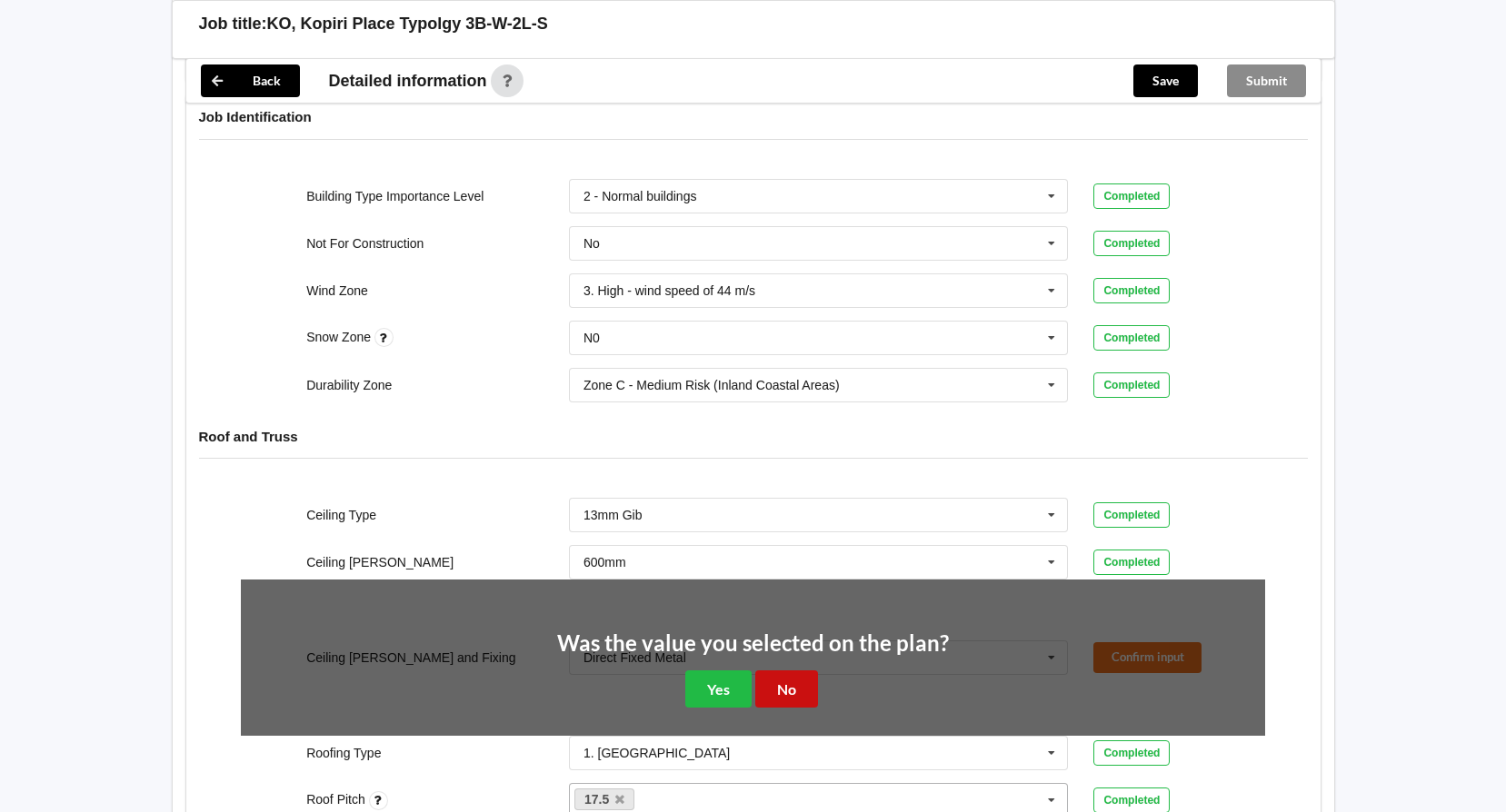
click at [783, 671] on button "No" at bounding box center [786, 689] width 62 height 38
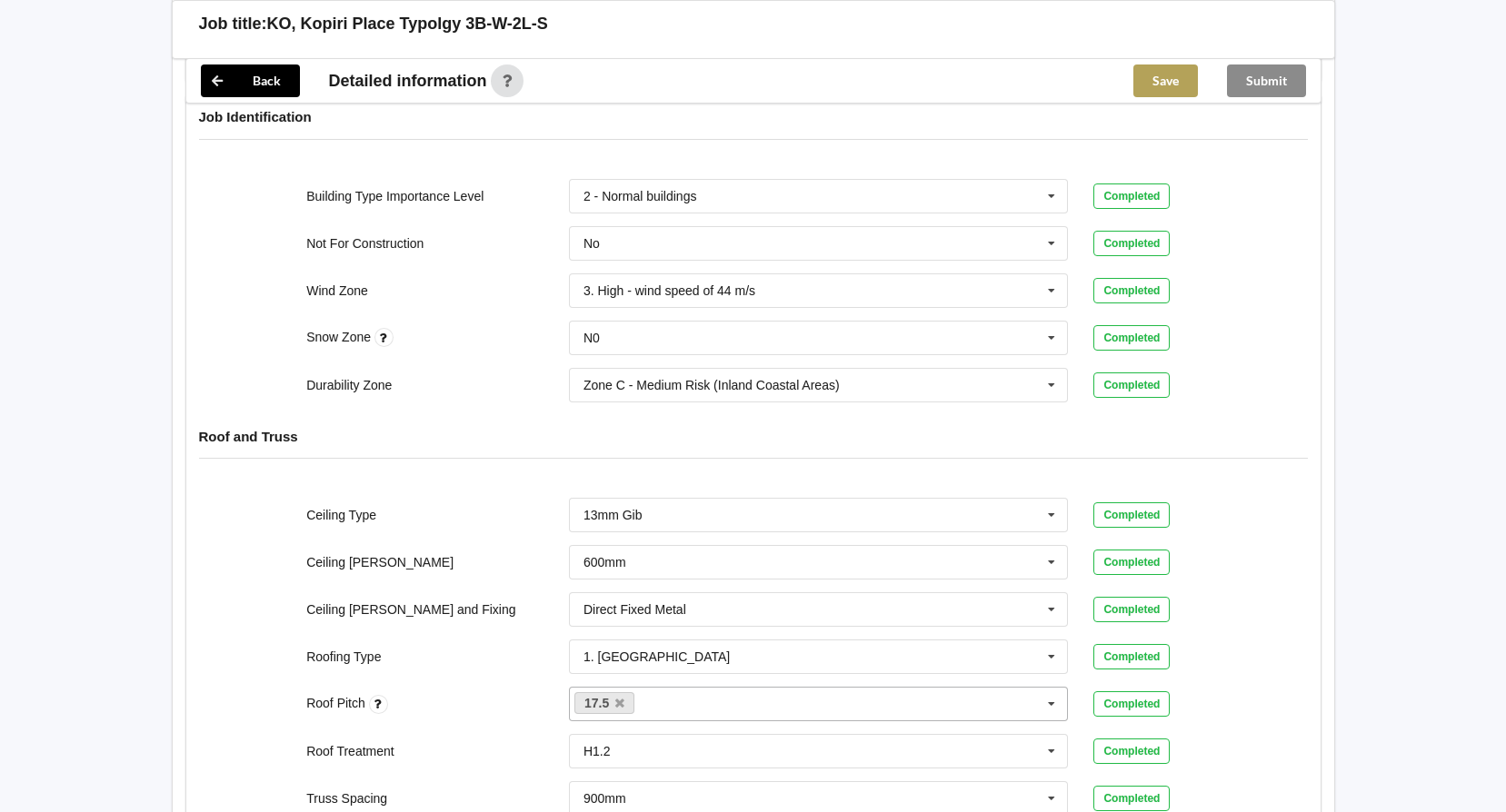
click at [1173, 83] on button "Save" at bounding box center [1165, 80] width 64 height 33
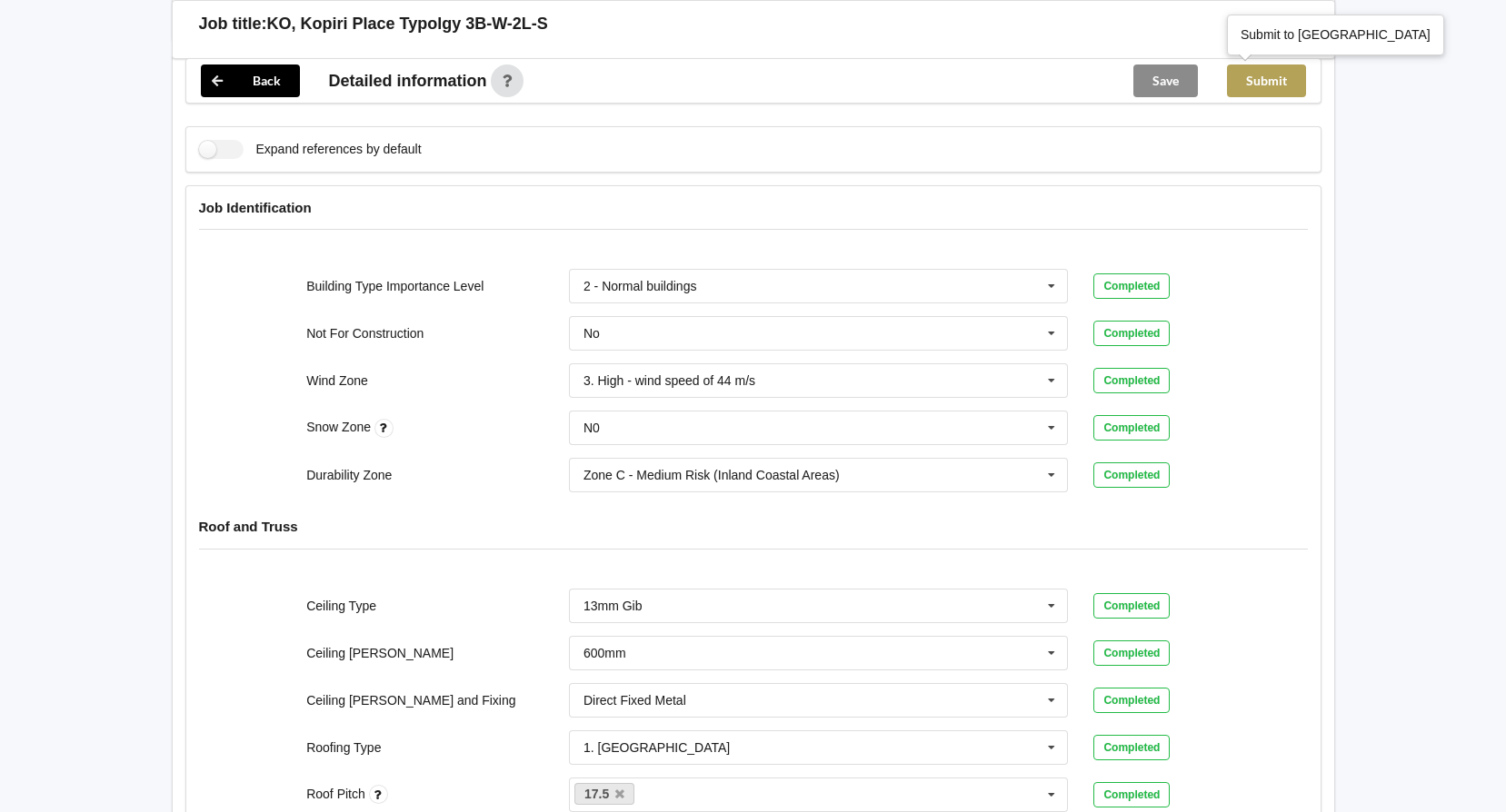
click at [1259, 78] on button "Submit" at bounding box center [1266, 80] width 79 height 33
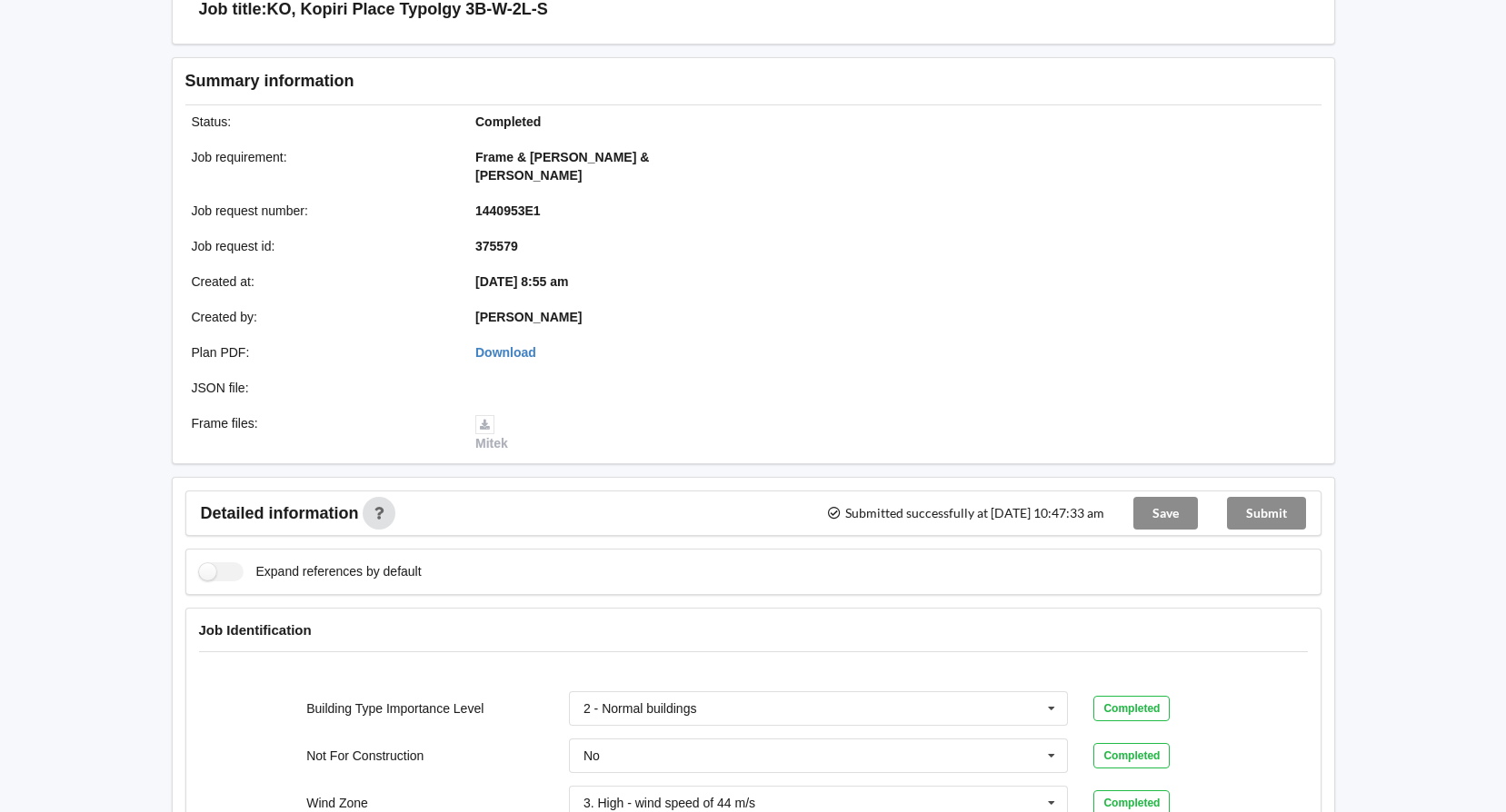
scroll to position [0, 0]
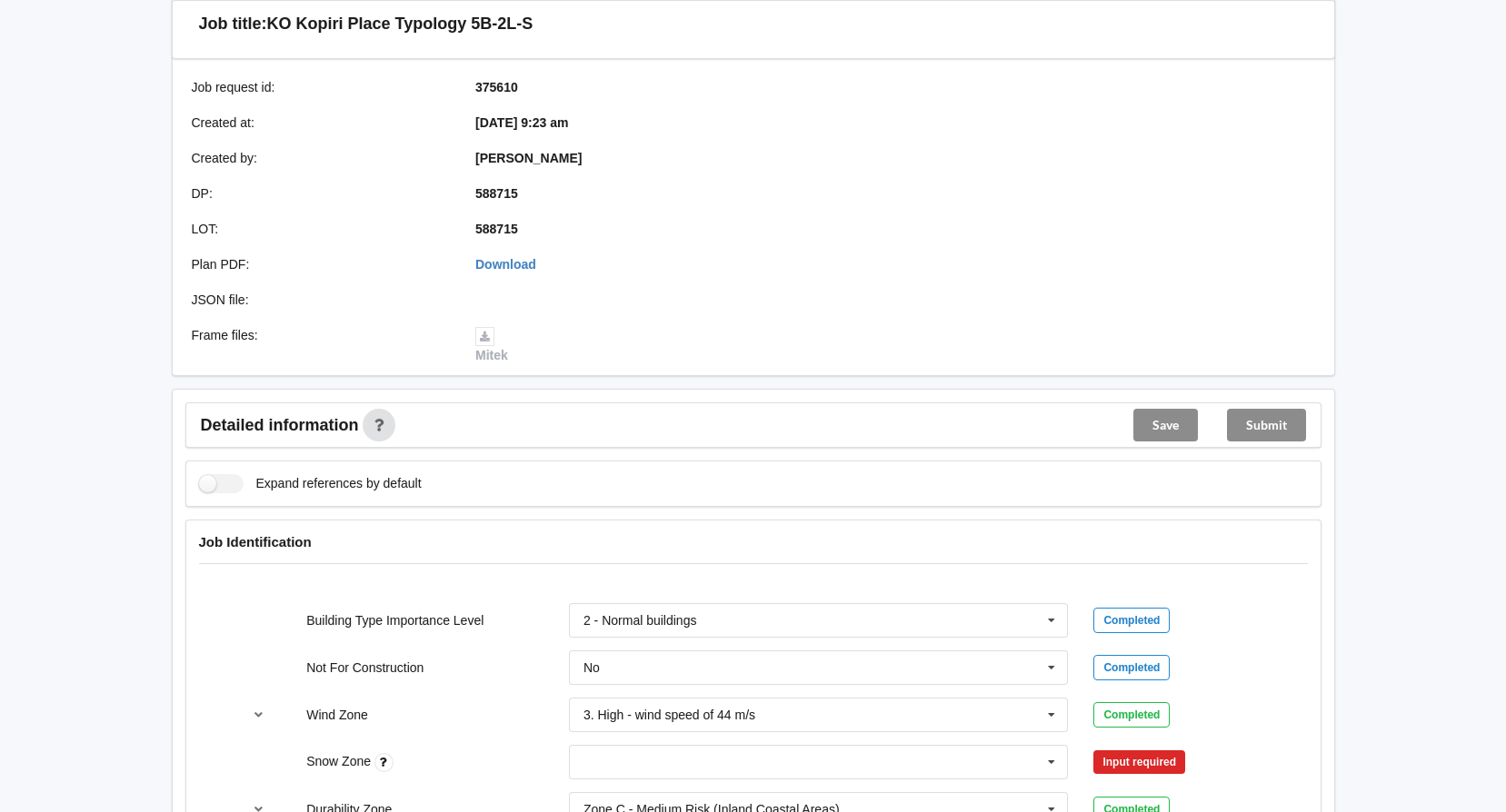
scroll to position [637, 0]
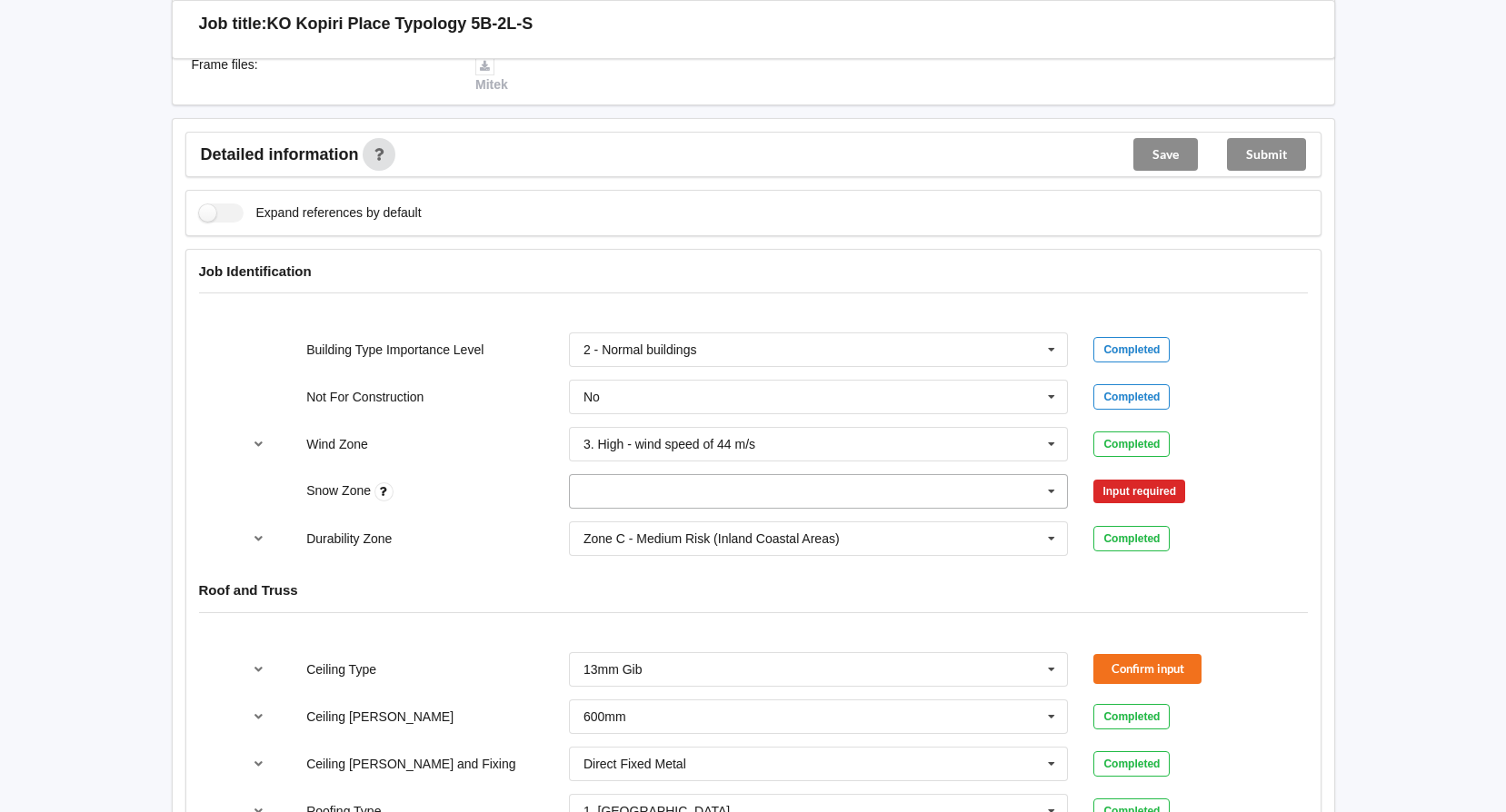
click at [1051, 475] on icon at bounding box center [1051, 492] width 27 height 34
click at [596, 518] on span "N0" at bounding box center [592, 524] width 16 height 15
click at [1115, 477] on button "Confirm input" at bounding box center [1147, 492] width 108 height 30
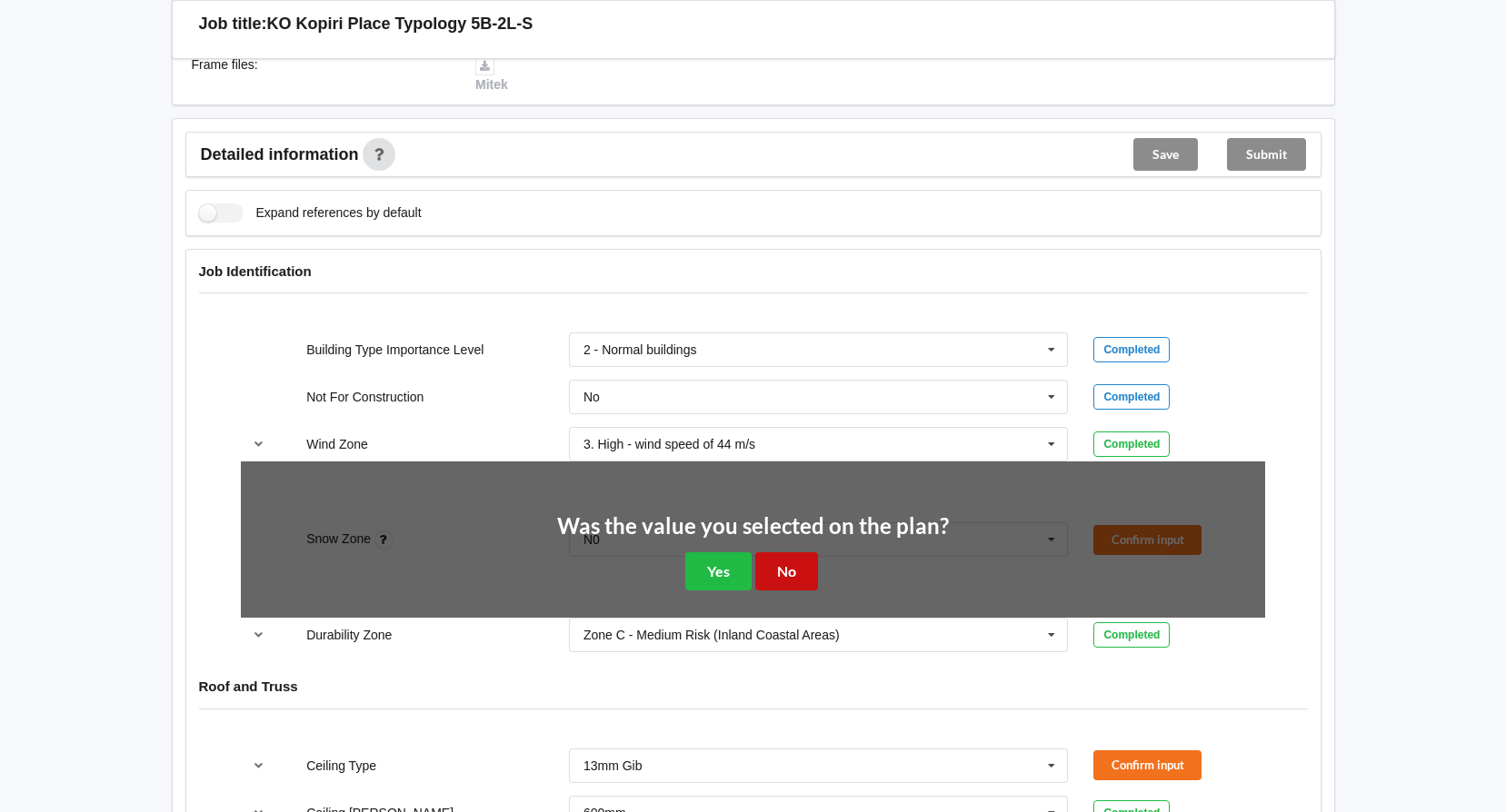
click at [798, 552] on button "No" at bounding box center [786, 571] width 62 height 38
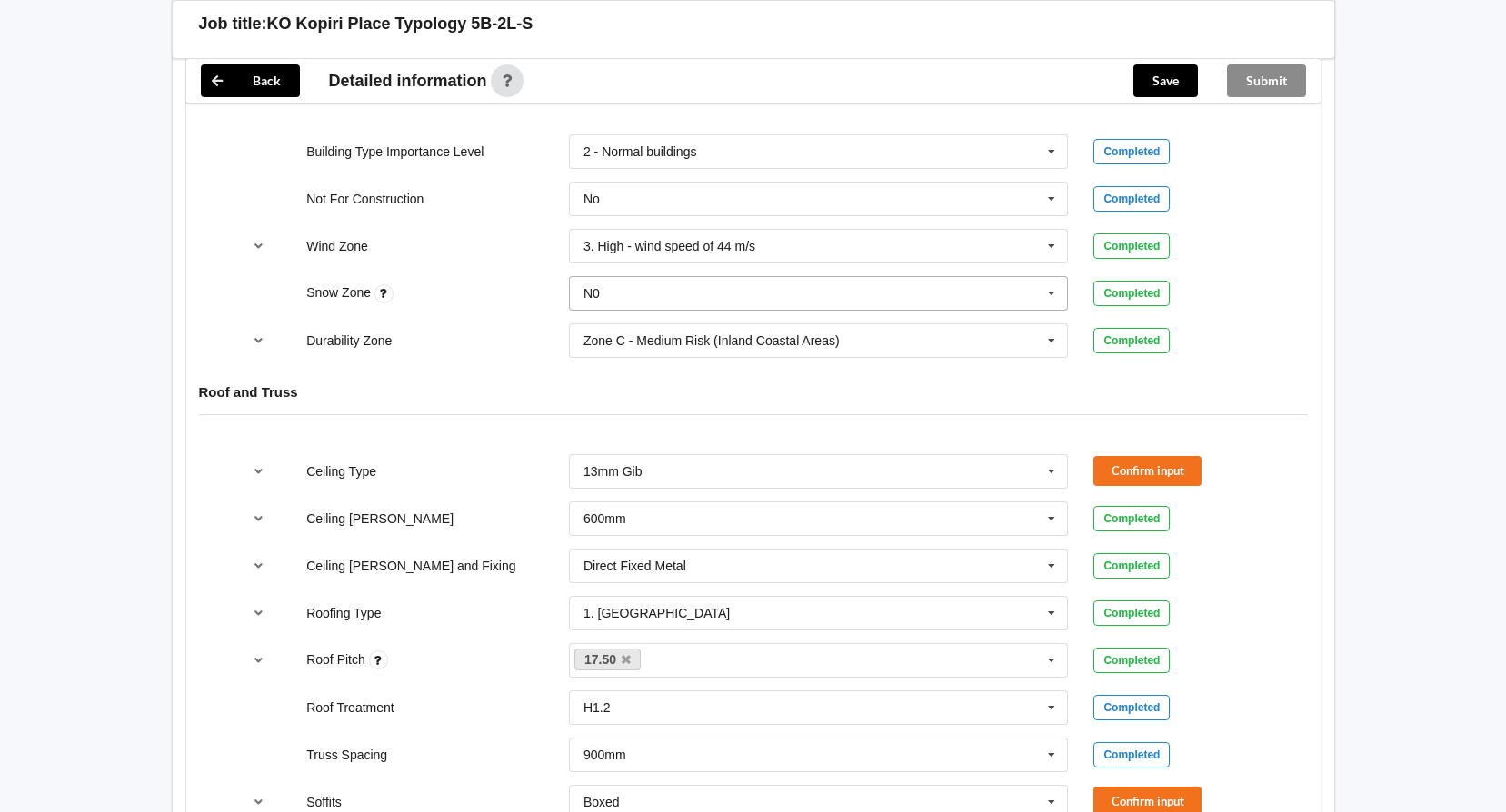
scroll to position [909, 0]
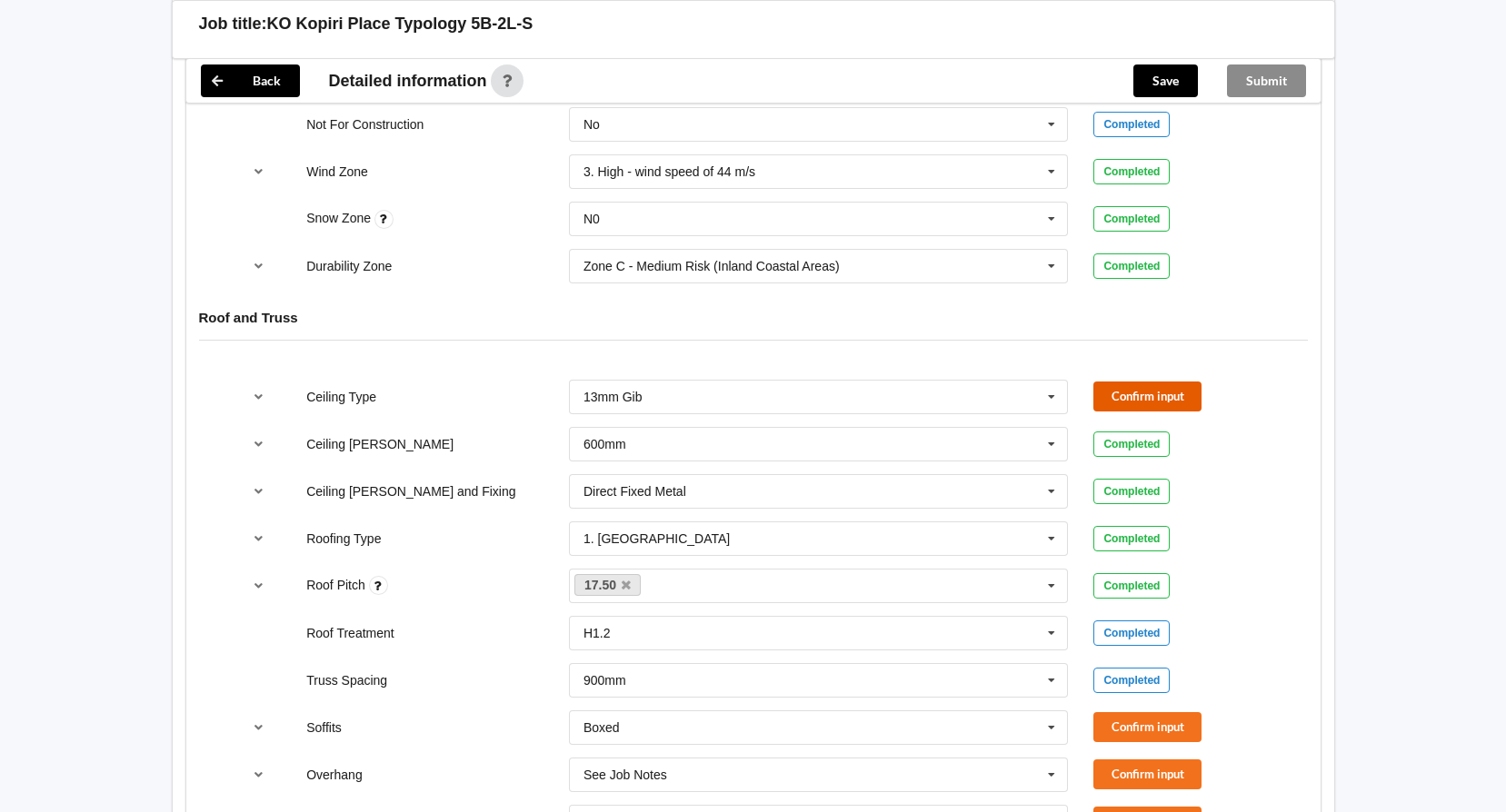
click at [1149, 382] on button "Confirm input" at bounding box center [1147, 397] width 108 height 30
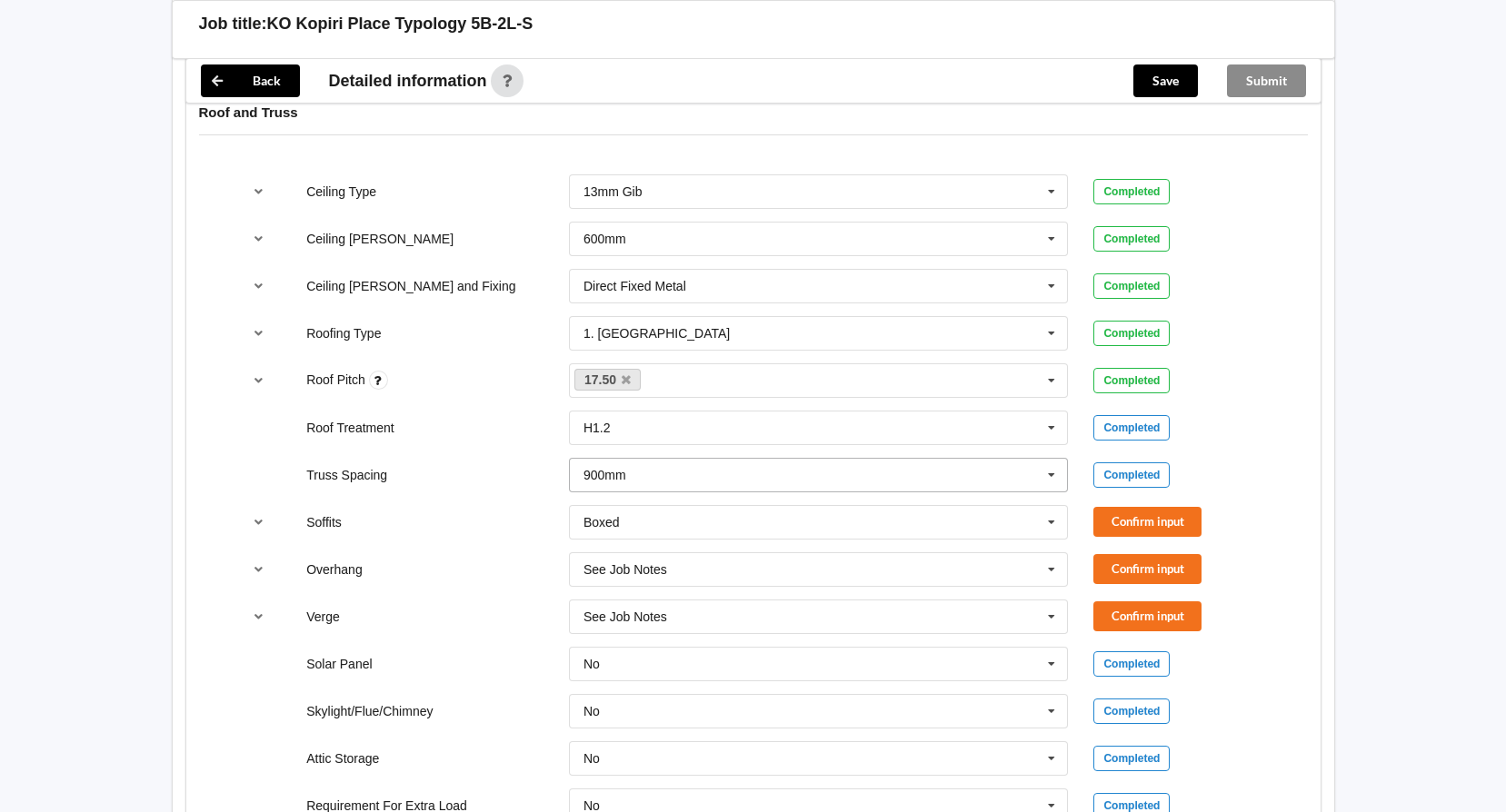
scroll to position [1182, 0]
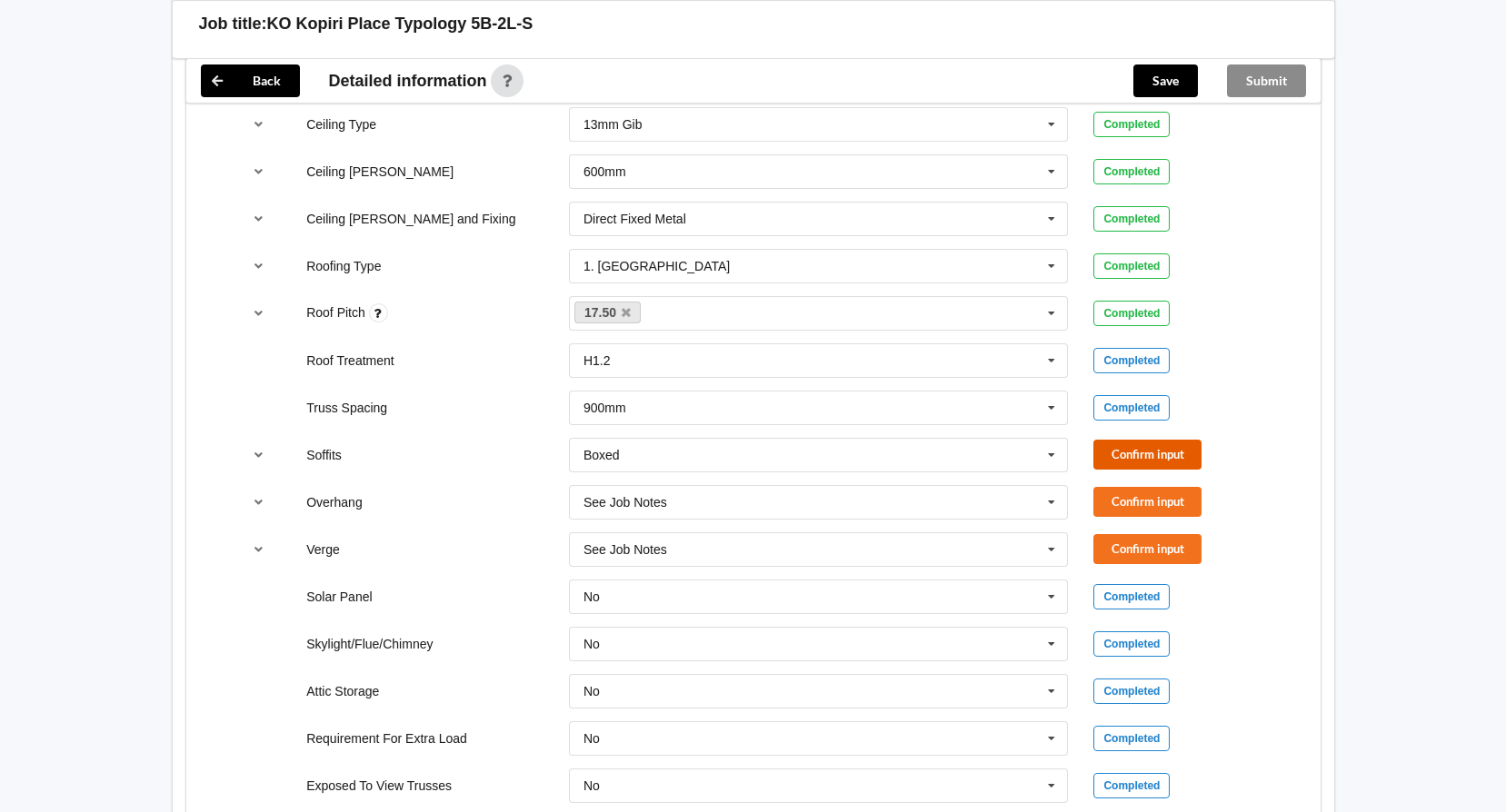
click at [1167, 442] on button "Confirm input" at bounding box center [1147, 455] width 108 height 30
click at [1124, 487] on button "Confirm input" at bounding box center [1147, 502] width 108 height 30
click at [1050, 486] on icon at bounding box center [1051, 503] width 27 height 34
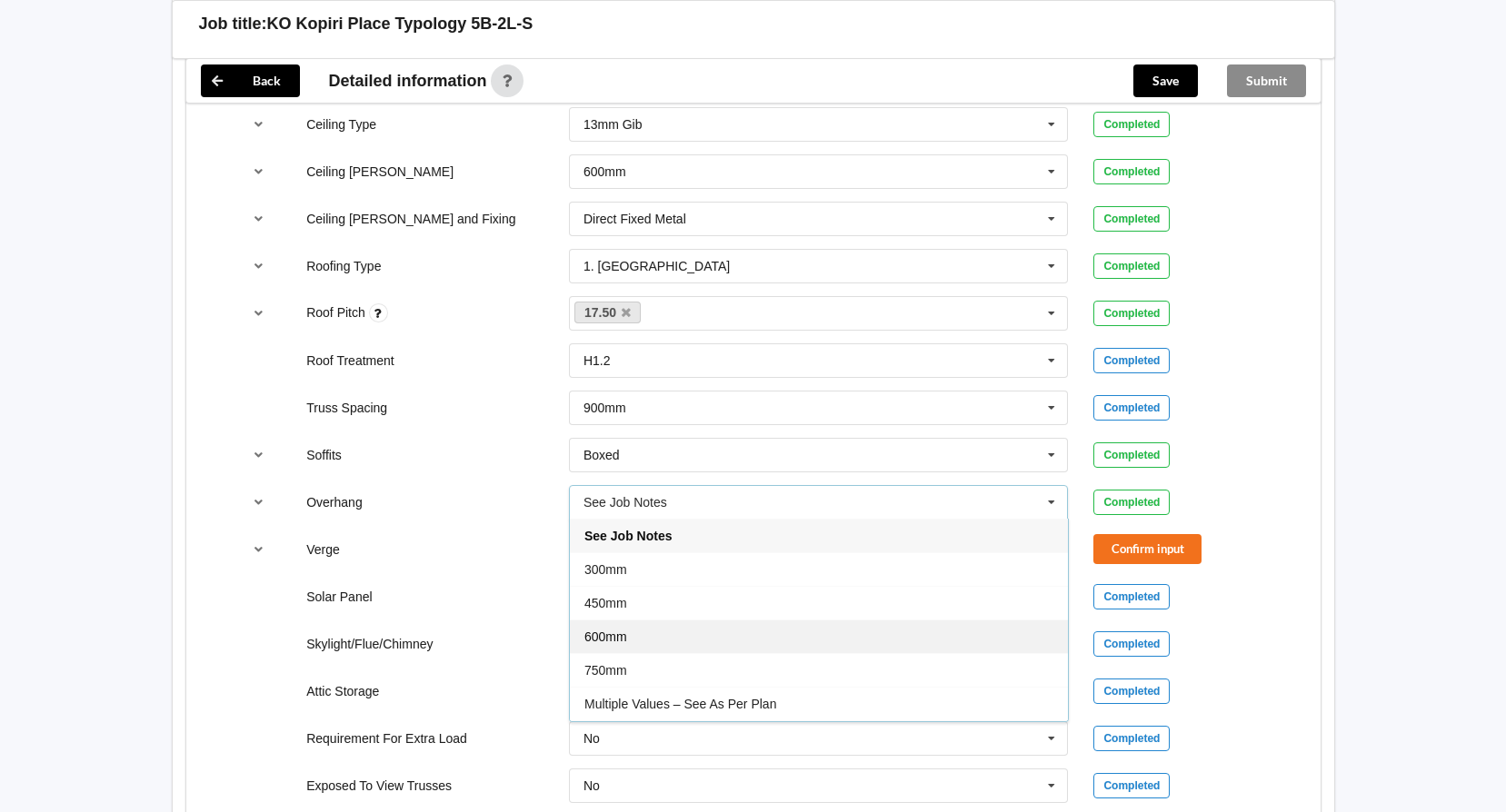
click at [656, 620] on div "600mm" at bounding box center [819, 637] width 498 height 34
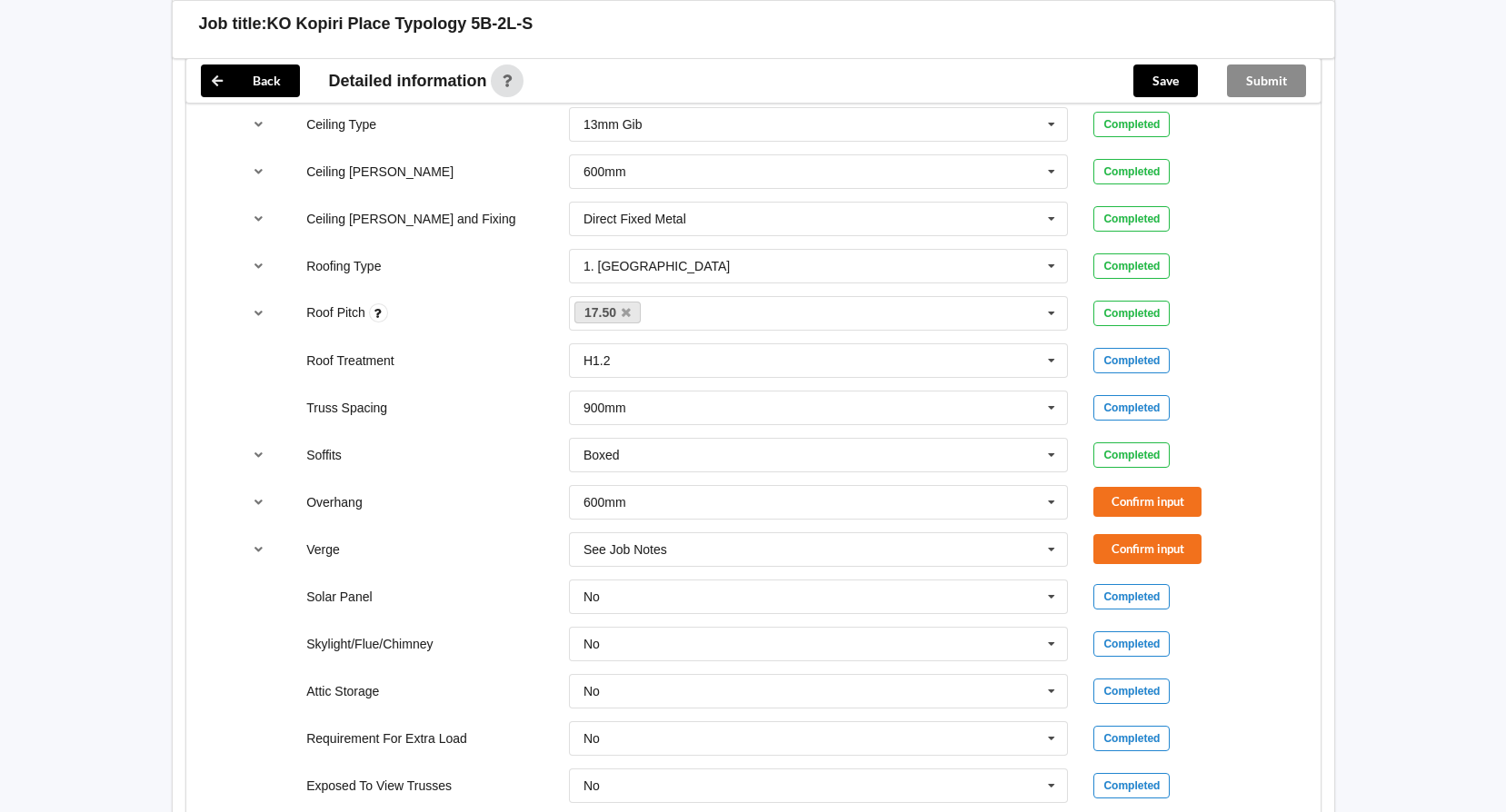
click at [836, 567] on div "No No Yes" at bounding box center [819, 597] width 525 height 59
click at [833, 535] on input "text" at bounding box center [820, 549] width 498 height 33
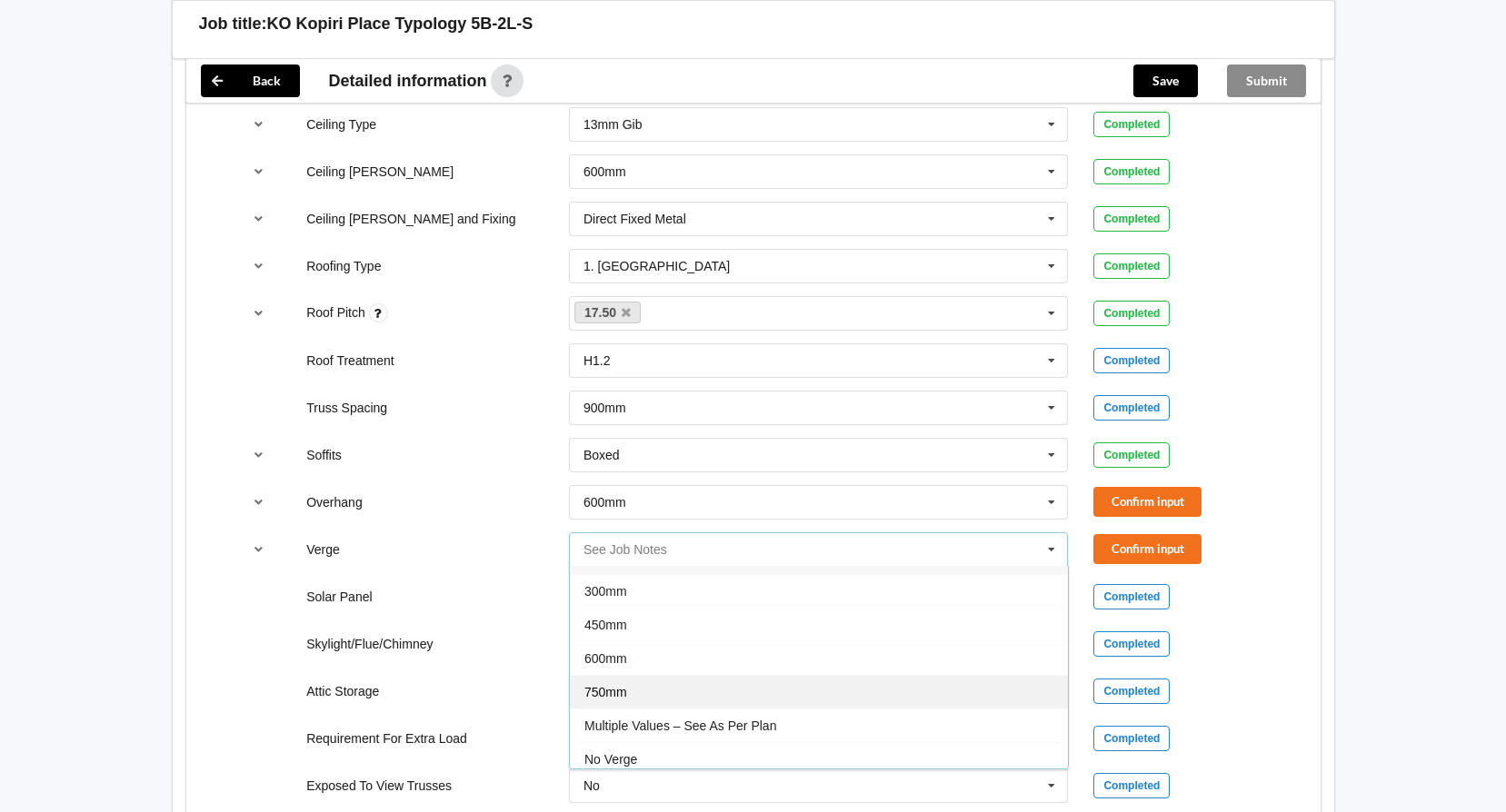
scroll to position [33, 0]
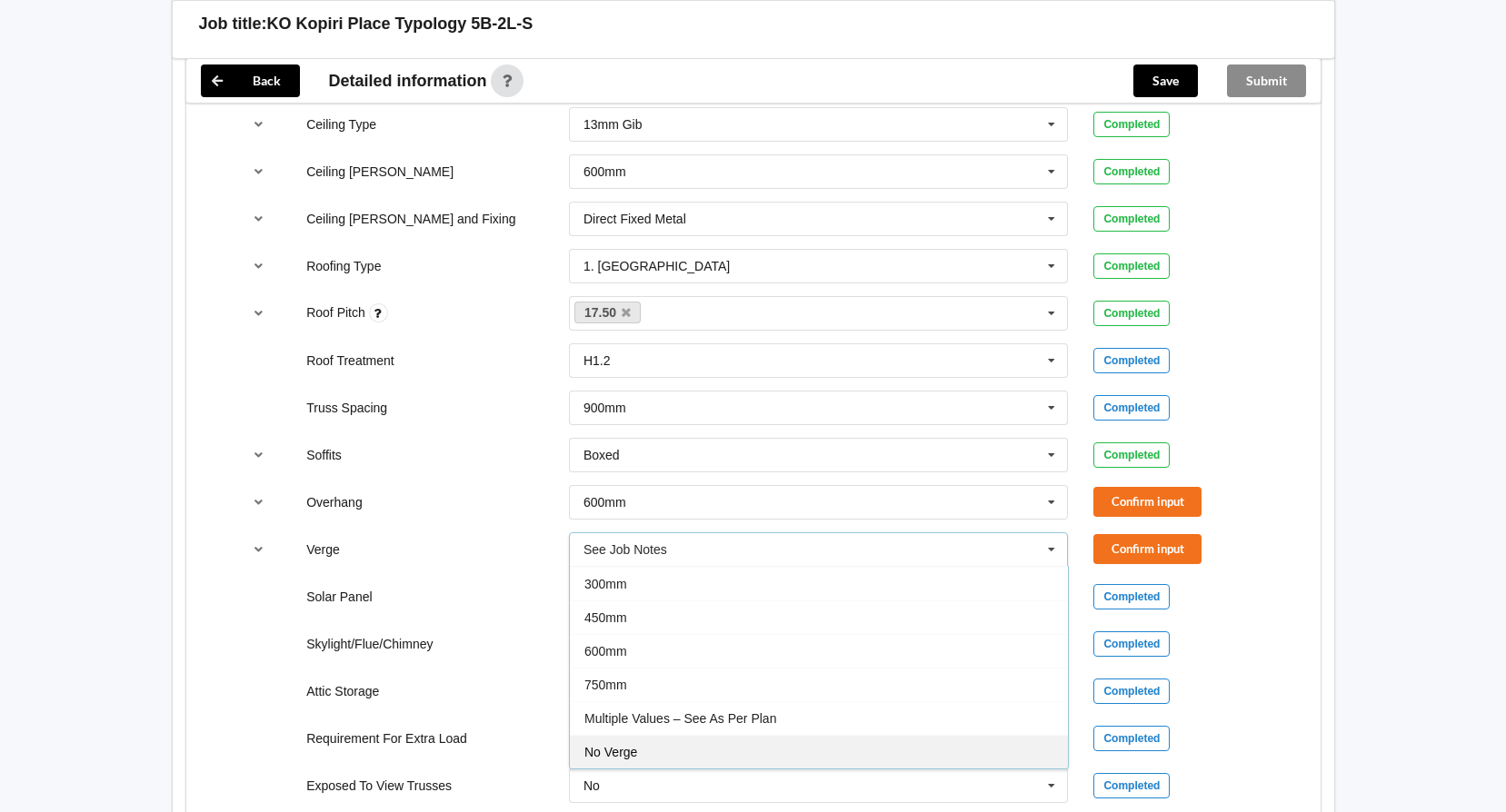
click at [637, 746] on span "No Verge" at bounding box center [610, 753] width 53 height 15
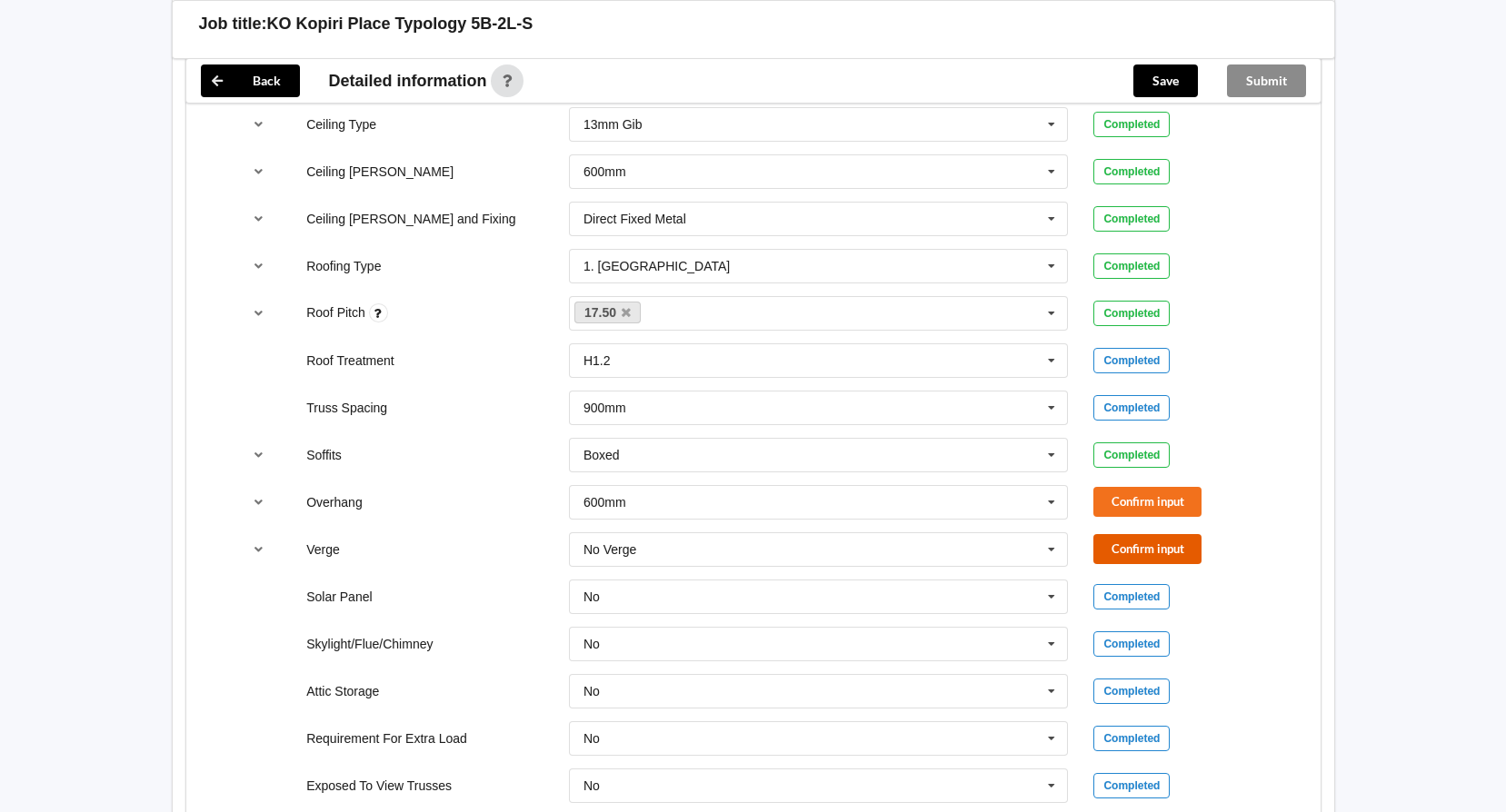
click at [1156, 534] on button "Confirm input" at bounding box center [1147, 549] width 108 height 30
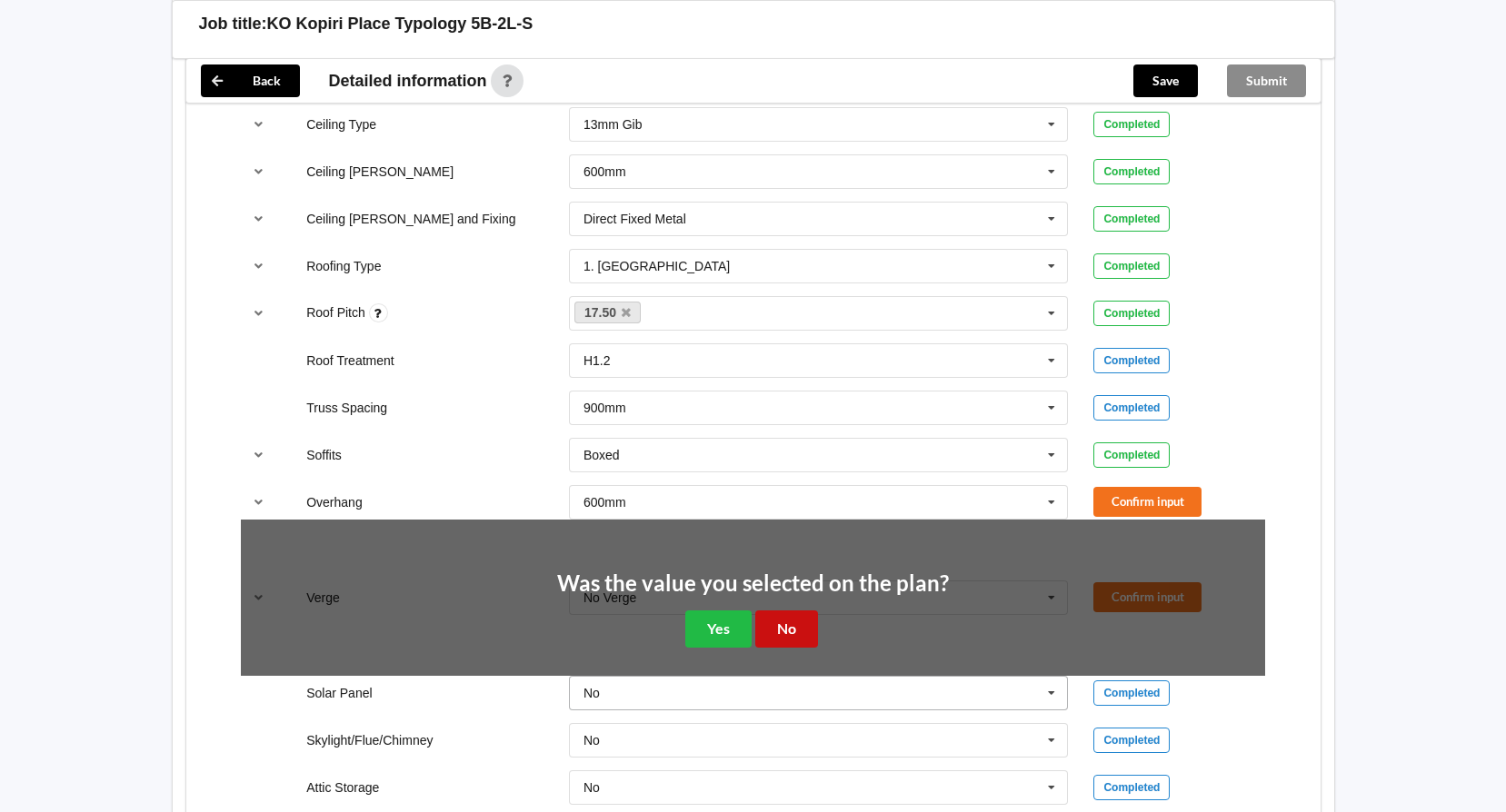
drag, startPoint x: 764, startPoint y: 602, endPoint x: 921, endPoint y: 564, distance: 161.5
click at [771, 611] on button "No" at bounding box center [786, 630] width 62 height 38
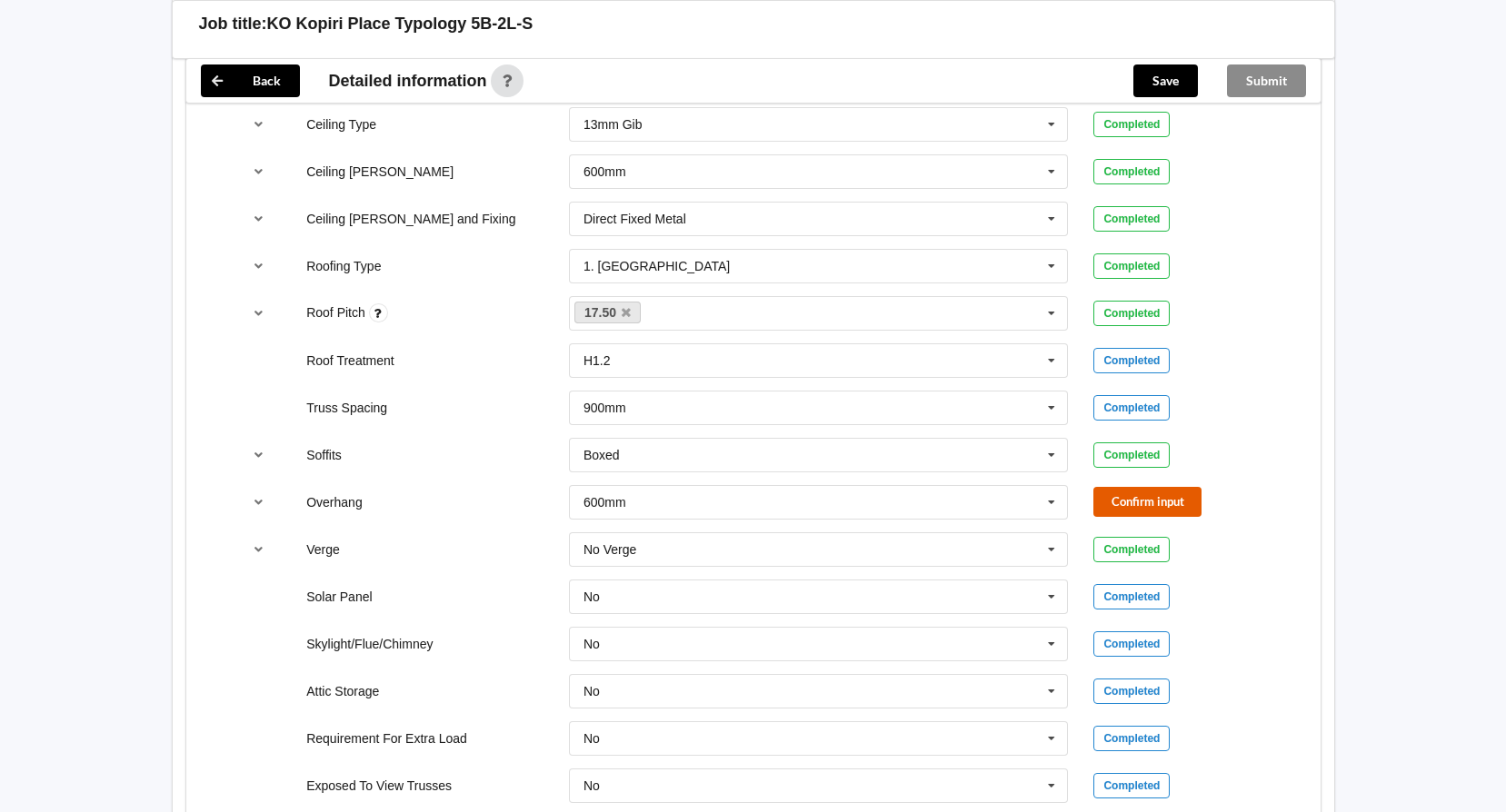
click at [1126, 487] on button "Confirm input" at bounding box center [1147, 502] width 108 height 30
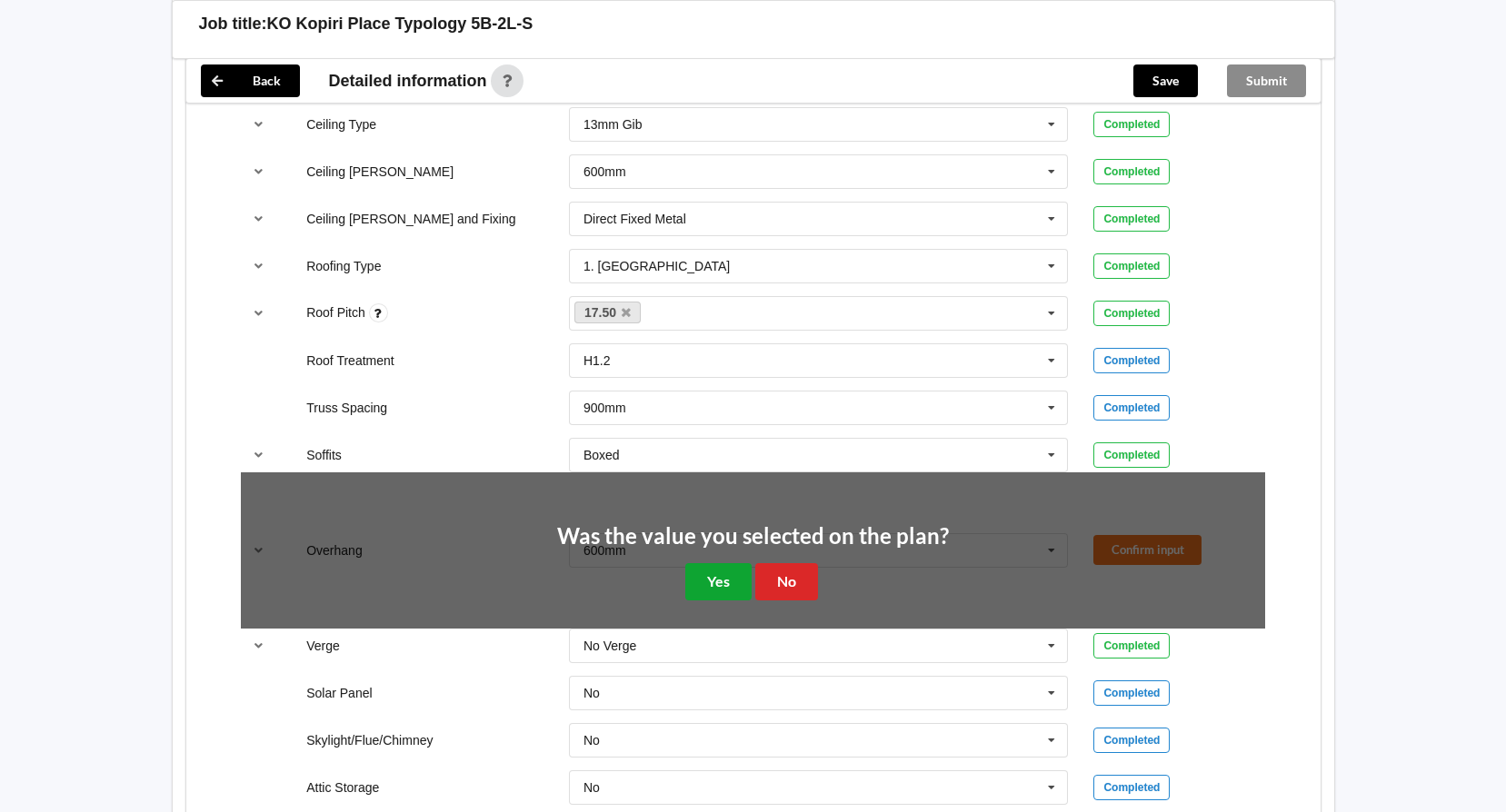
click at [705, 570] on button "Yes" at bounding box center [718, 582] width 66 height 38
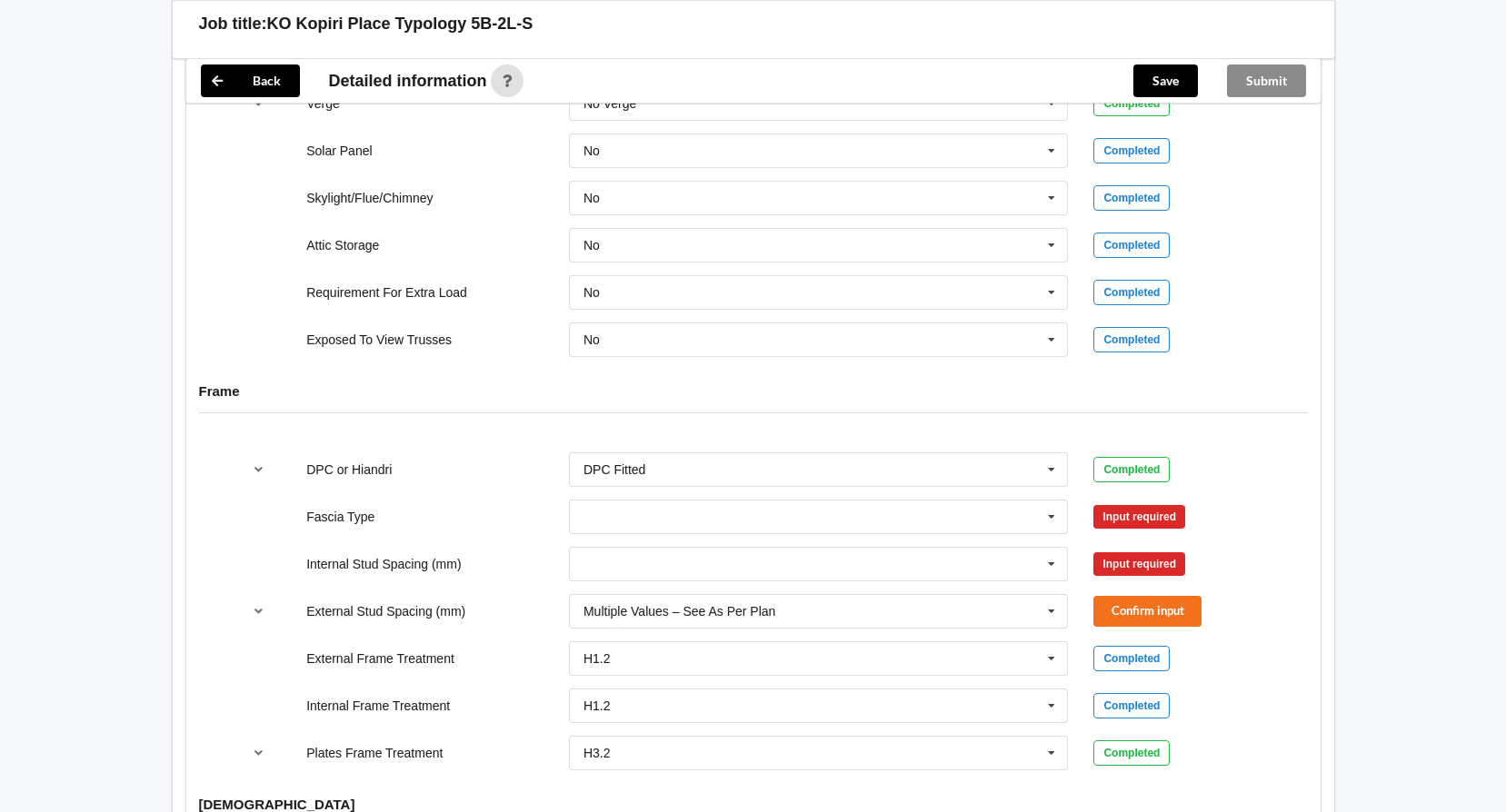
scroll to position [1636, 0]
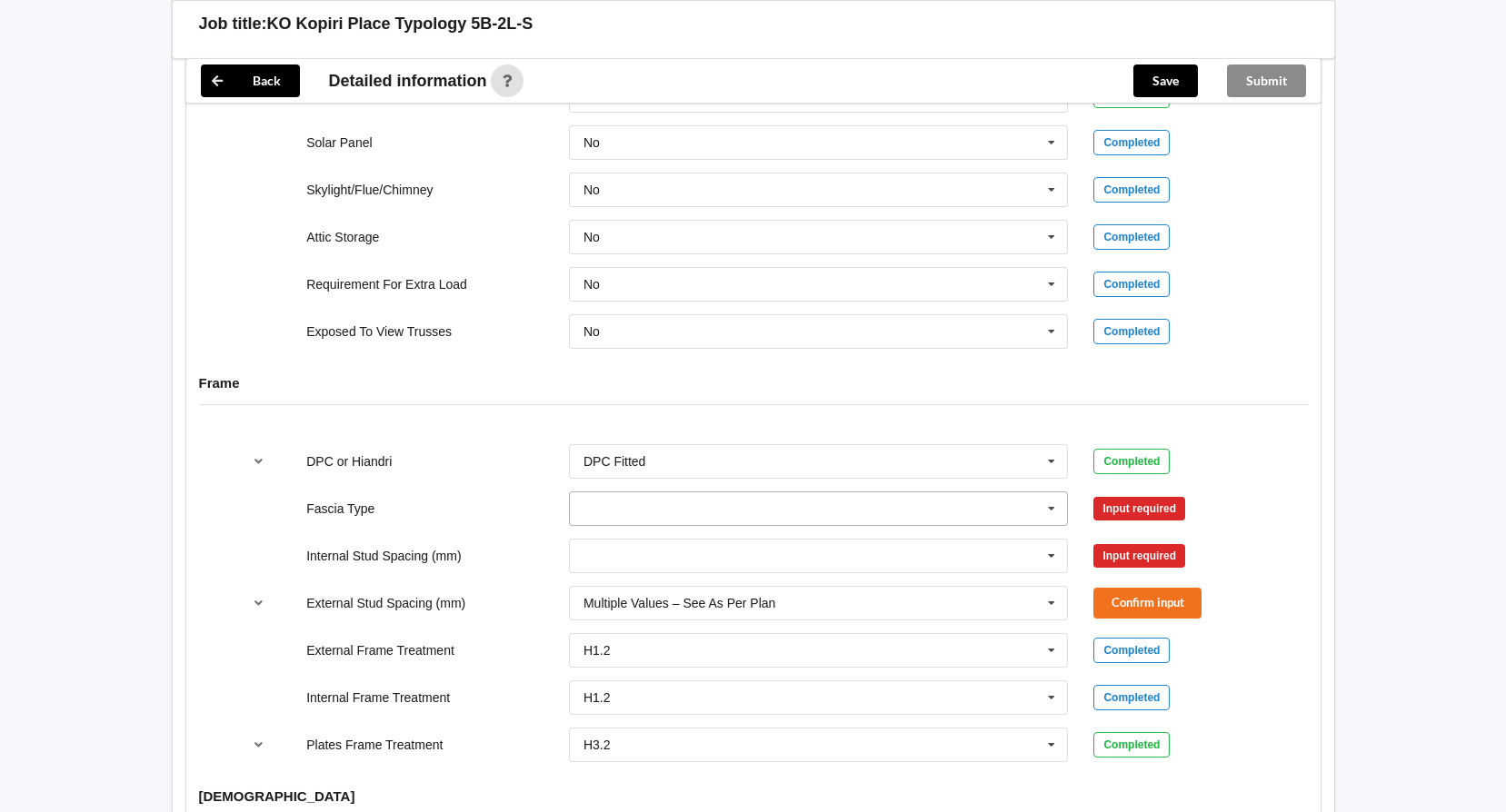
click at [1049, 493] on icon at bounding box center [1051, 510] width 27 height 34
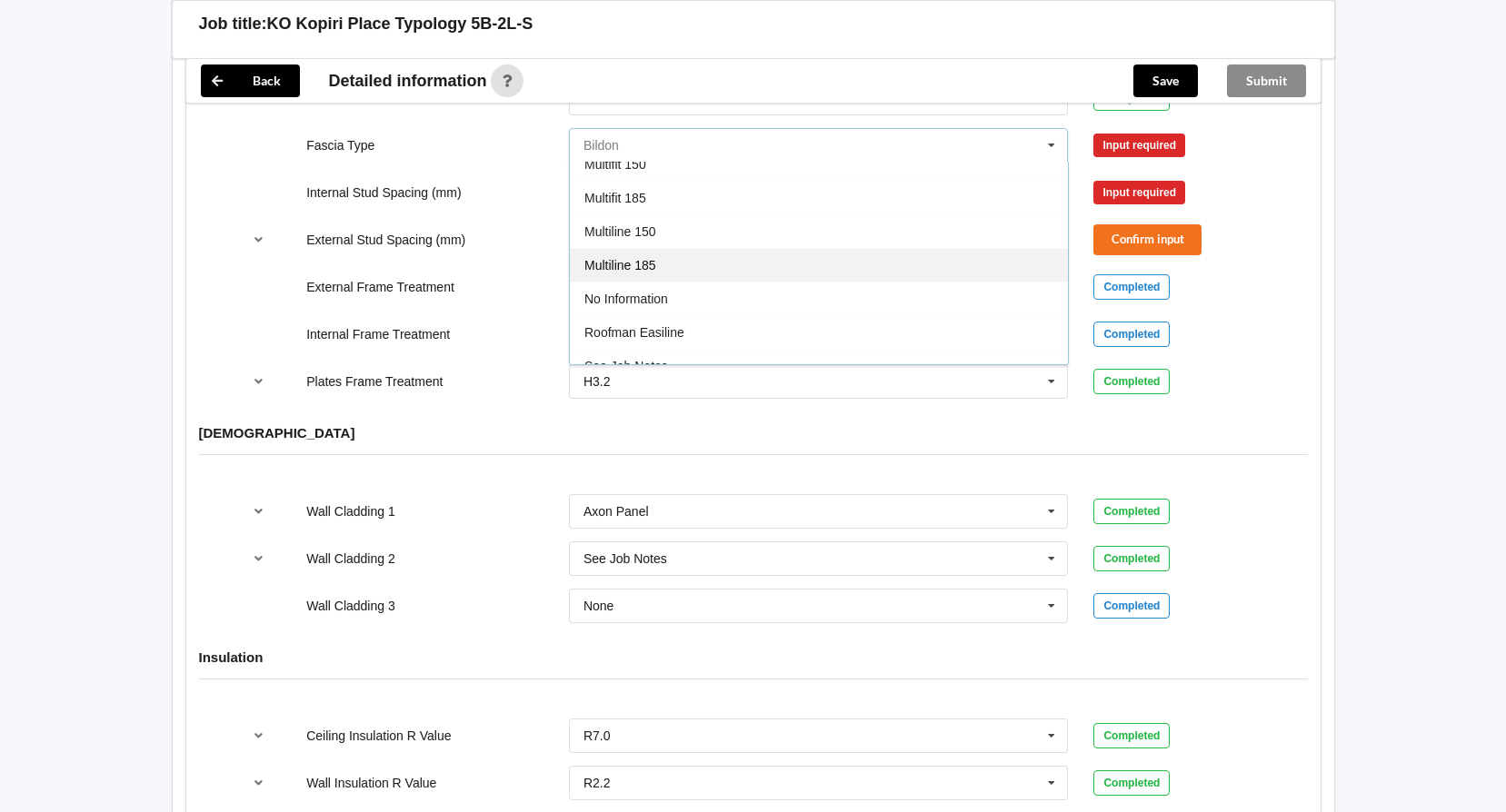
scroll to position [454, 0]
click at [650, 289] on span "Multiline 185" at bounding box center [620, 295] width 71 height 15
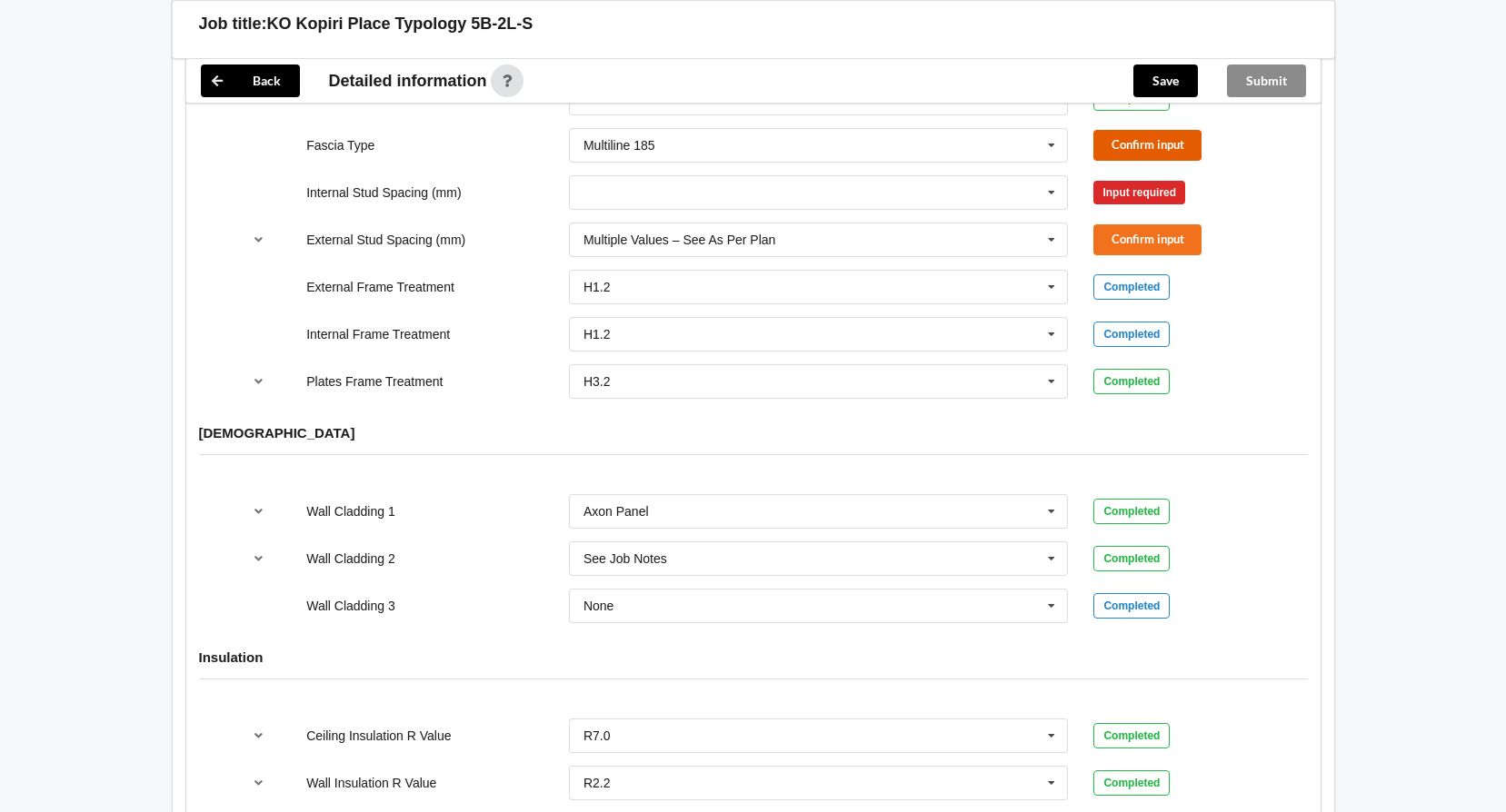
click at [1144, 130] on button "Confirm input" at bounding box center [1147, 145] width 108 height 30
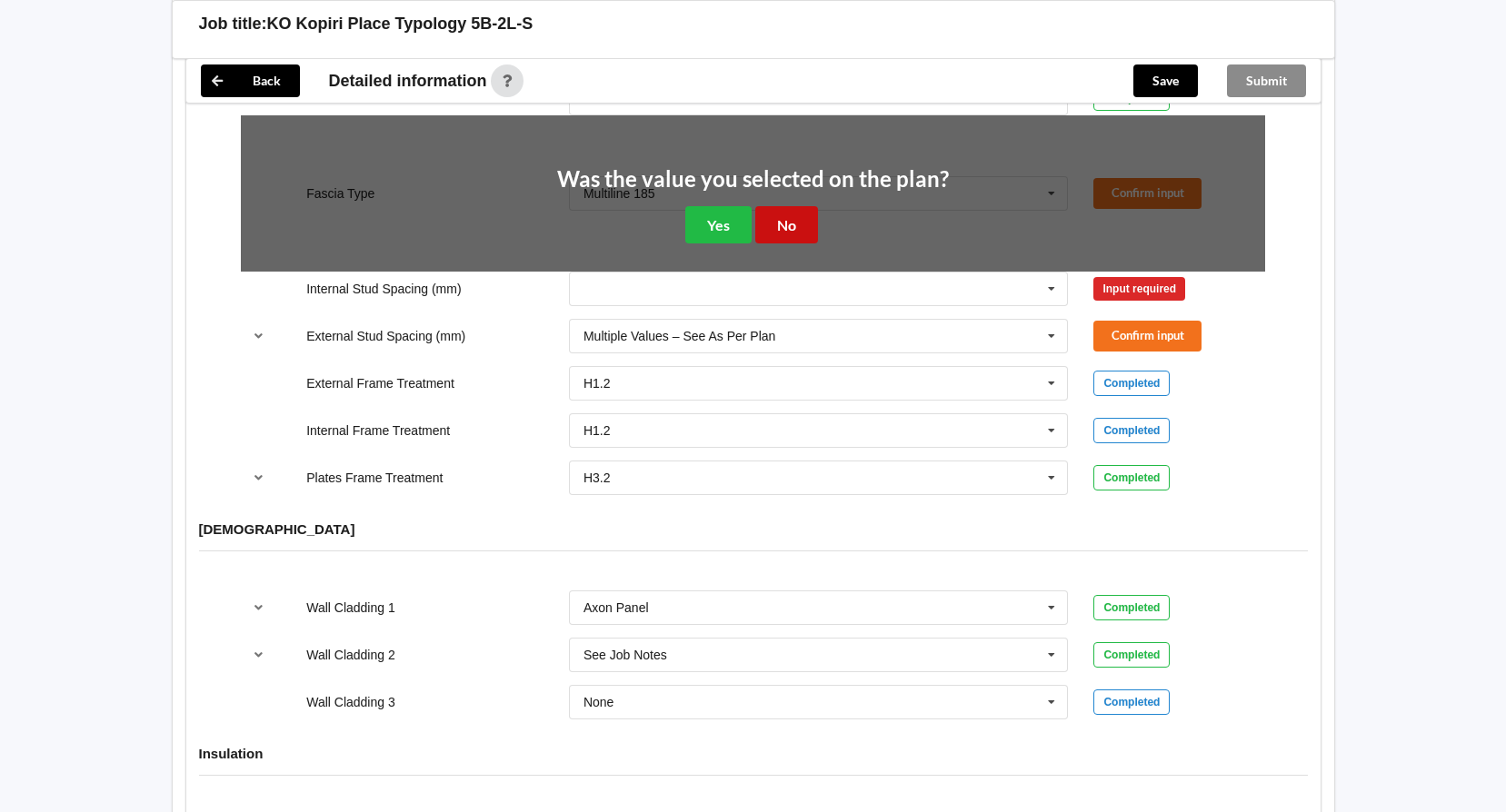
click at [795, 206] on button "No" at bounding box center [786, 225] width 62 height 38
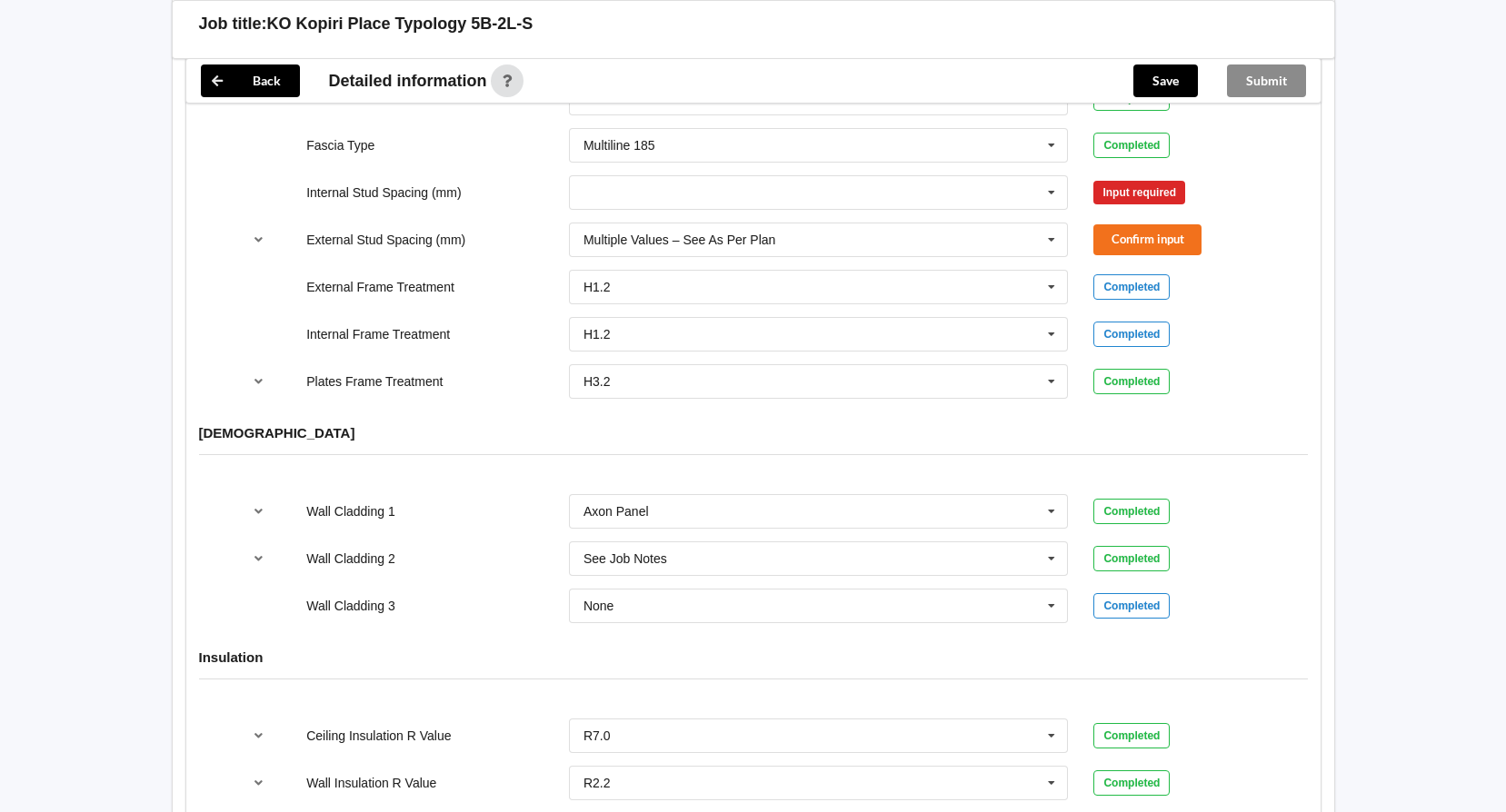
click at [1125, 180] on div "Input required" at bounding box center [1139, 192] width 92 height 24
click at [1050, 176] on icon at bounding box center [1051, 193] width 27 height 34
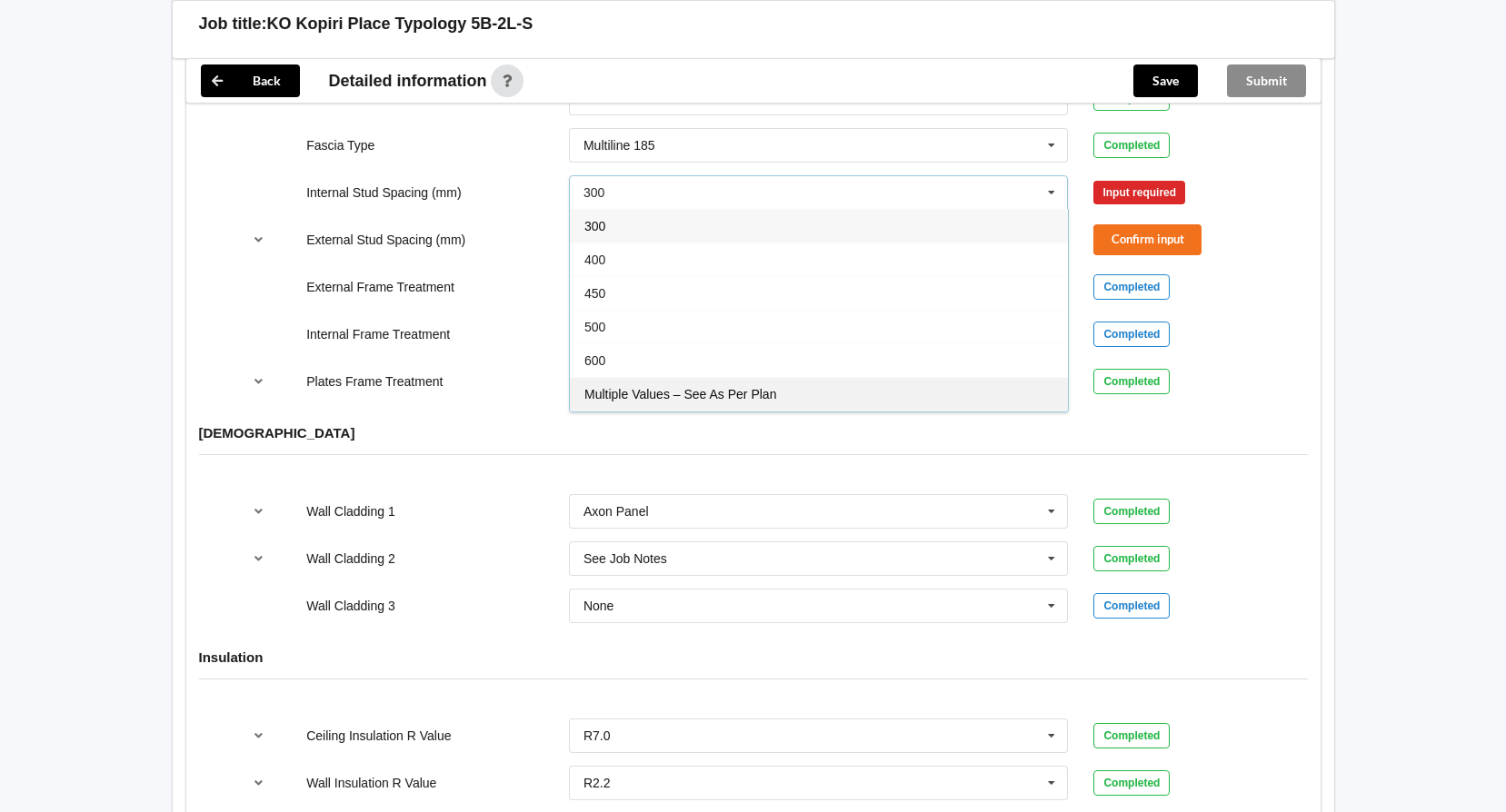
click at [662, 387] on span "Multiple Values – See As Per Plan" at bounding box center [679, 394] width 191 height 15
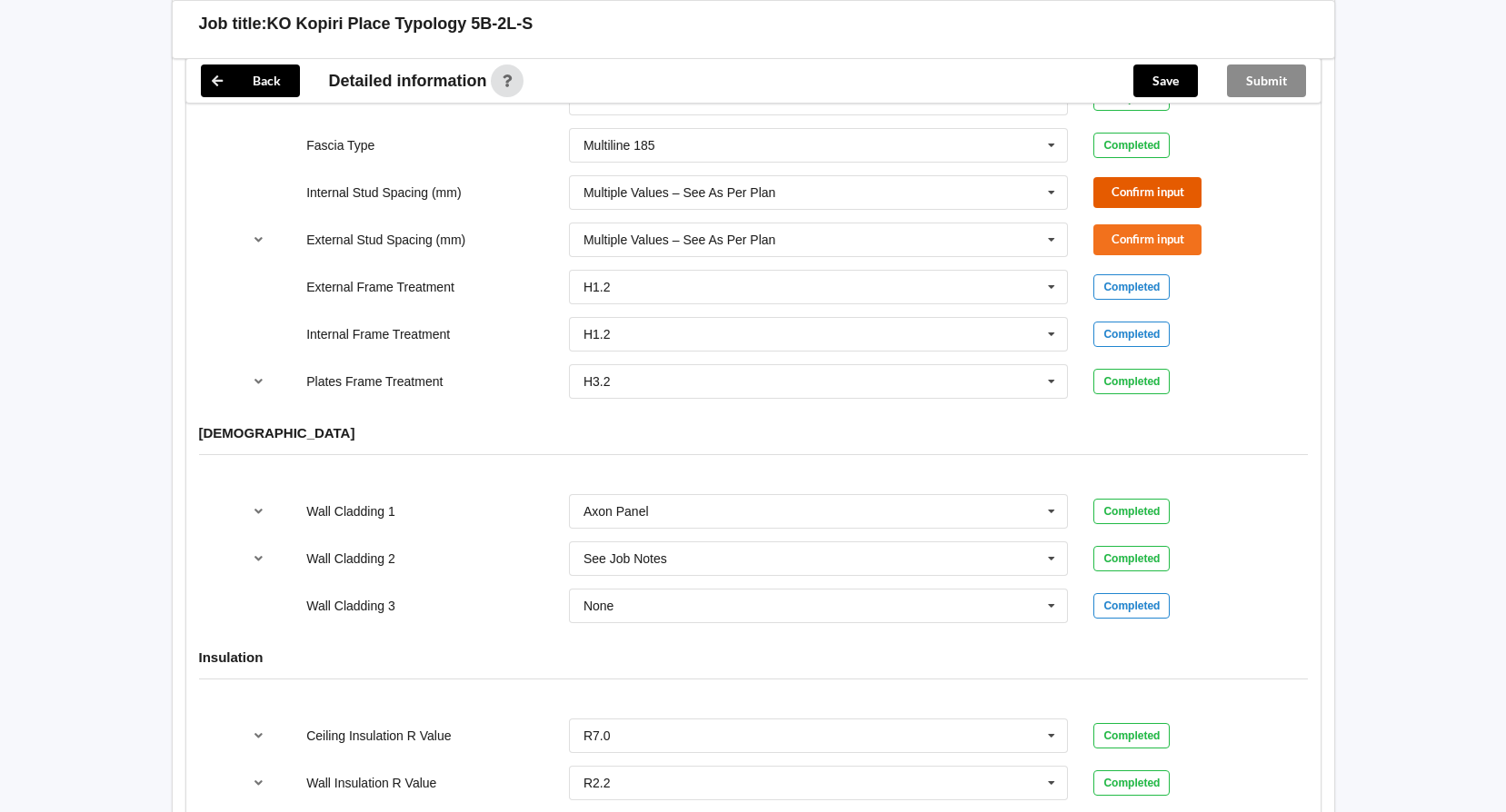
click at [1183, 177] on button "Confirm input" at bounding box center [1147, 192] width 108 height 30
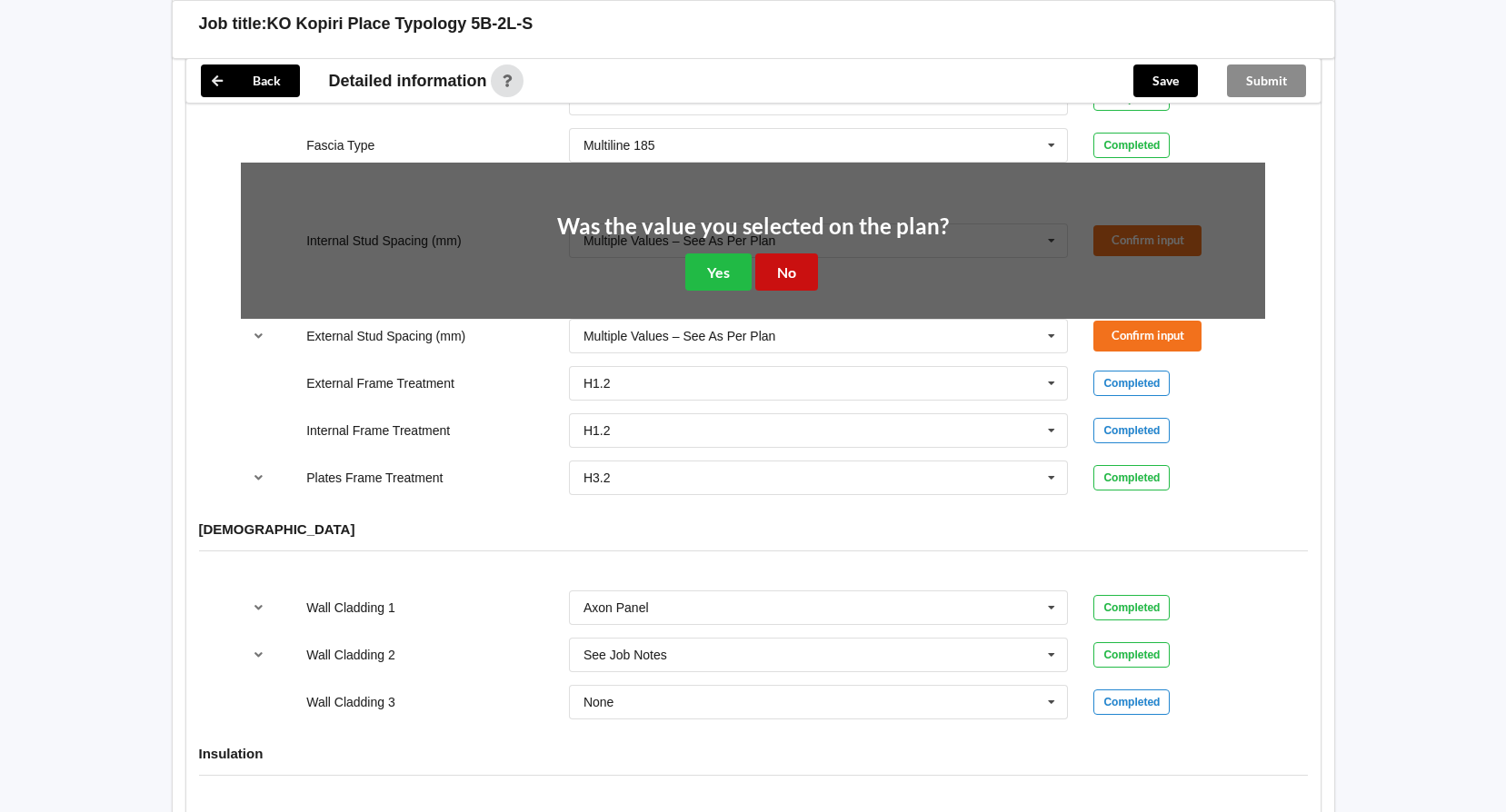
click at [783, 254] on button "No" at bounding box center [786, 273] width 62 height 38
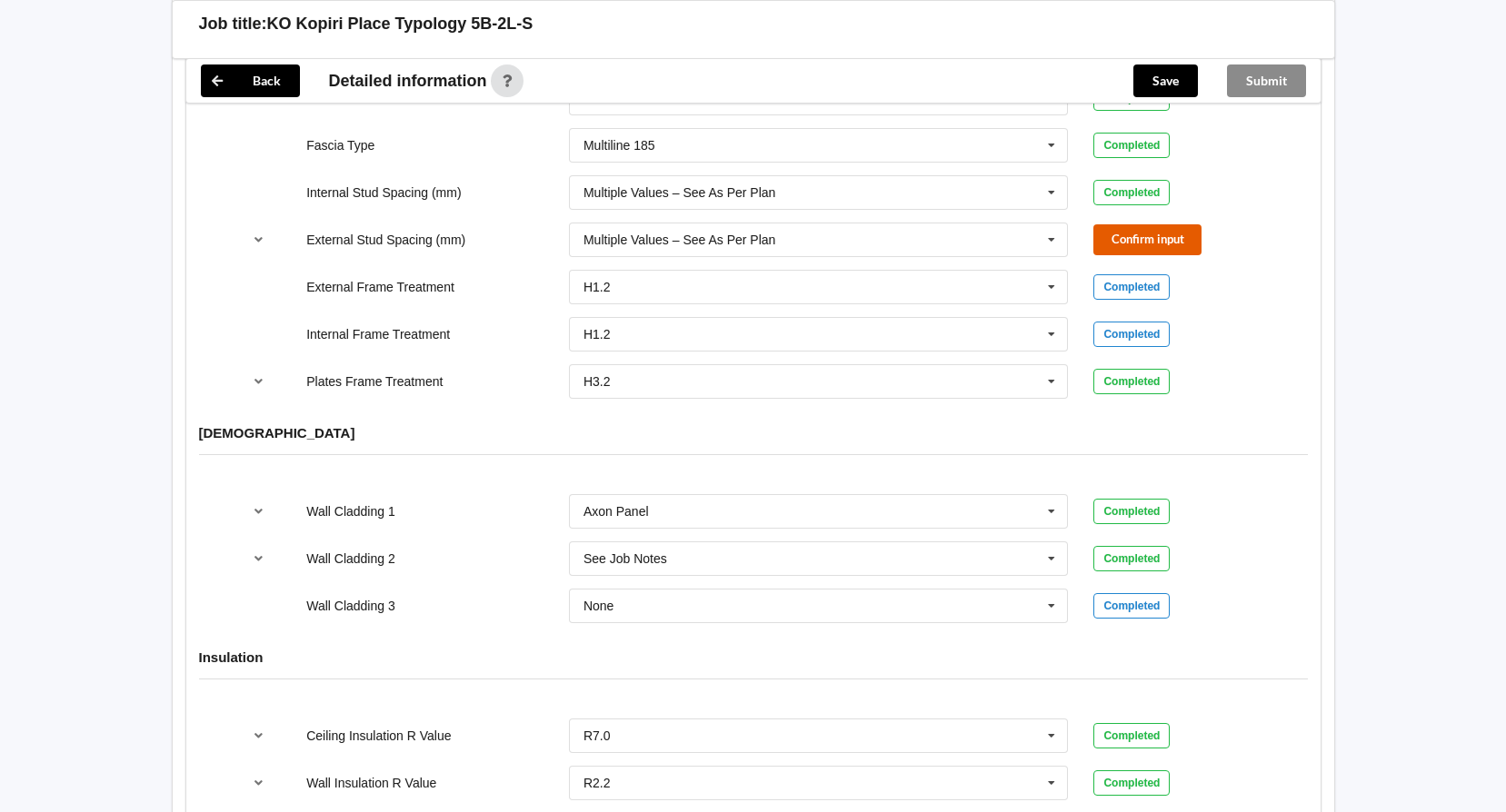
click at [1134, 224] on button "Confirm input" at bounding box center [1147, 239] width 108 height 30
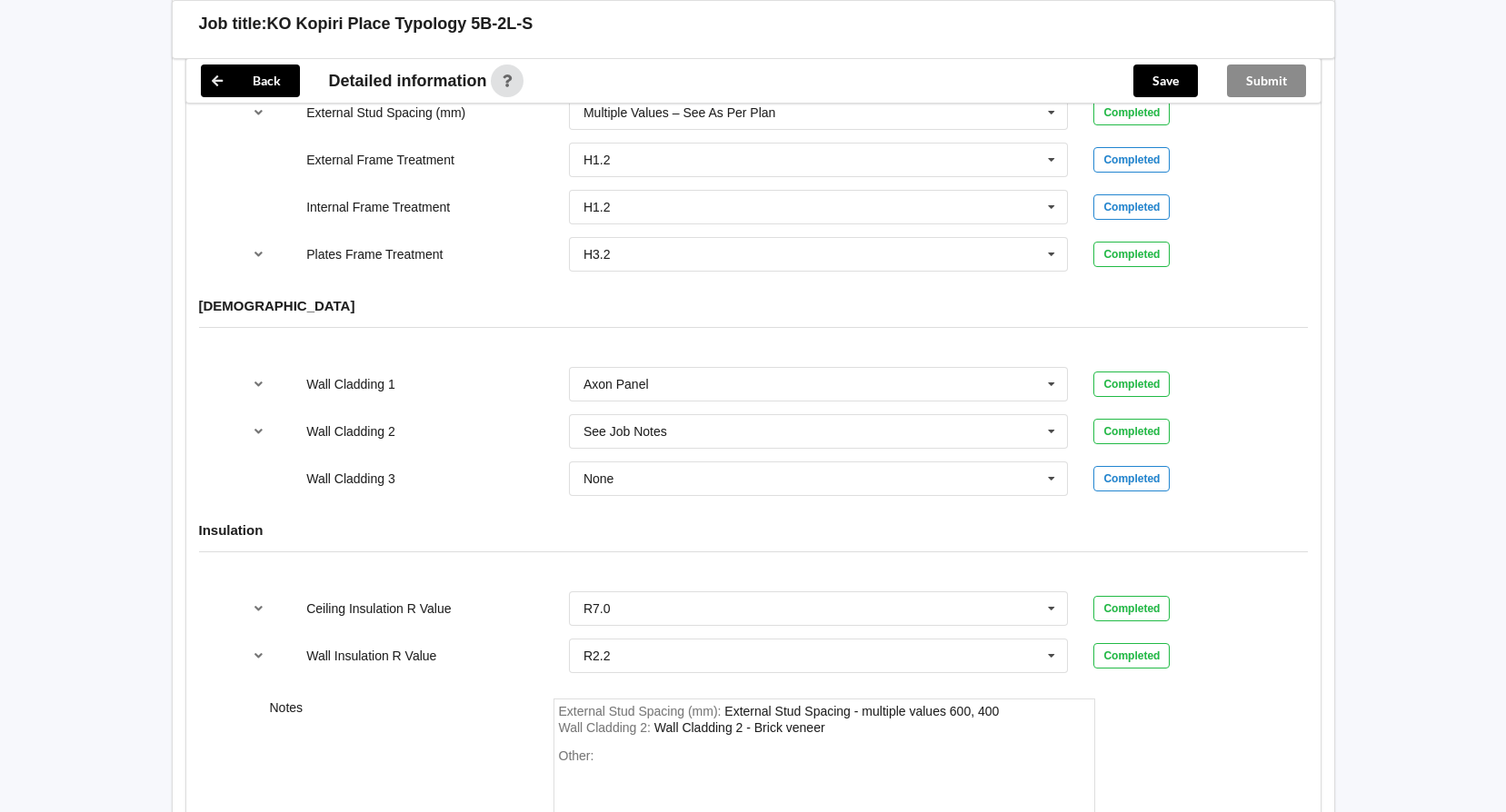
scroll to position [2218, 0]
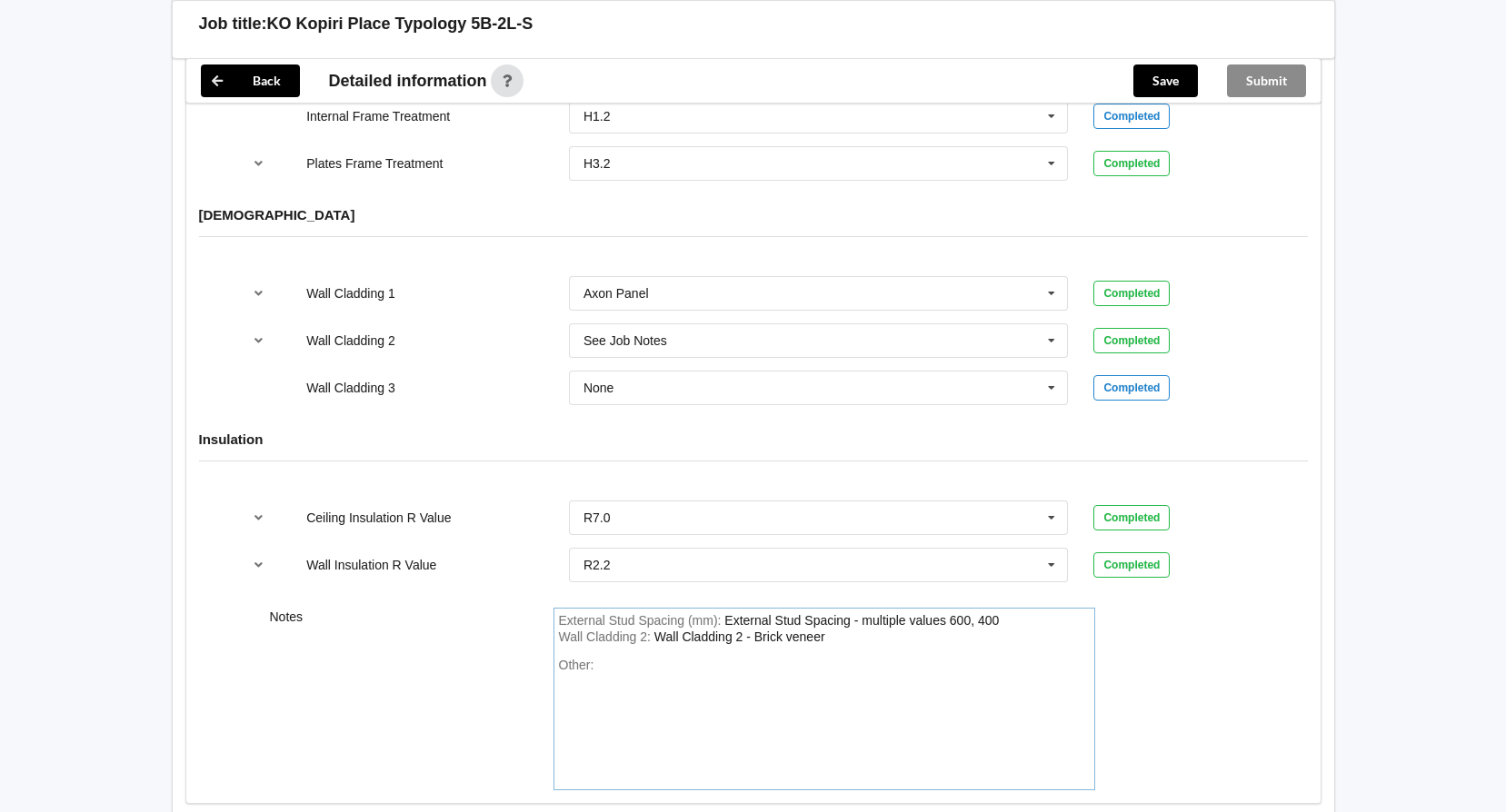
click at [828, 630] on div "Wall Cladding 2 : Wall Cladding 2 - Brick veneer" at bounding box center [824, 638] width 530 height 16
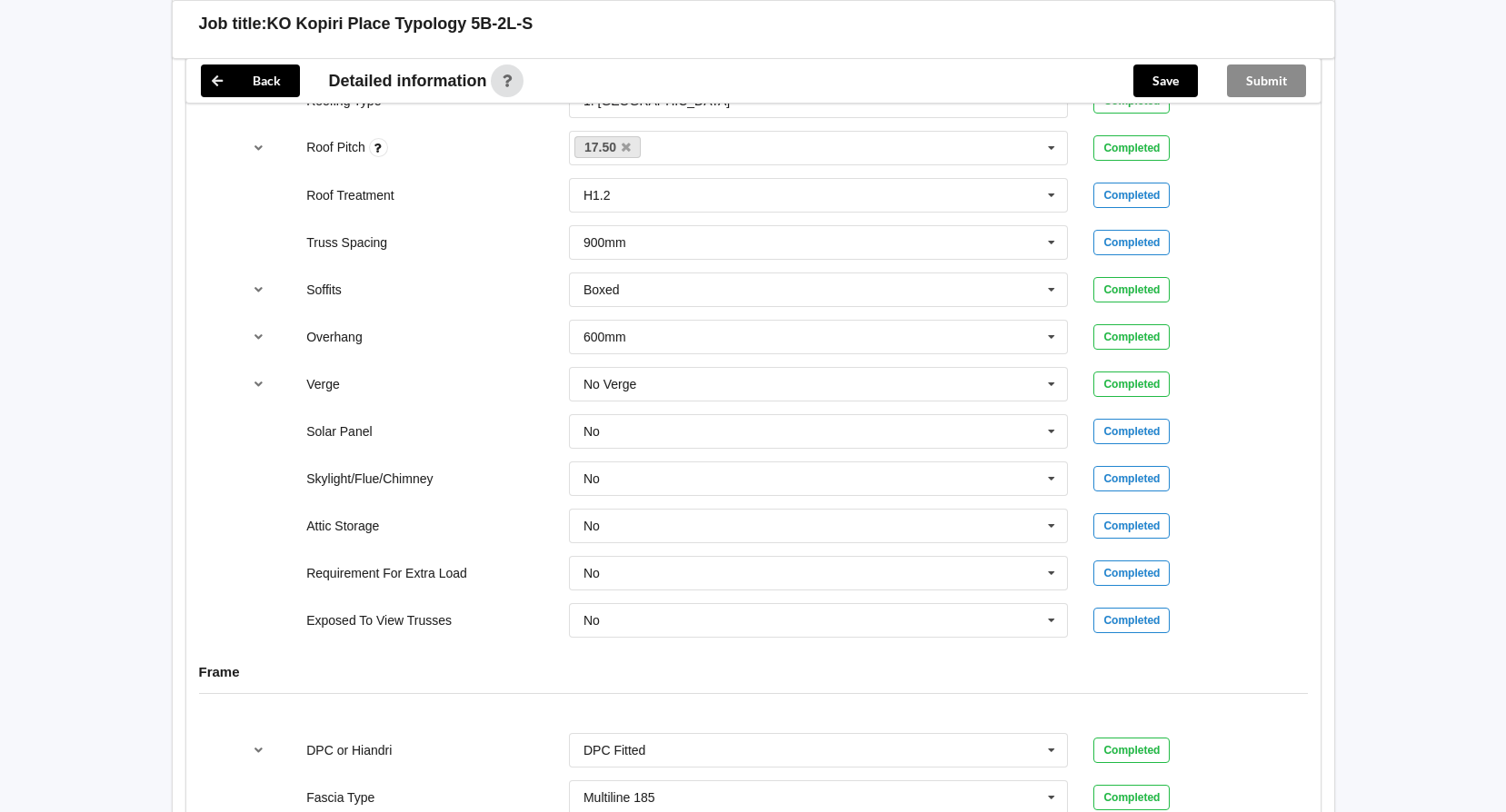
scroll to position [945, 0]
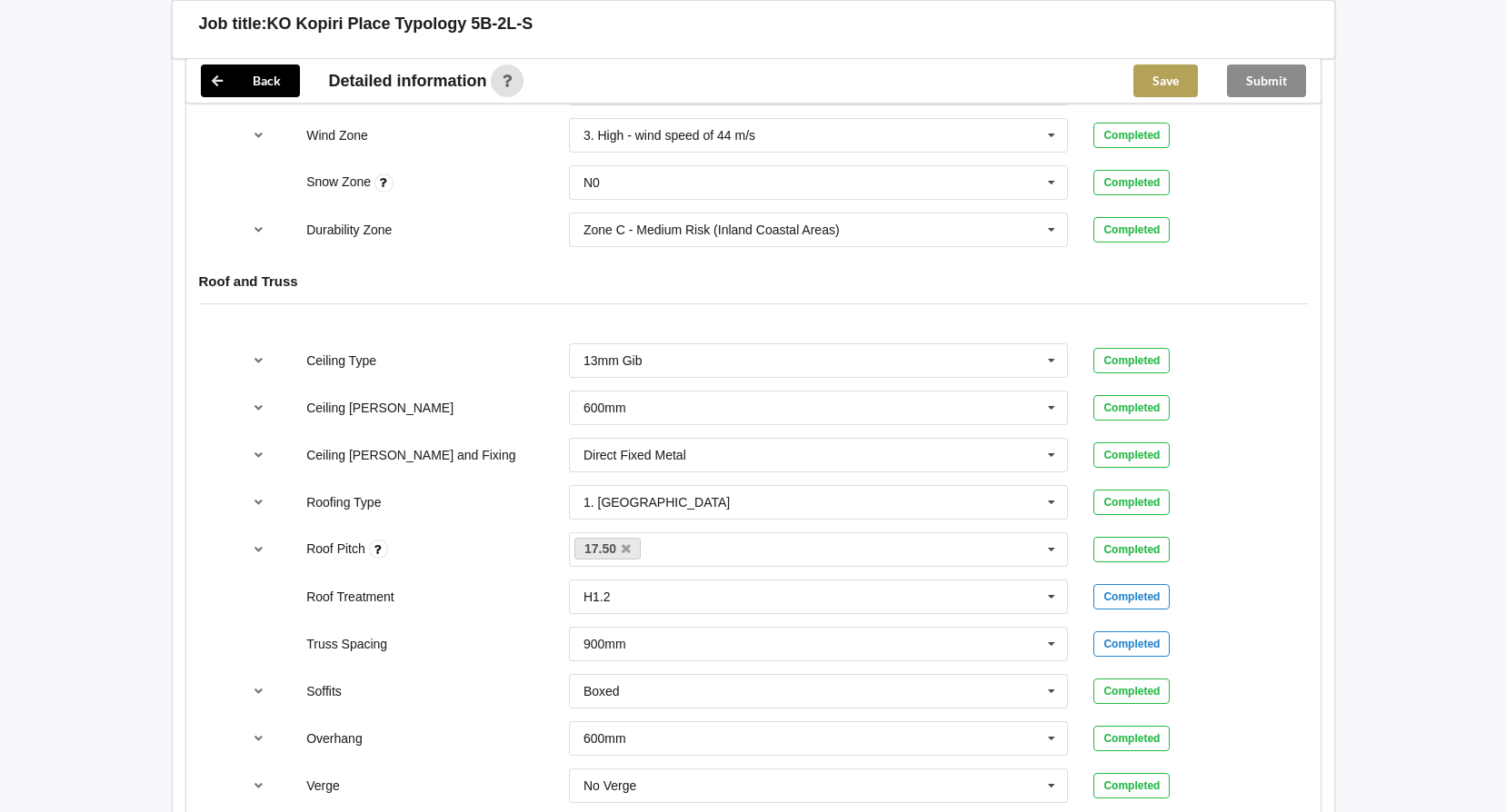
click at [1177, 86] on button "Save" at bounding box center [1165, 80] width 64 height 33
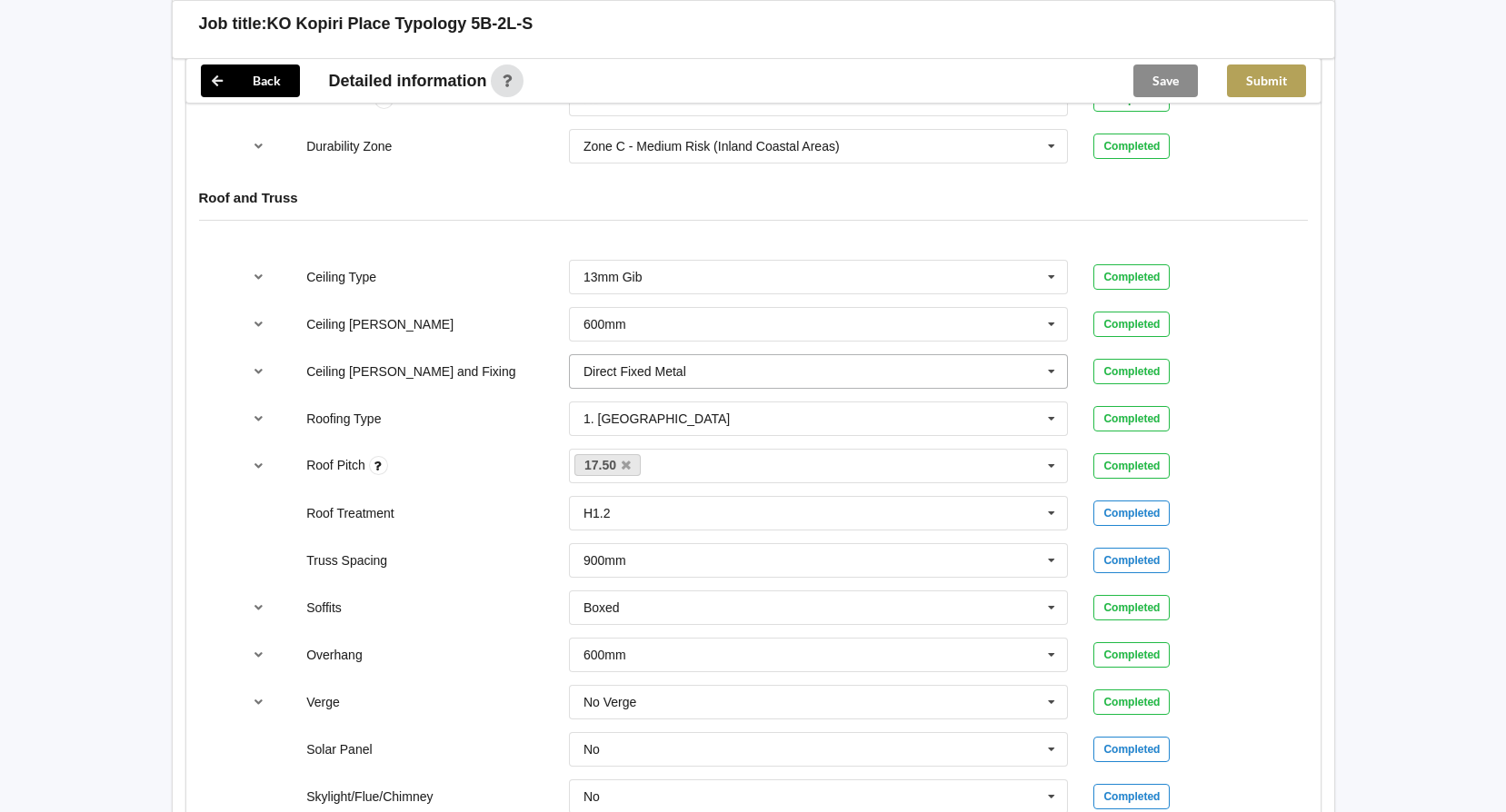
drag, startPoint x: 1281, startPoint y: 78, endPoint x: 825, endPoint y: 347, distance: 529.4
click at [1252, 81] on button "Submit" at bounding box center [1266, 80] width 79 height 33
